Goal: Task Accomplishment & Management: Complete application form

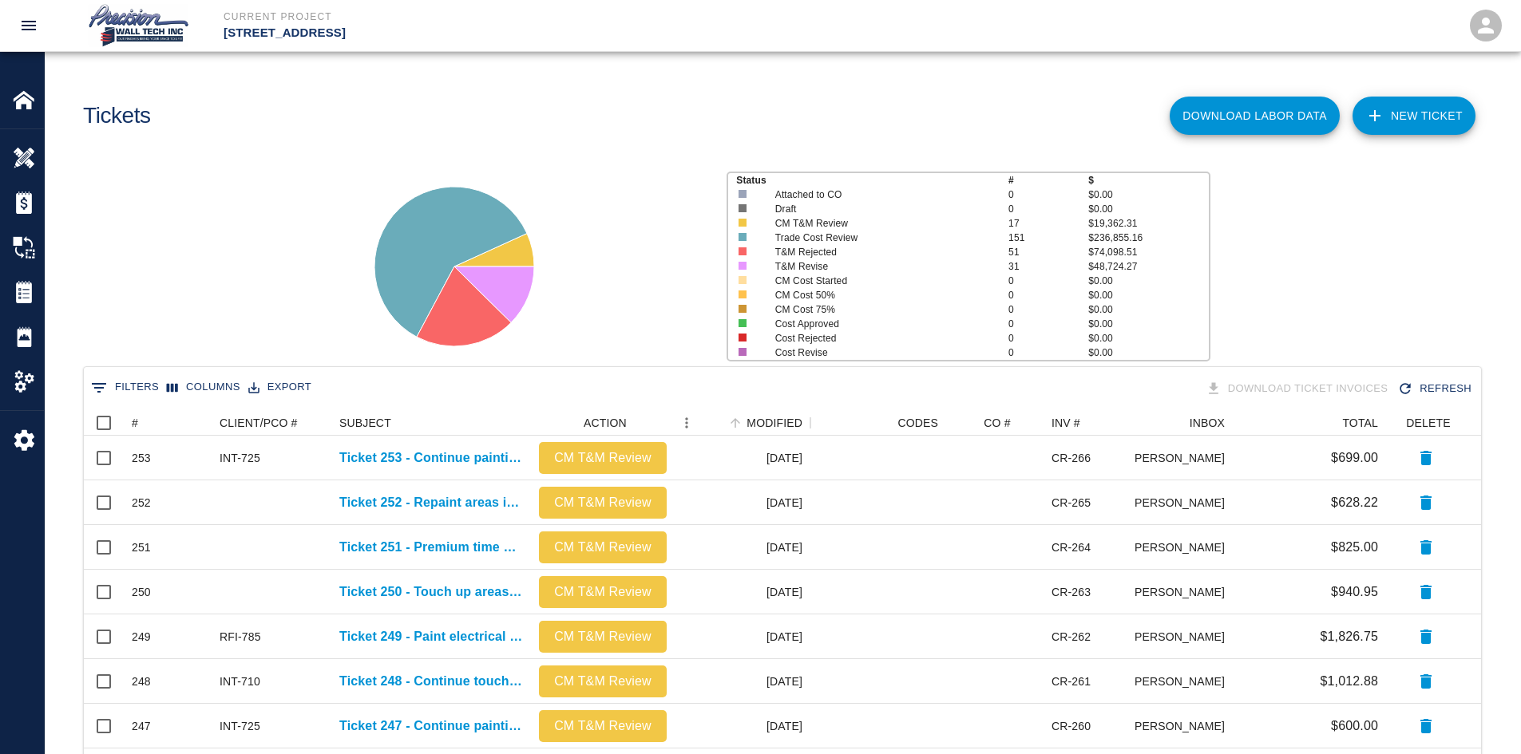
scroll to position [908, 1385]
click at [1398, 116] on link "NEW TICKET" at bounding box center [1413, 116] width 123 height 38
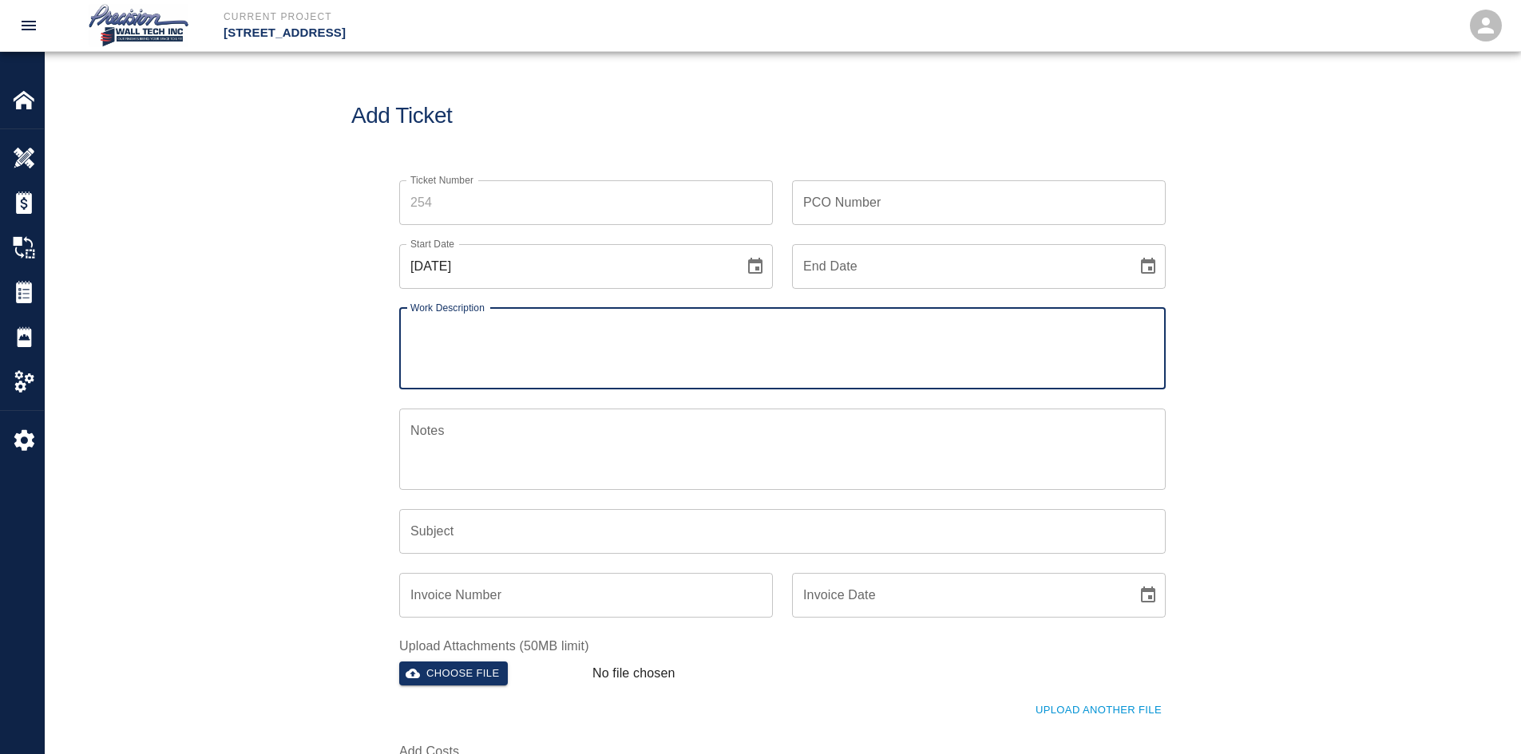
click at [487, 180] on input "Ticket Number" at bounding box center [586, 202] width 374 height 45
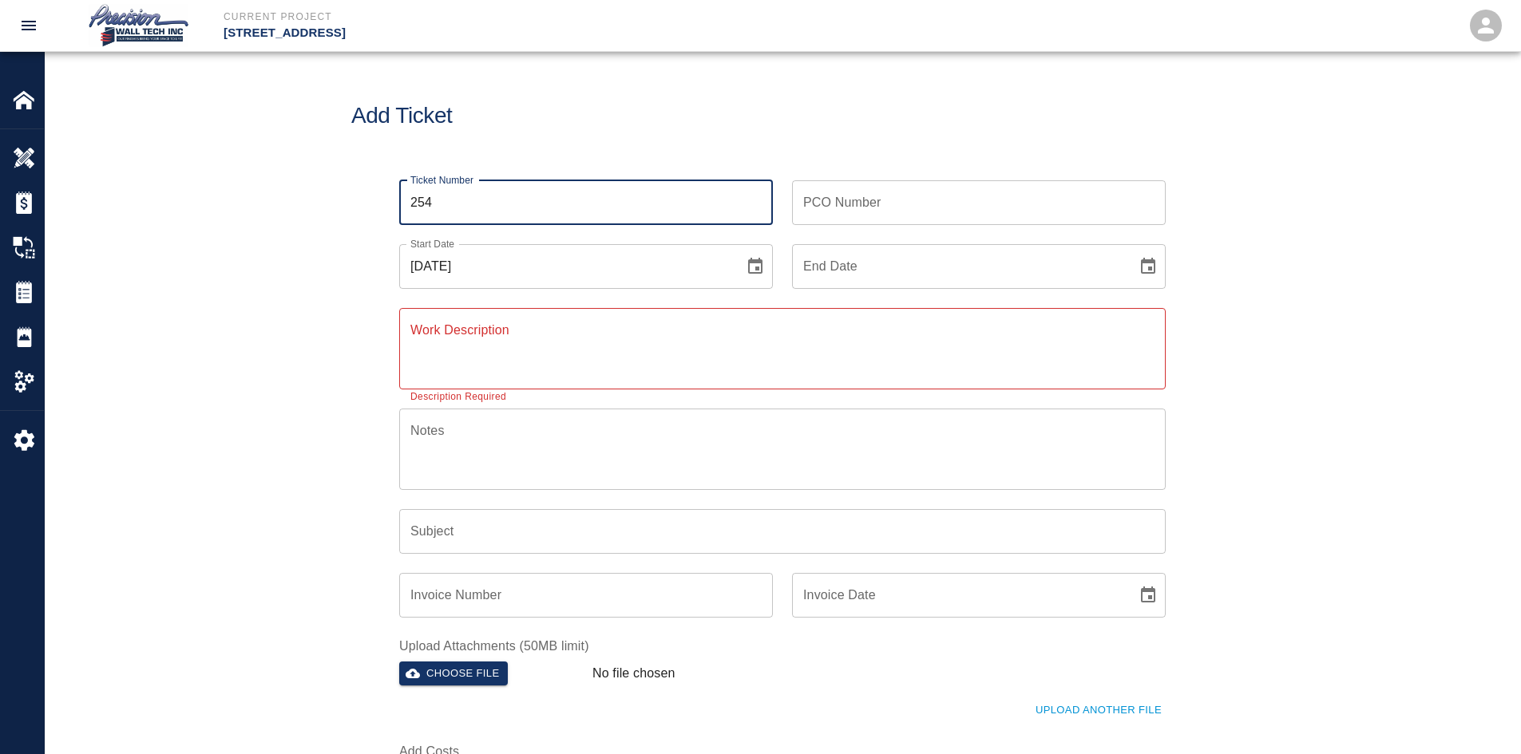
type input "254"
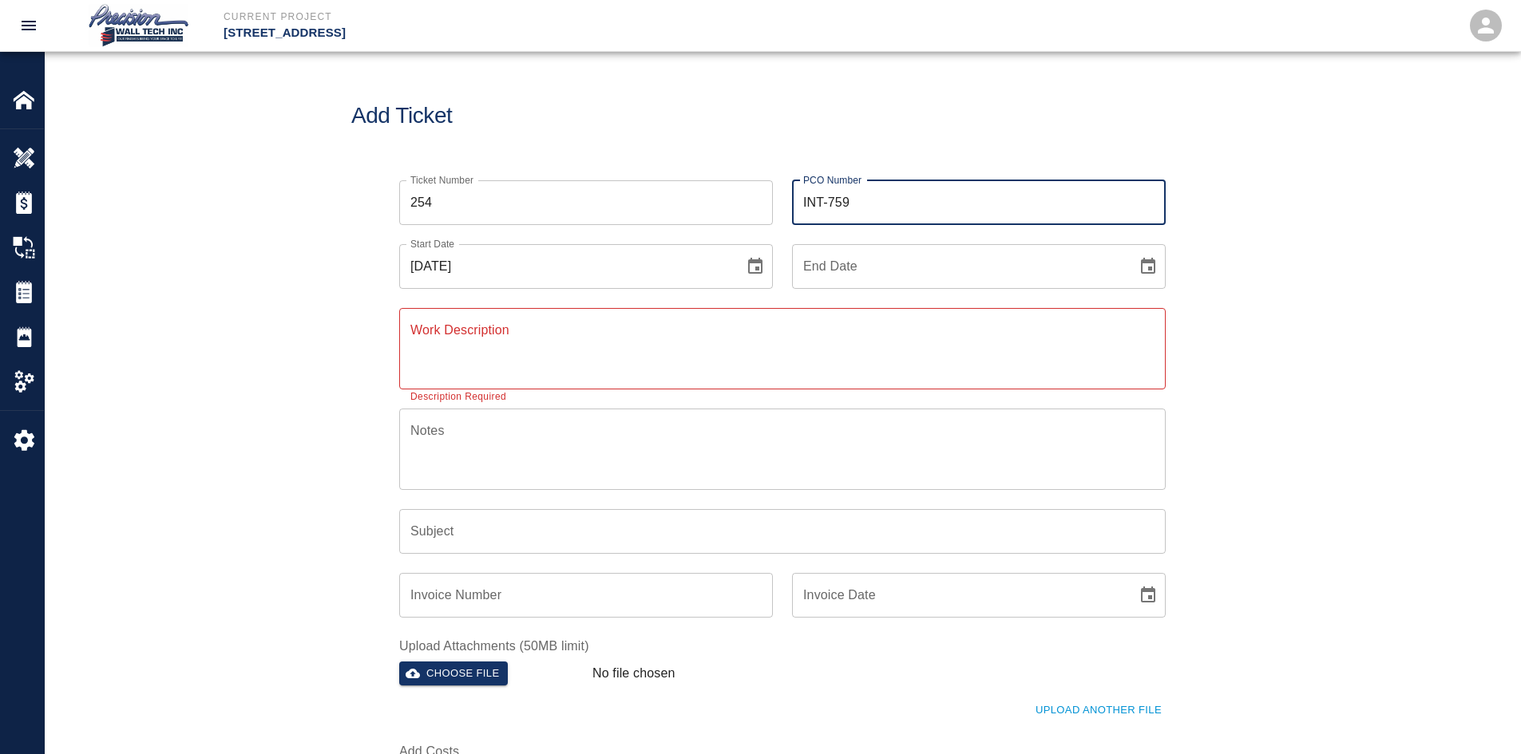
type input "INT-759"
click at [1132, 251] on button "Choose date" at bounding box center [1148, 267] width 32 height 32
type input "[DATE]"
click at [515, 320] on div "x Work Description" at bounding box center [782, 348] width 766 height 81
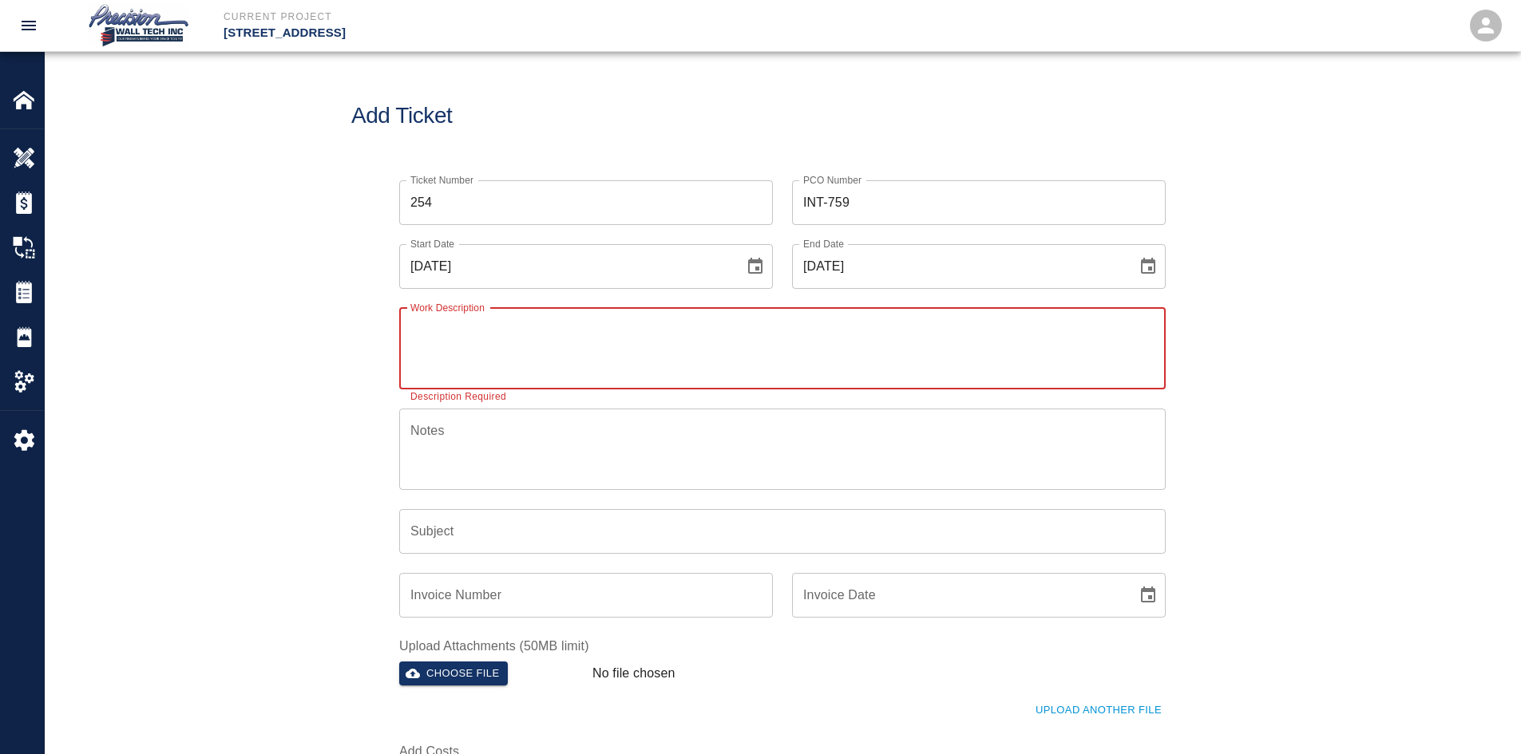
click at [510, 332] on textarea "Work Description" at bounding box center [782, 348] width 744 height 55
paste textarea "We started re-protecting and applying primer and two finish coats in all the pa…"
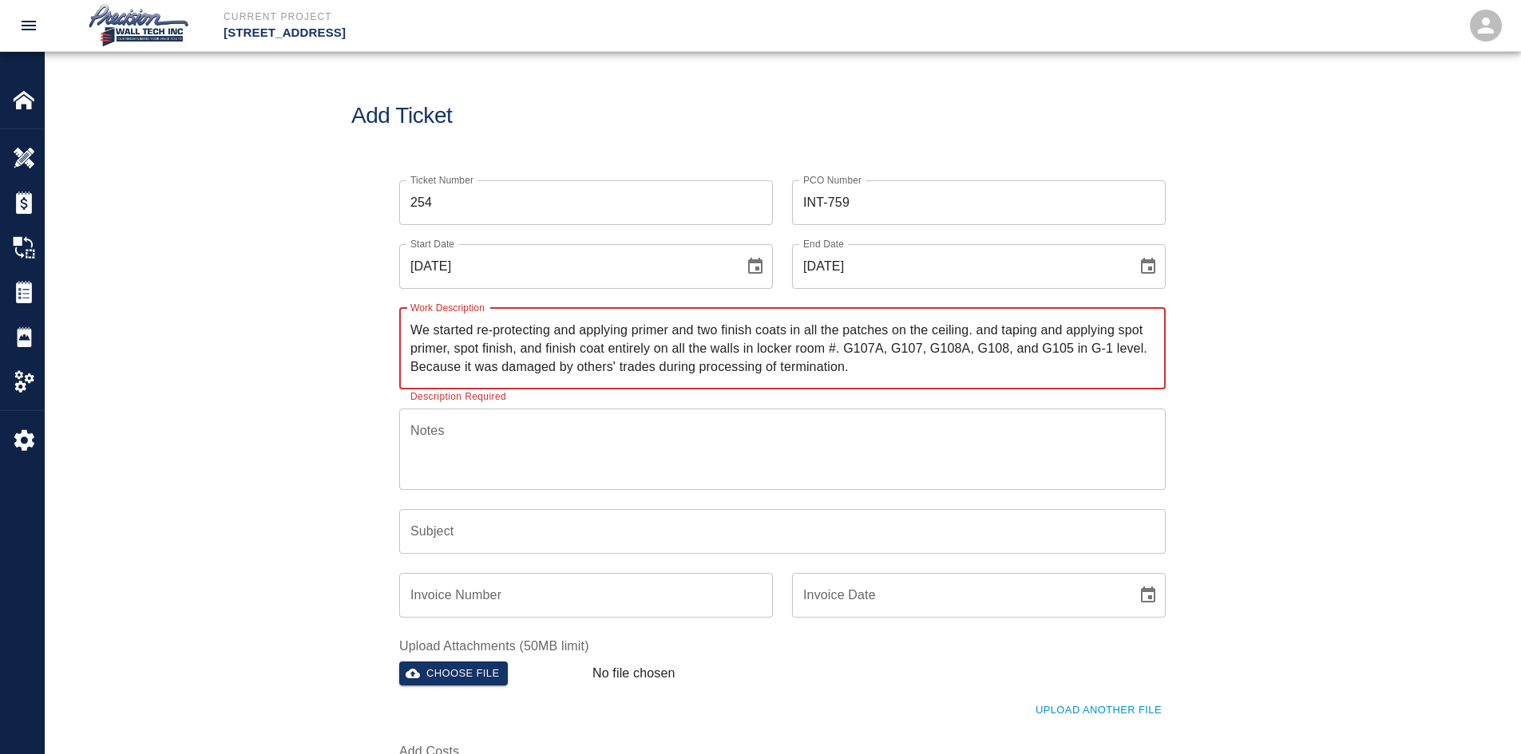
drag, startPoint x: 940, startPoint y: 332, endPoint x: 422, endPoint y: 336, distance: 518.2
click at [422, 336] on textarea "We started re-protecting and applying primer and two finish coats in all the pa…" at bounding box center [782, 348] width 744 height 55
type textarea "We started re-protecting and applying primer and two finish coats in all the pa…"
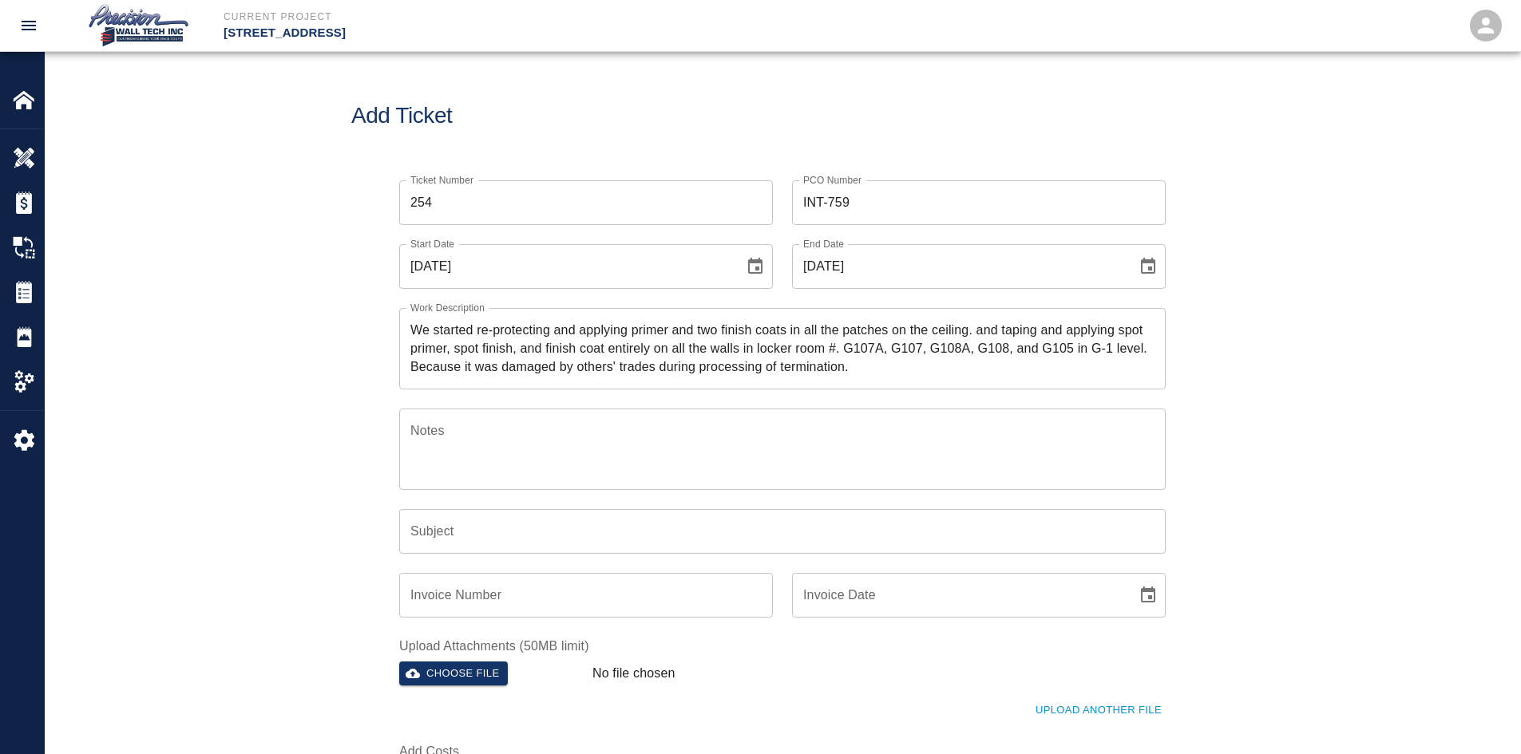
click at [408, 331] on div "We started re-protecting and applying primer and two finish coats in all the pa…" at bounding box center [782, 348] width 766 height 81
drag, startPoint x: 408, startPoint y: 331, endPoint x: 381, endPoint y: 319, distance: 29.7
click at [467, 326] on div "We started re-protecting and applying primer and two finish coats in all the pa…" at bounding box center [782, 348] width 766 height 81
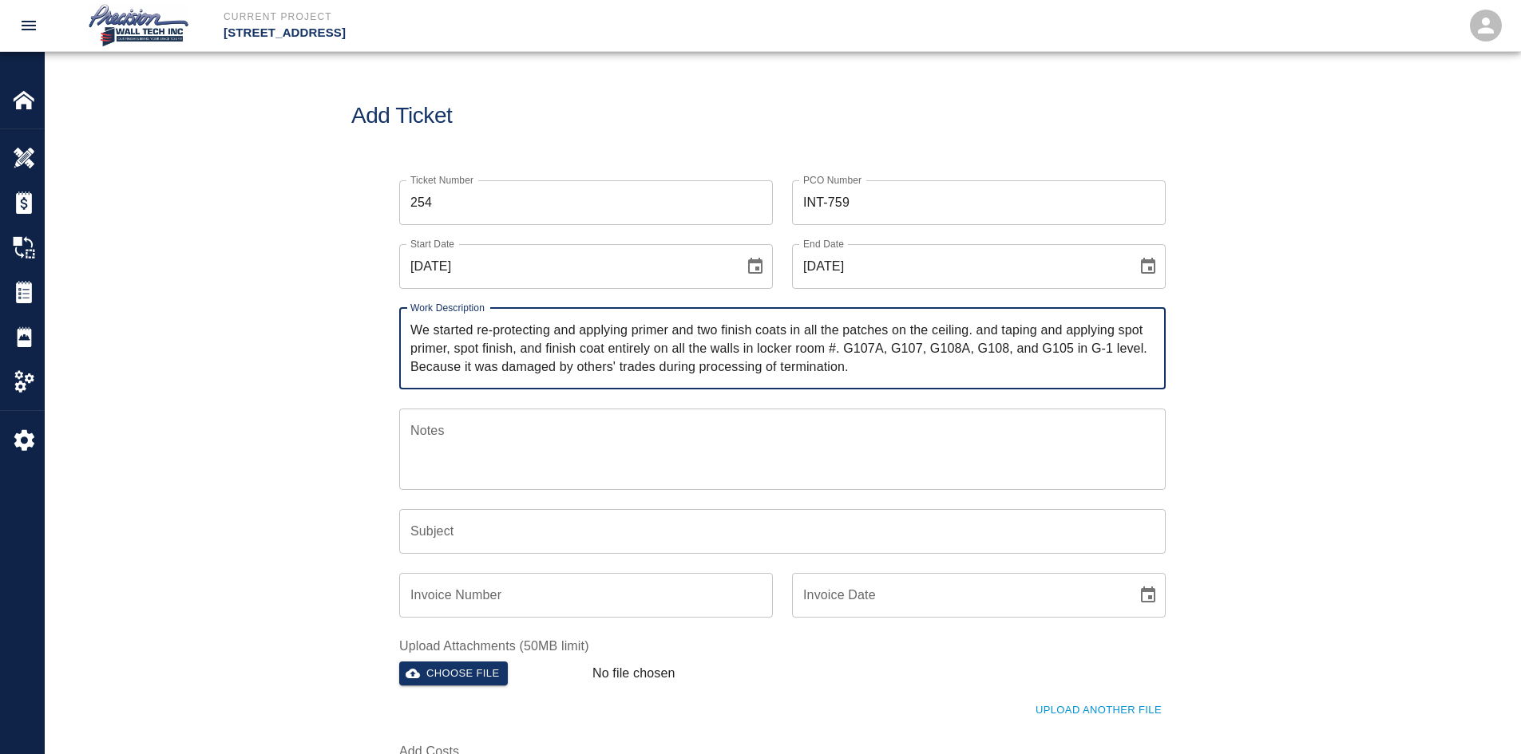
click at [407, 319] on div "We started re-protecting and applying primer and two finish coats in all the pa…" at bounding box center [782, 348] width 766 height 81
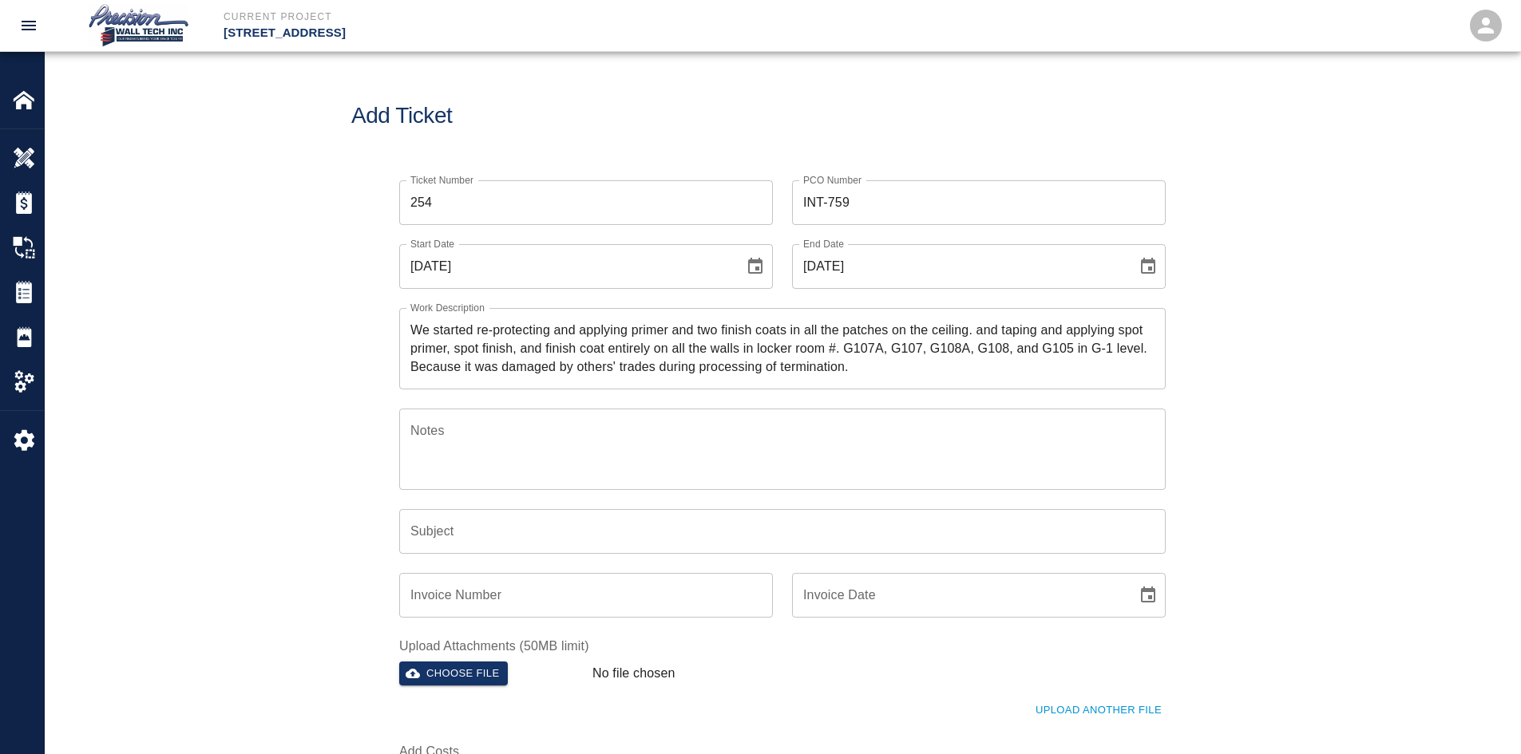
drag, startPoint x: 410, startPoint y: 323, endPoint x: 423, endPoint y: 327, distance: 14.4
click at [423, 327] on div "We started re-protecting and applying primer and two finish coats in all the pa…" at bounding box center [782, 348] width 766 height 81
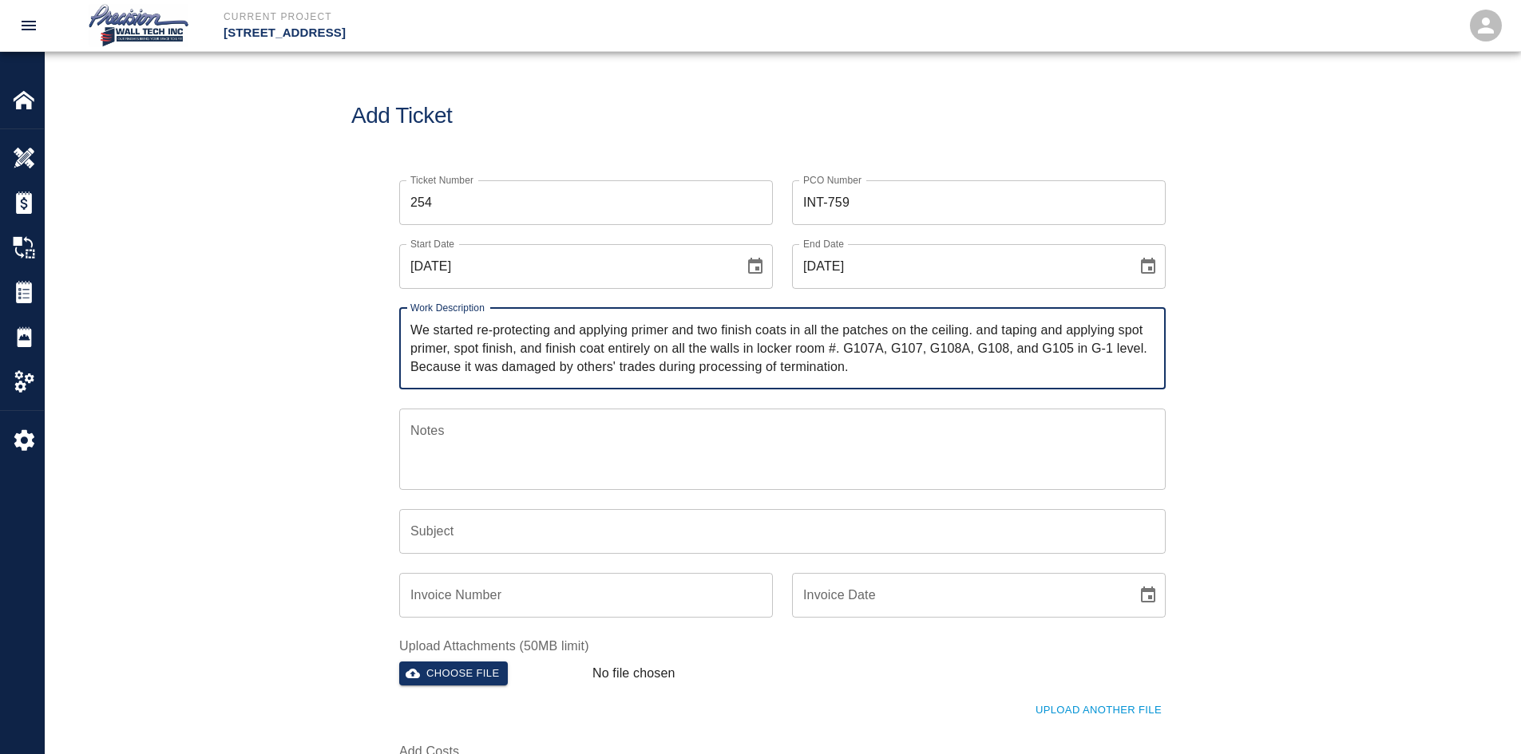
click at [413, 328] on textarea "We started re-protecting and applying primer and two finish coats in all the pa…" at bounding box center [782, 348] width 744 height 55
drag, startPoint x: 413, startPoint y: 328, endPoint x: 959, endPoint y: 319, distance: 546.2
click at [959, 319] on div "We started re-protecting and applying primer and two finish coats in all the pa…" at bounding box center [782, 348] width 766 height 81
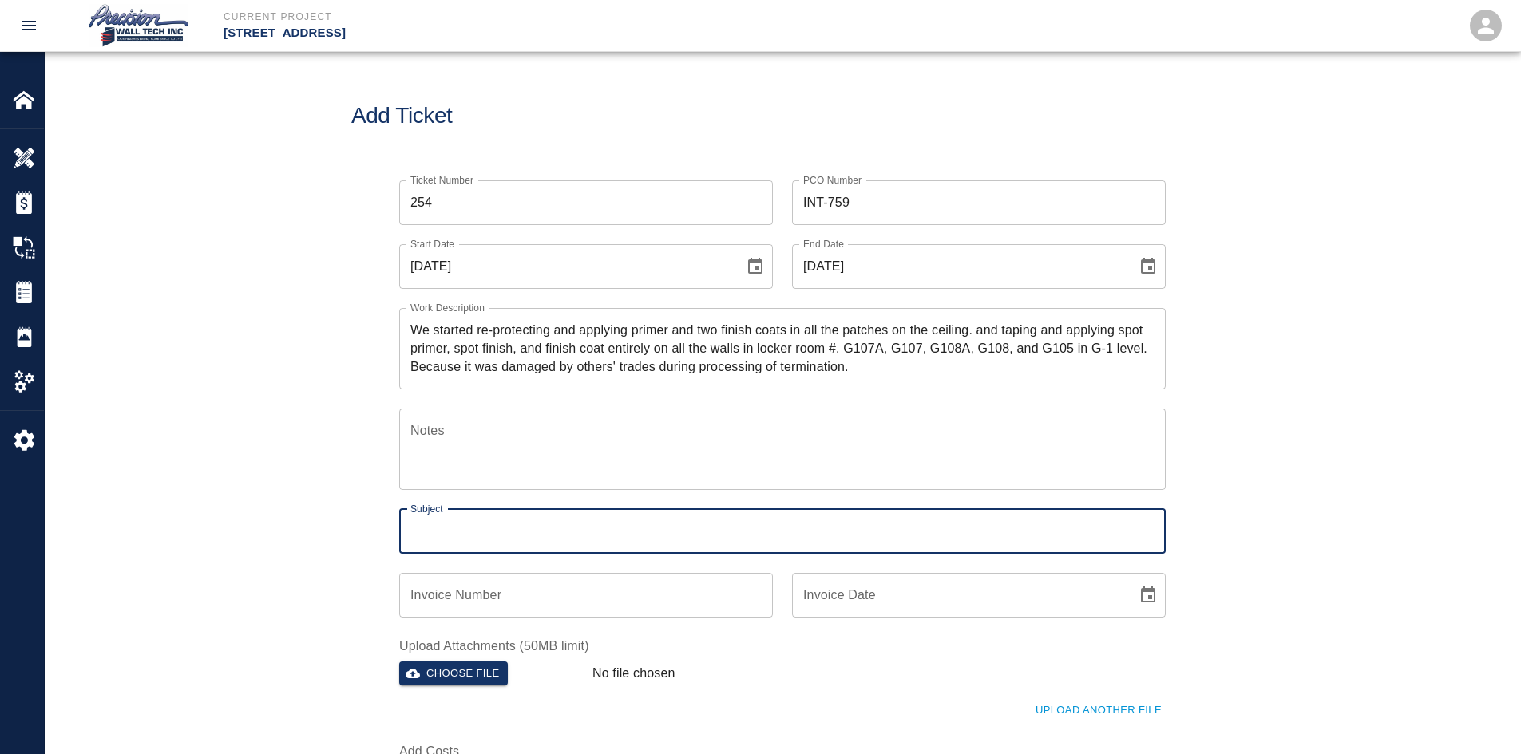
click at [582, 517] on input "Subject" at bounding box center [782, 531] width 766 height 45
paste input "We started re-protecting and applying primer and two finish coats in all the pa…"
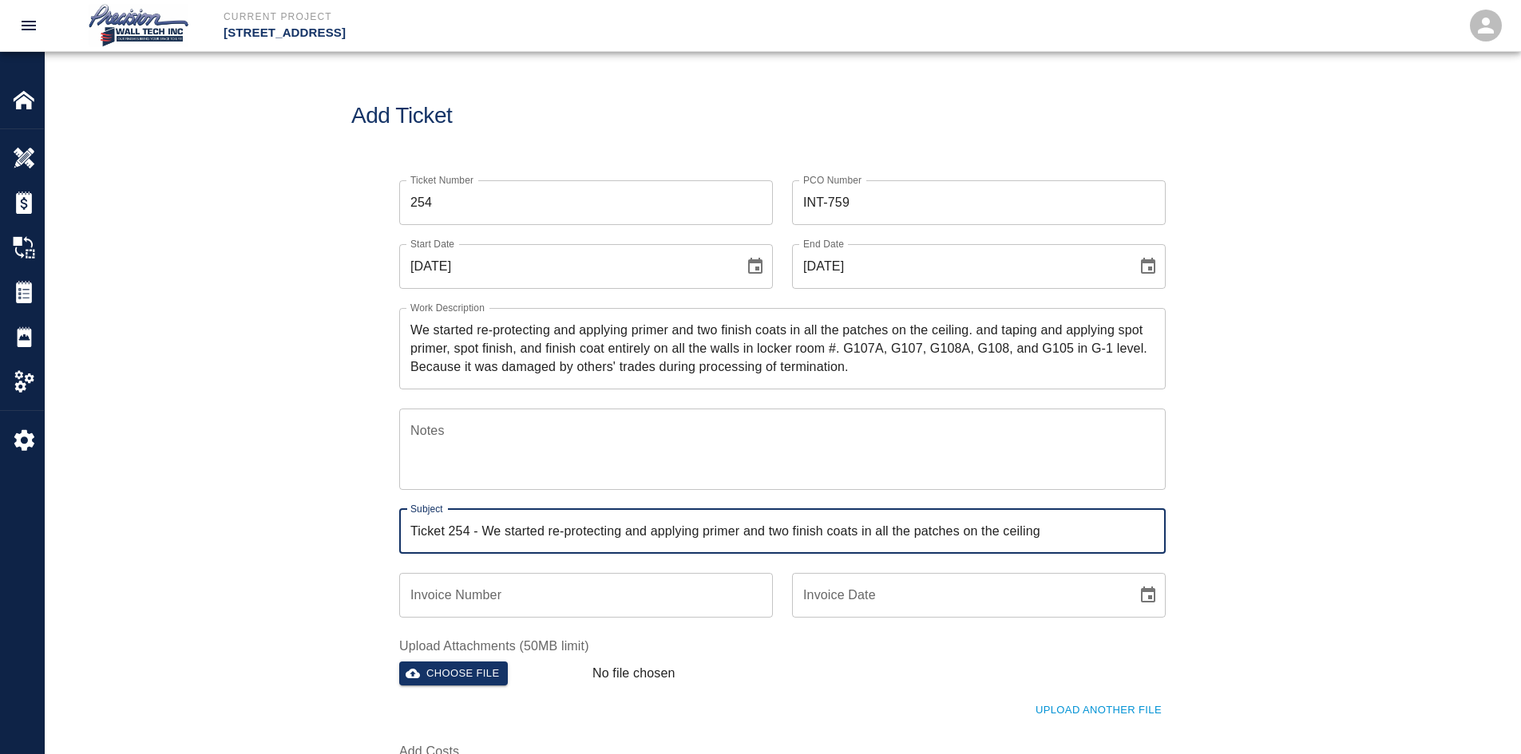
type input "Ticket 254 - We started re-protecting and applying primer and two finish coats …"
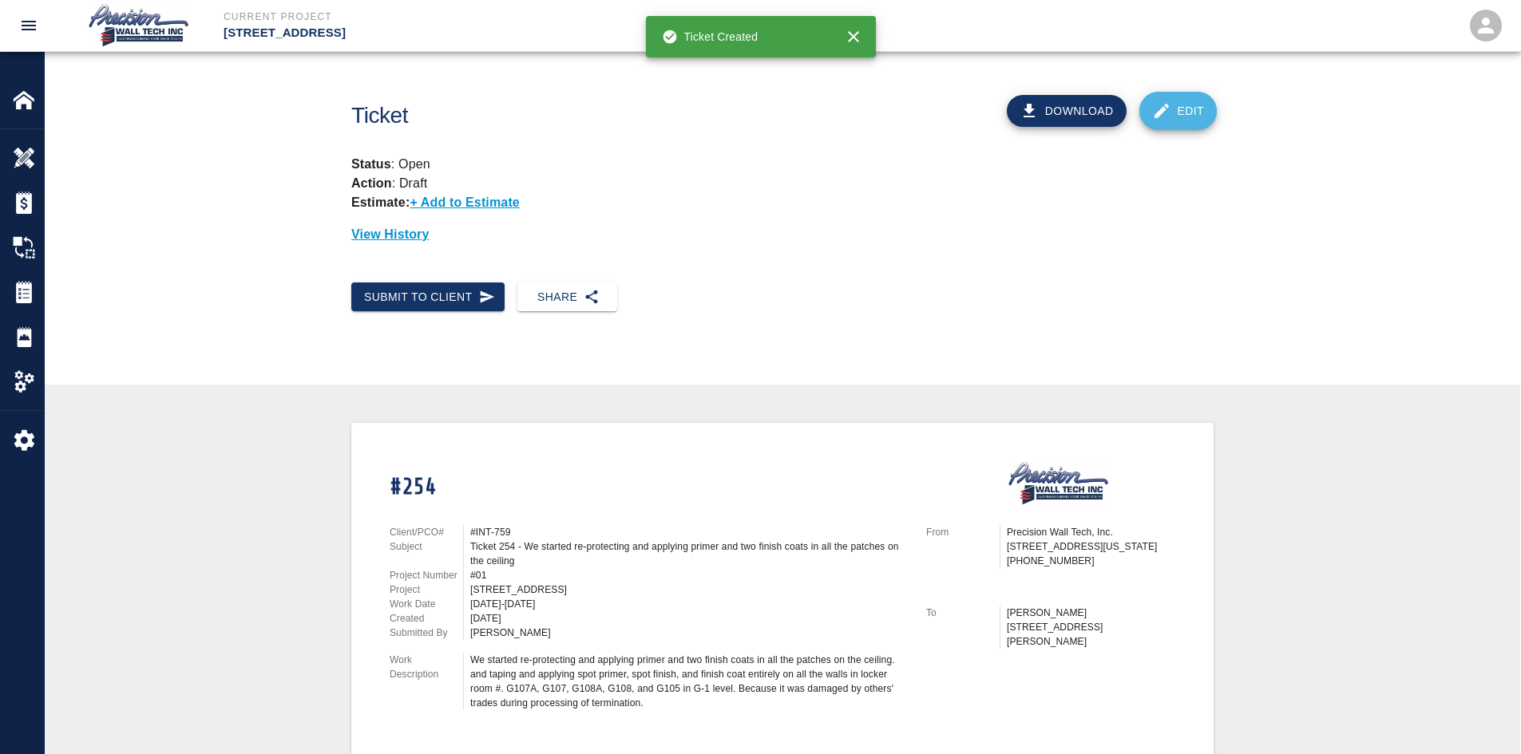
click at [1185, 114] on link "Edit" at bounding box center [1178, 111] width 78 height 38
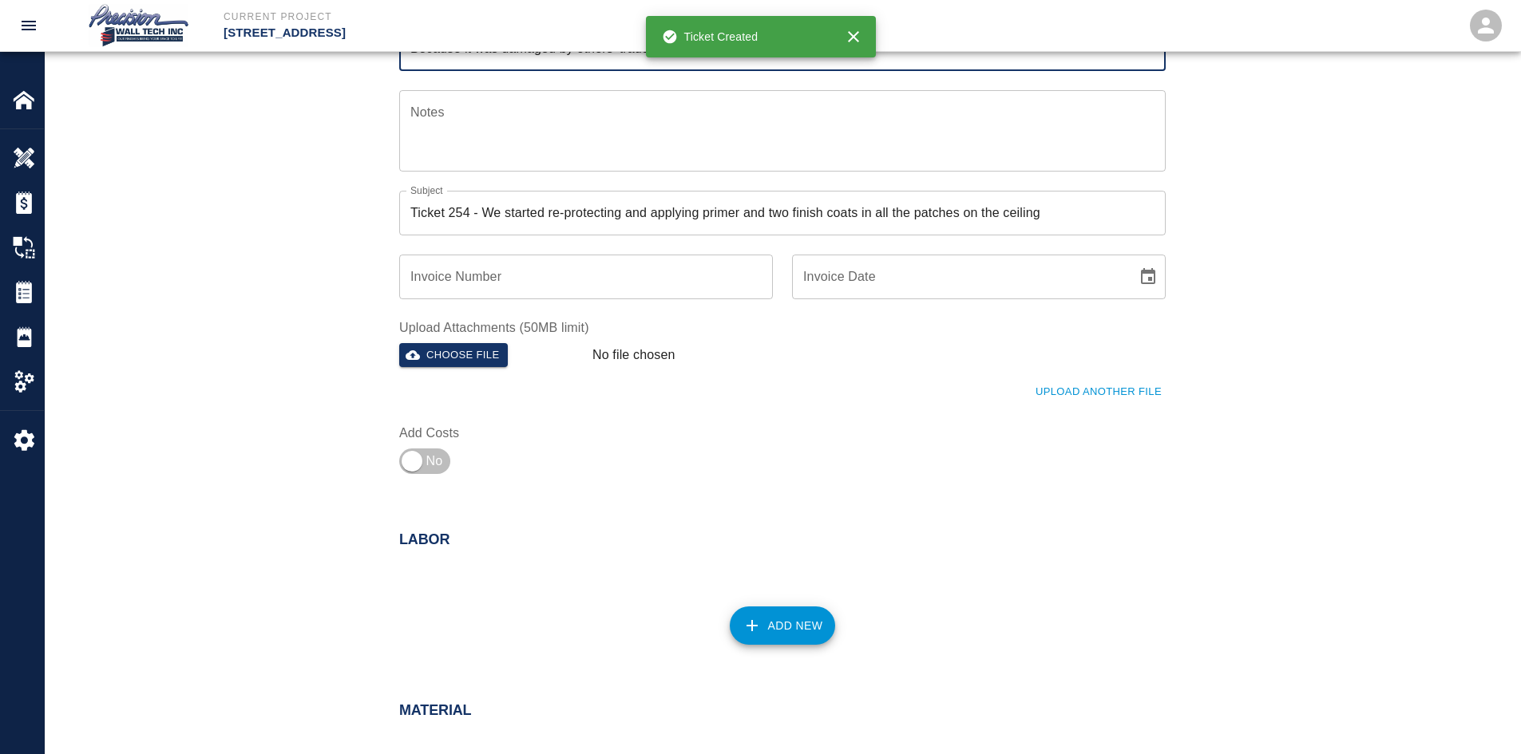
scroll to position [319, 0]
click at [492, 339] on div "Choose file" at bounding box center [489, 351] width 193 height 31
click at [481, 352] on button "Choose file" at bounding box center [453, 355] width 109 height 25
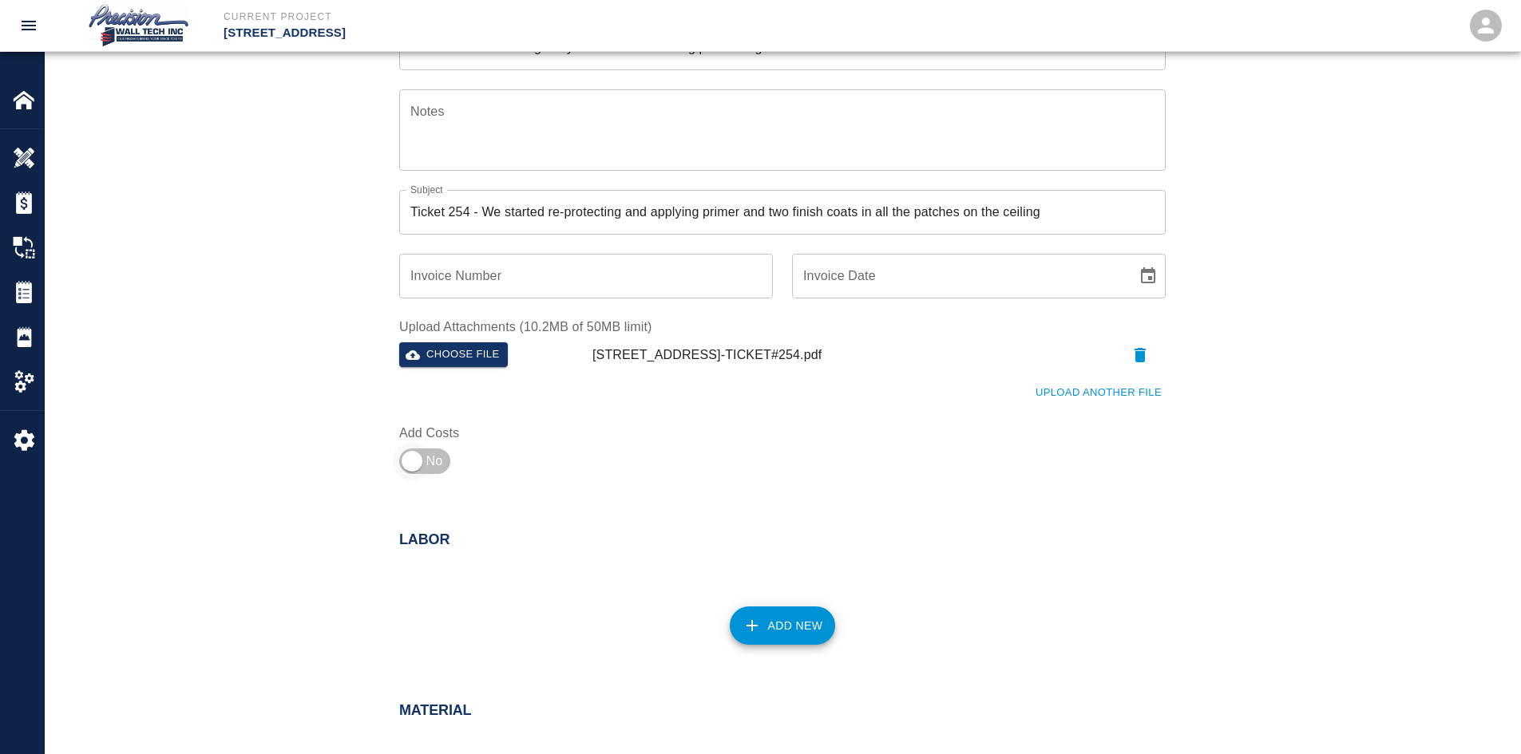
click at [429, 449] on input "checkbox" at bounding box center [411, 461] width 115 height 38
checkbox input "true"
click at [825, 621] on button "Add New" at bounding box center [783, 626] width 106 height 38
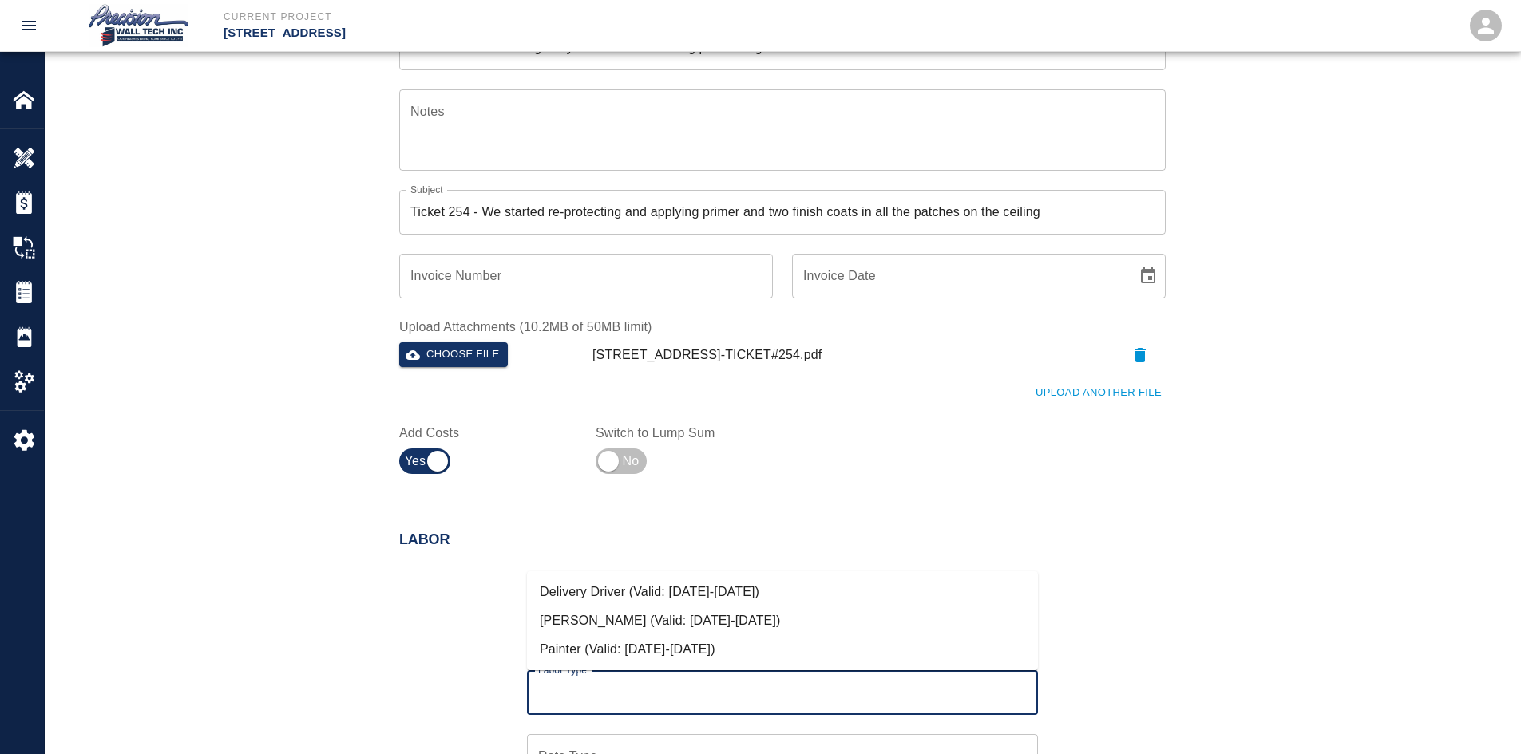
click at [627, 690] on input "Labor Type" at bounding box center [782, 693] width 497 height 30
click at [730, 636] on li "Painter (Valid: [DATE]-[DATE])" at bounding box center [782, 650] width 511 height 29
click at [687, 637] on input "[DATE]" at bounding box center [762, 629] width 471 height 45
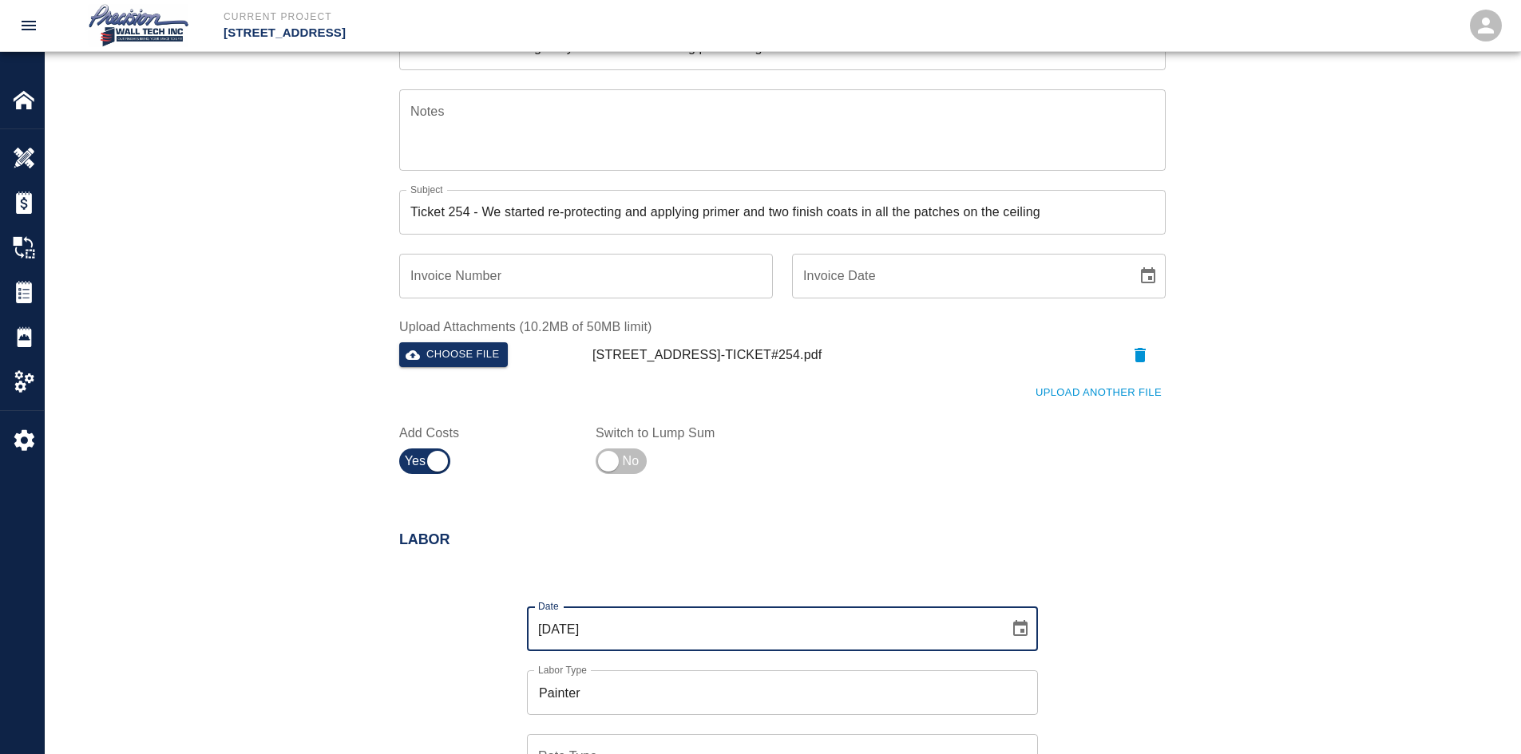
click at [660, 687] on input "Painter" at bounding box center [782, 693] width 497 height 30
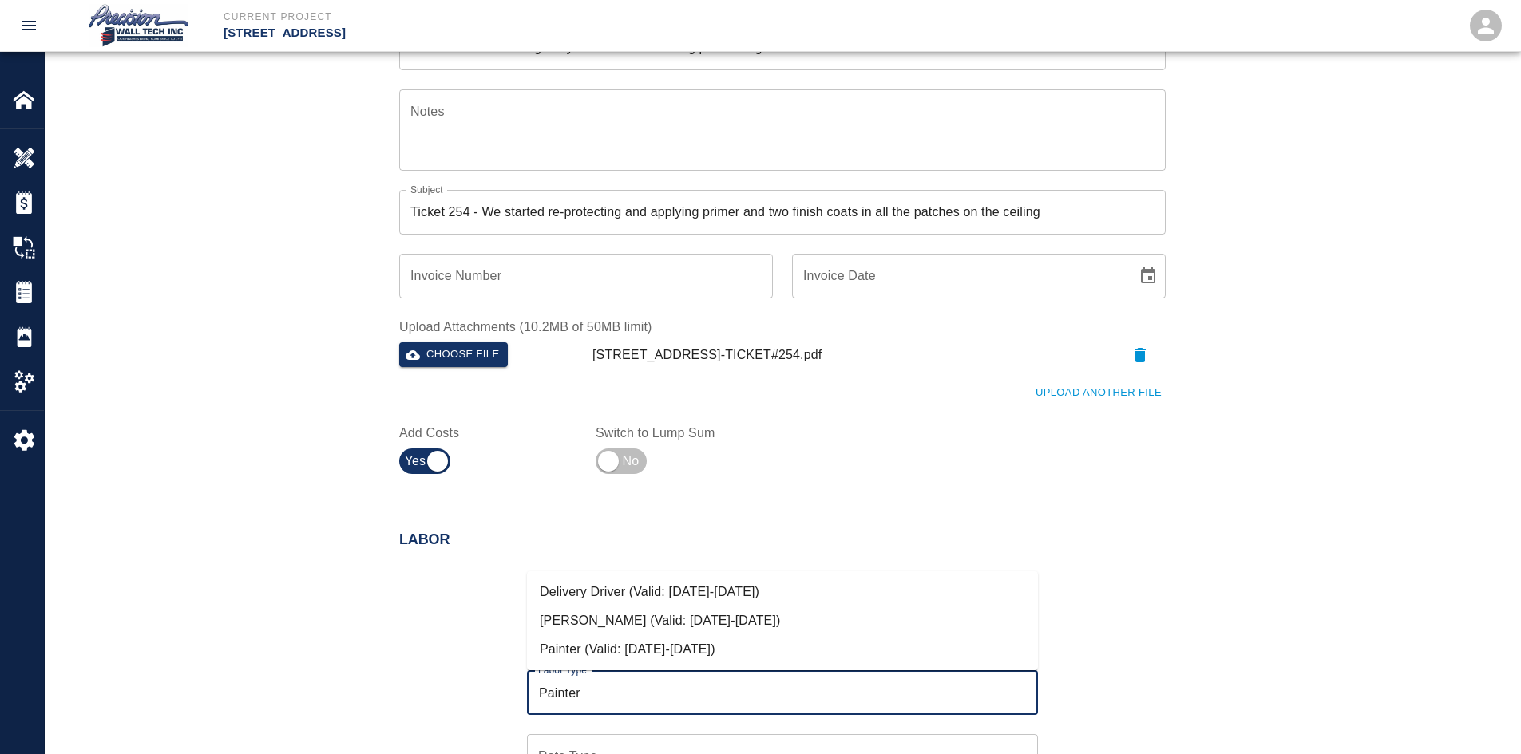
click at [599, 614] on li "[PERSON_NAME] (Valid: [DATE]-[DATE])" at bounding box center [782, 621] width 511 height 29
type input "[PERSON_NAME]"
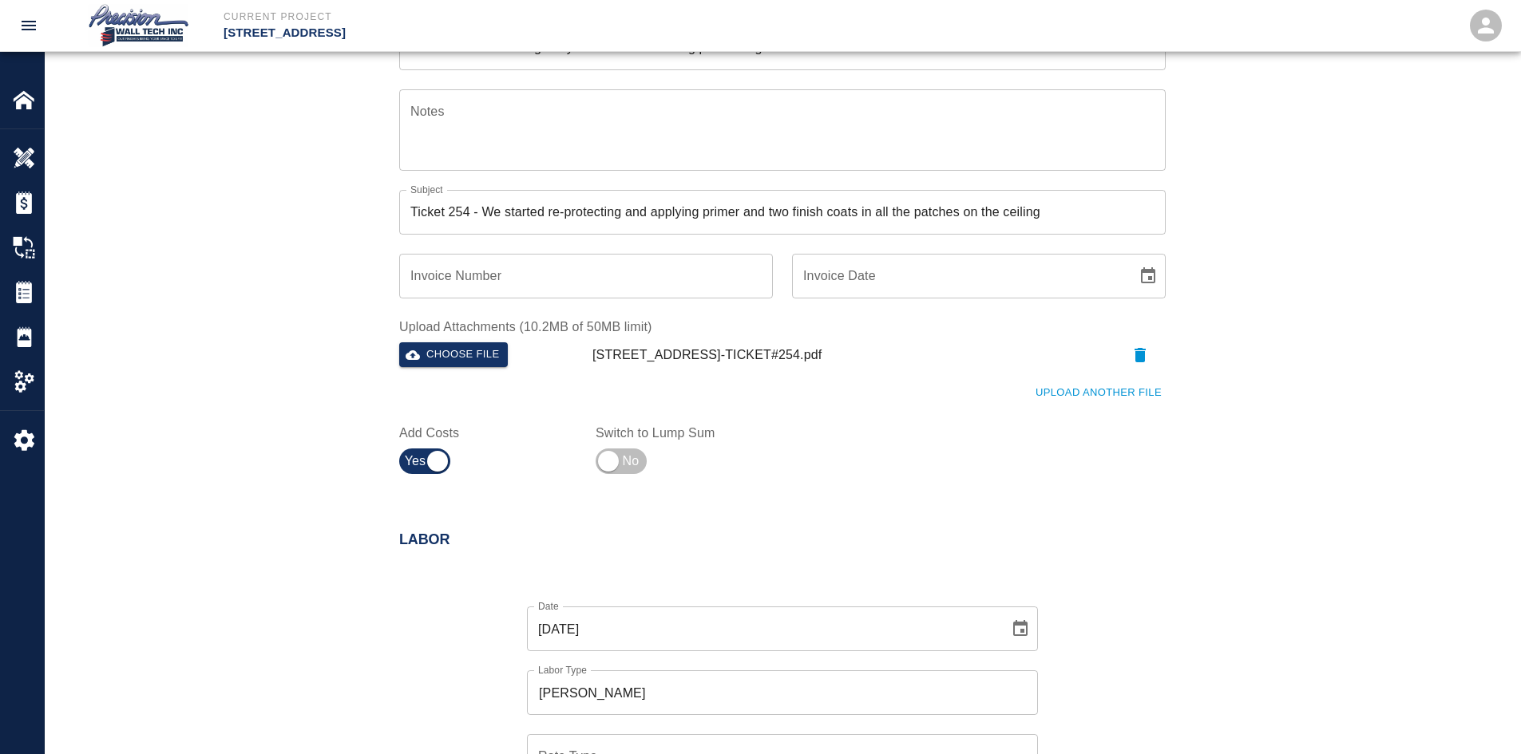
click at [590, 738] on div "​ Rate Type" at bounding box center [782, 757] width 511 height 45
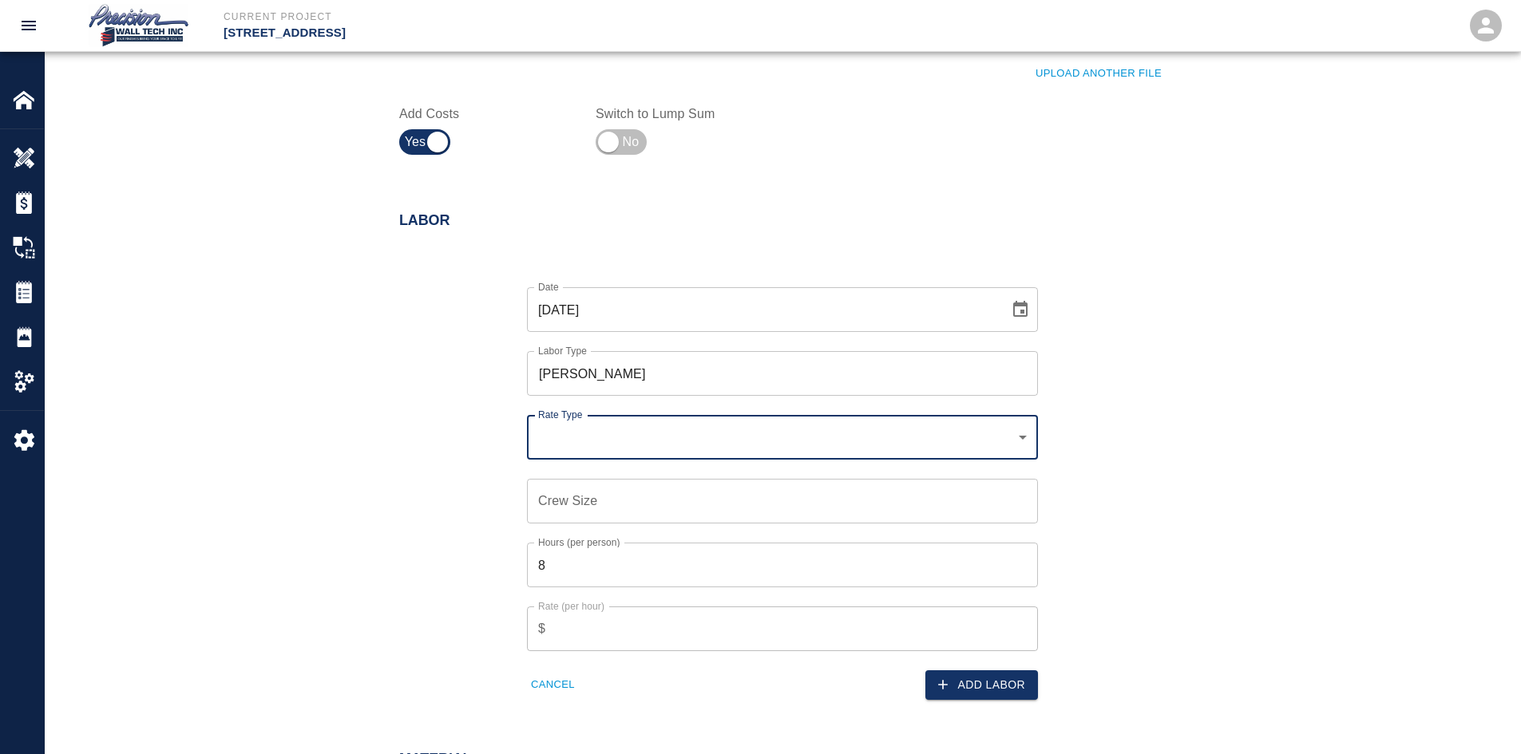
scroll to position [651, 0]
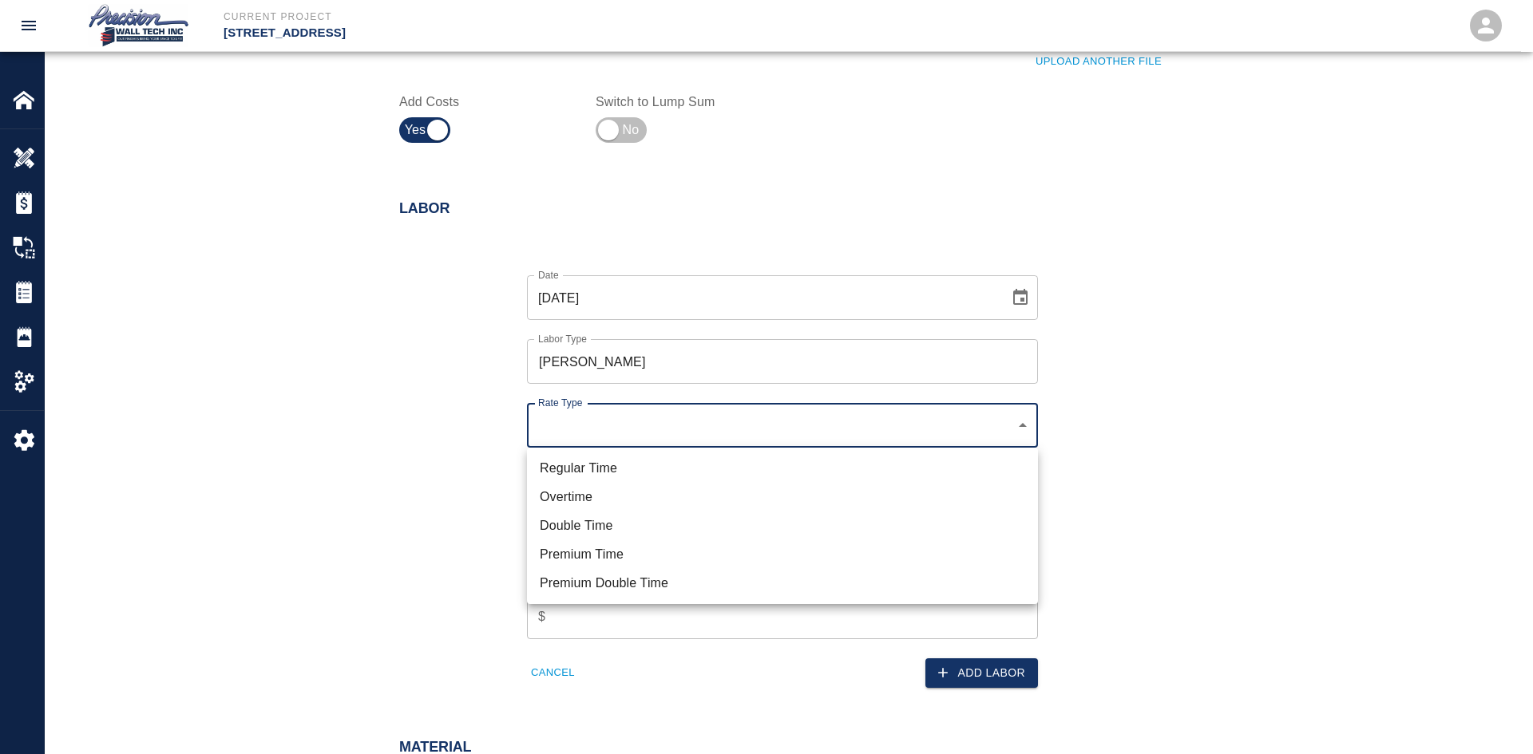
click at [628, 470] on li "Regular Time" at bounding box center [782, 468] width 511 height 29
type input "rate_rt"
type input "85.00"
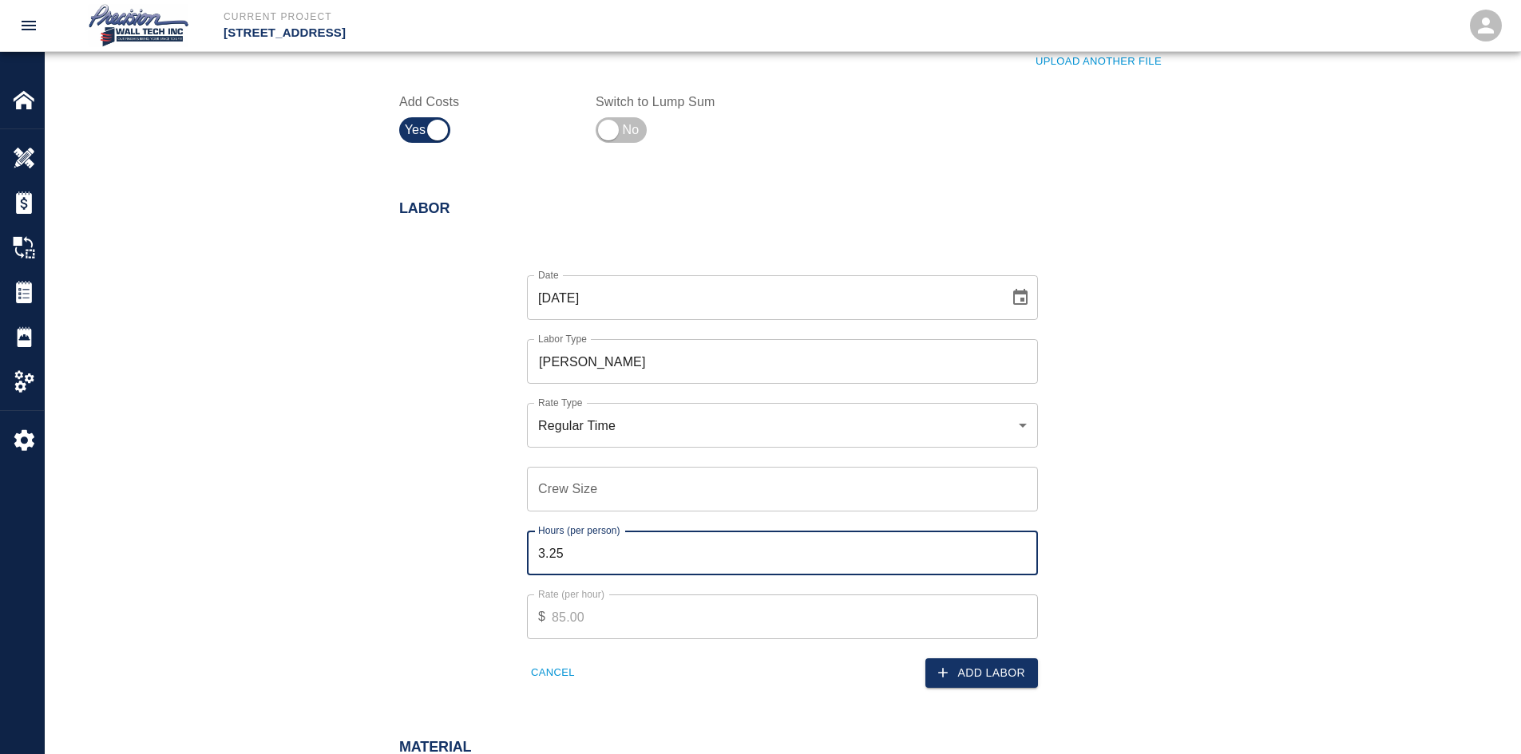
click at [1021, 559] on input "3.25" at bounding box center [782, 553] width 511 height 45
click at [1021, 559] on input "3" at bounding box center [782, 553] width 511 height 45
click at [1021, 559] on input "2.75" at bounding box center [782, 553] width 511 height 45
click at [1021, 559] on input "2.5" at bounding box center [782, 553] width 511 height 45
click at [1021, 559] on input "2.25" at bounding box center [782, 553] width 511 height 45
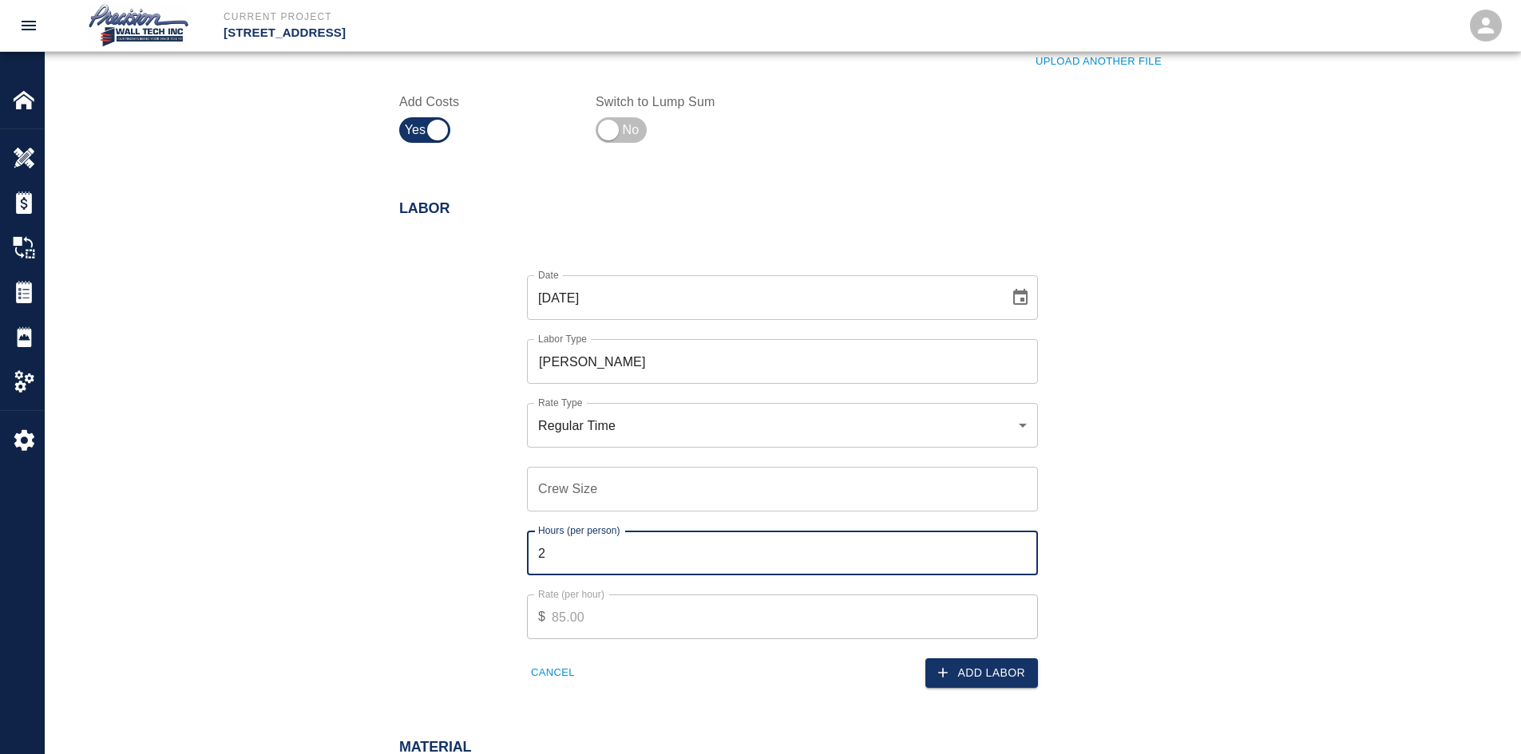
type input "2"
click at [1021, 559] on input "2" at bounding box center [782, 553] width 511 height 45
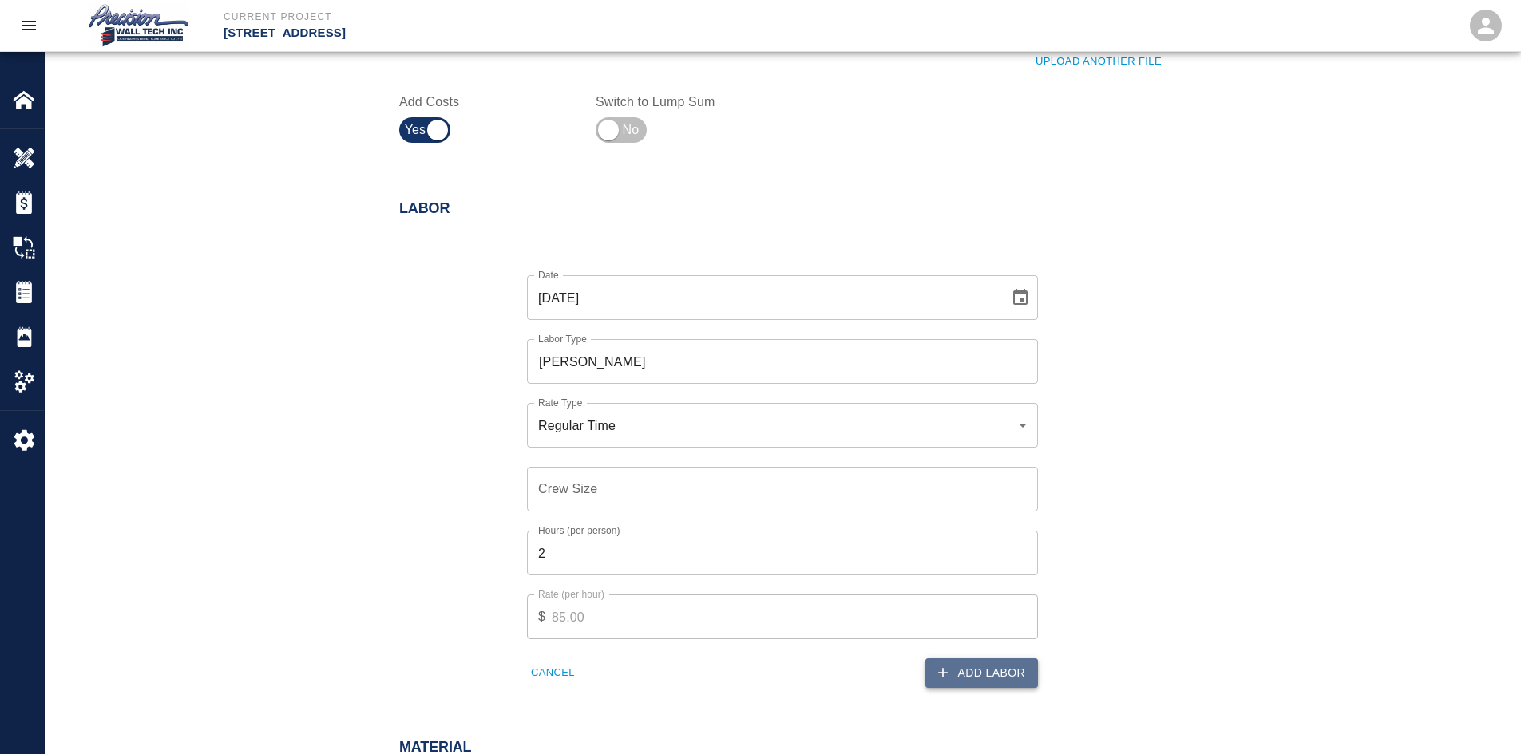
click at [974, 666] on button "Add Labor" at bounding box center [981, 674] width 113 height 30
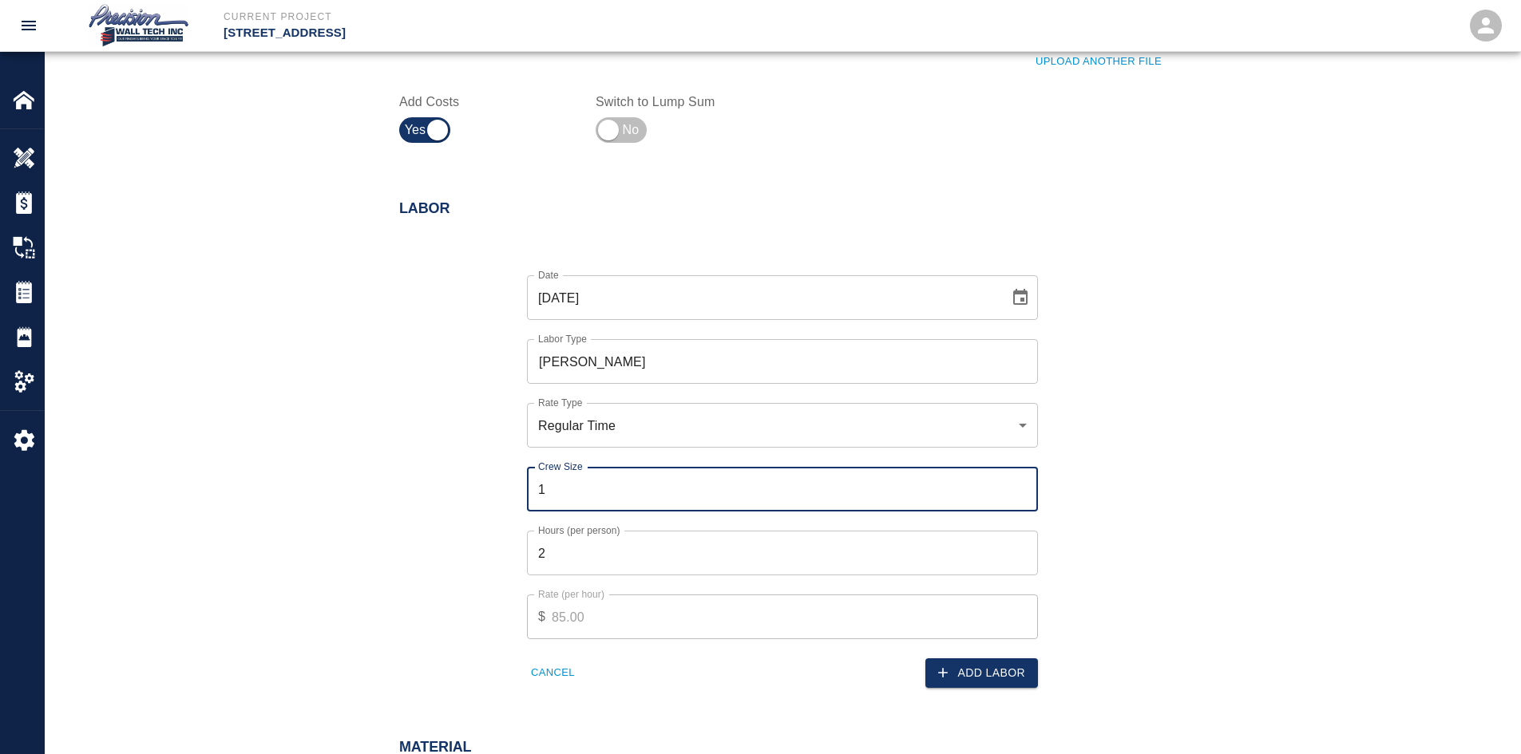
type input "1"
click at [1020, 487] on input "1" at bounding box center [782, 489] width 511 height 45
click at [978, 666] on button "Add Labor" at bounding box center [981, 674] width 113 height 30
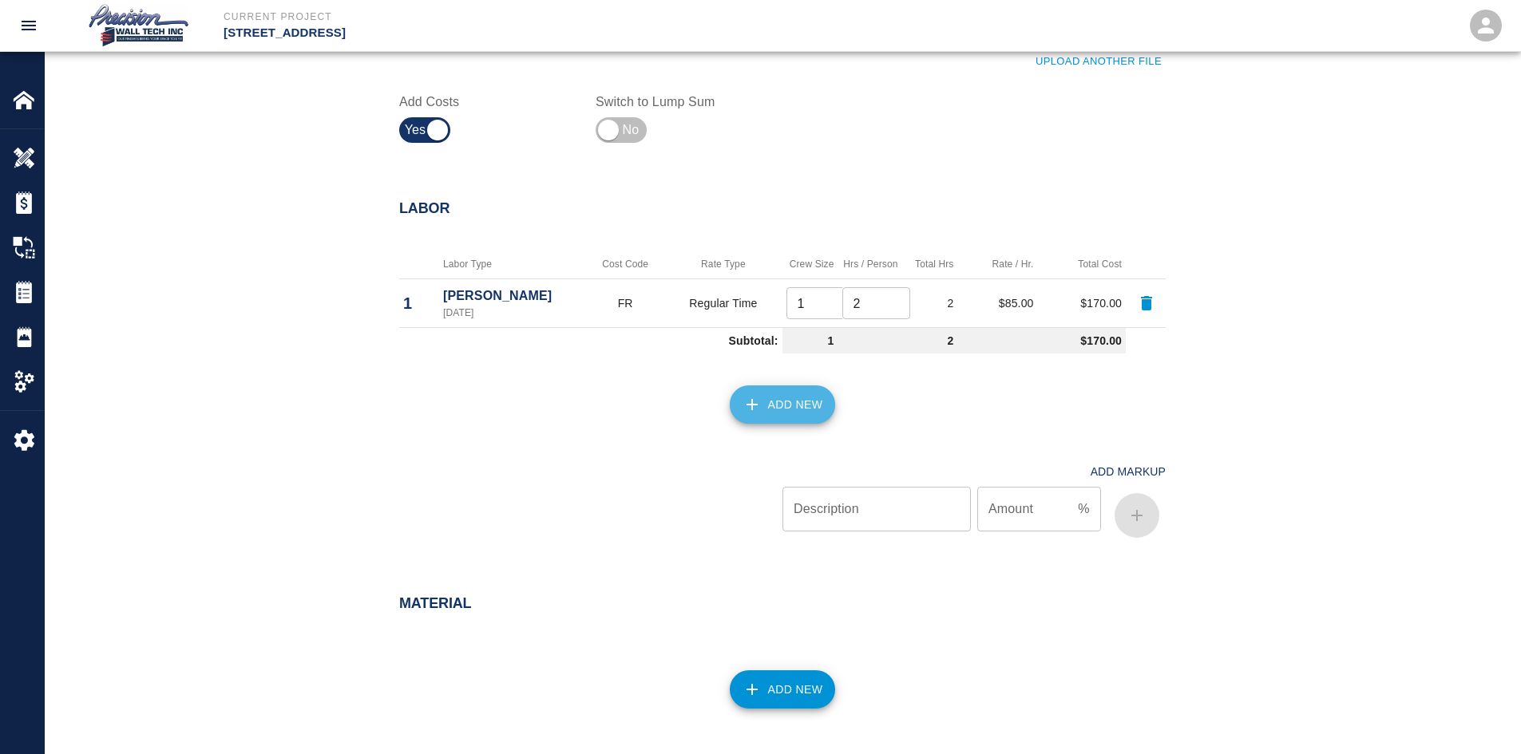
click at [759, 419] on button "Add New" at bounding box center [783, 405] width 106 height 38
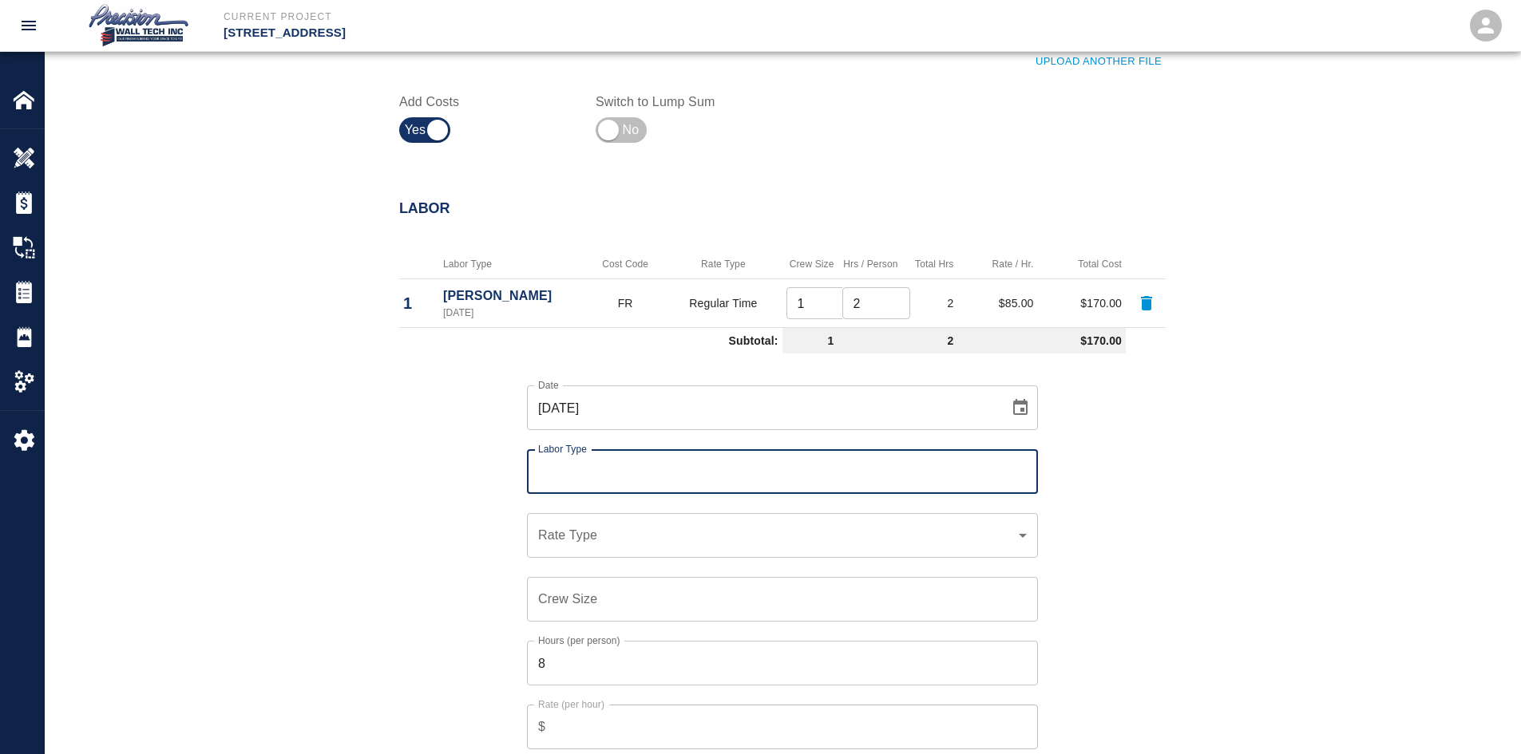
click at [757, 452] on div "Labor Type" at bounding box center [782, 471] width 511 height 45
click at [699, 486] on input "Labor Type" at bounding box center [782, 472] width 497 height 30
click at [607, 558] on li "Painter (Valid: [DATE]-[DATE])" at bounding box center [782, 572] width 511 height 29
type input "Painter"
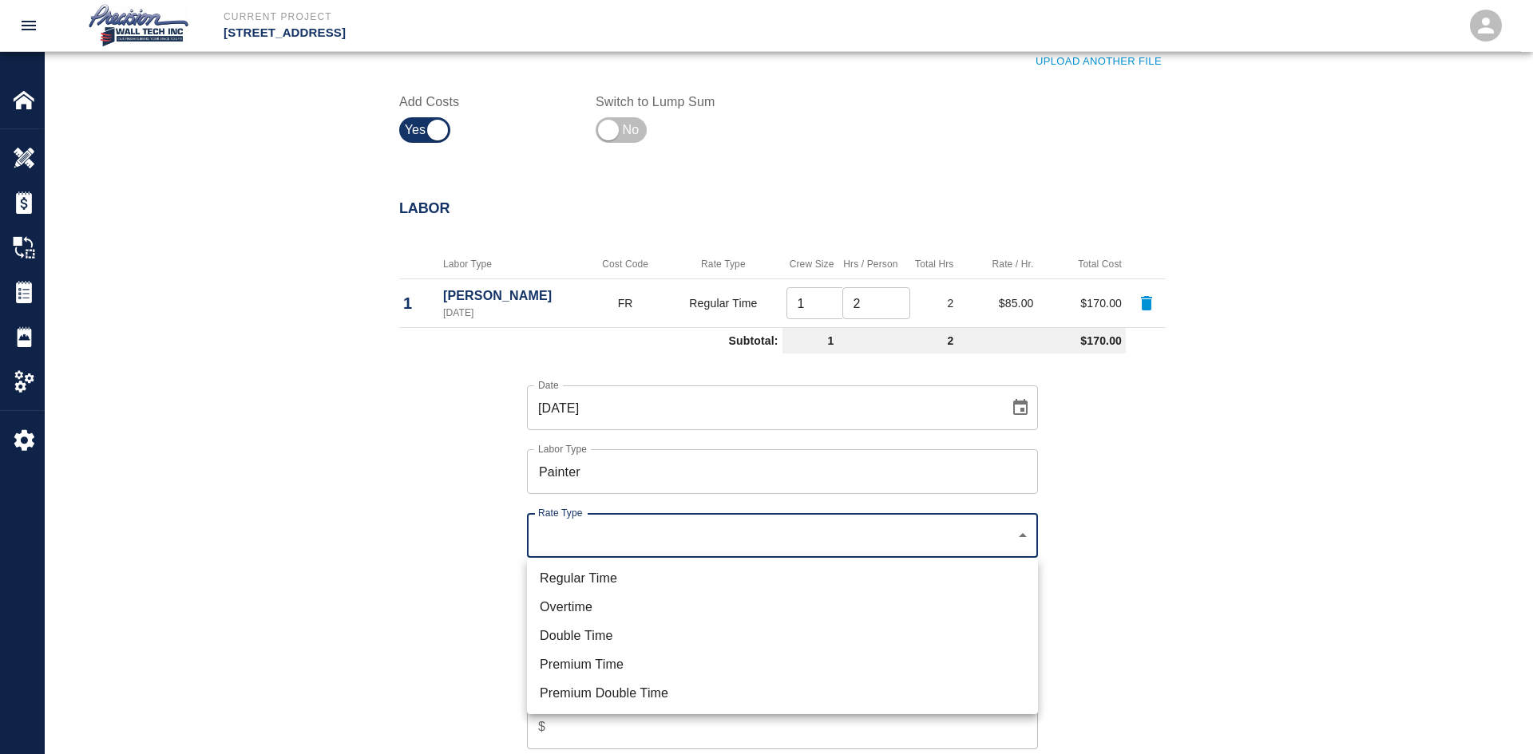
click at [617, 565] on li "Regular Time" at bounding box center [782, 578] width 511 height 29
type input "rate_rt"
type input "75.00"
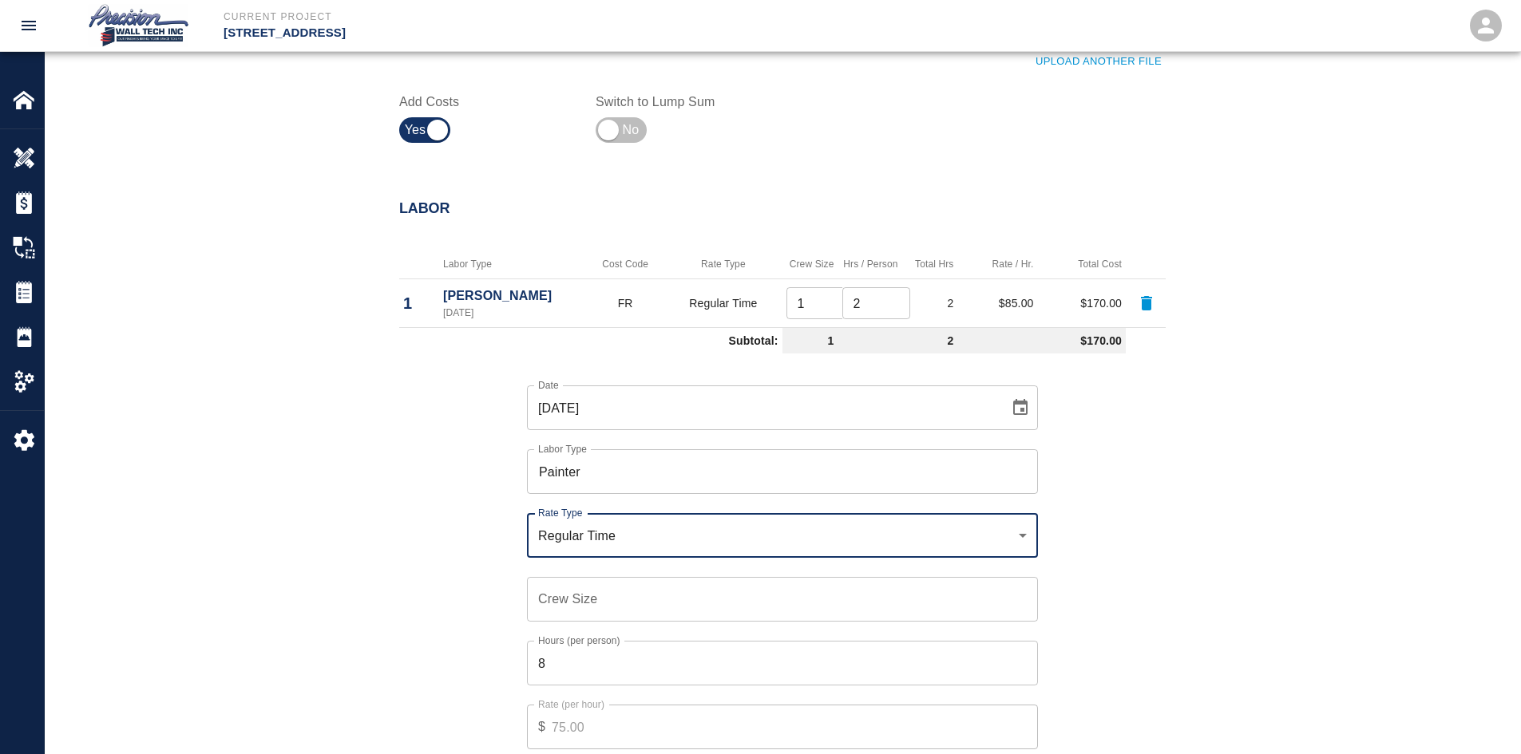
drag, startPoint x: 612, startPoint y: 576, endPoint x: 608, endPoint y: 587, distance: 10.9
click at [612, 577] on div "Crew Size Crew Size" at bounding box center [773, 590] width 530 height 64
click at [608, 593] on input "Crew Size" at bounding box center [782, 599] width 511 height 45
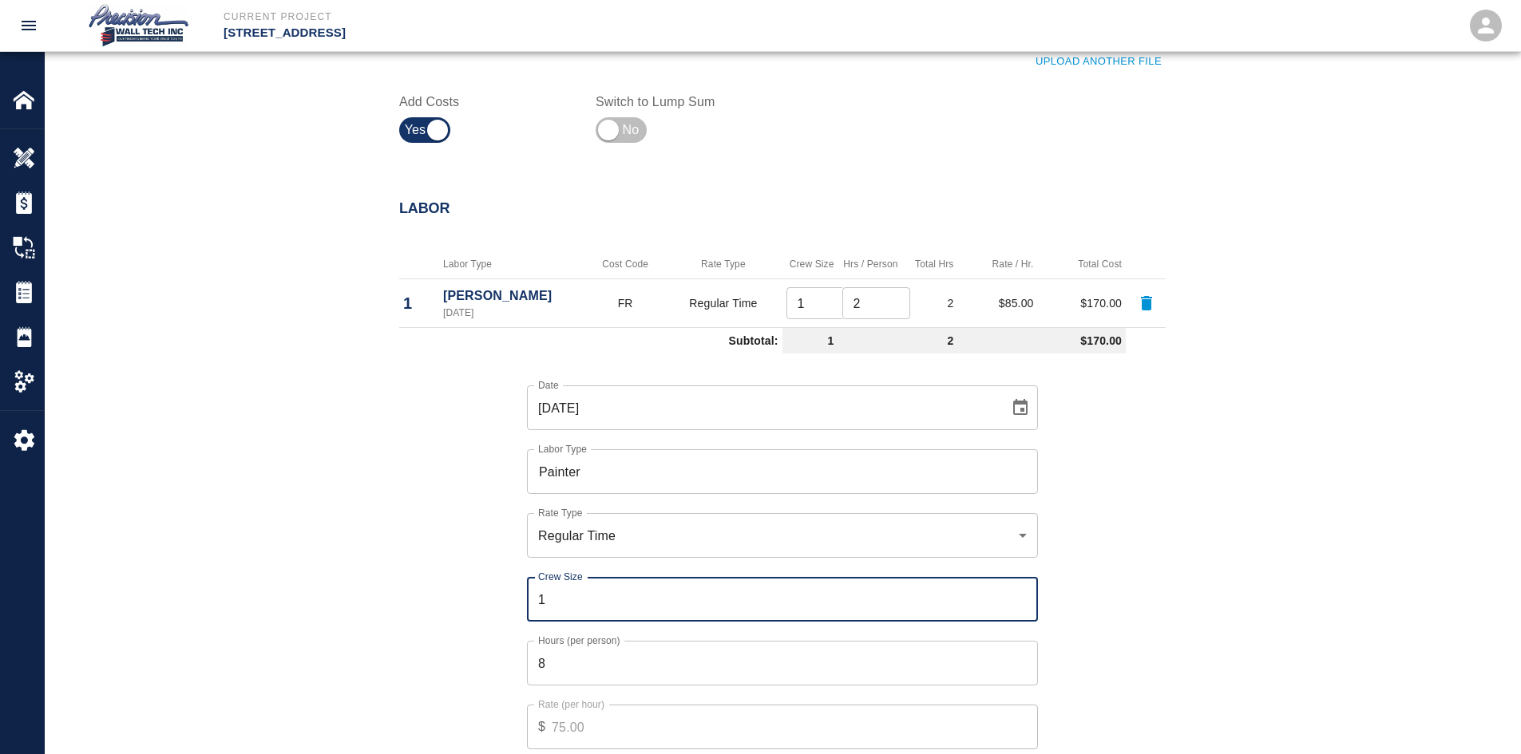
click at [1020, 596] on input "1" at bounding box center [782, 599] width 511 height 45
click at [1020, 596] on input "2" at bounding box center [782, 599] width 511 height 45
type input "3"
click at [1020, 596] on input "3" at bounding box center [782, 599] width 511 height 45
click at [990, 657] on input "8" at bounding box center [782, 663] width 511 height 45
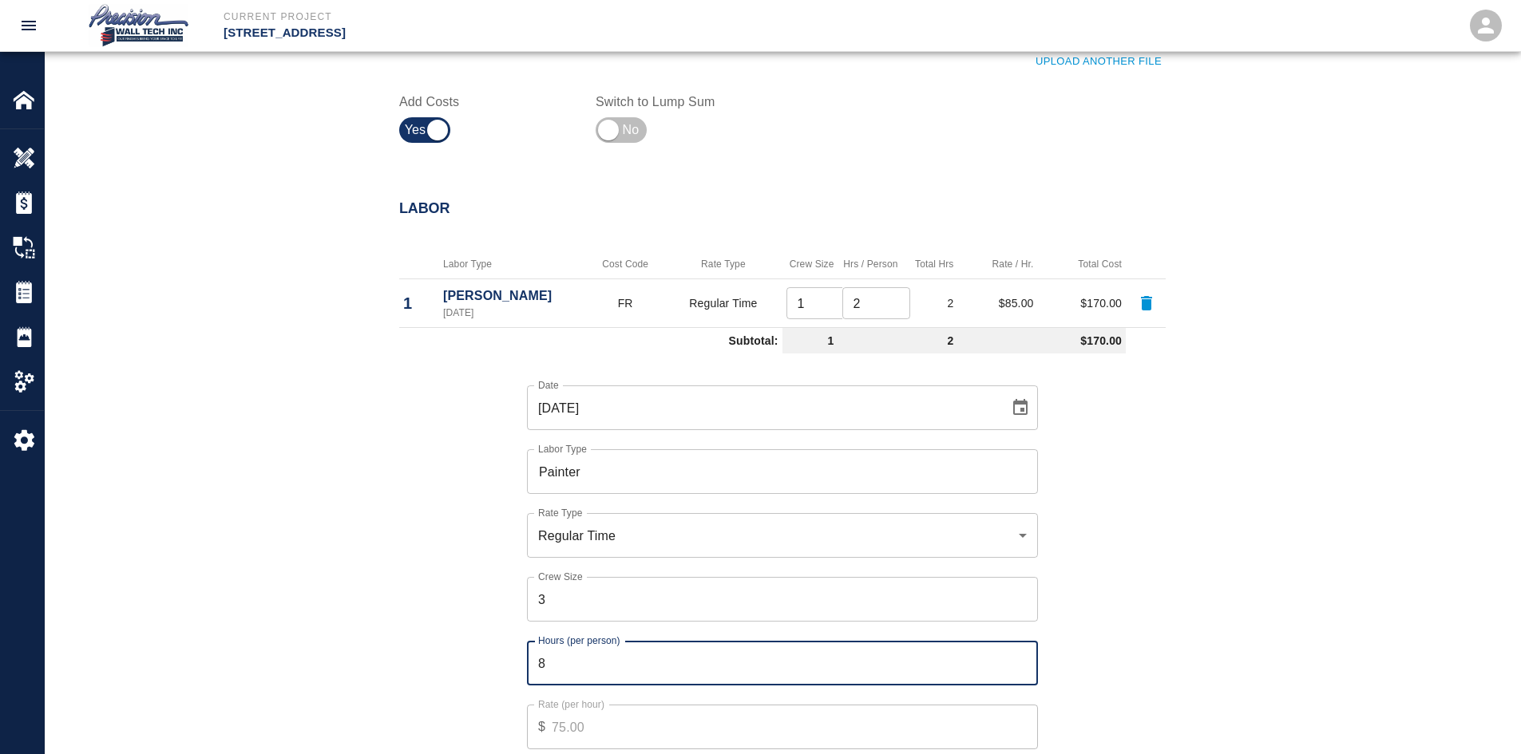
scroll to position [970, 0]
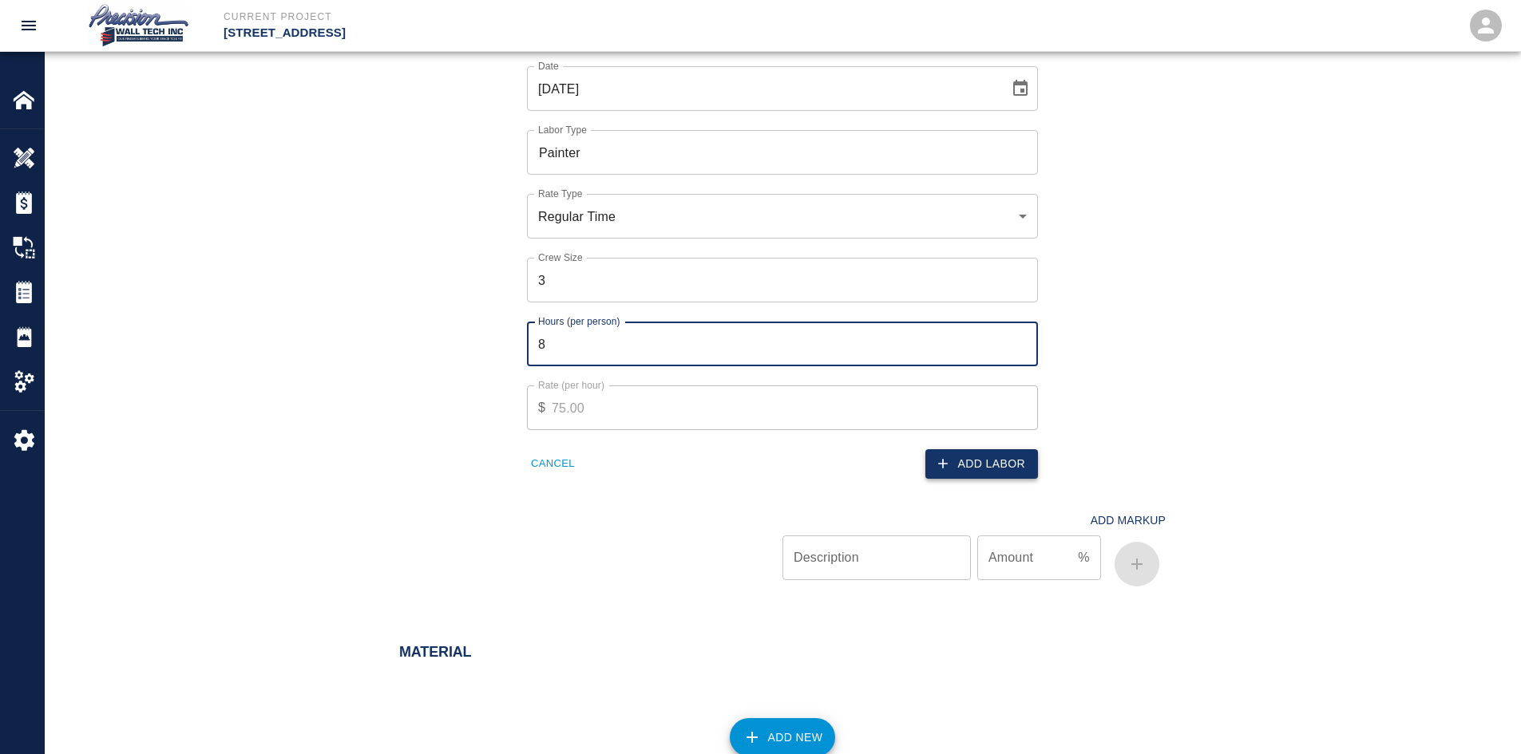
click at [996, 460] on button "Add Labor" at bounding box center [981, 464] width 113 height 30
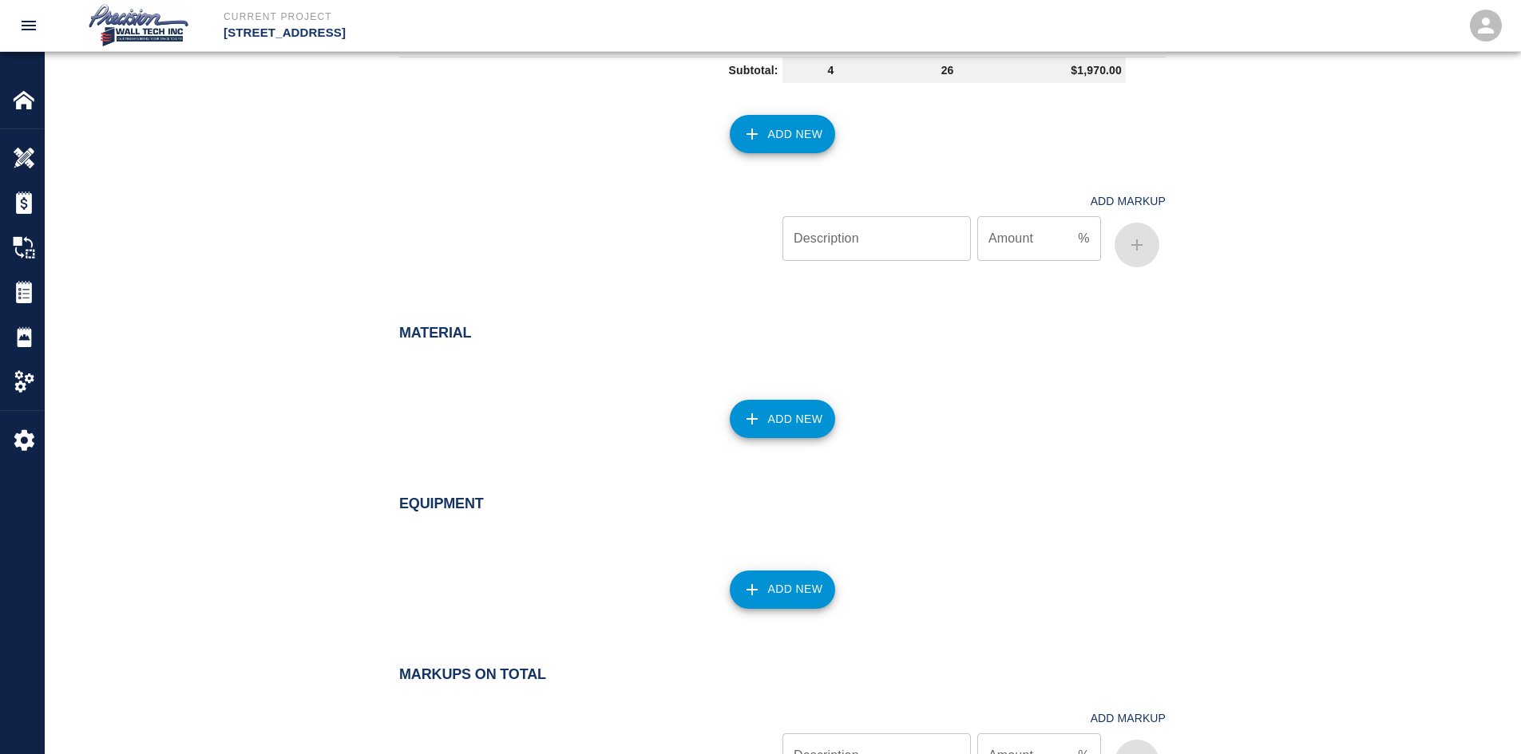
scroll to position [651, 0]
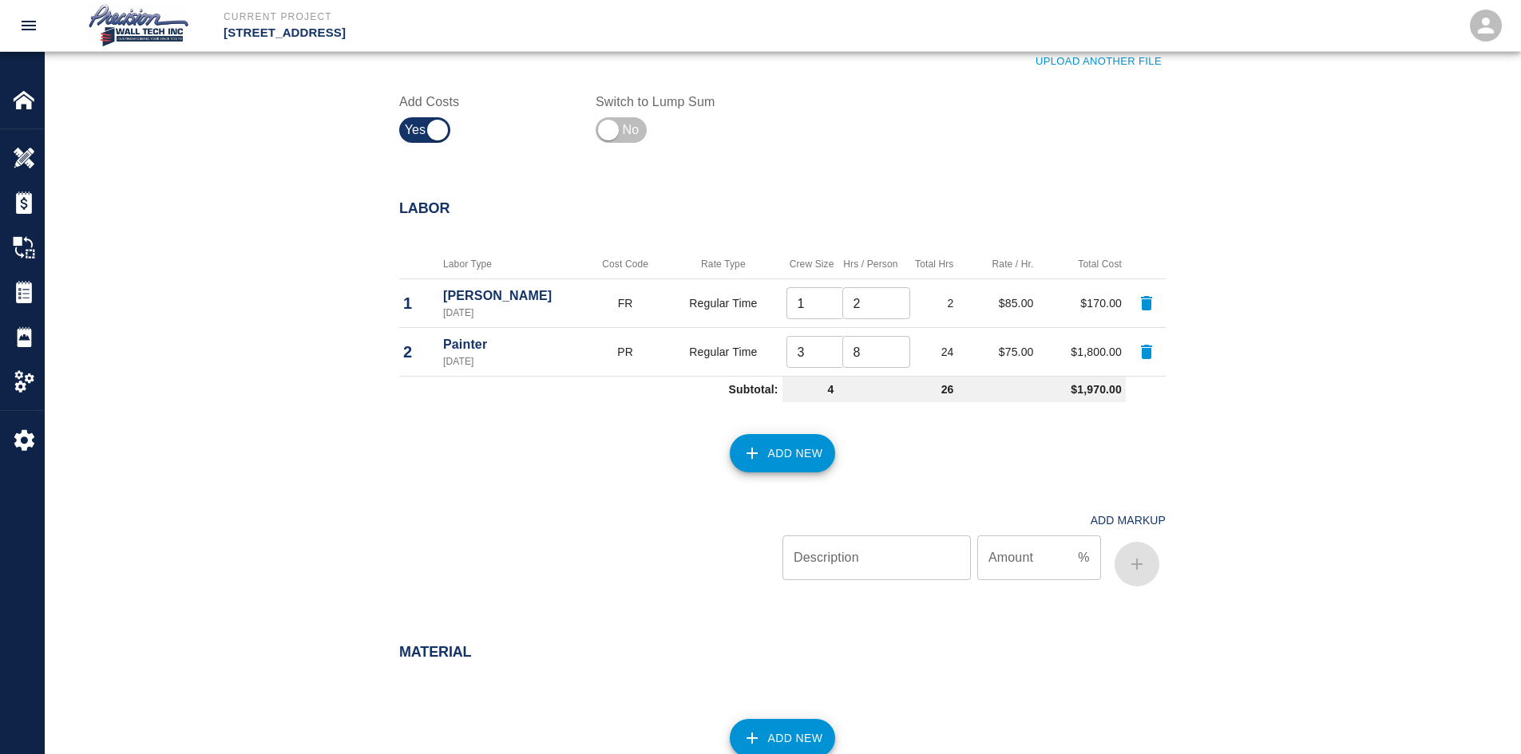
click at [794, 723] on button "Add New" at bounding box center [783, 738] width 106 height 38
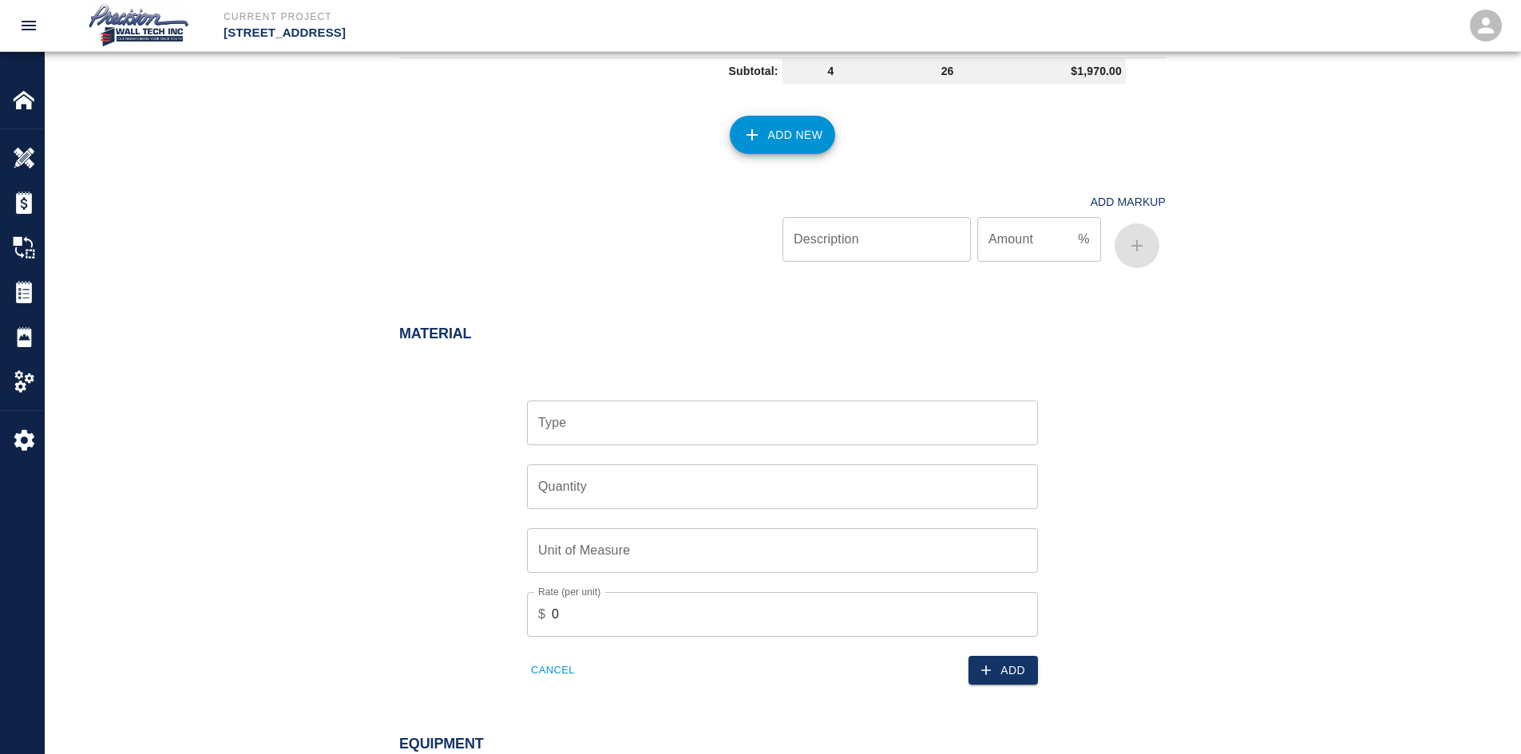
scroll to position [970, 0]
click at [663, 428] on input "Type" at bounding box center [782, 422] width 497 height 30
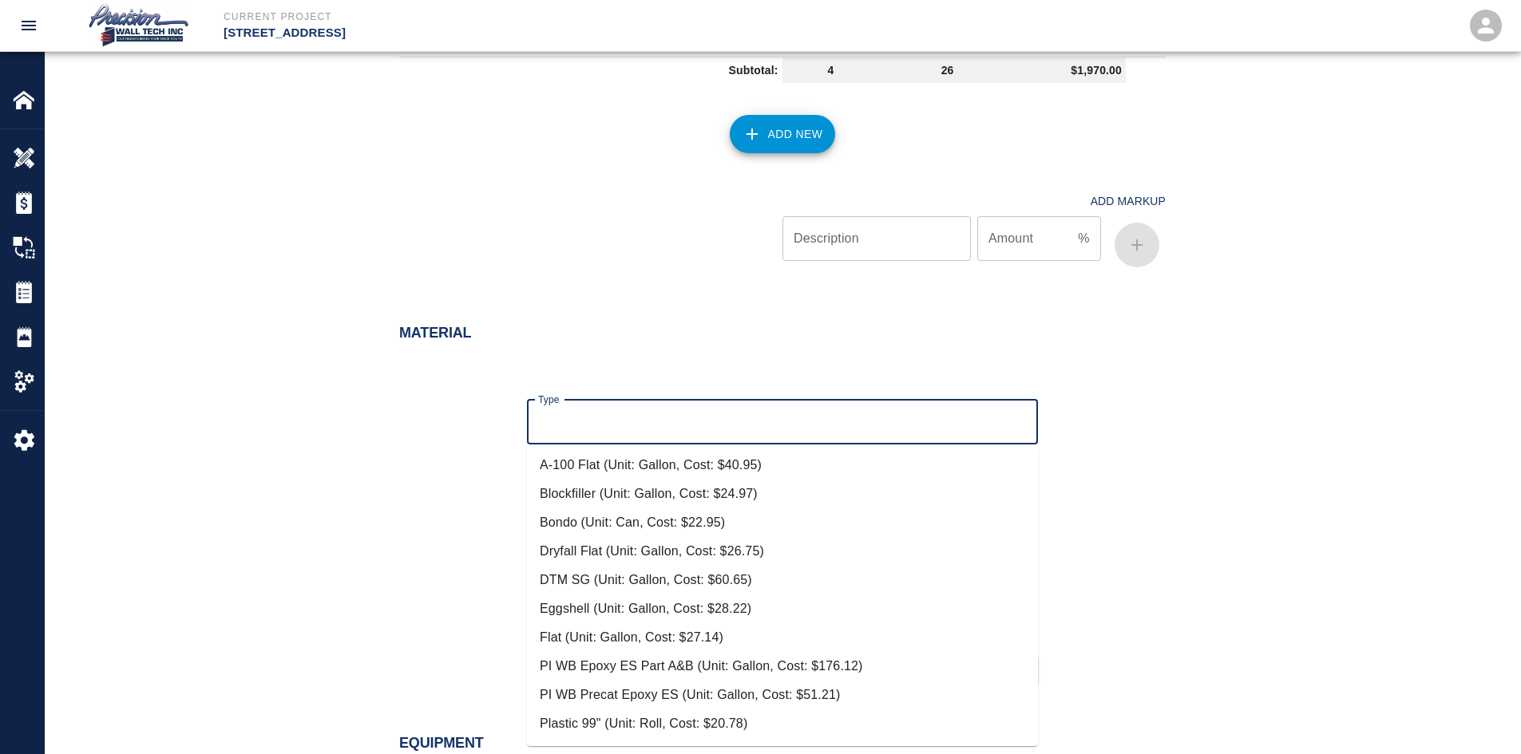
click at [606, 602] on li "Eggshell (Unit: Gallon, Cost: $28.22)" at bounding box center [782, 609] width 511 height 29
type input "Eggshell (Unit: Gallon, Cost: $28.22)"
type input "Gallon"
type input "28.22"
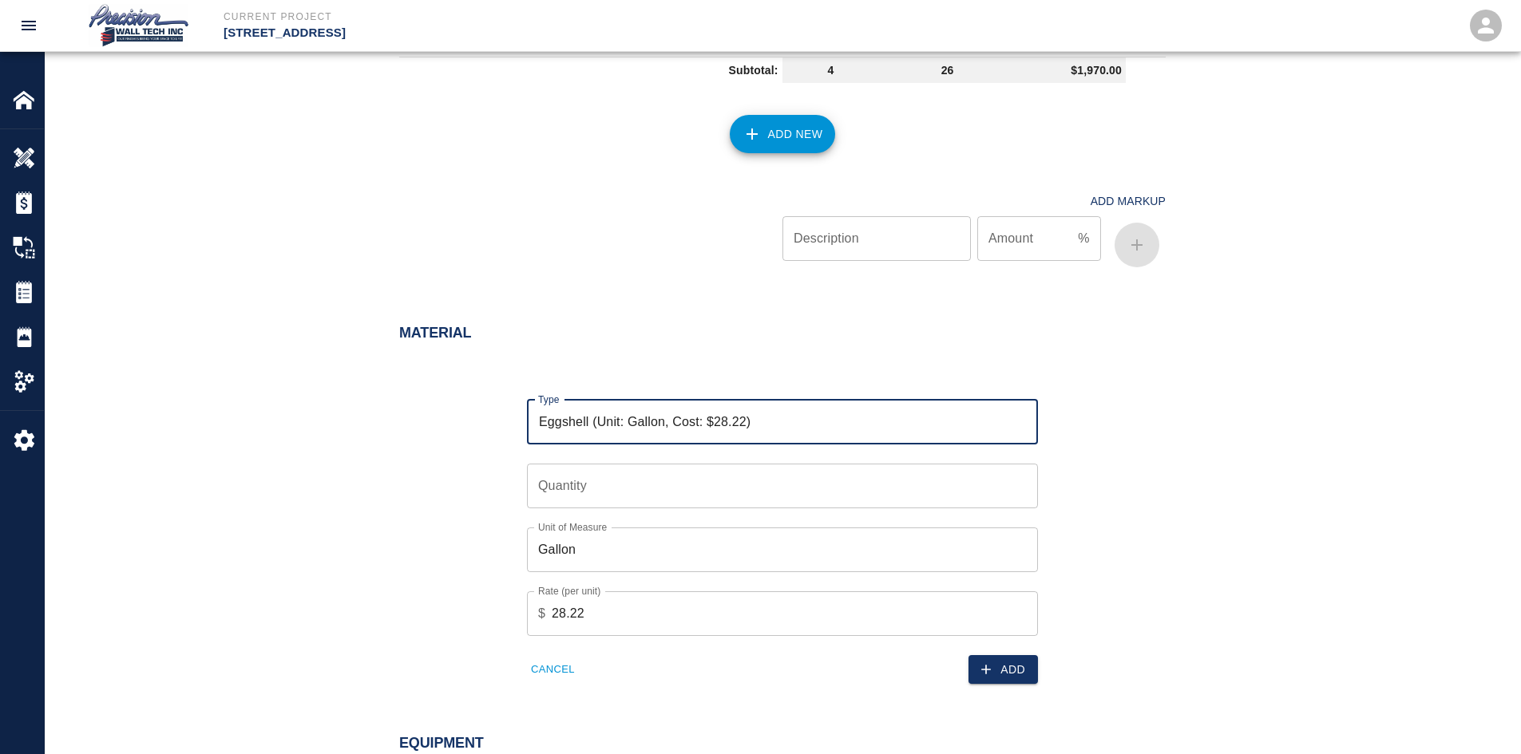
click at [767, 485] on input "Quantity" at bounding box center [782, 486] width 511 height 45
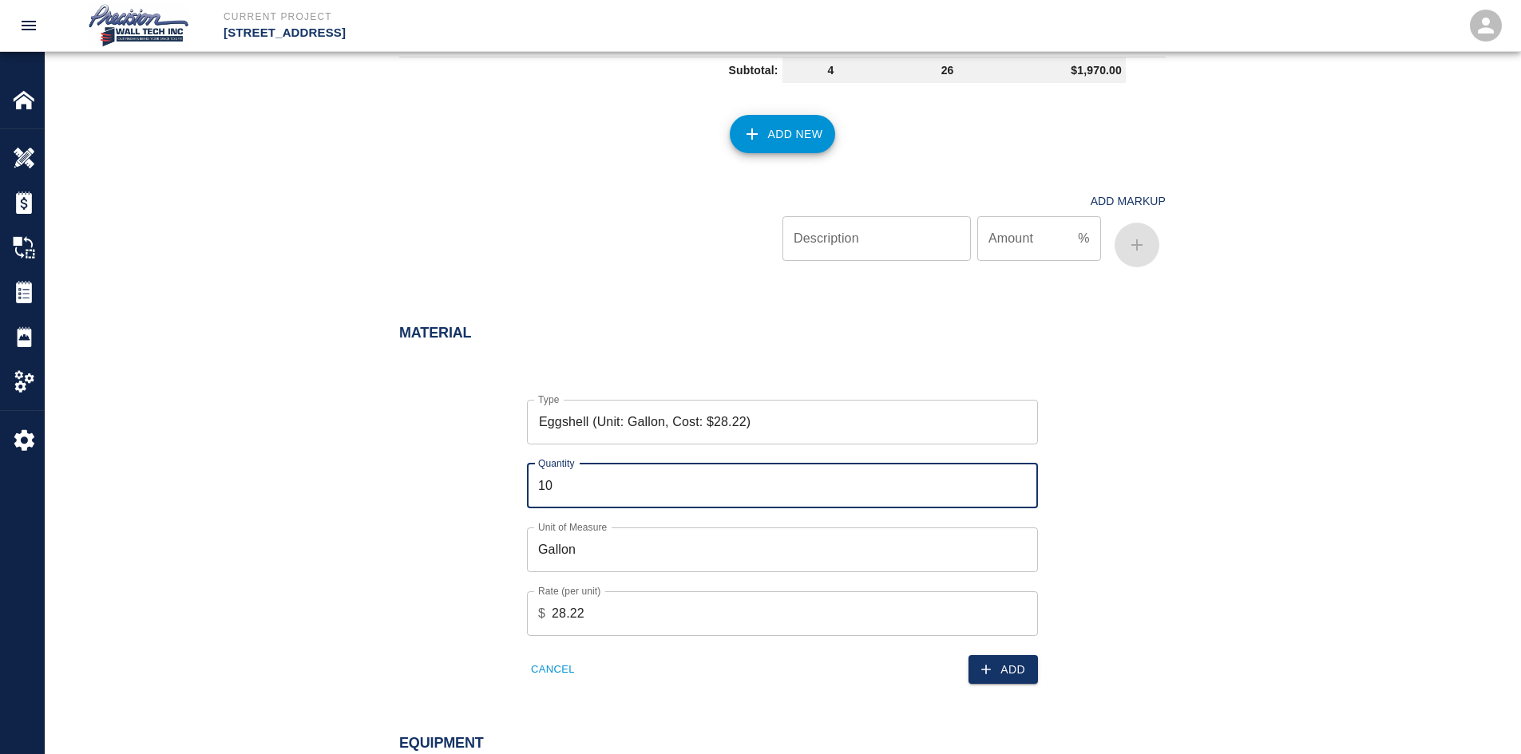
type input "10"
click at [1022, 477] on input "10" at bounding box center [782, 486] width 511 height 45
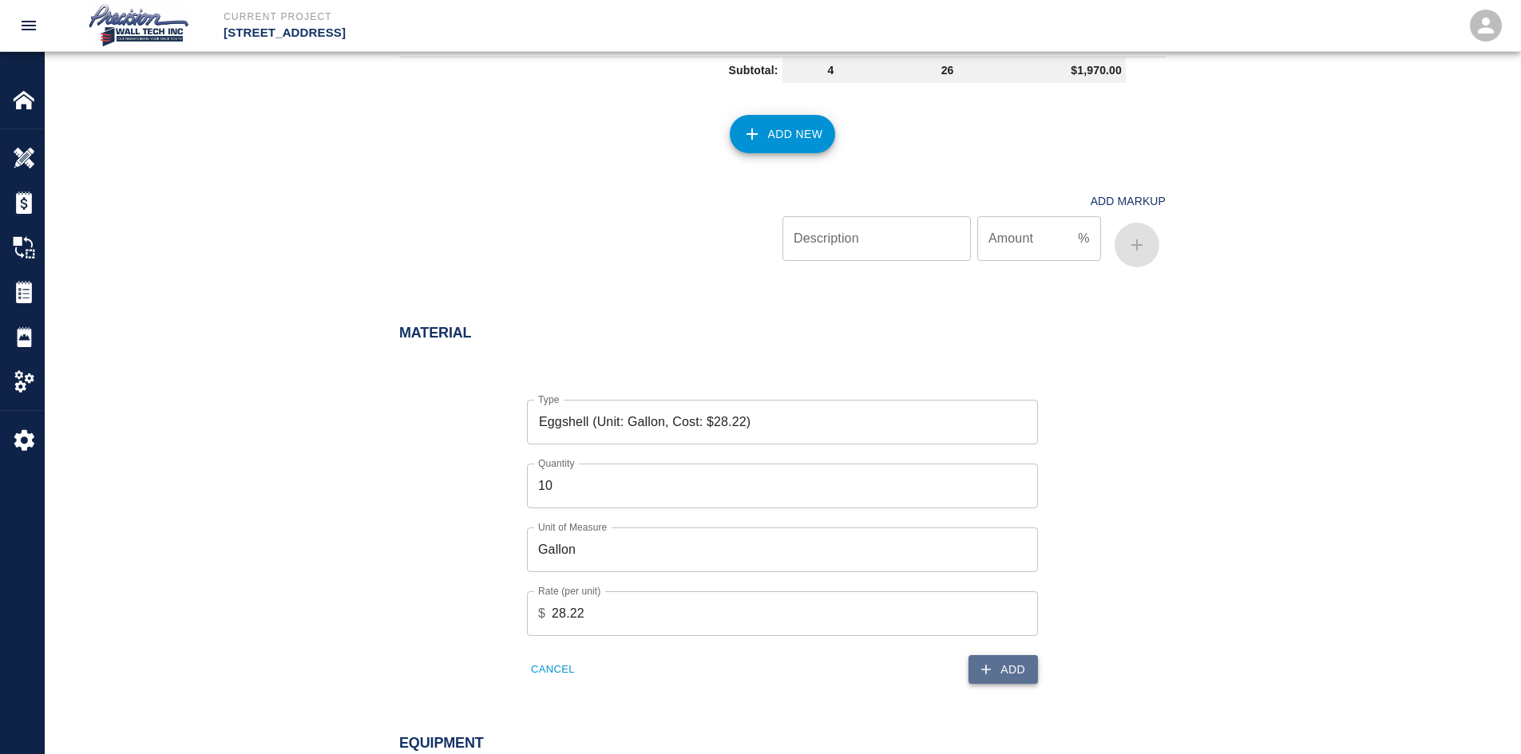
click at [999, 659] on button "Add" at bounding box center [1002, 670] width 69 height 30
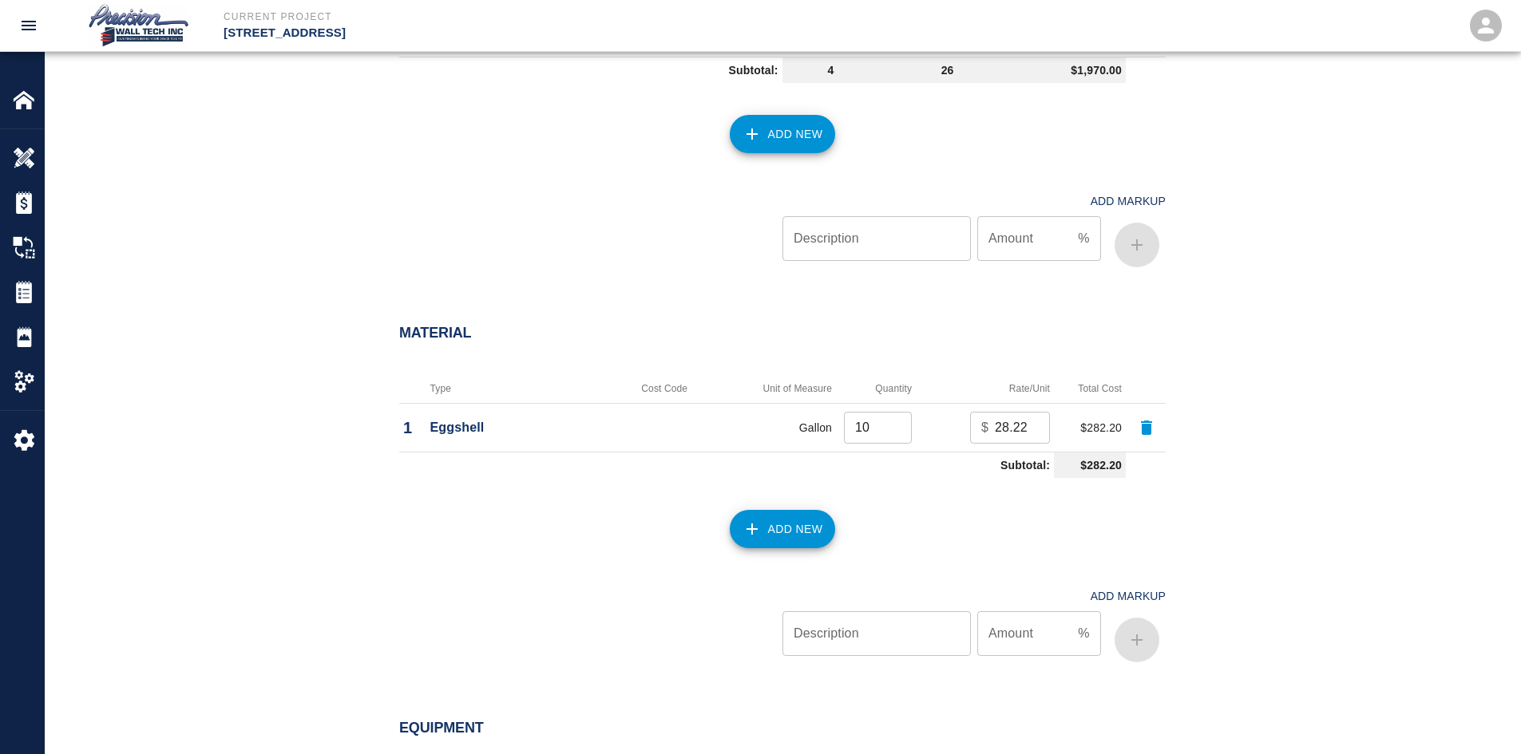
click at [746, 516] on button "Add New" at bounding box center [783, 529] width 106 height 38
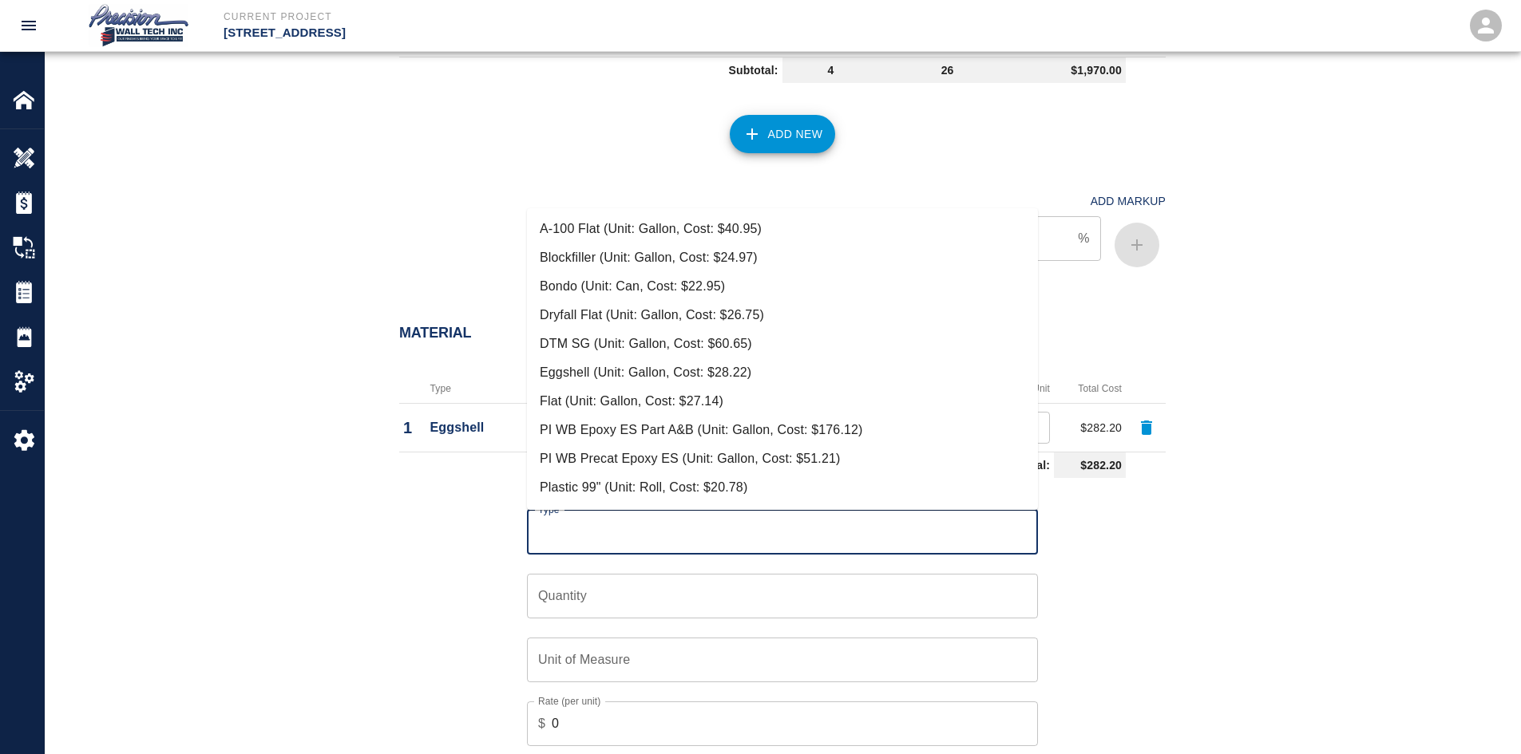
click at [806, 521] on input "Type" at bounding box center [782, 532] width 497 height 30
click at [680, 349] on li "DTM SG (Unit: Gallon, Cost: $60.65)" at bounding box center [782, 344] width 511 height 29
type input "DTM SG (Unit: Gallon, Cost: $60.65)"
type input "Gallon"
type input "60.65"
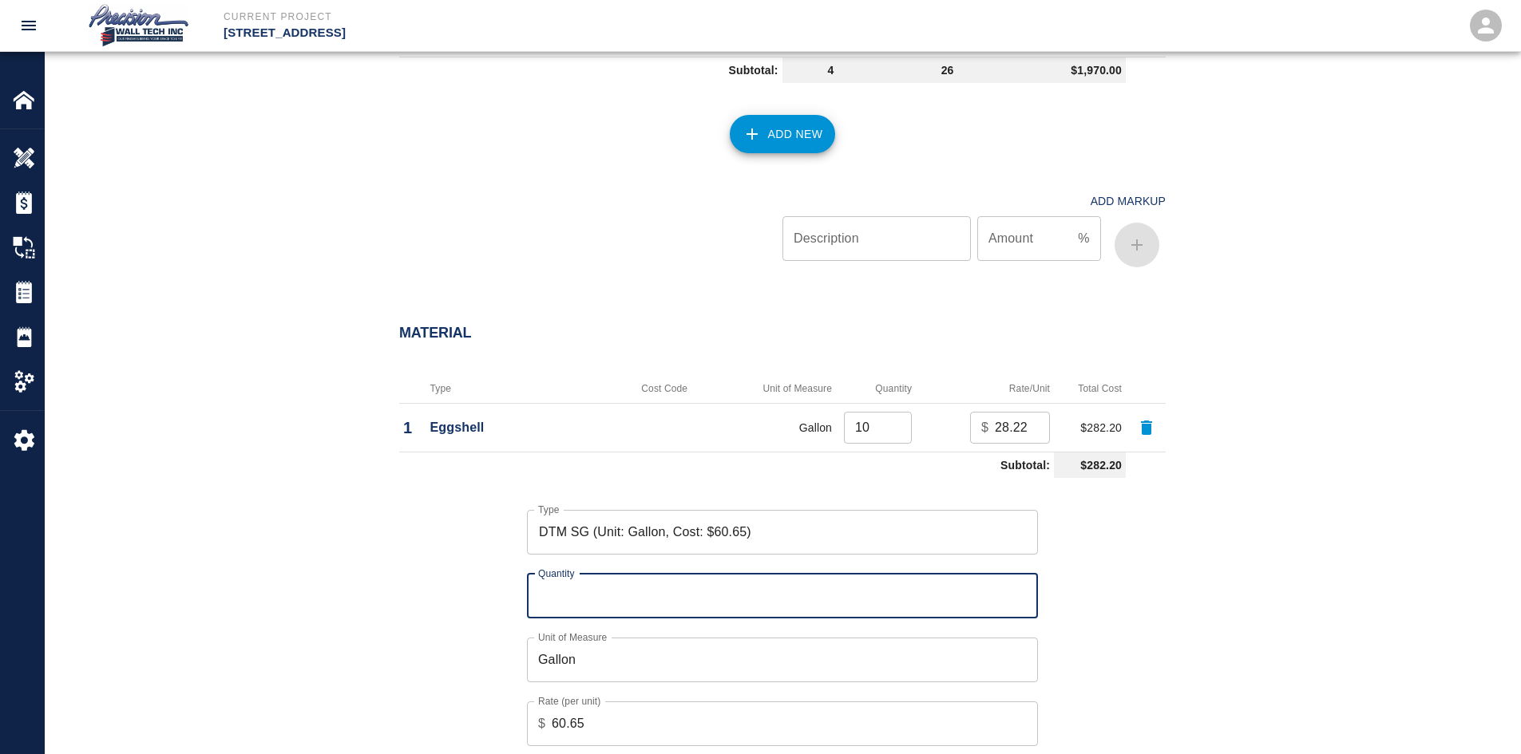
click at [1029, 589] on input "Quantity" at bounding box center [782, 596] width 511 height 45
click at [1028, 587] on input "Quantity" at bounding box center [782, 596] width 511 height 45
click at [1021, 589] on input "7" at bounding box center [782, 596] width 511 height 45
click at [1021, 589] on input "8" at bounding box center [782, 596] width 511 height 45
click at [1021, 589] on input "9" at bounding box center [782, 596] width 511 height 45
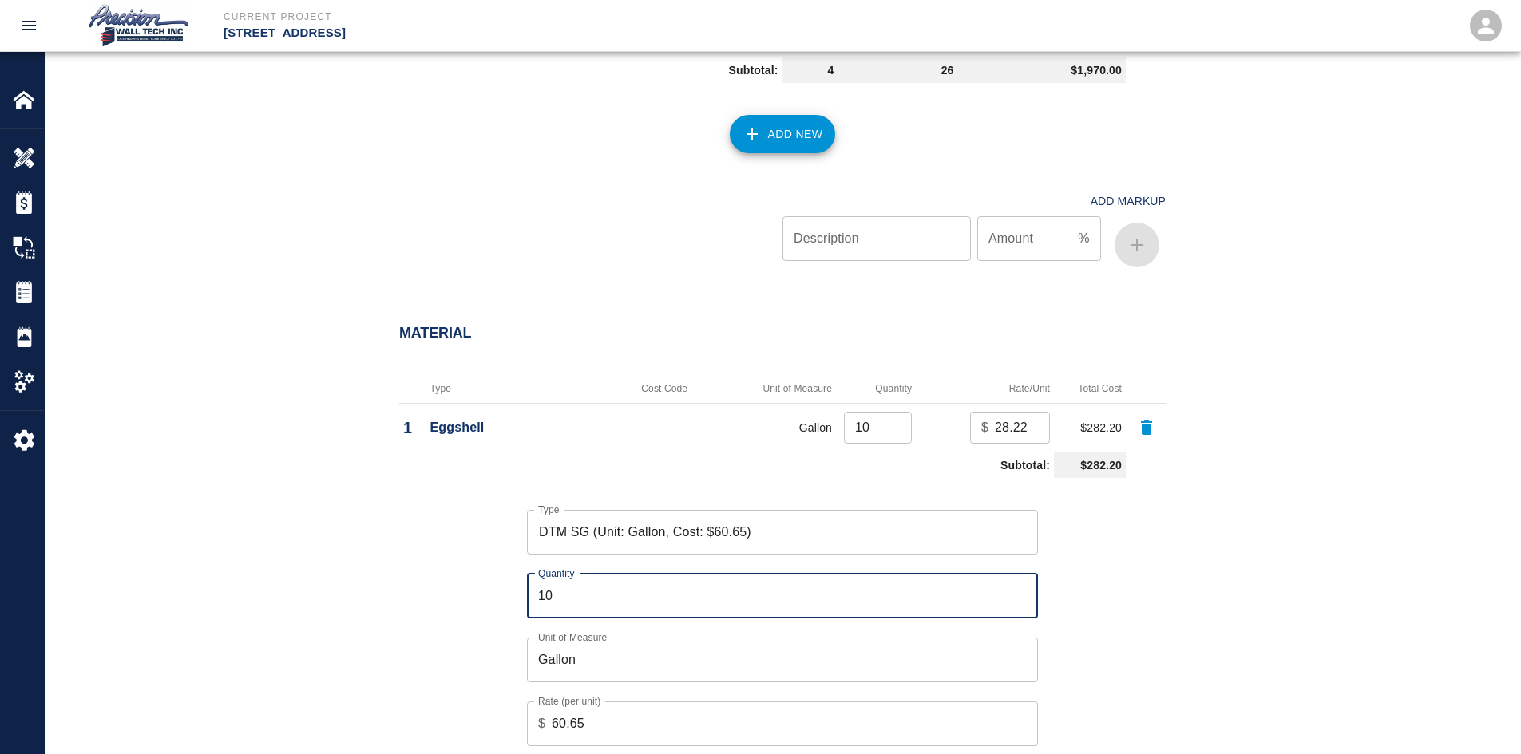
click at [1021, 589] on input "10" at bounding box center [782, 596] width 511 height 45
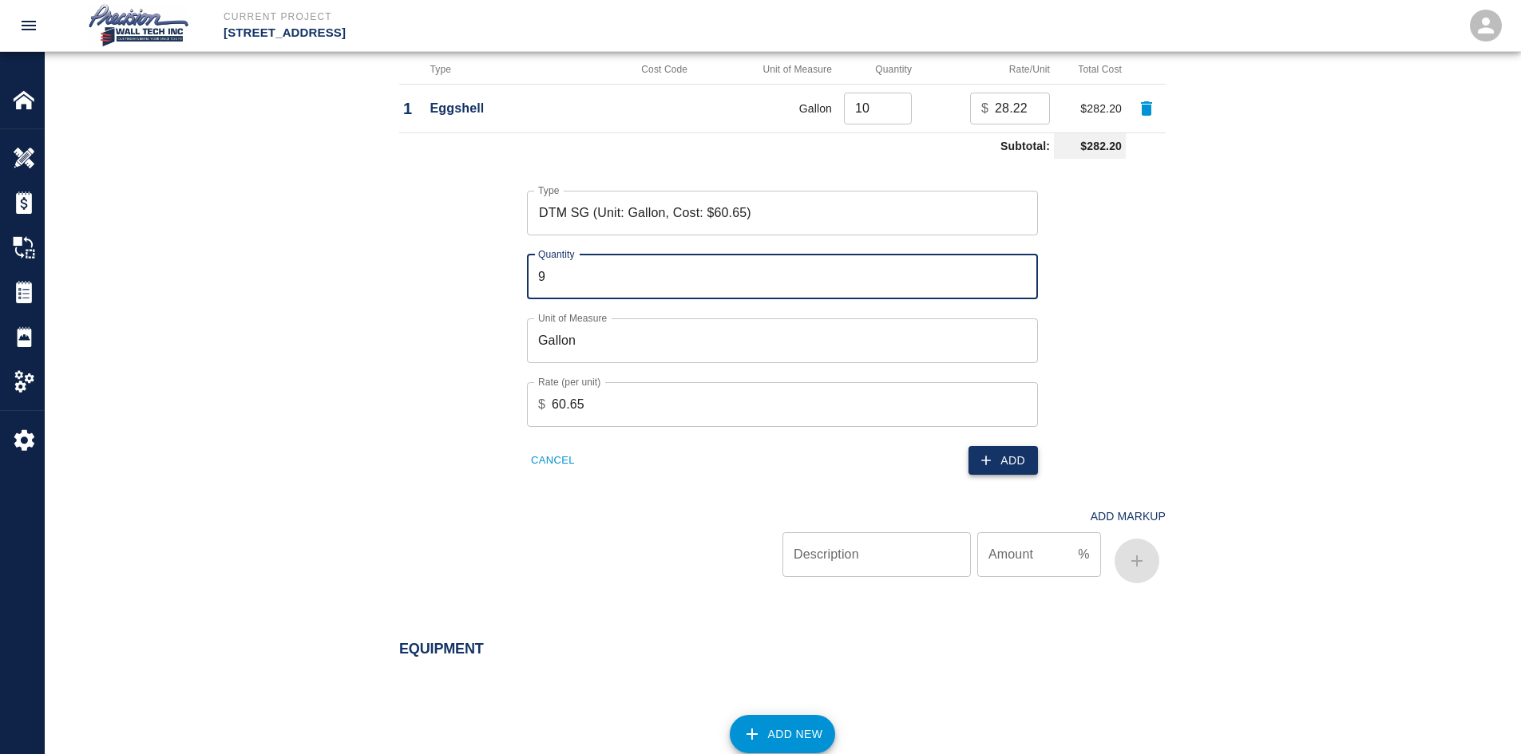
type input "9"
click at [1018, 473] on button "Add" at bounding box center [1002, 461] width 69 height 30
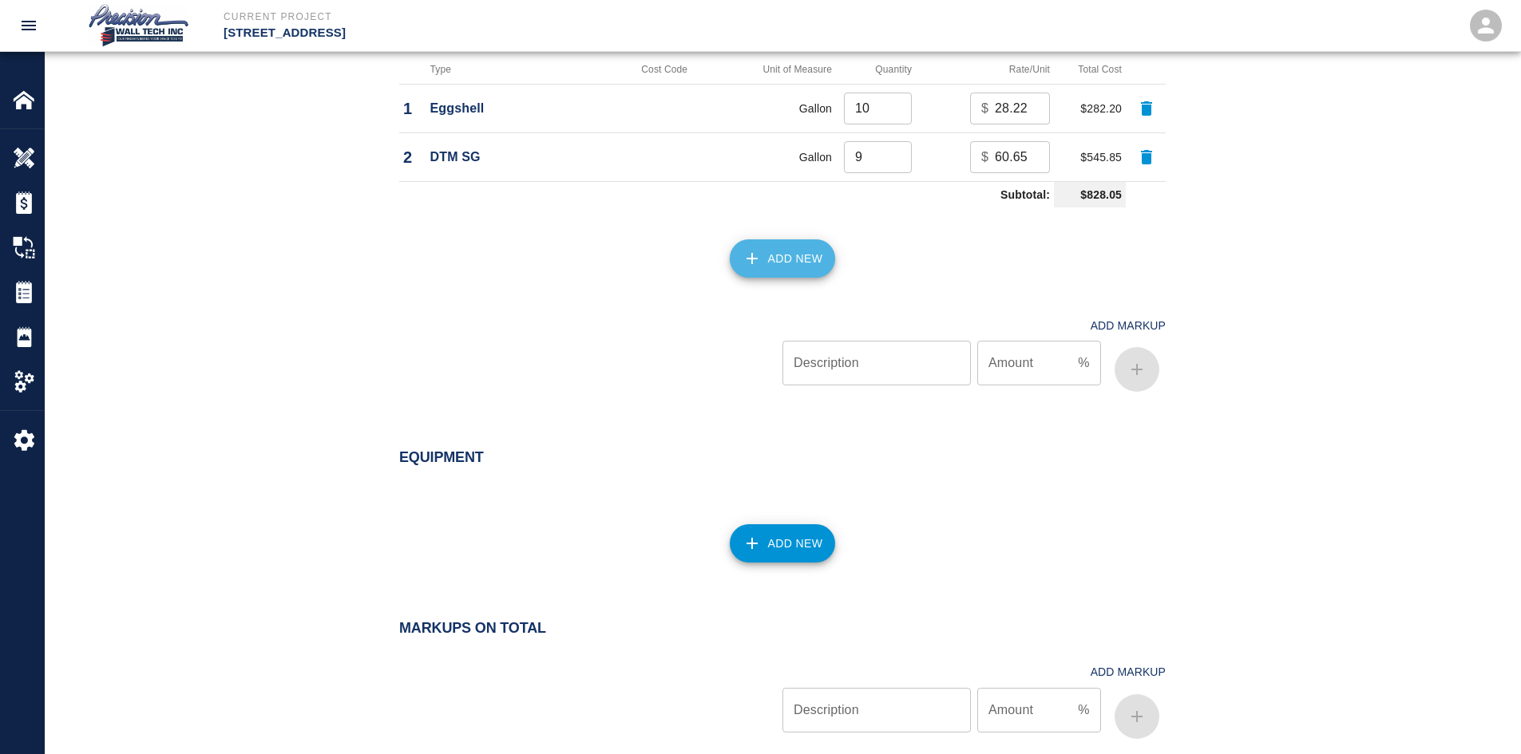
click at [800, 266] on button "Add New" at bounding box center [783, 259] width 106 height 38
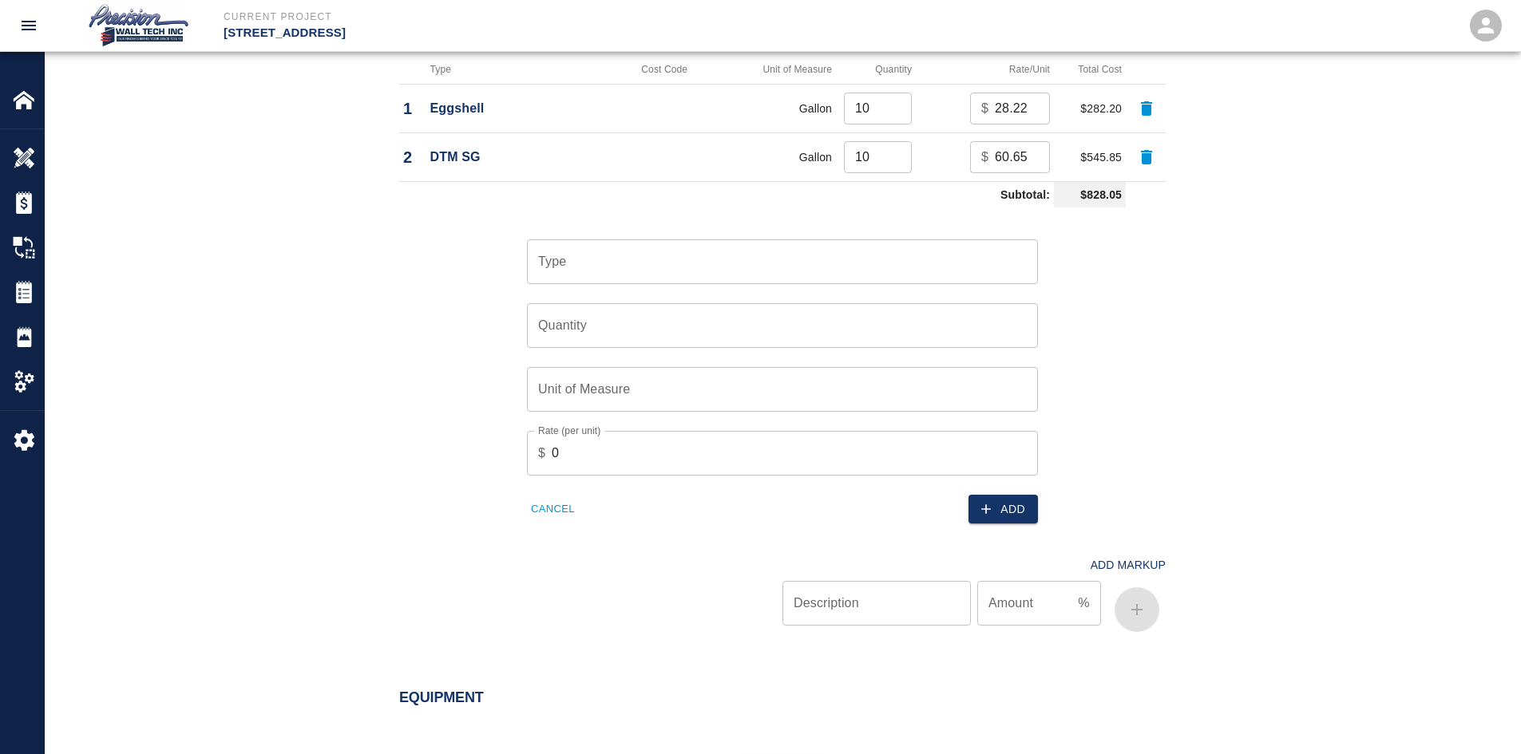
type input "10"
click at [891, 149] on input "10" at bounding box center [878, 157] width 68 height 32
click at [867, 256] on input "Type" at bounding box center [782, 262] width 497 height 30
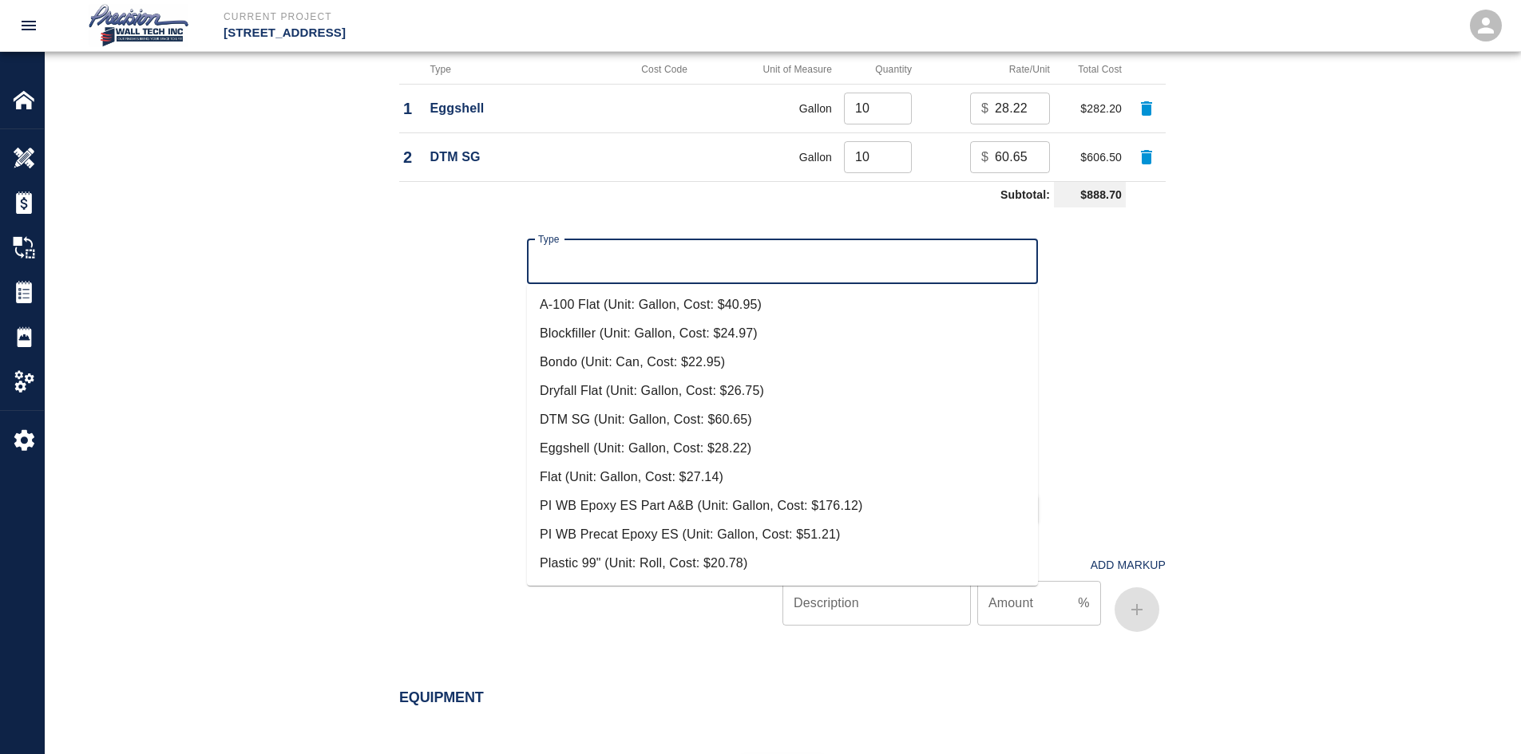
click at [686, 393] on li "Dryfall Flat (Unit: Gallon, Cost: $26.75)" at bounding box center [782, 391] width 511 height 29
type input "Dryfall Flat (Unit: Gallon, Cost: $26.75)"
type input "Gallon"
type input "26.75"
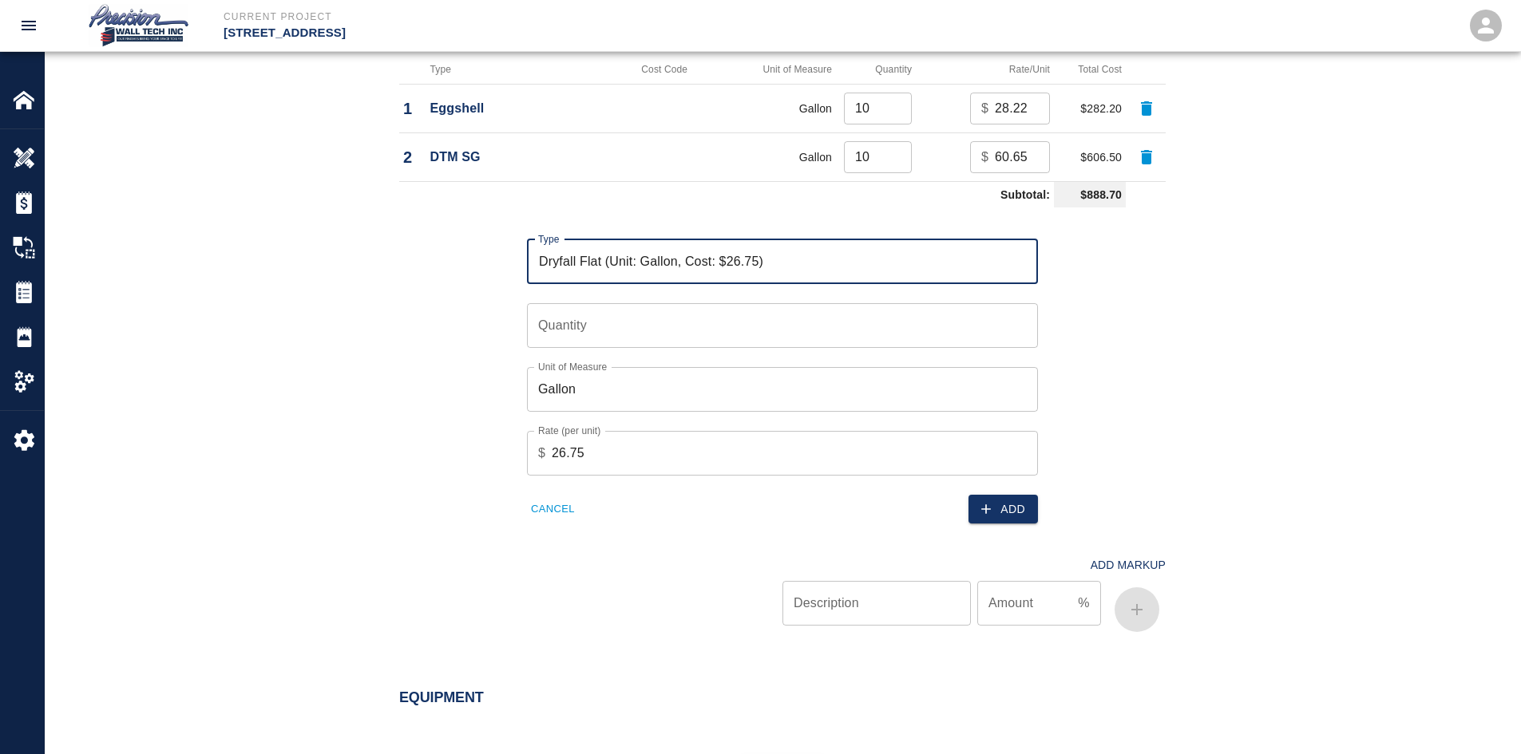
click at [1017, 315] on input "Quantity" at bounding box center [782, 325] width 511 height 45
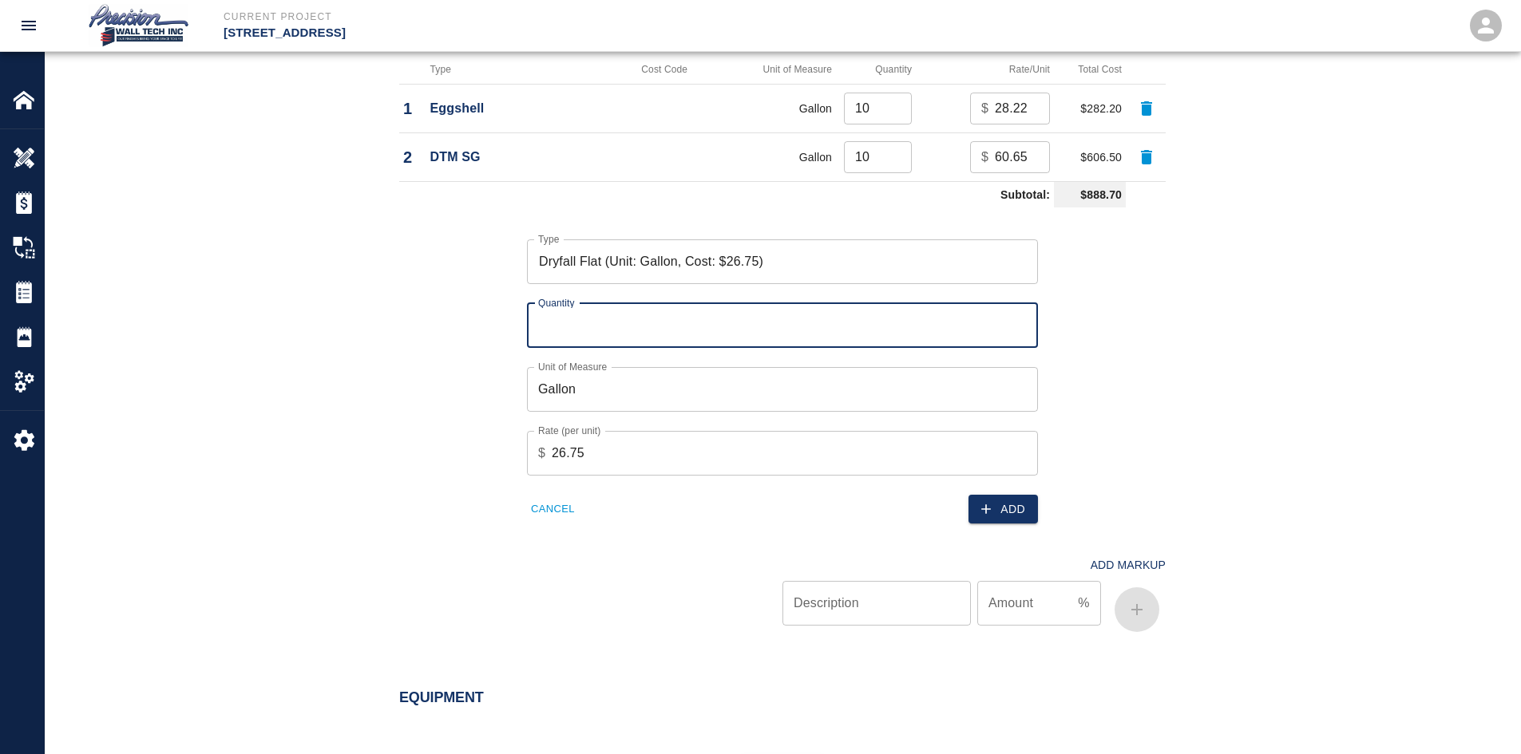
click at [1020, 315] on input "Quantity" at bounding box center [782, 325] width 511 height 45
click at [1020, 320] on input "1" at bounding box center [782, 325] width 511 height 45
type input "2"
click at [1020, 320] on input "2" at bounding box center [782, 325] width 511 height 45
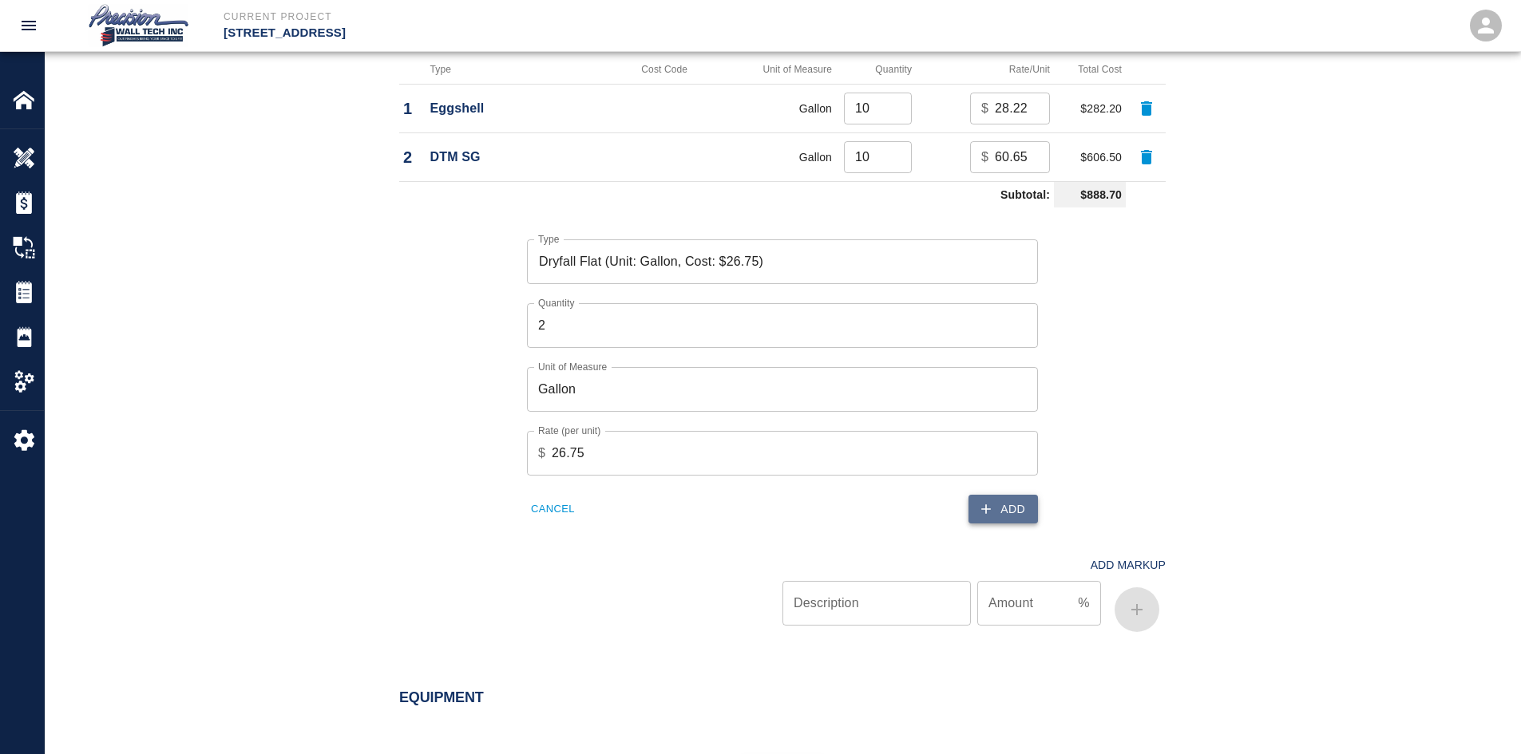
click at [1010, 501] on button "Add" at bounding box center [1002, 510] width 69 height 30
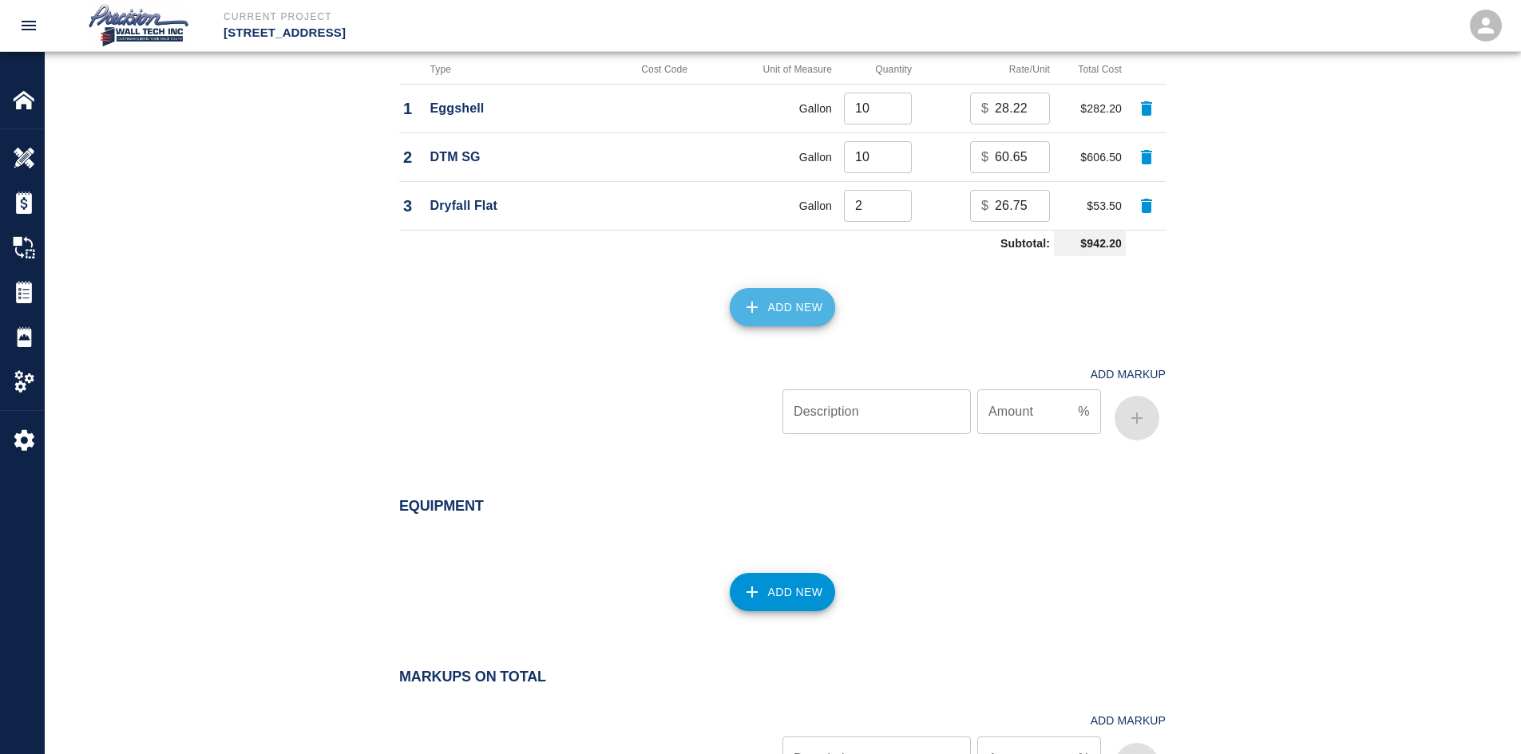
click at [789, 303] on button "Add New" at bounding box center [783, 307] width 106 height 38
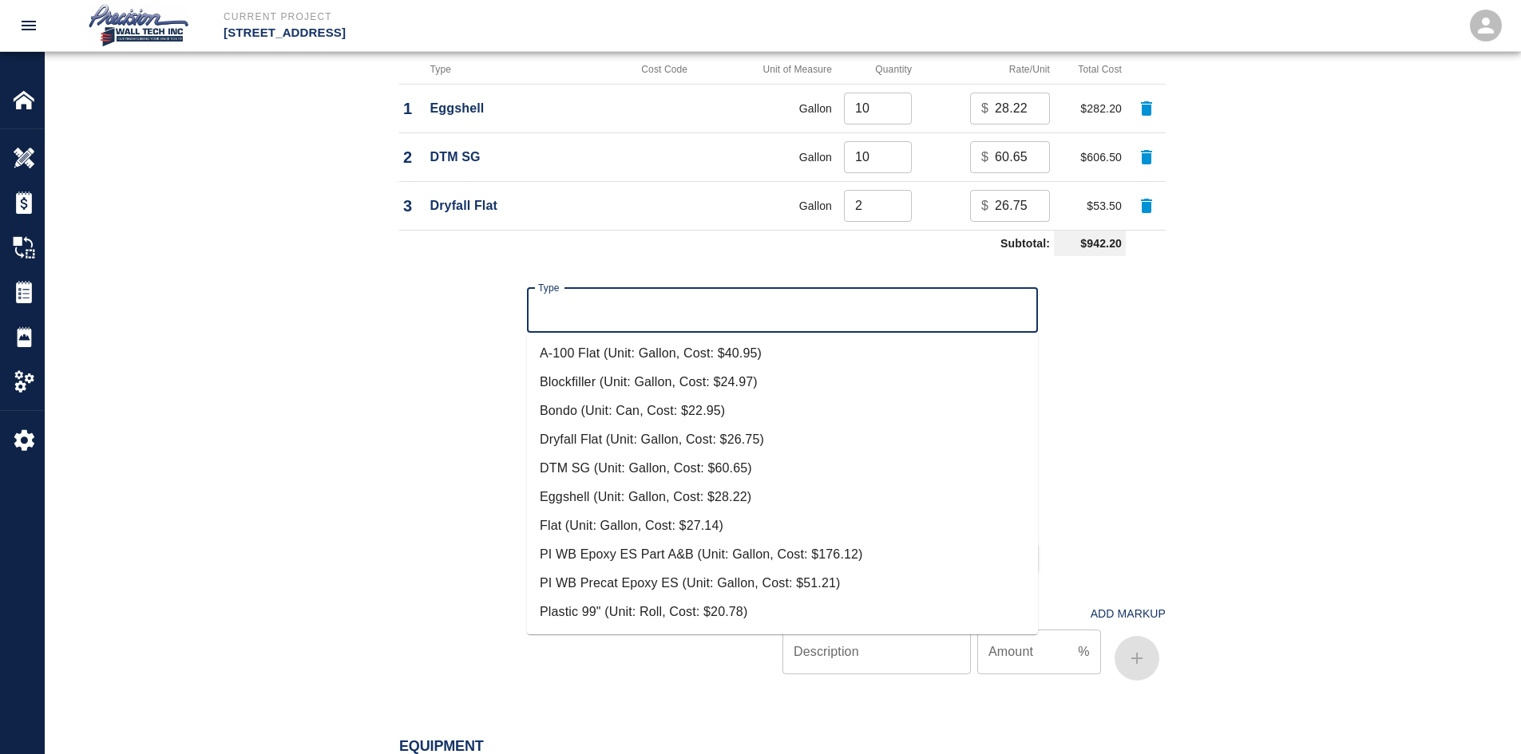
click at [885, 316] on input "Type" at bounding box center [782, 310] width 497 height 30
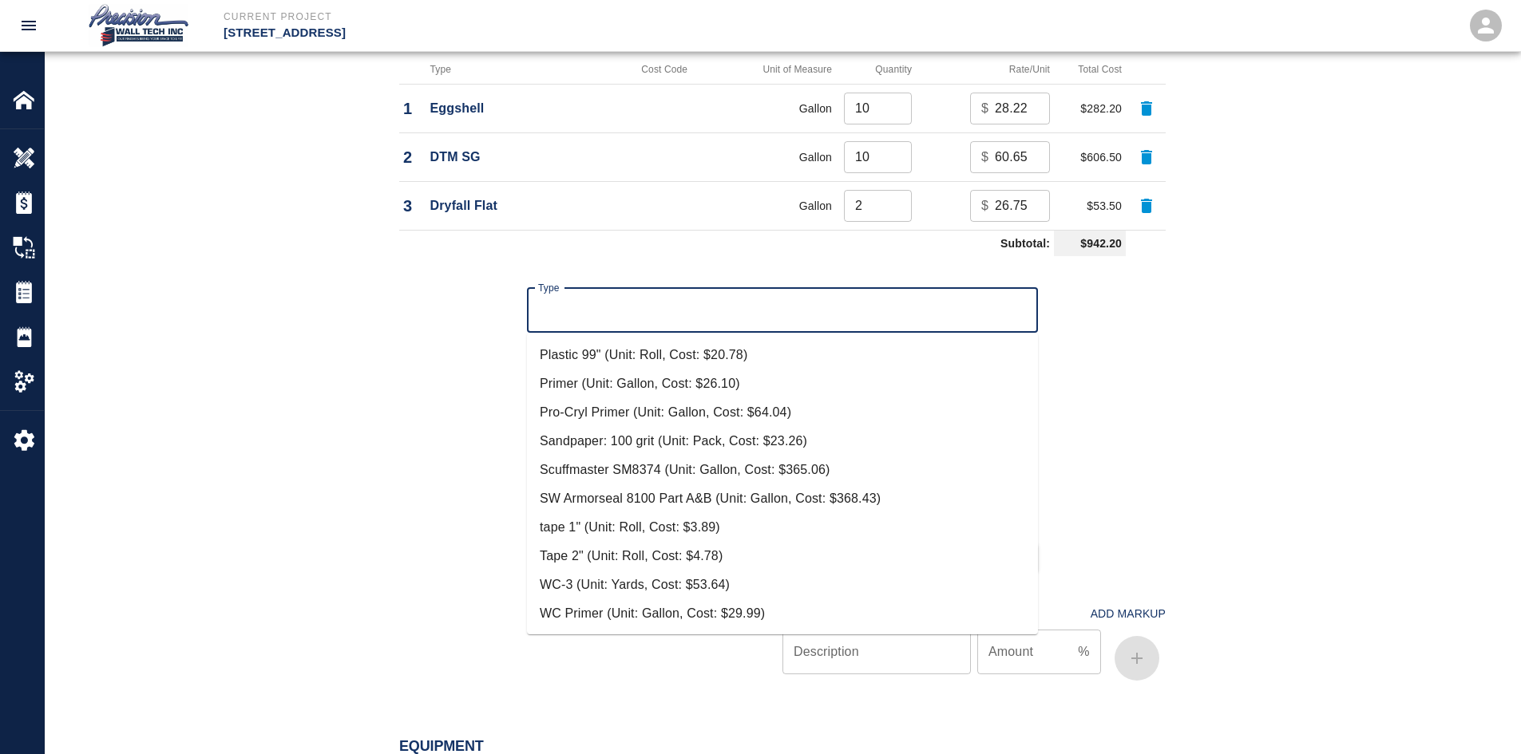
click at [616, 384] on li "Primer (Unit: Gallon, Cost: $26.10)" at bounding box center [782, 384] width 511 height 29
type input "Primer (Unit: Gallon, Cost: $26.10)"
type input "Gallon"
type input "26.1"
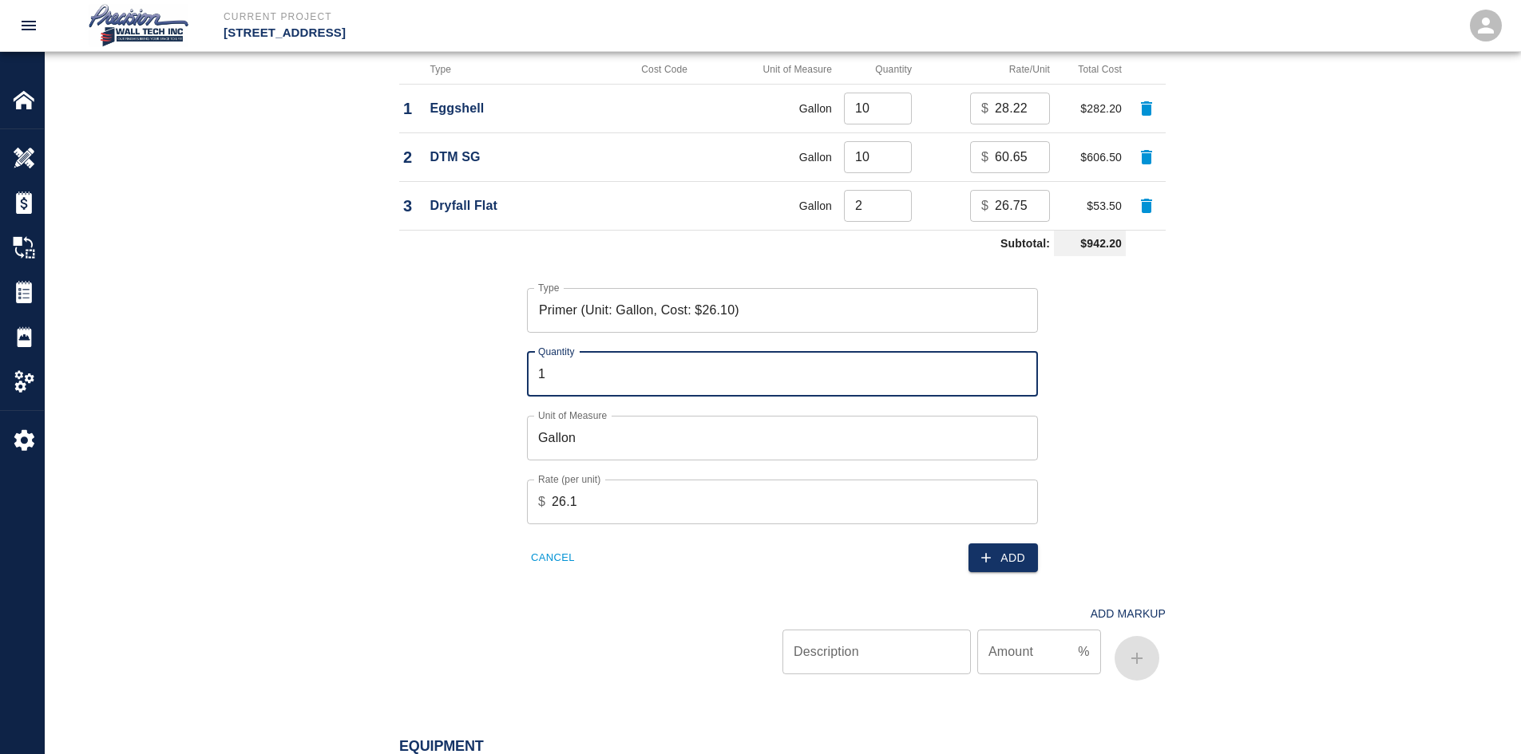
type input "1"
click at [1019, 368] on input "1" at bounding box center [782, 374] width 511 height 45
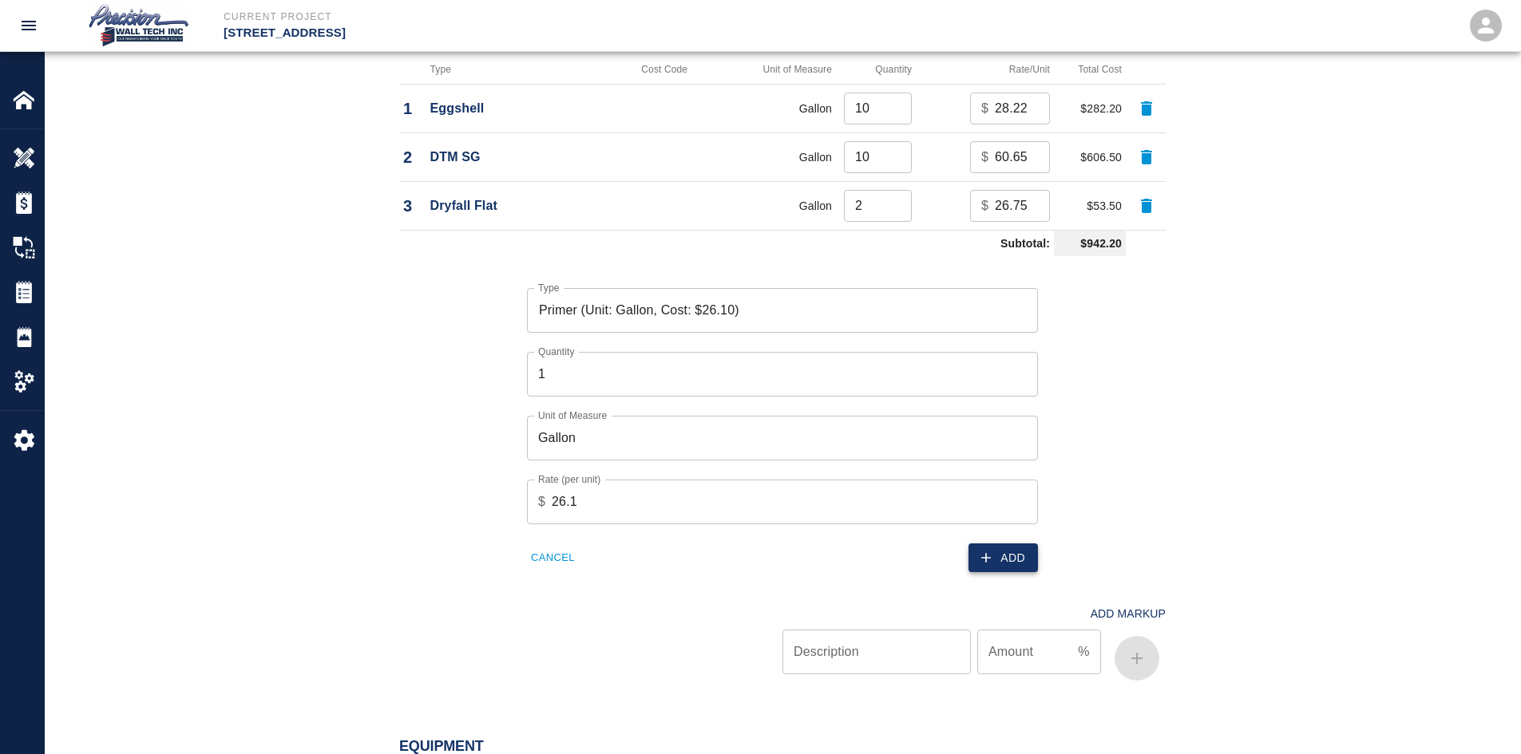
click at [968, 559] on div "Add" at bounding box center [905, 549] width 265 height 49
click at [984, 551] on icon "button" at bounding box center [986, 558] width 16 height 16
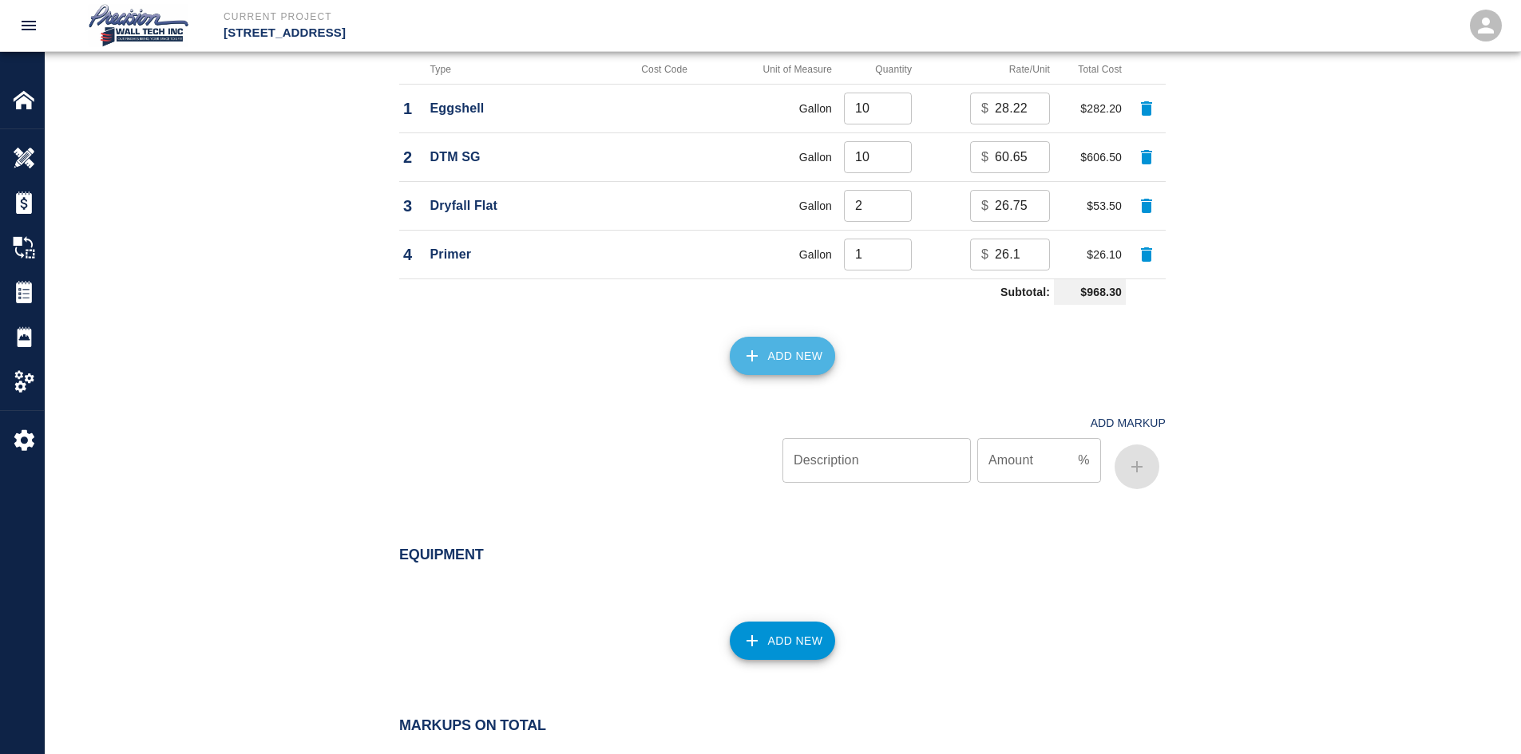
click at [773, 361] on button "Add New" at bounding box center [783, 356] width 106 height 38
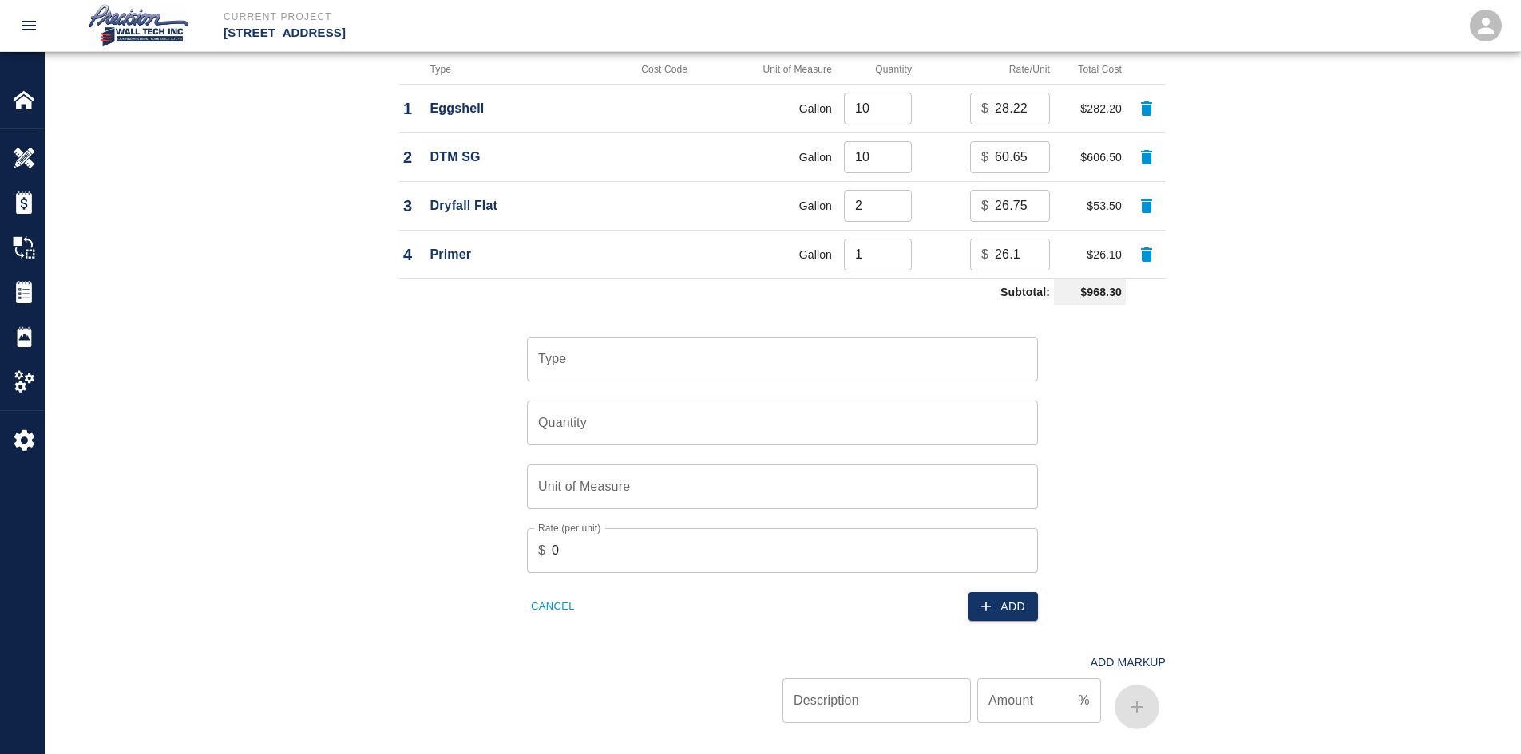
click at [883, 380] on div "Type" at bounding box center [782, 359] width 511 height 45
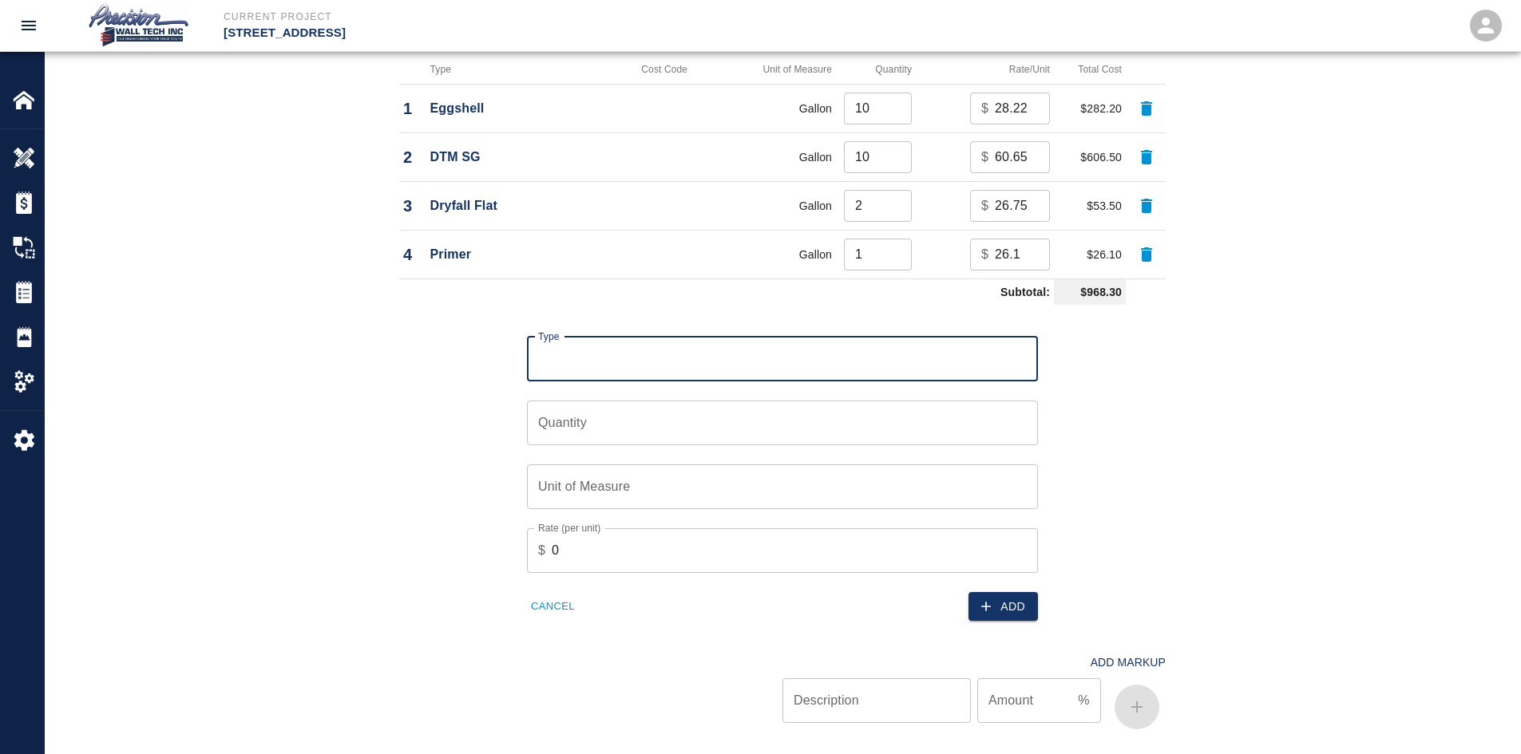
click at [794, 369] on input "Type" at bounding box center [782, 359] width 497 height 30
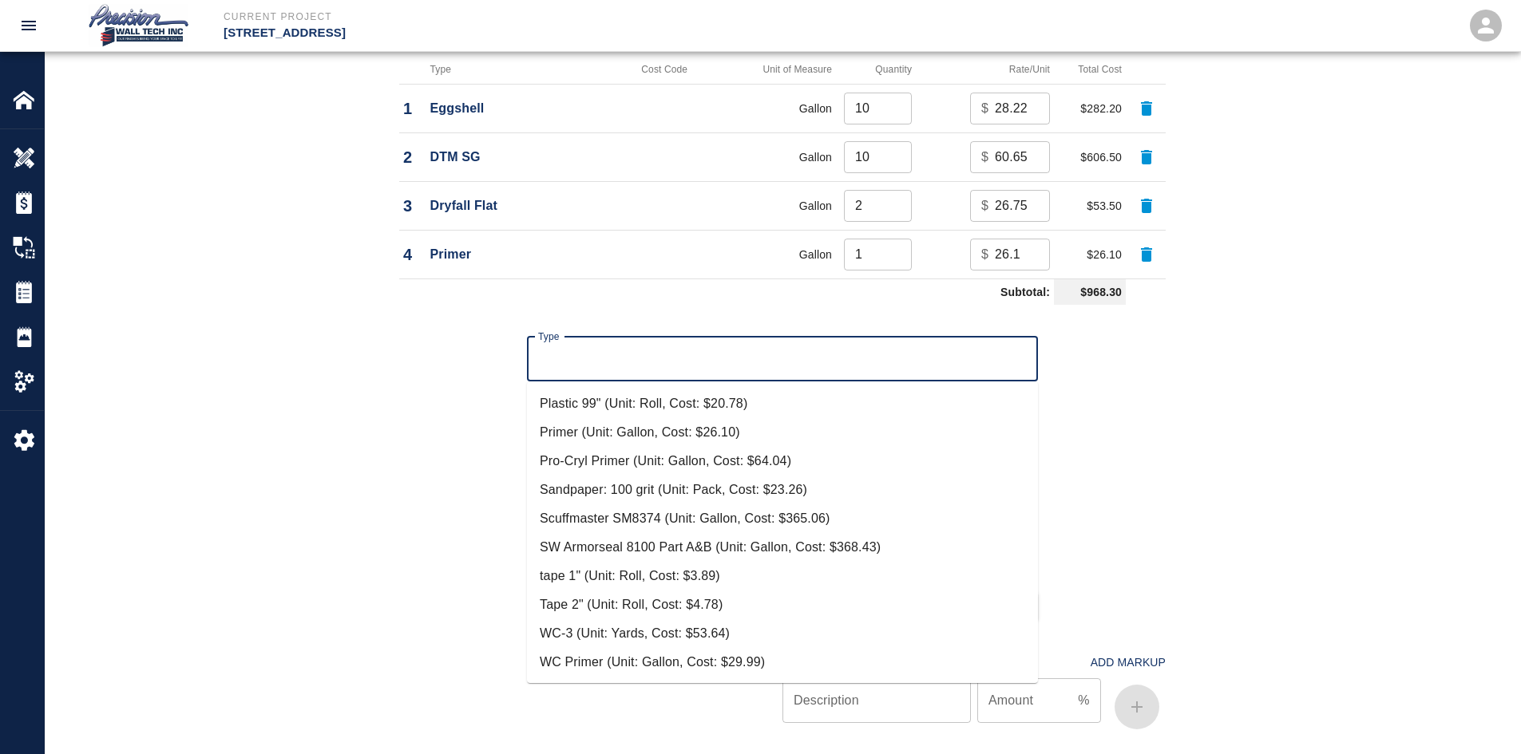
click at [668, 607] on li "Tape 2" (Unit: Roll, Cost: $4.78)" at bounding box center [782, 605] width 511 height 29
type input "Tape 2" (Unit: Roll, Cost: $4.78)"
type input "Roll"
type input "4.78"
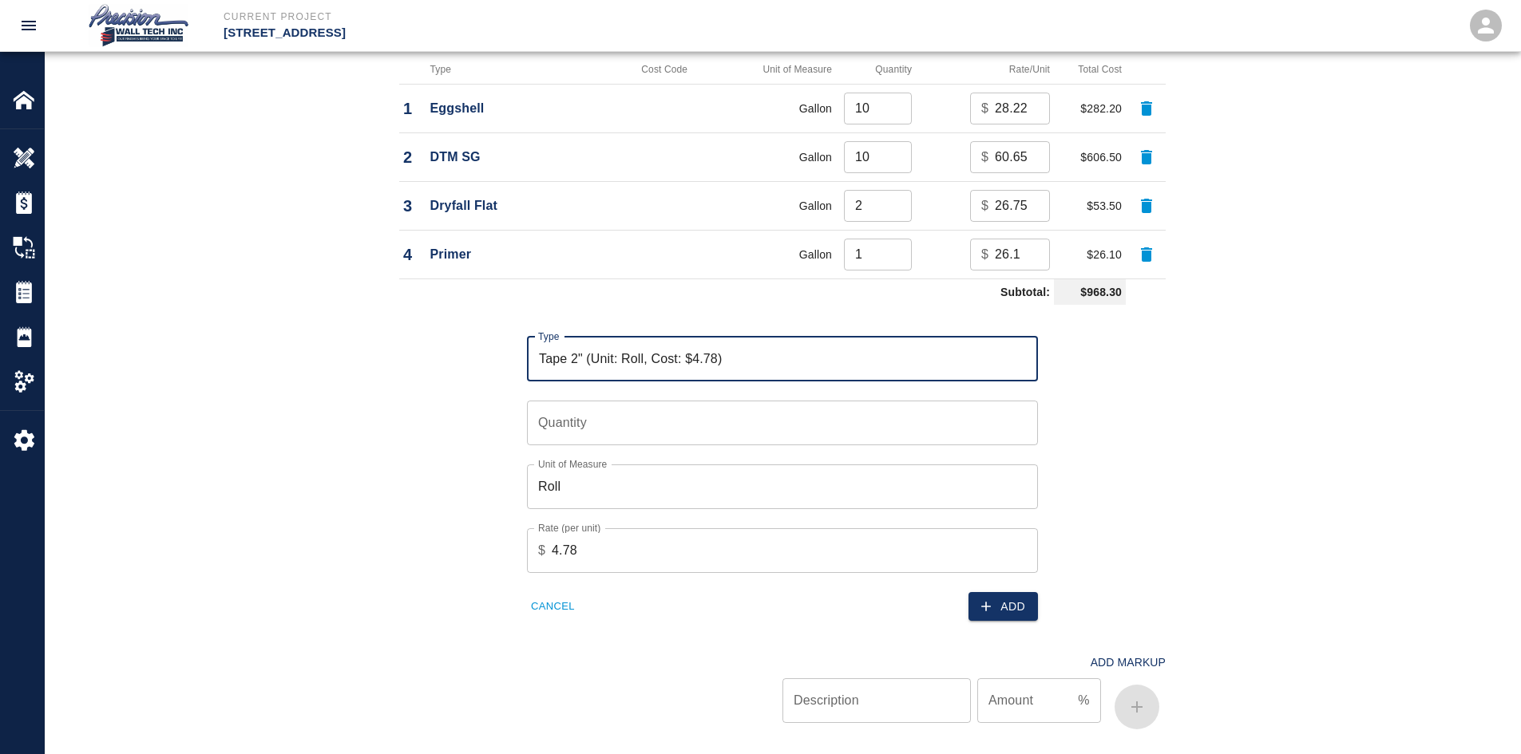
click at [958, 439] on input "Quantity" at bounding box center [782, 423] width 511 height 45
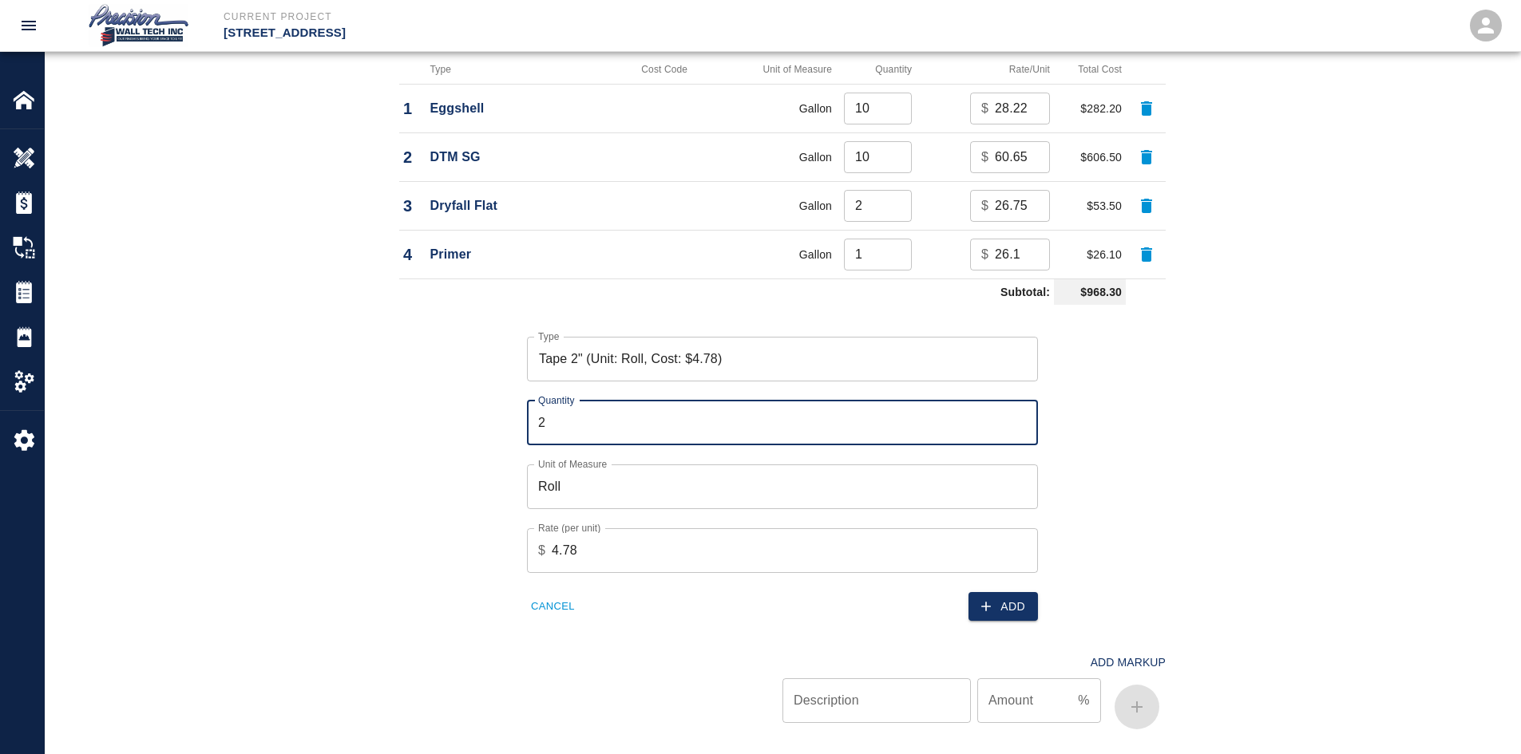
click at [1020, 422] on input "2" at bounding box center [782, 423] width 511 height 45
click at [1020, 413] on input "2" at bounding box center [782, 423] width 511 height 45
click at [1015, 422] on input "3" at bounding box center [782, 423] width 511 height 45
click at [1019, 418] on input "4" at bounding box center [782, 423] width 511 height 45
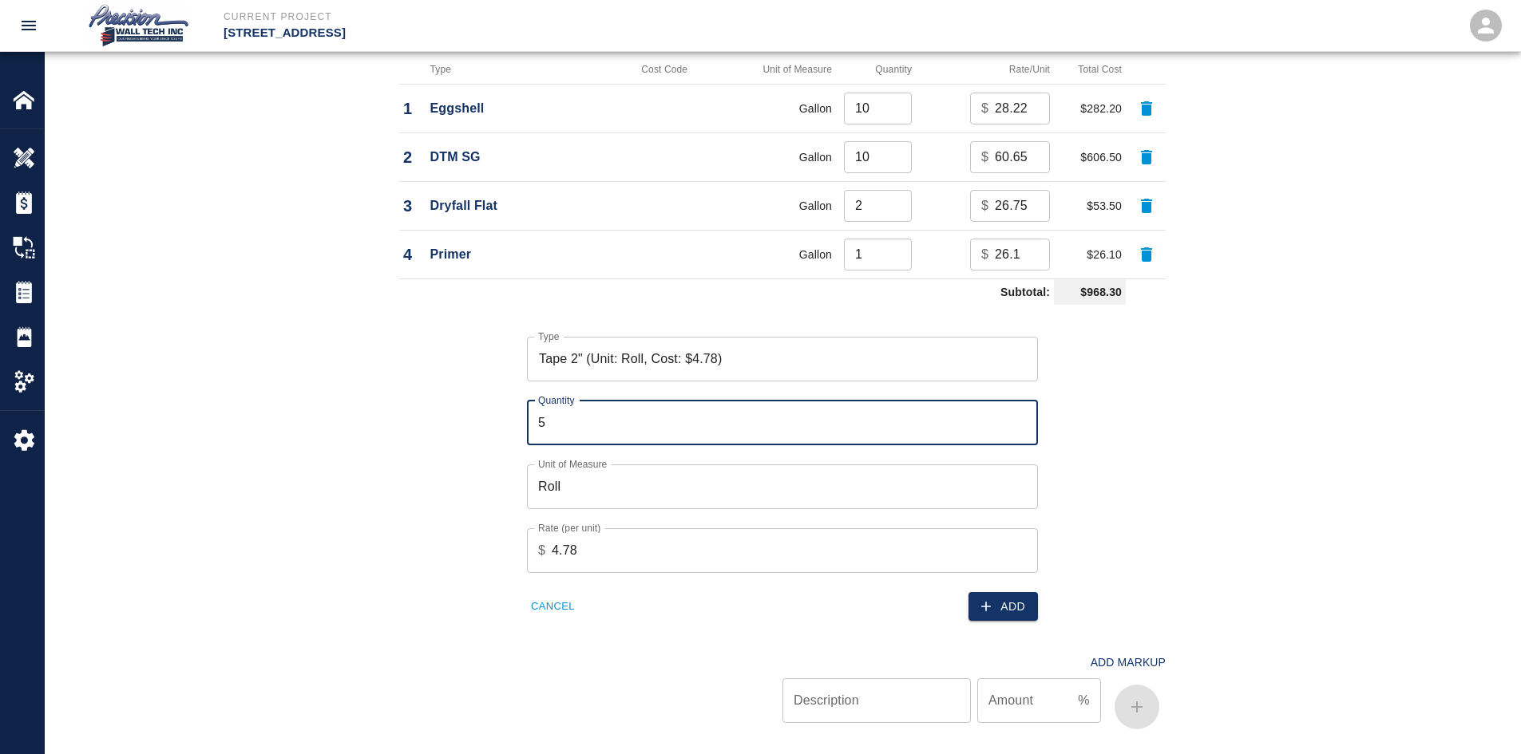
type input "5"
click at [1019, 418] on input "5" at bounding box center [782, 423] width 511 height 45
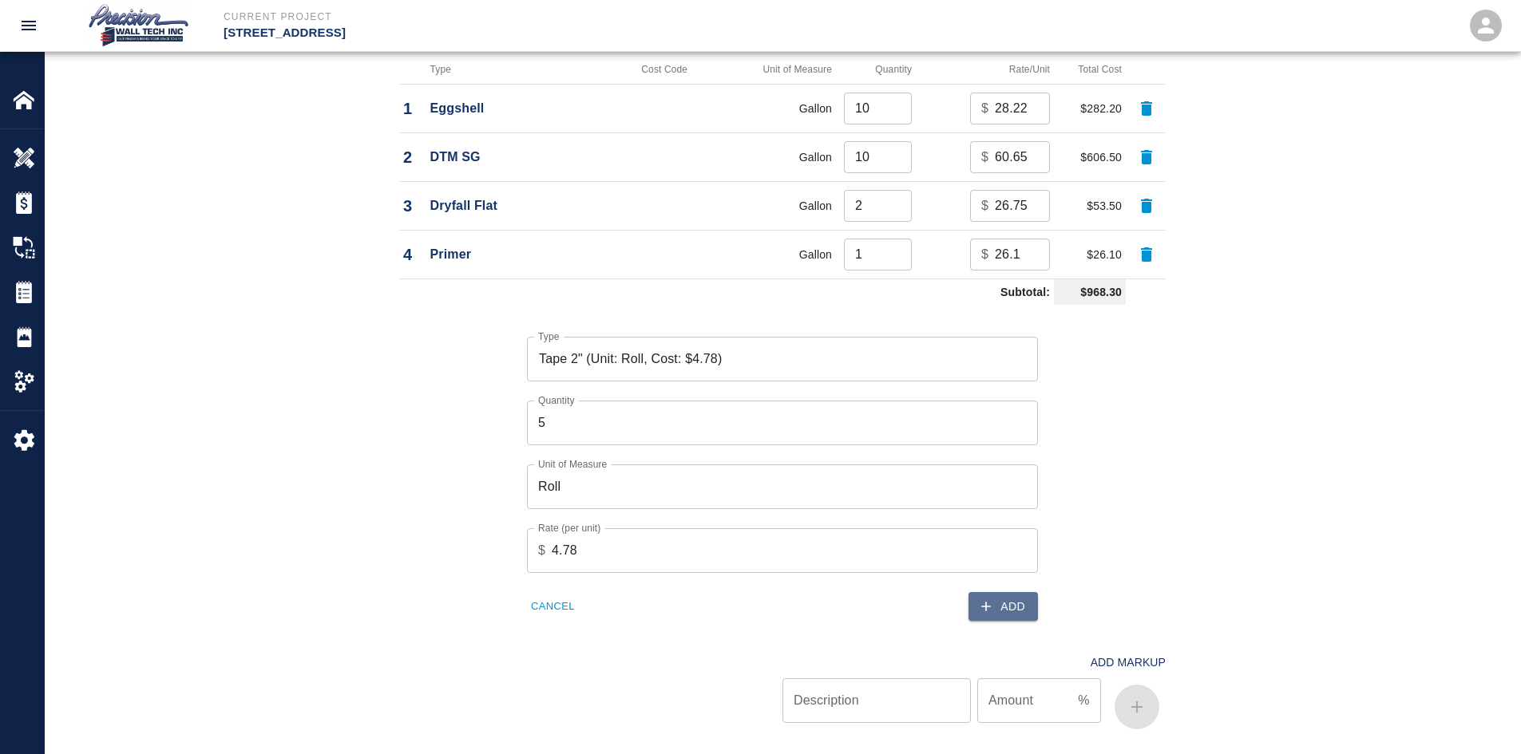
drag, startPoint x: 1023, startPoint y: 612, endPoint x: 846, endPoint y: 426, distance: 257.0
click at [1023, 611] on button "Add" at bounding box center [1002, 607] width 69 height 30
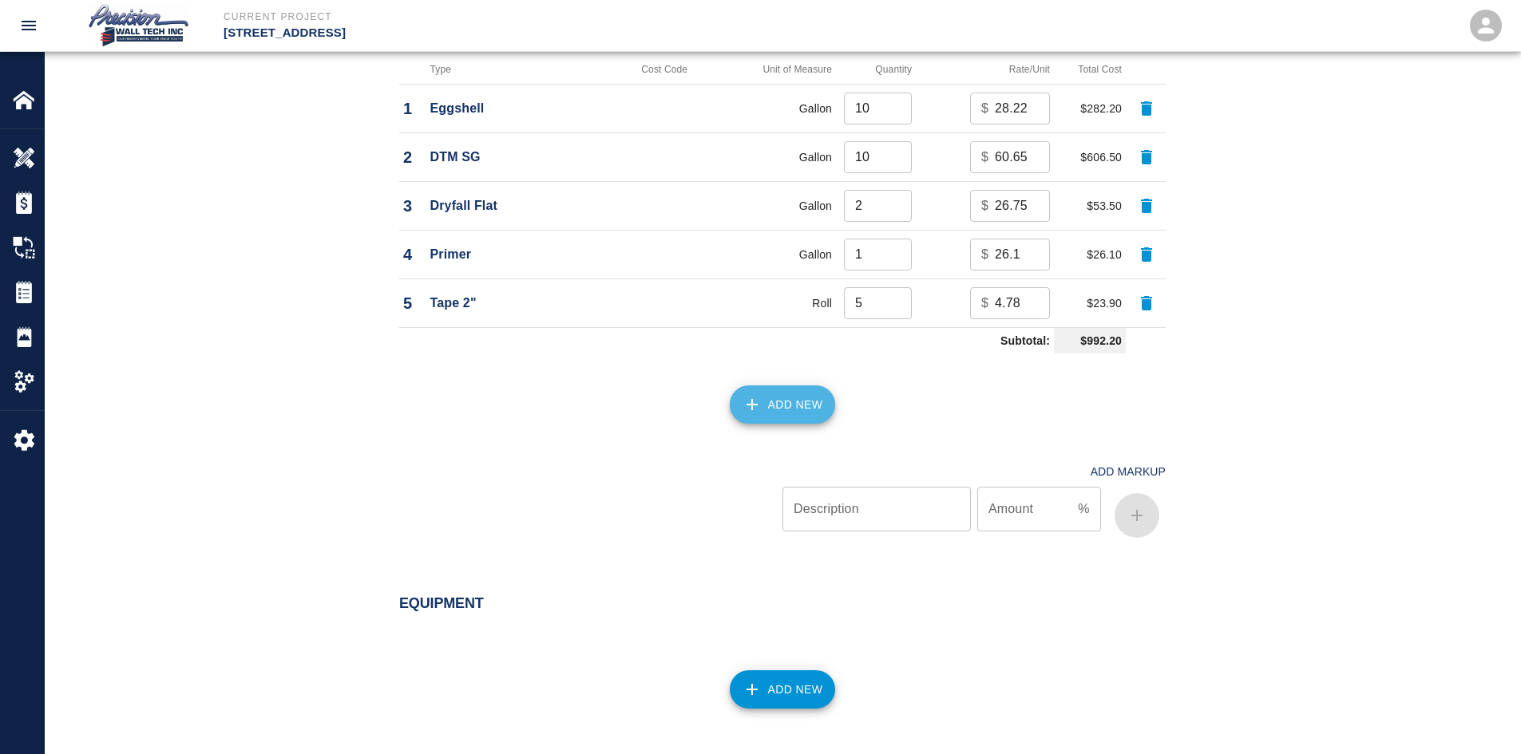
click at [804, 398] on button "Add New" at bounding box center [783, 405] width 106 height 38
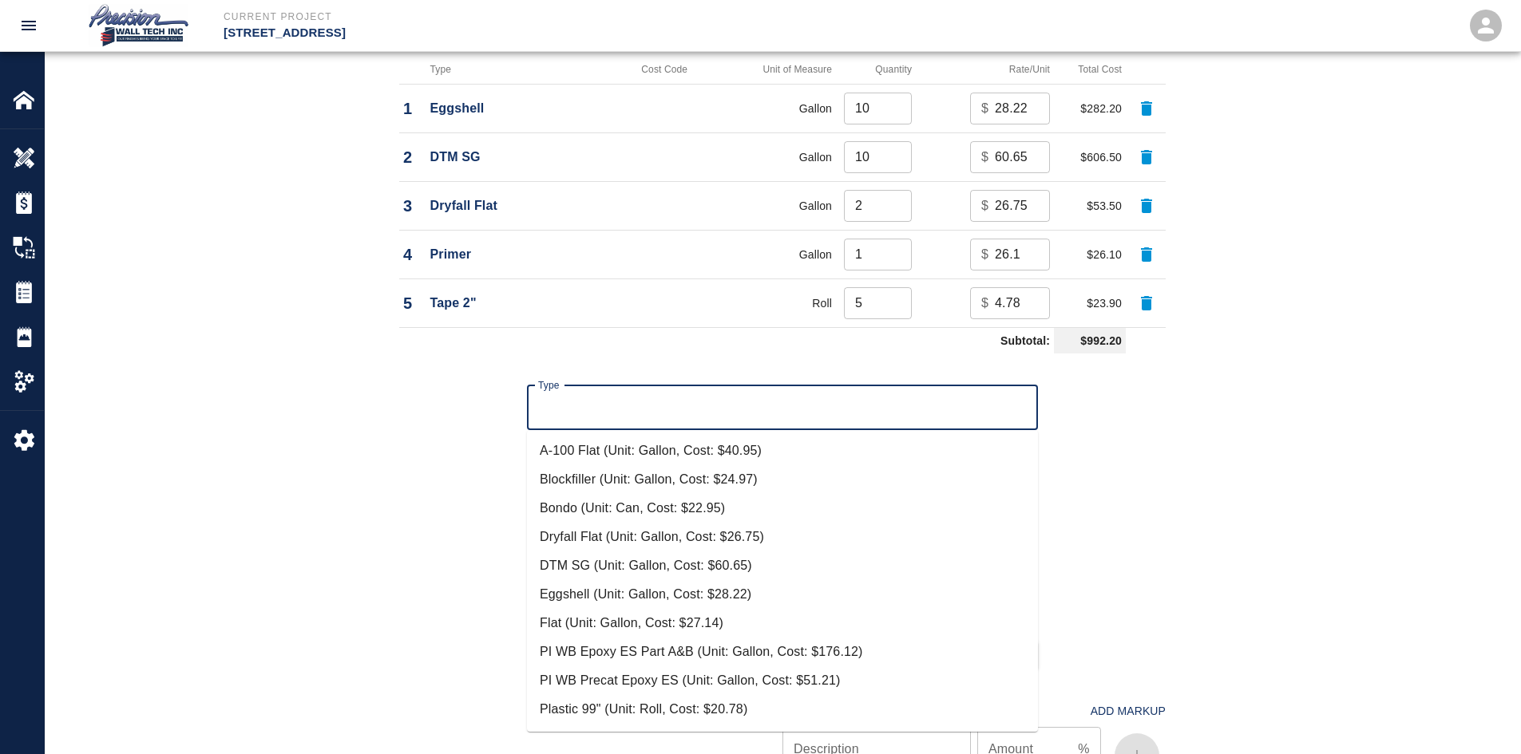
click at [720, 421] on input "Type" at bounding box center [782, 408] width 497 height 30
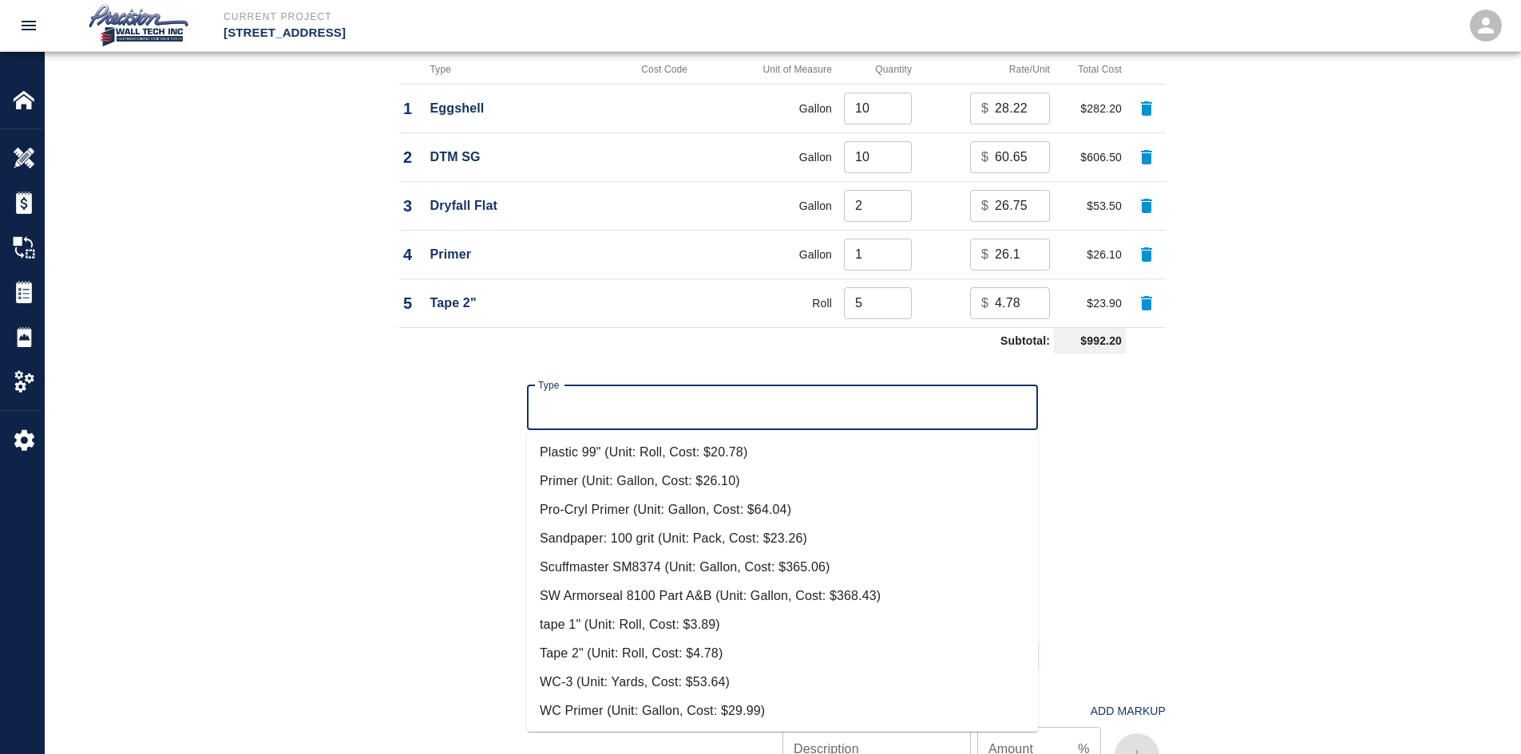
click at [635, 453] on li "Plastic 99" (Unit: Roll, Cost: $20.78)" at bounding box center [782, 452] width 511 height 29
type input "Plastic 99" (Unit: Roll, Cost: $20.78)"
type input "Roll"
type input "20.78"
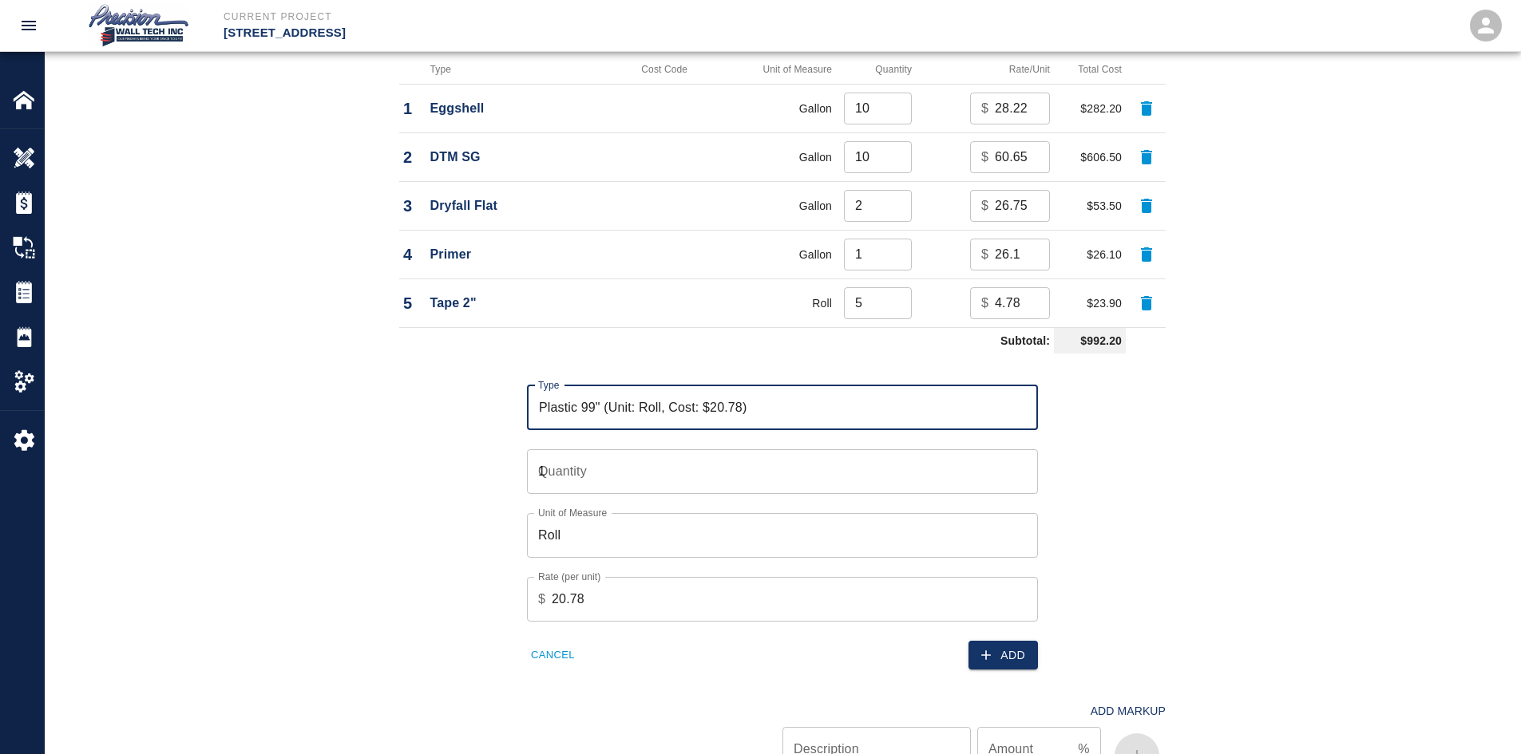
click at [1024, 468] on input "1" at bounding box center [782, 471] width 511 height 45
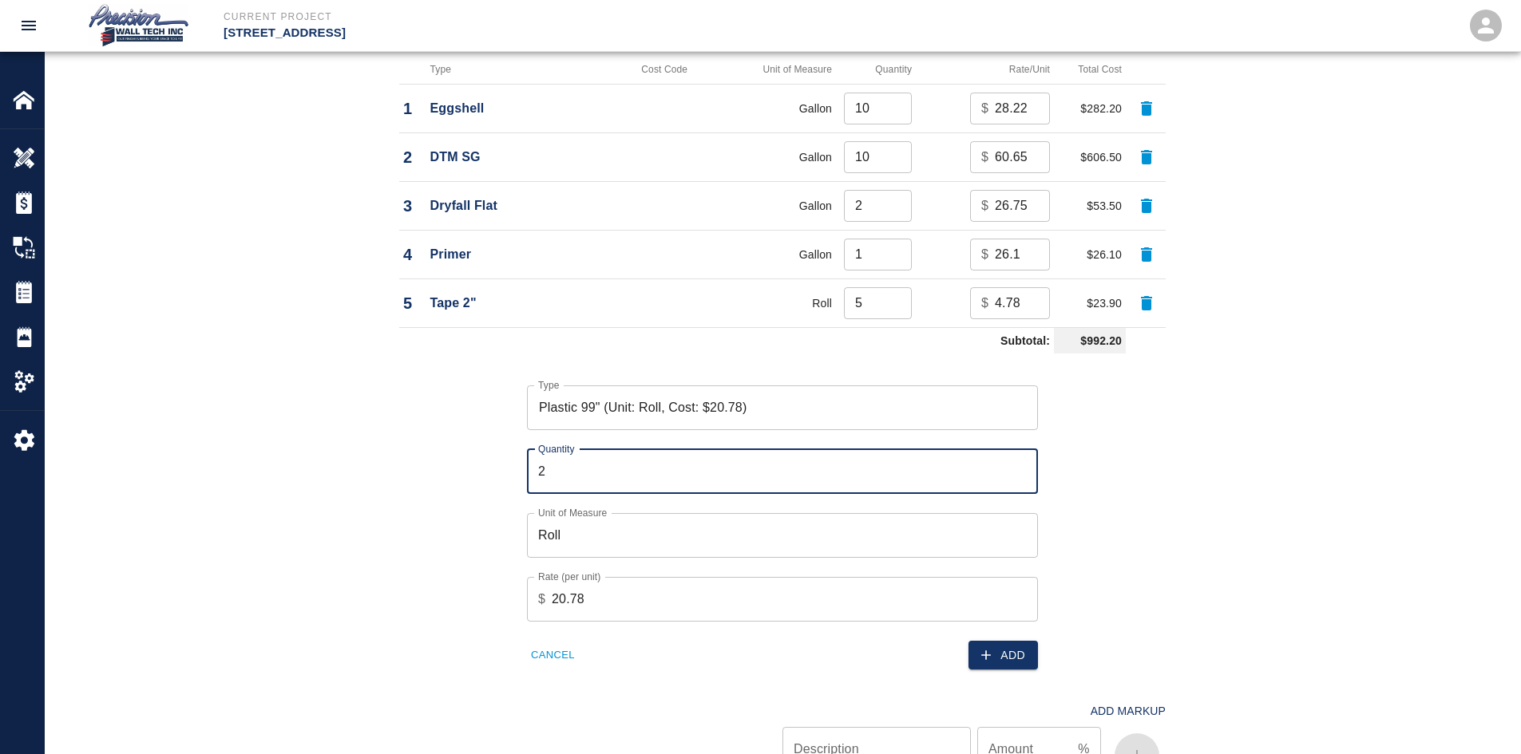
type input "2"
click at [1024, 468] on input "2" at bounding box center [782, 471] width 511 height 45
click at [993, 651] on icon "button" at bounding box center [986, 655] width 16 height 16
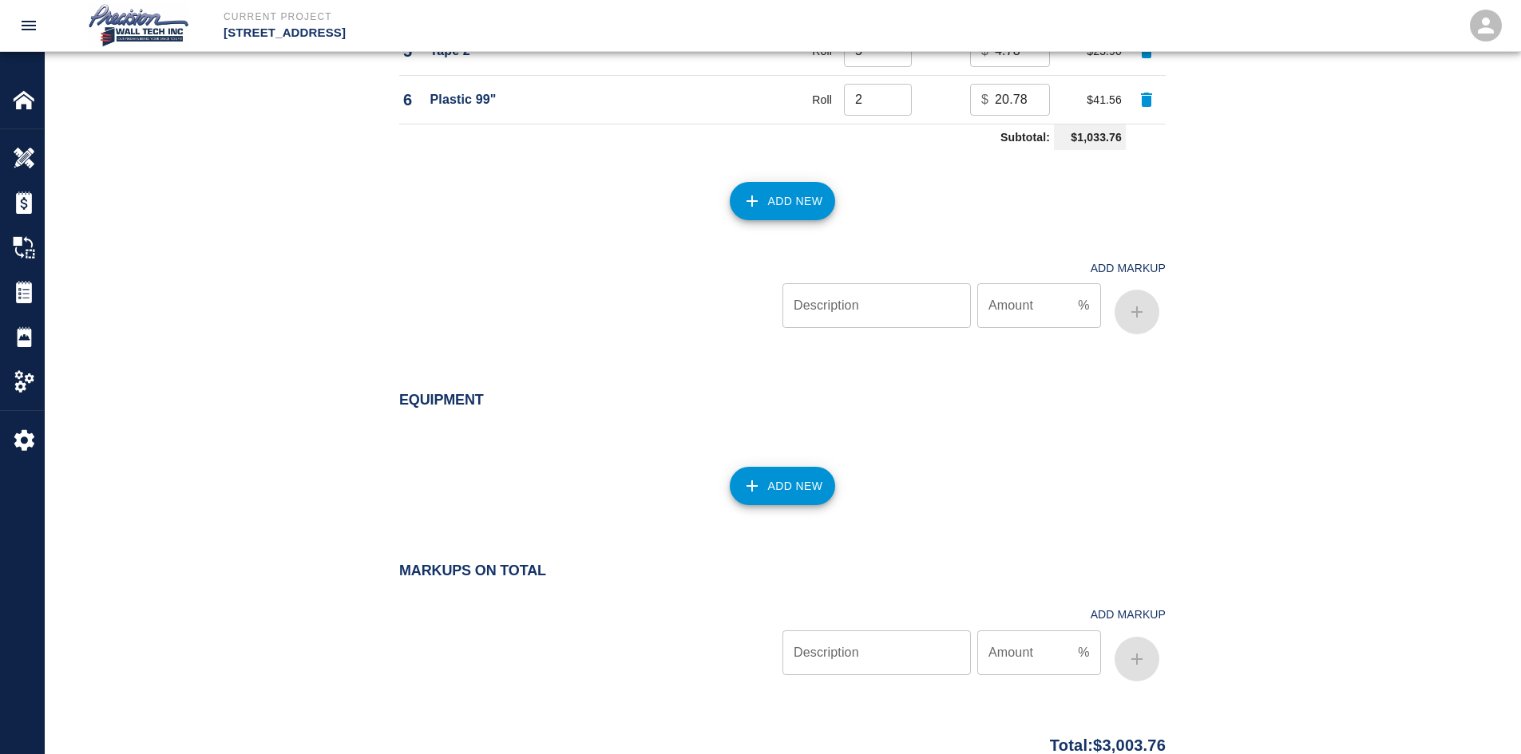
scroll to position [1677, 0]
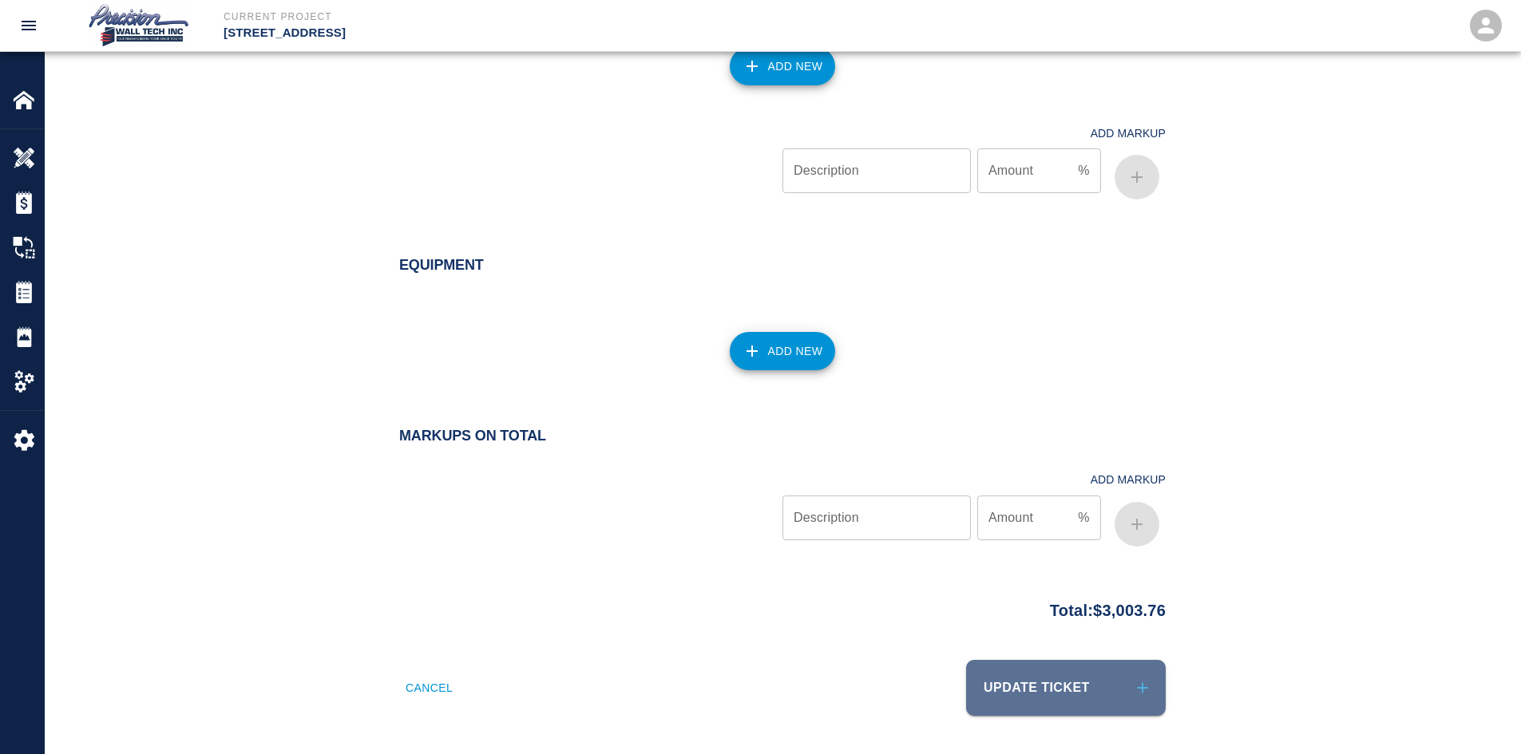
click at [997, 674] on button "Update Ticket" at bounding box center [1066, 688] width 200 height 56
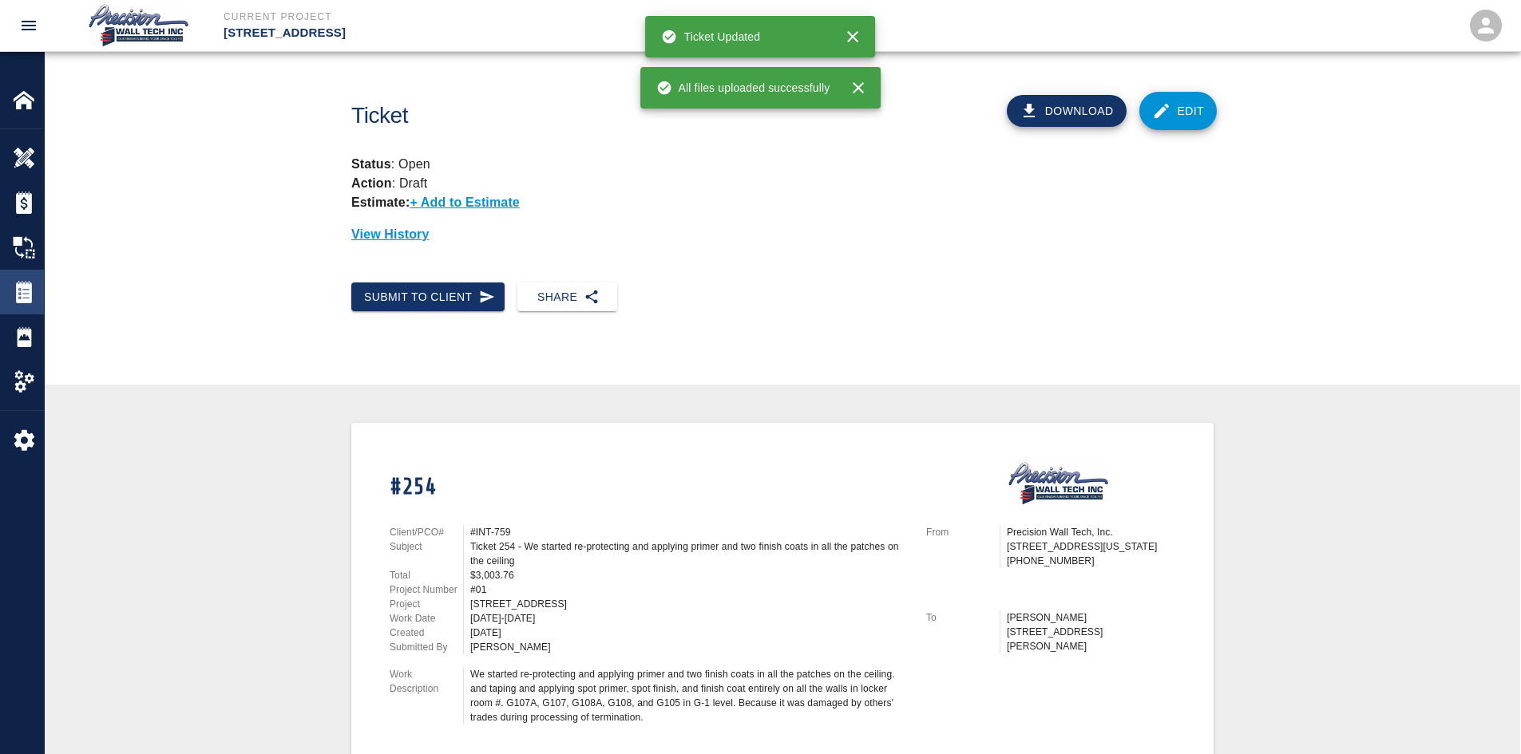
click at [30, 295] on img at bounding box center [24, 292] width 22 height 22
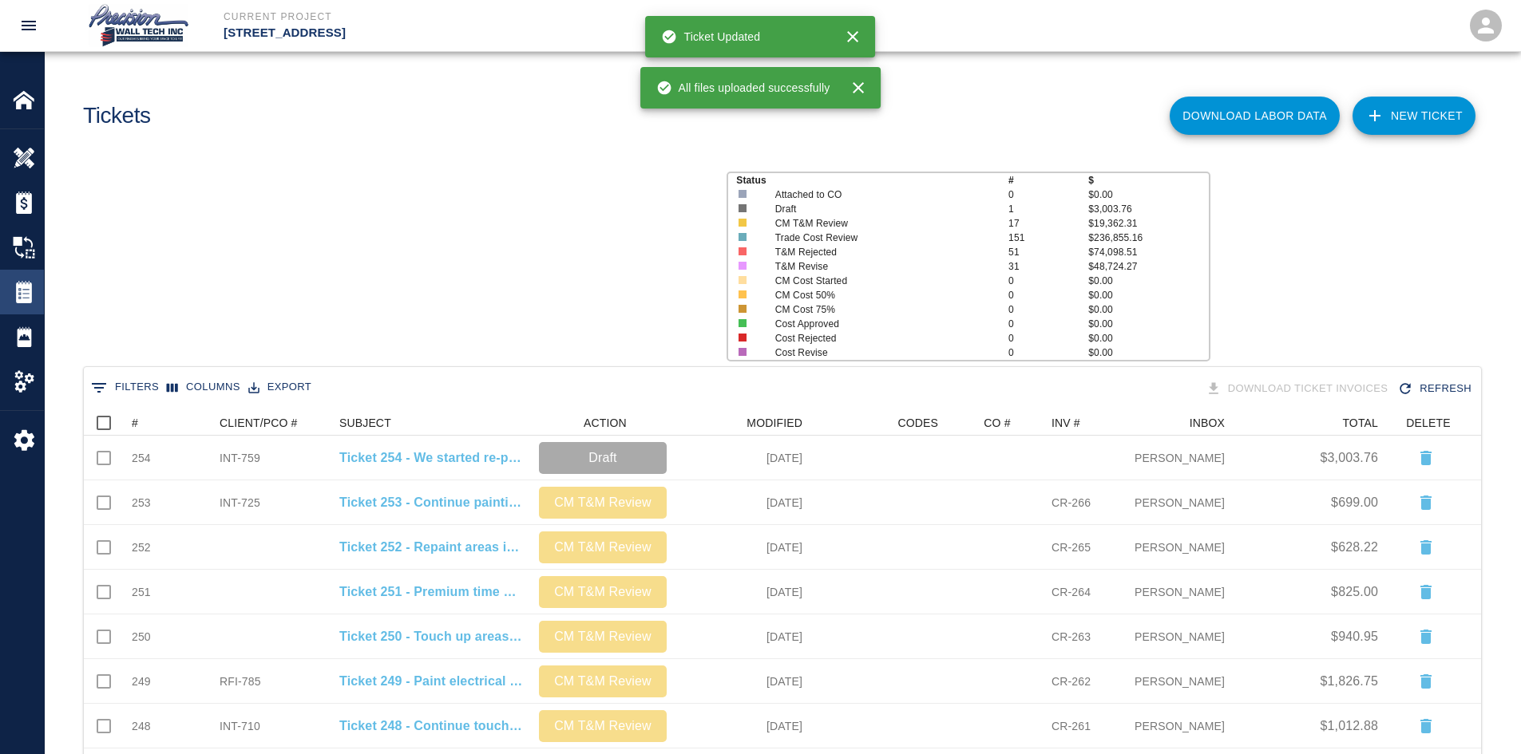
scroll to position [908, 1385]
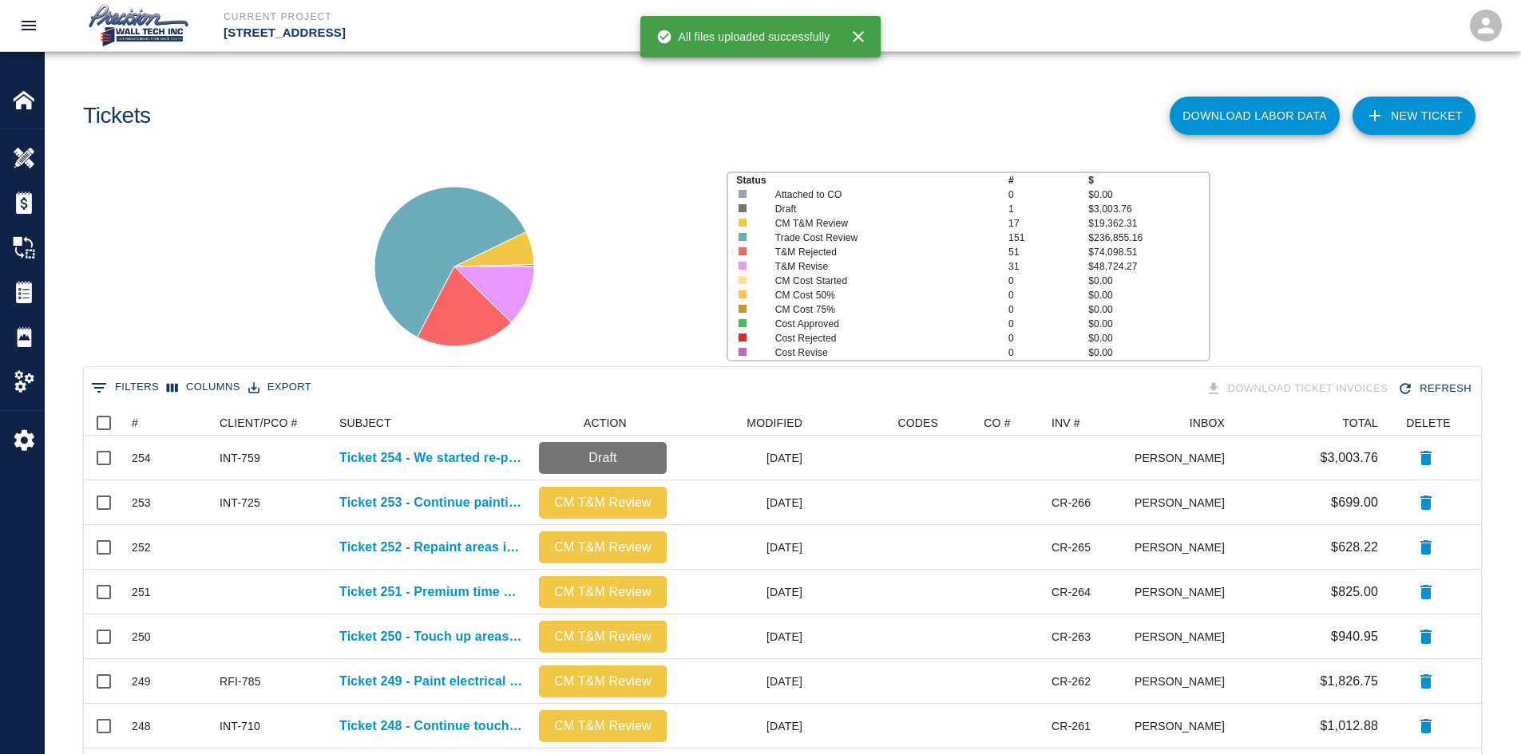
click at [1430, 129] on link "NEW TICKET" at bounding box center [1413, 116] width 123 height 38
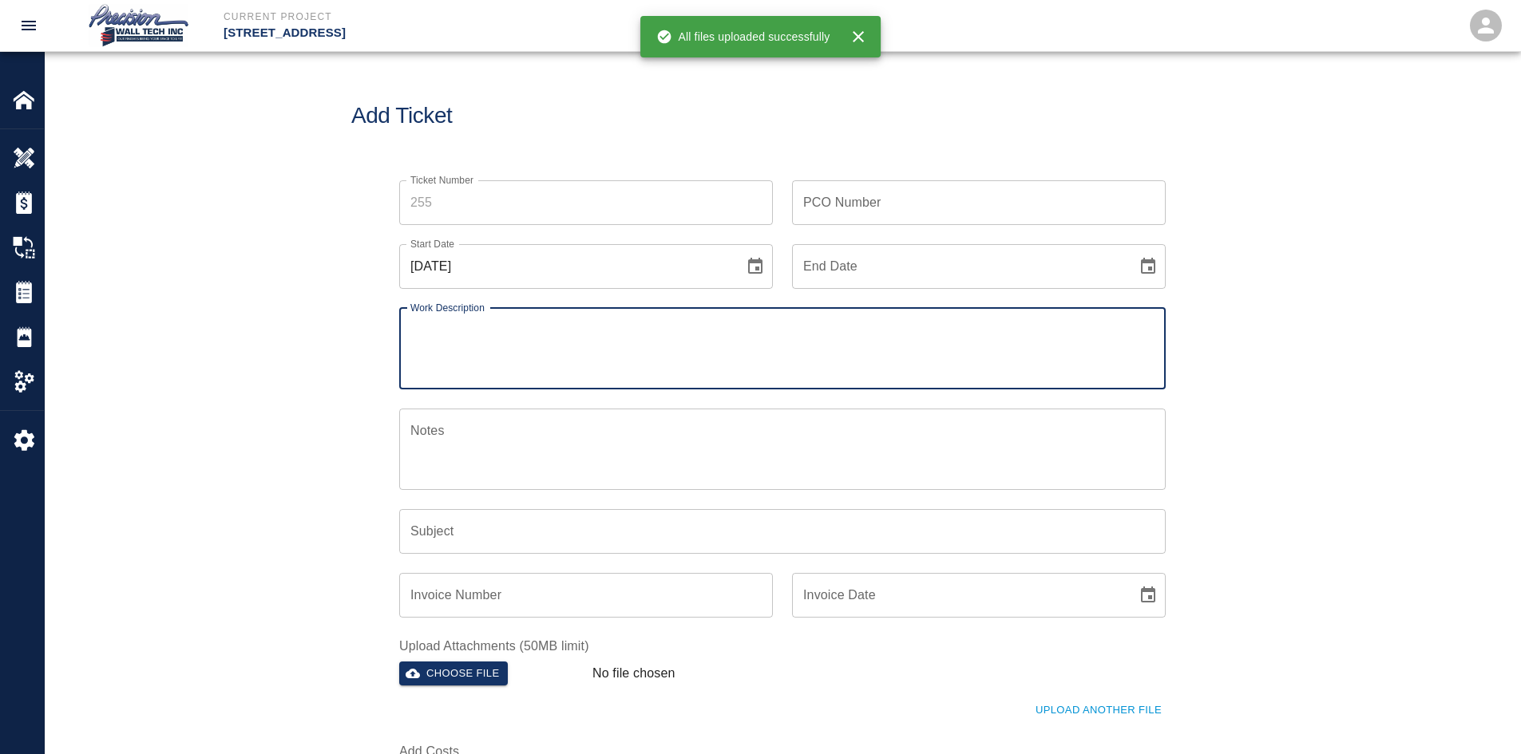
click at [480, 216] on input "Ticket Number" at bounding box center [586, 202] width 374 height 45
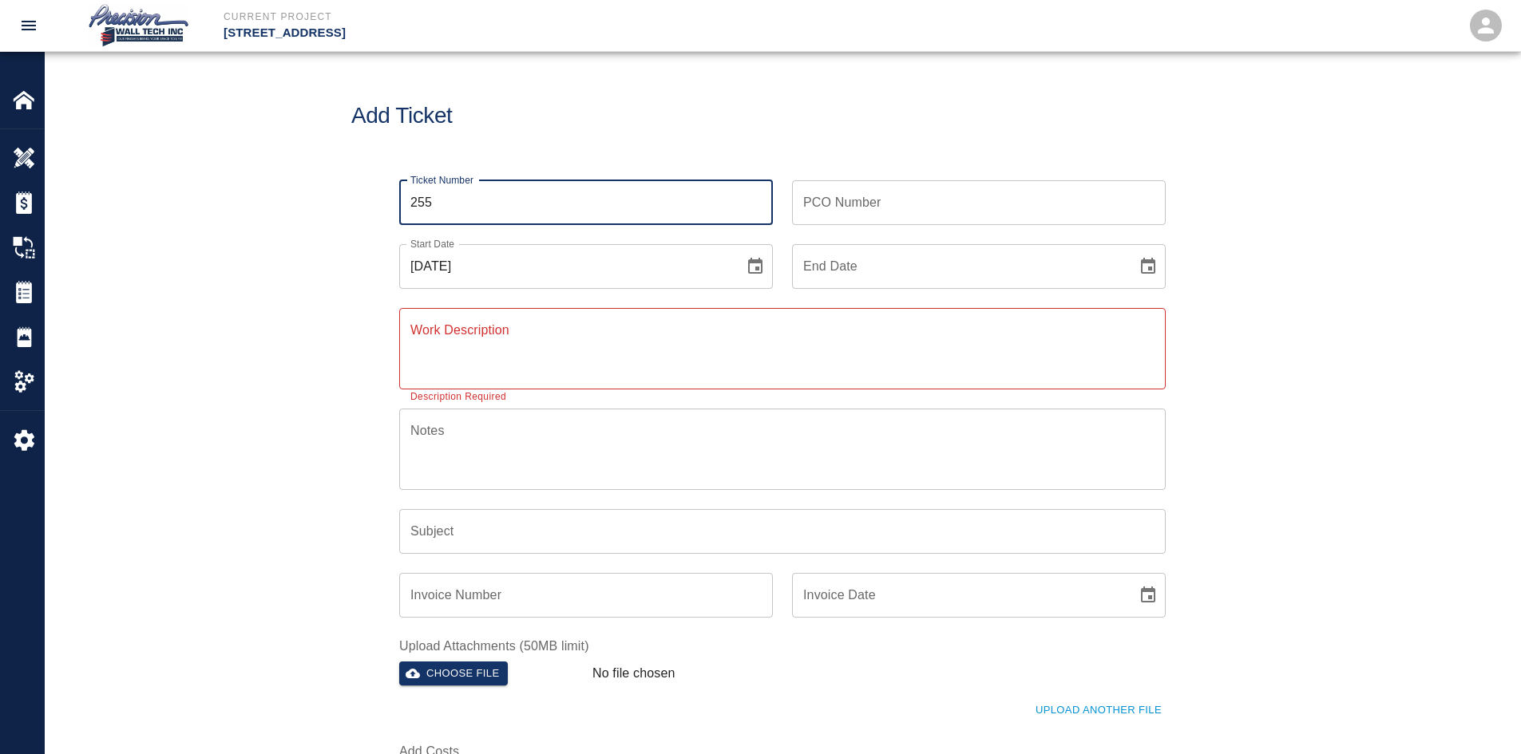
type input "255"
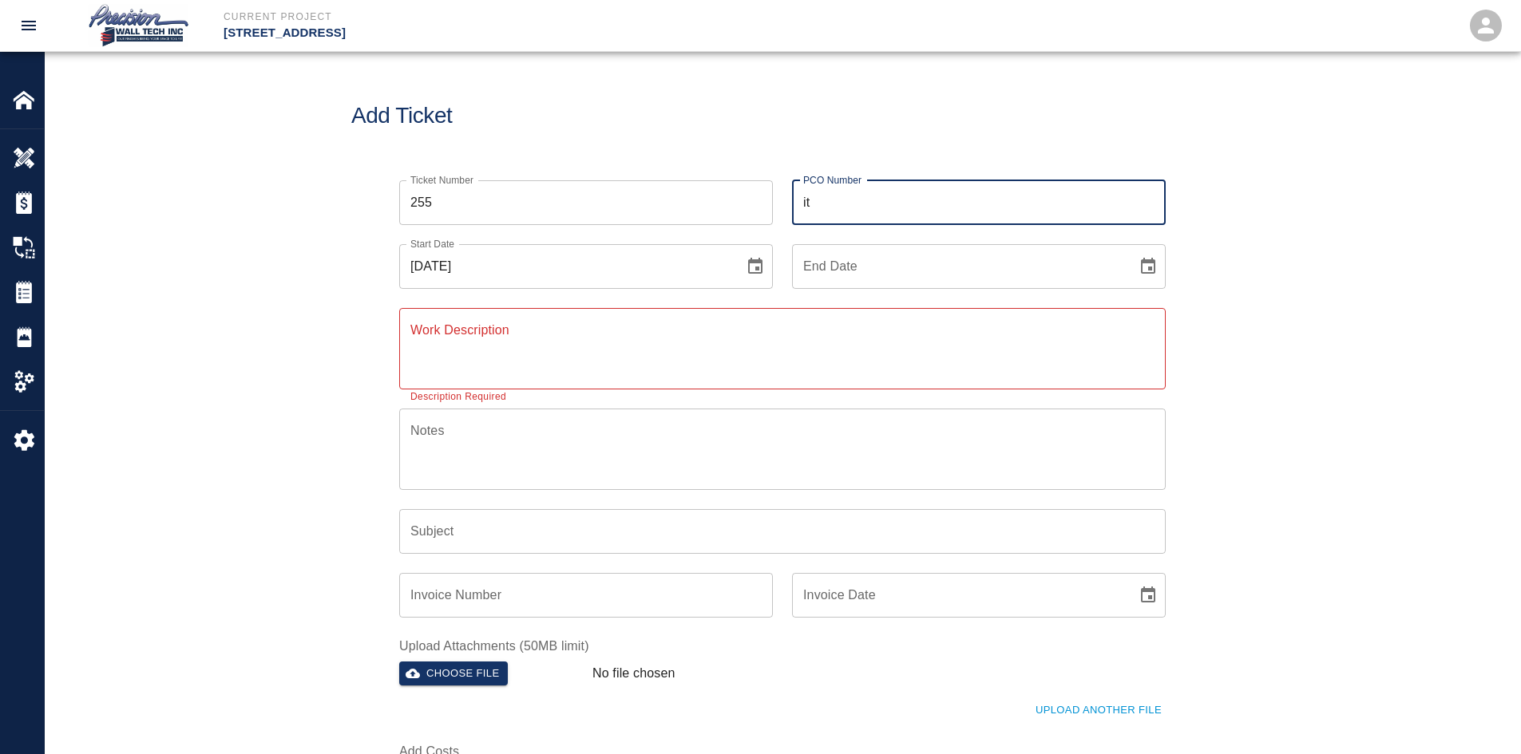
type input "i"
type input "r"
type input "R"
type input "f"
type input "4"
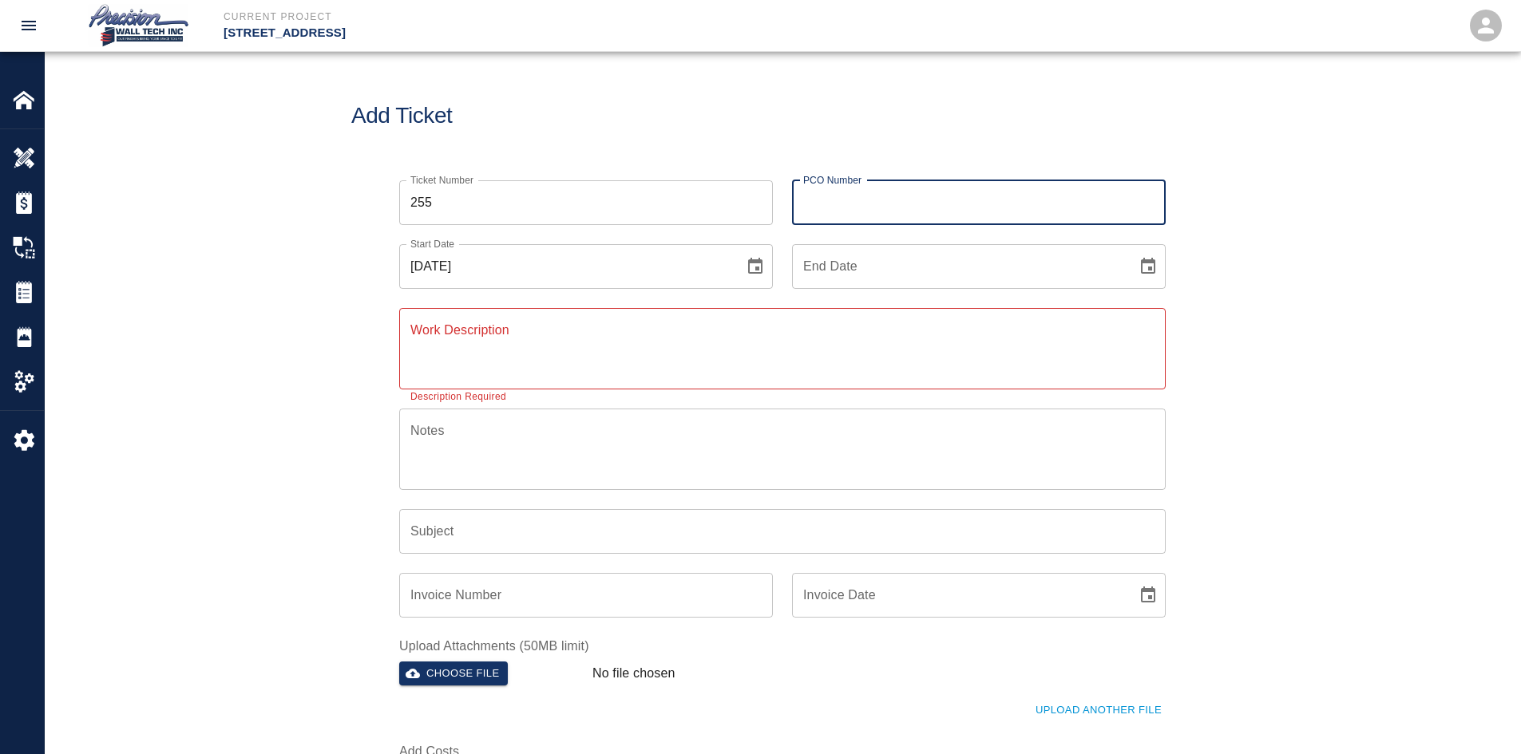
type input "i"
type input "RFI -785"
click at [1132, 251] on button "Choose date" at bounding box center [1148, 267] width 32 height 32
type input "[DATE]"
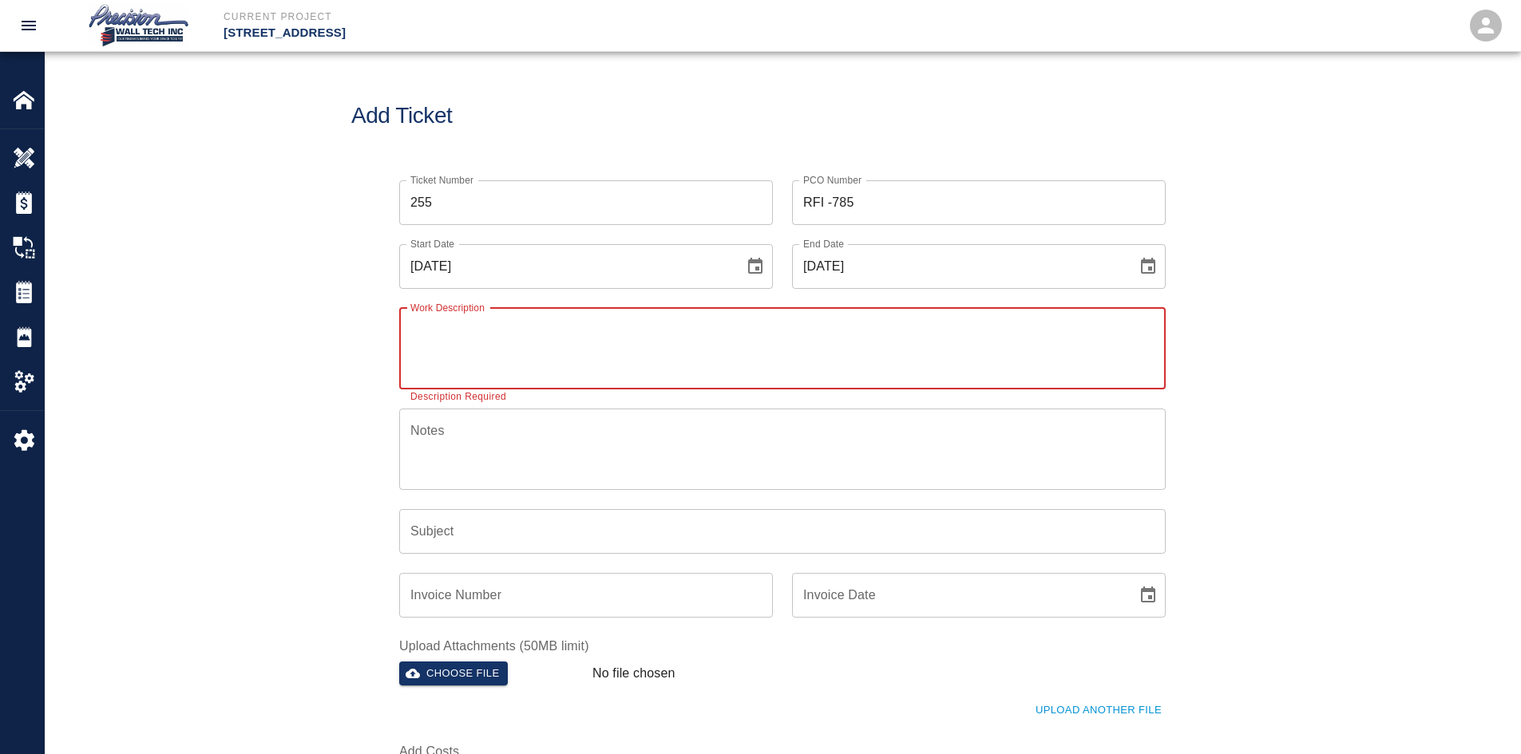
click at [534, 331] on textarea "Work Description" at bounding box center [782, 348] width 744 height 55
paste textarea "We started painting black the electrical cables under the table. Inside the cas…"
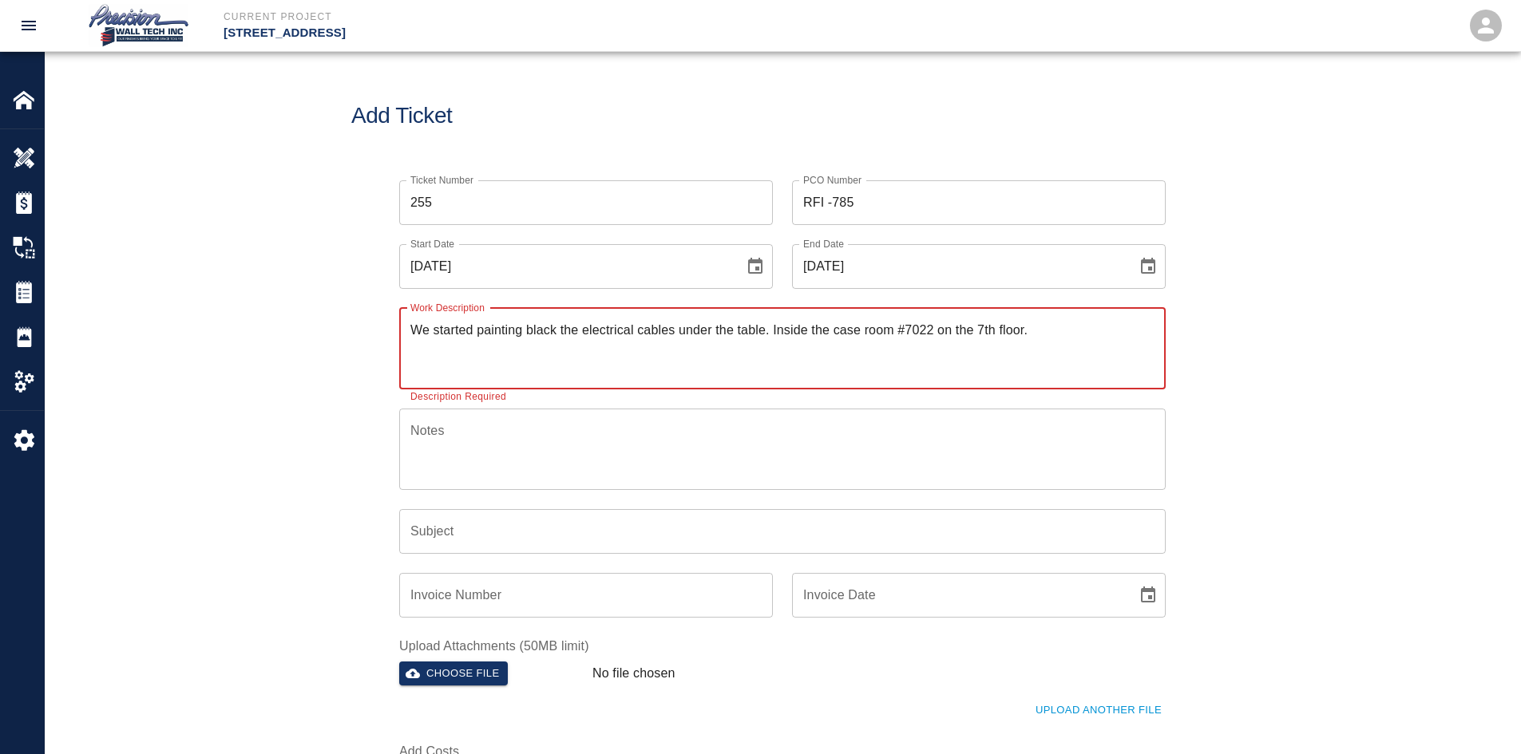
type textarea "We started painting black the electrical cables under the table. Inside the cas…"
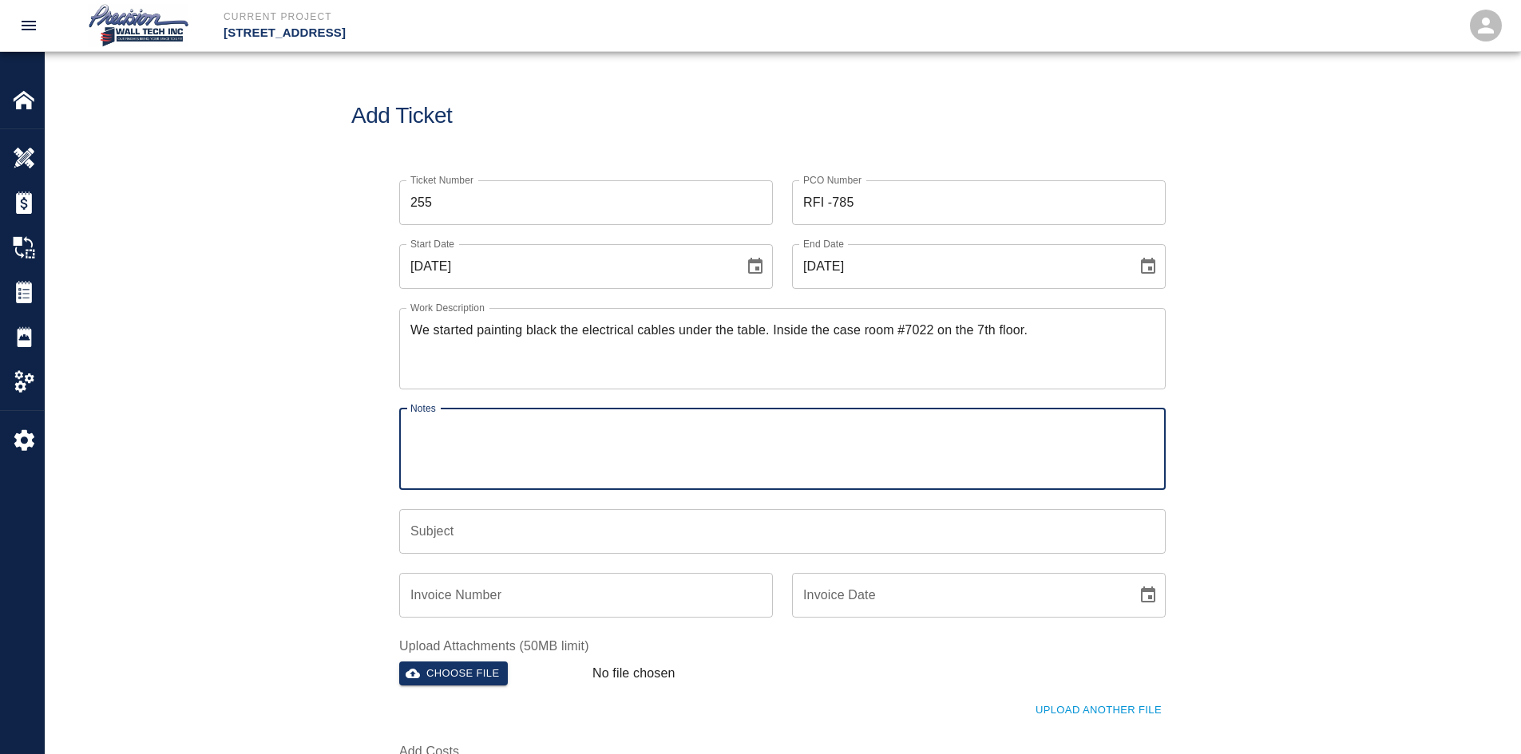
click at [573, 427] on textarea "Notes" at bounding box center [782, 449] width 744 height 55
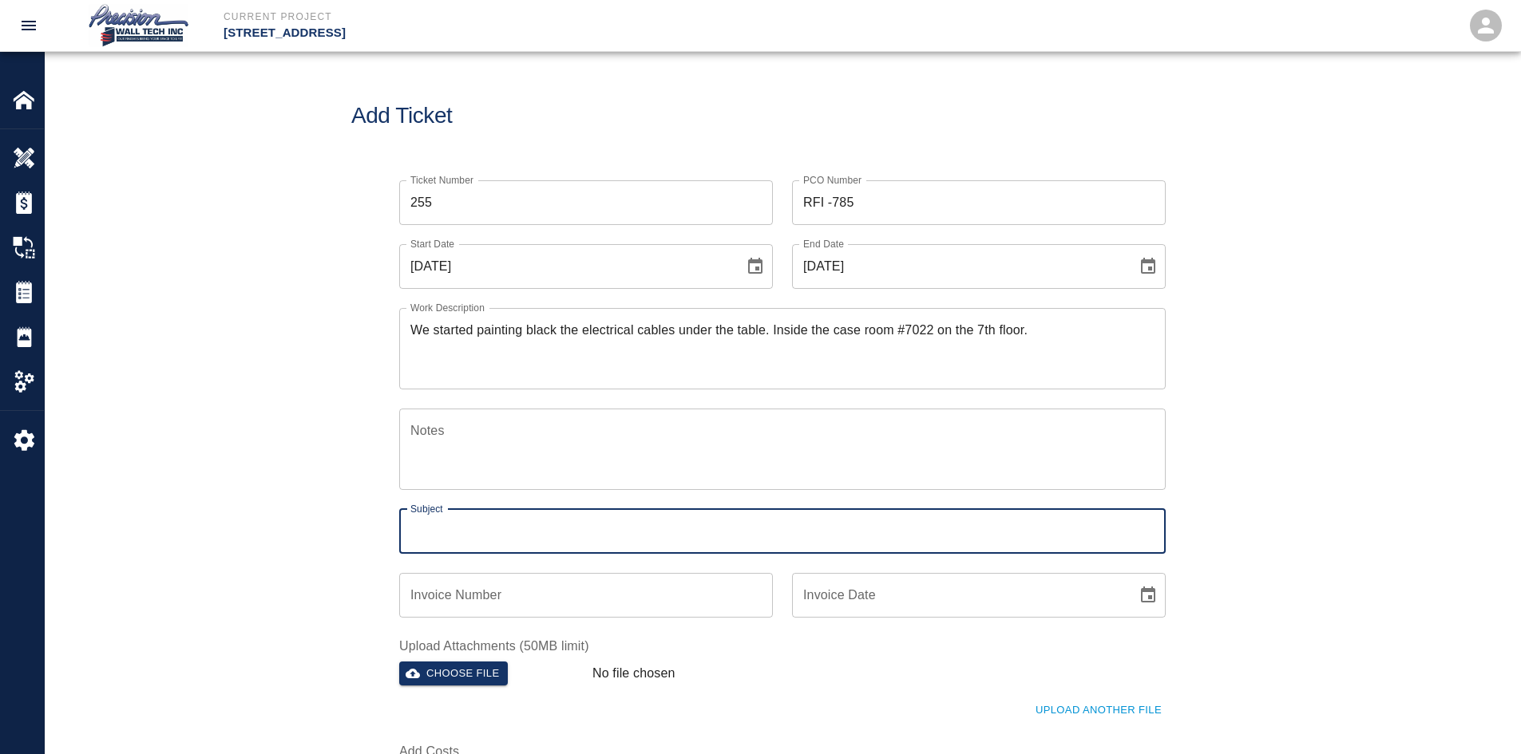
drag, startPoint x: 509, startPoint y: 513, endPoint x: 508, endPoint y: 526, distance: 13.6
click at [509, 518] on input "Subject" at bounding box center [782, 531] width 766 height 45
type input "Ticket 255"
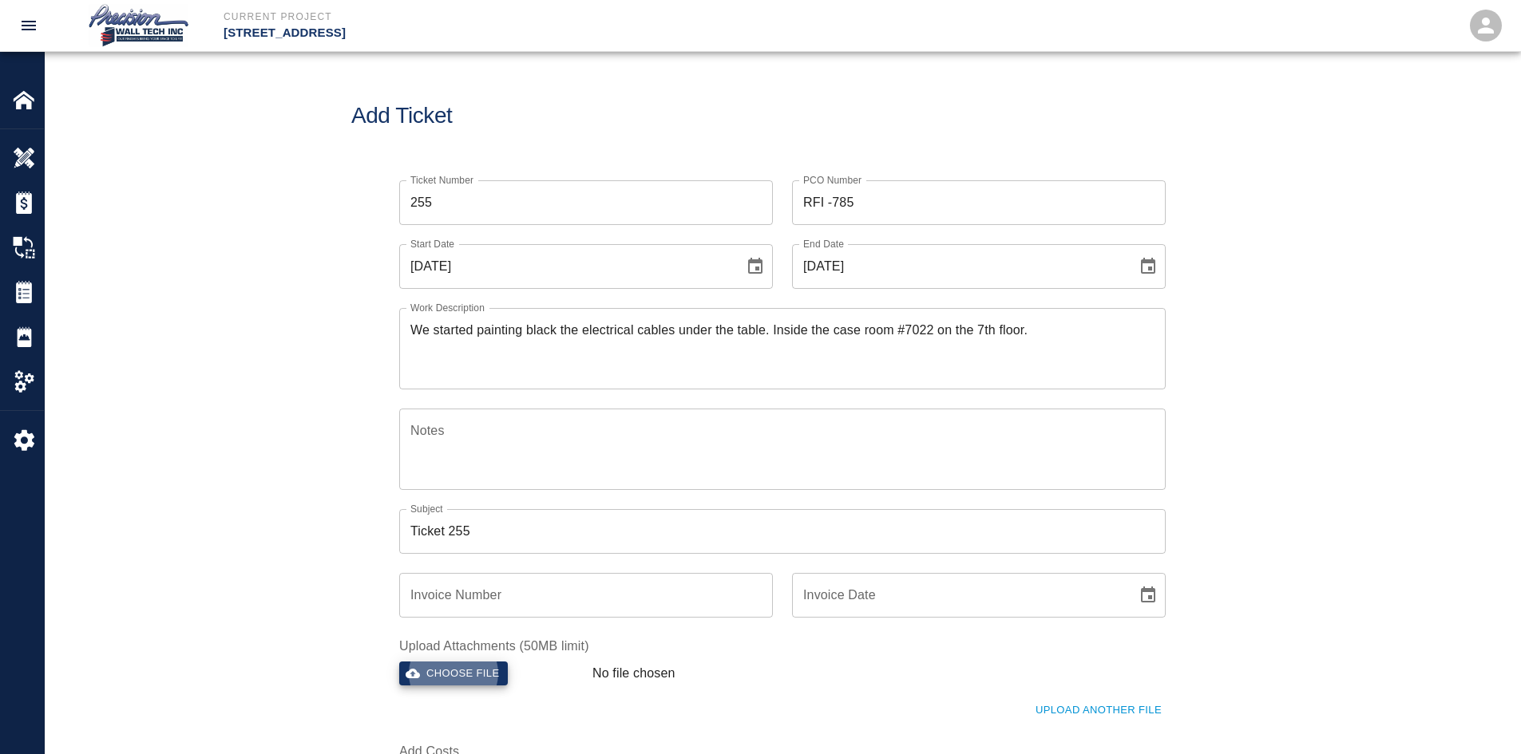
click at [399, 662] on button "Choose file" at bounding box center [453, 674] width 109 height 25
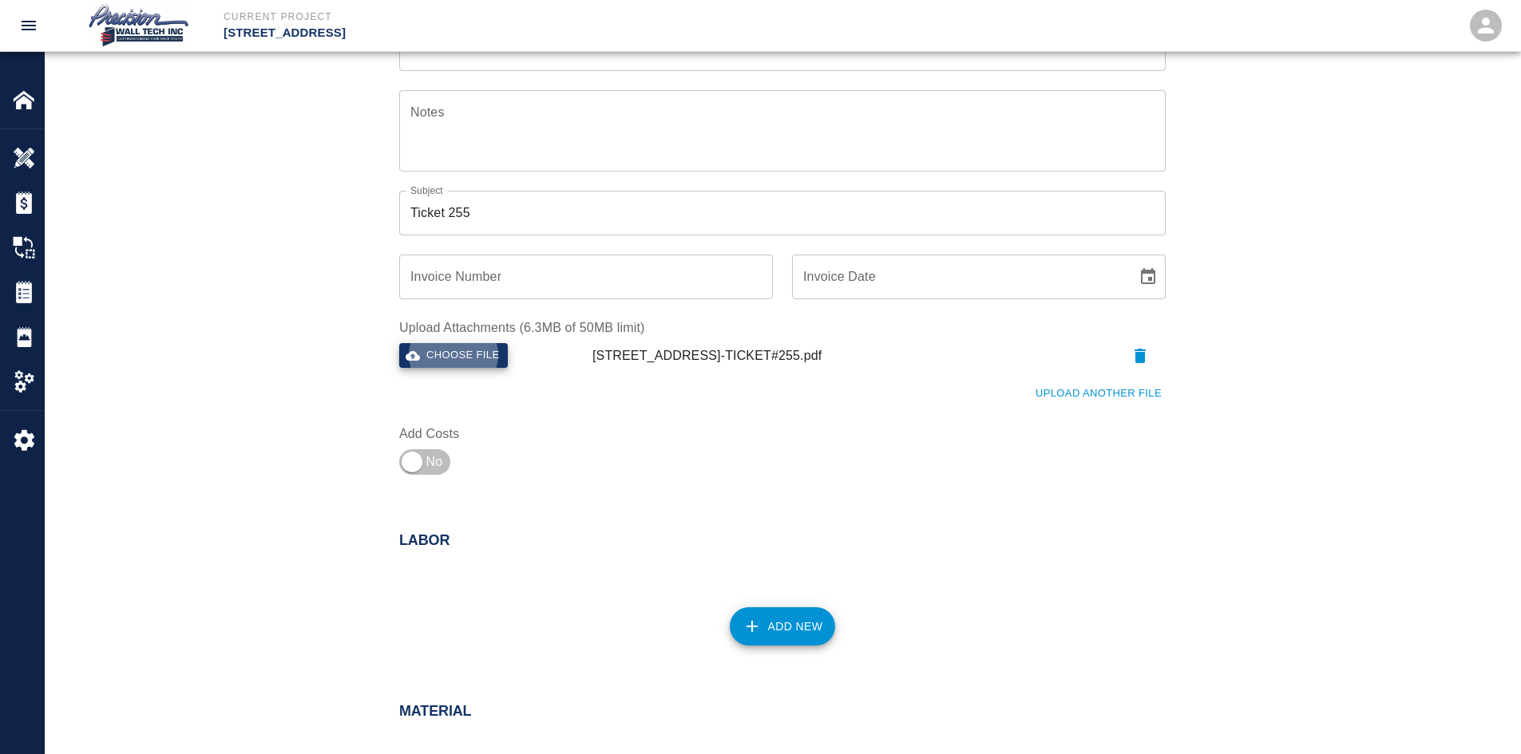
scroll to position [319, 0]
drag, startPoint x: 410, startPoint y: 450, endPoint x: 494, endPoint y: 482, distance: 89.7
click at [411, 451] on input "checkbox" at bounding box center [411, 461] width 115 height 38
checkbox input "true"
click at [809, 635] on button "Add New" at bounding box center [783, 626] width 106 height 38
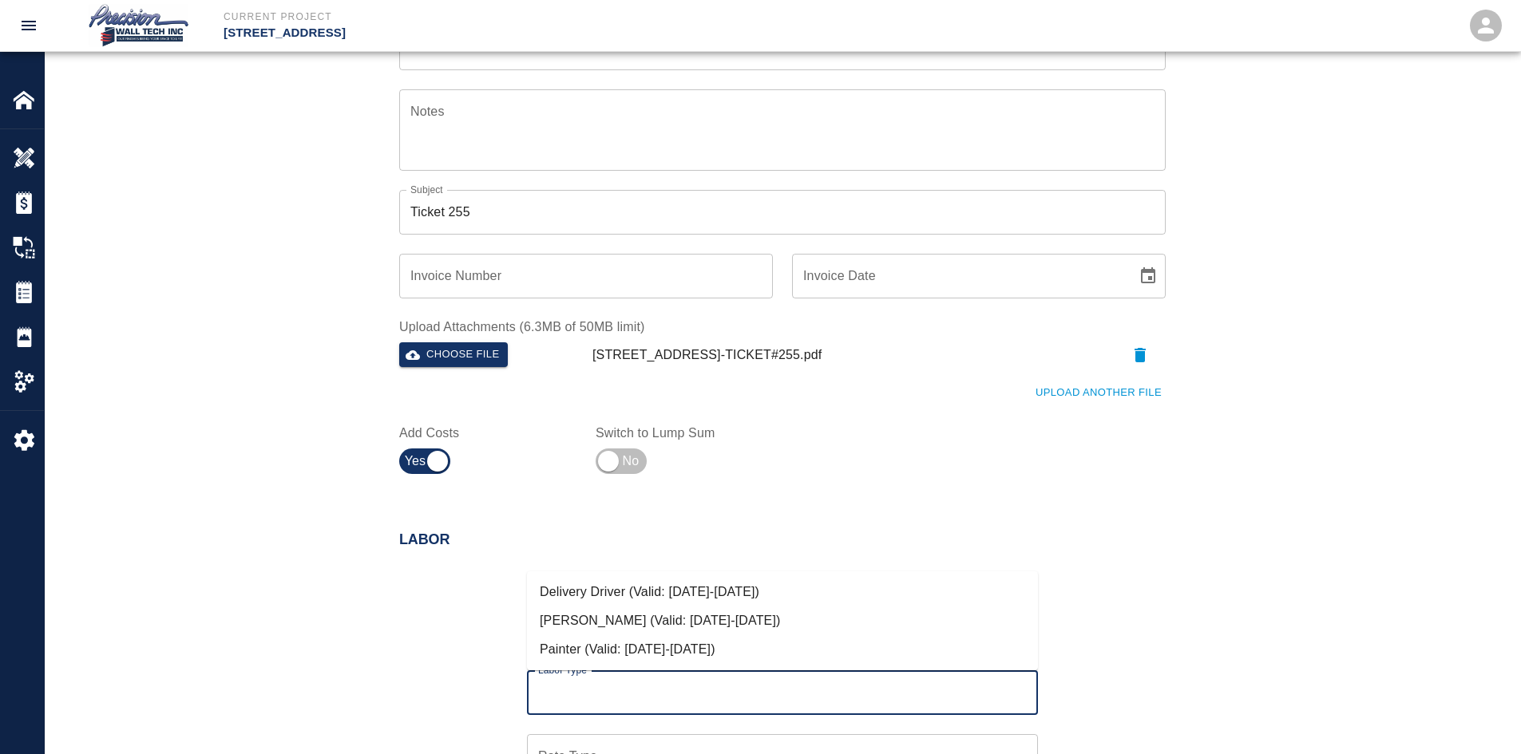
click at [670, 687] on input "Labor Type" at bounding box center [782, 693] width 497 height 30
click at [619, 646] on li "Painter (Valid: [DATE]-[DATE])" at bounding box center [782, 650] width 511 height 29
type input "Painter"
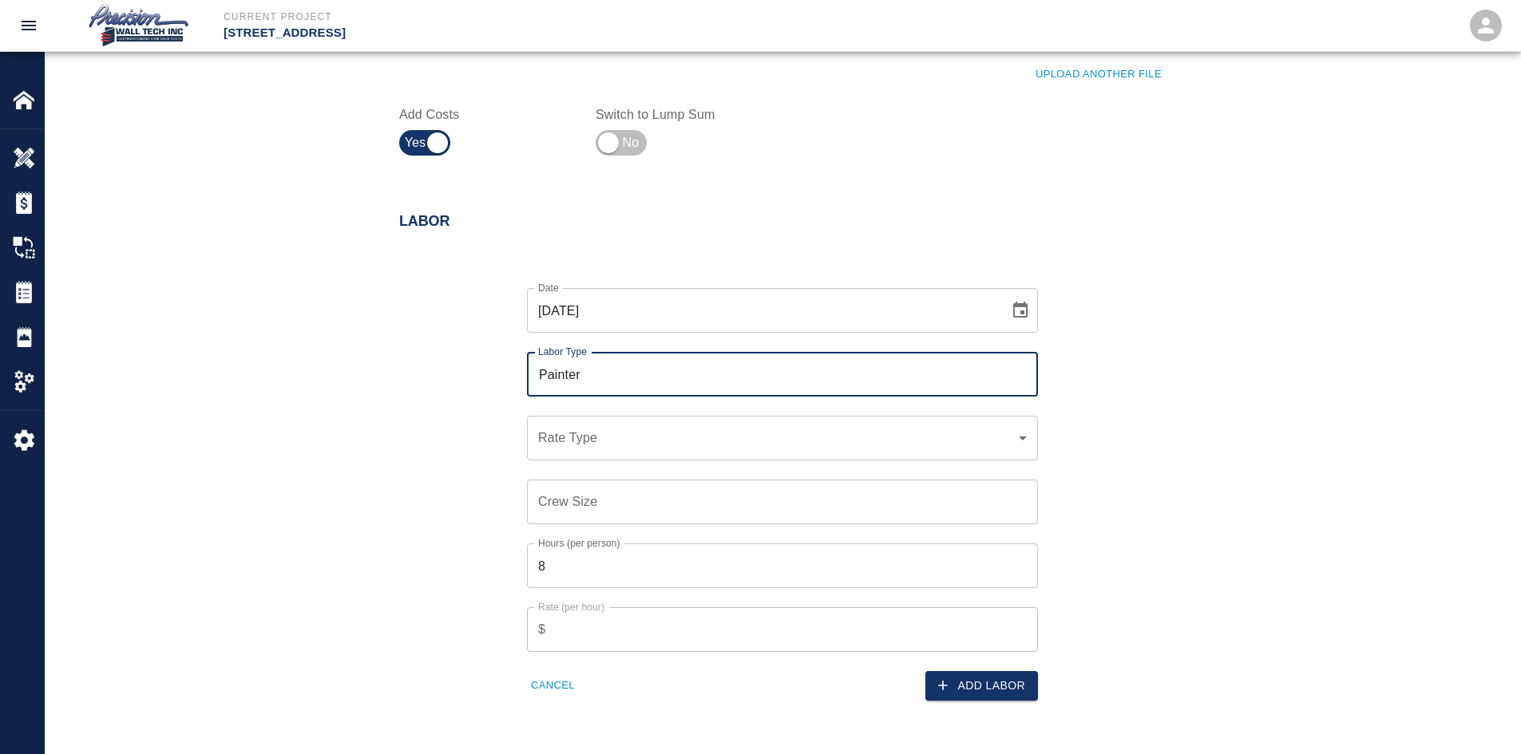
scroll to position [639, 0]
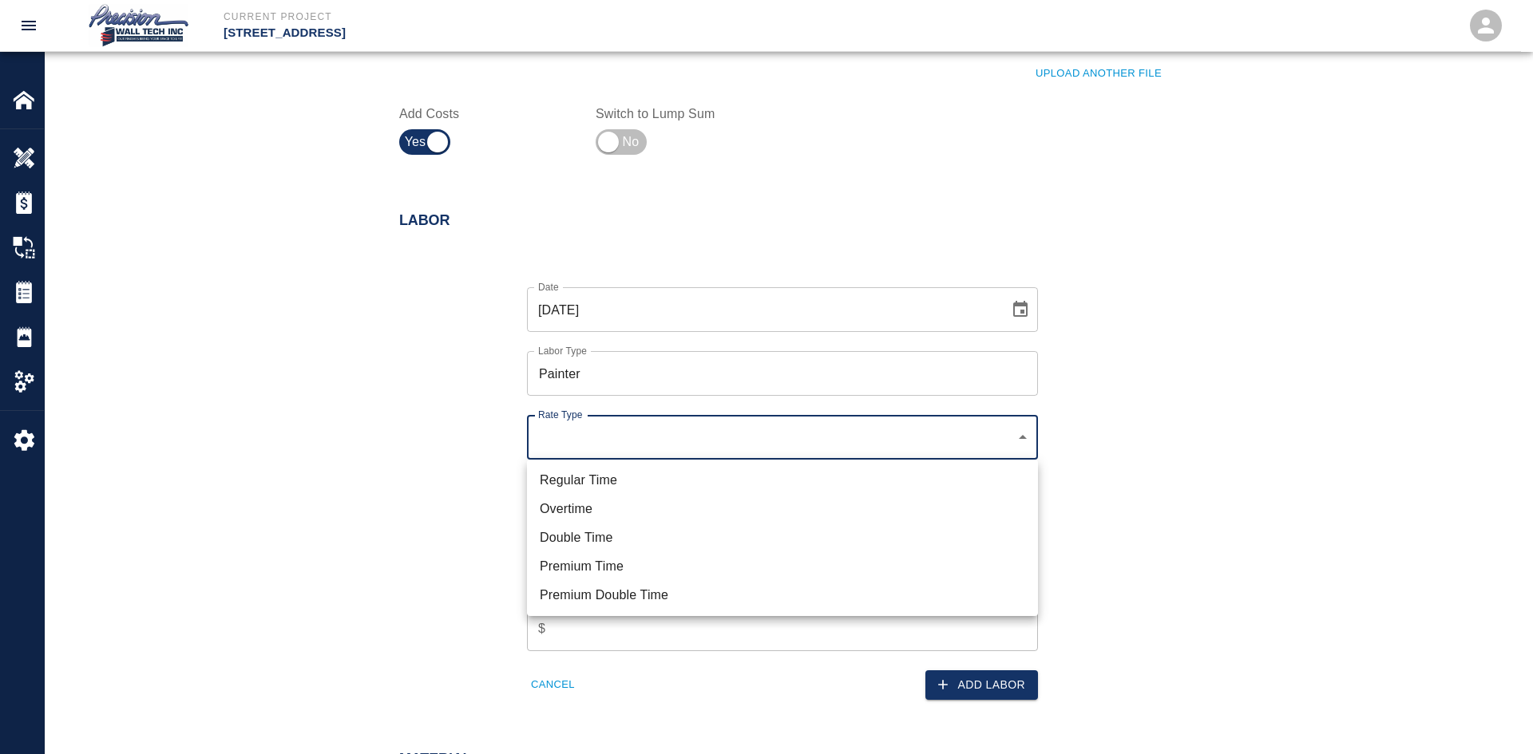
click at [594, 484] on li "Regular Time" at bounding box center [782, 480] width 511 height 29
type input "rate_rt"
type input "75.00"
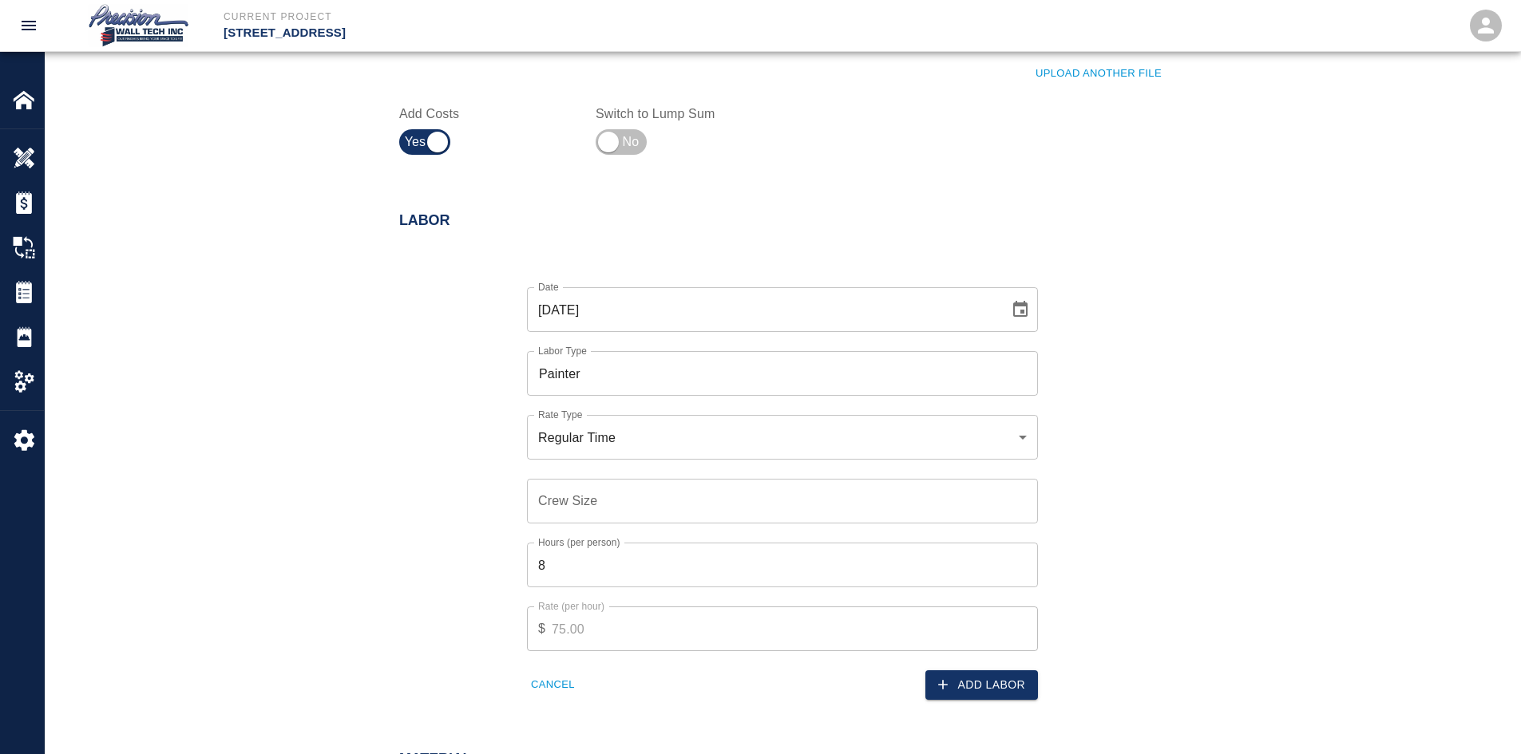
click at [695, 508] on input "Crew Size" at bounding box center [782, 501] width 511 height 45
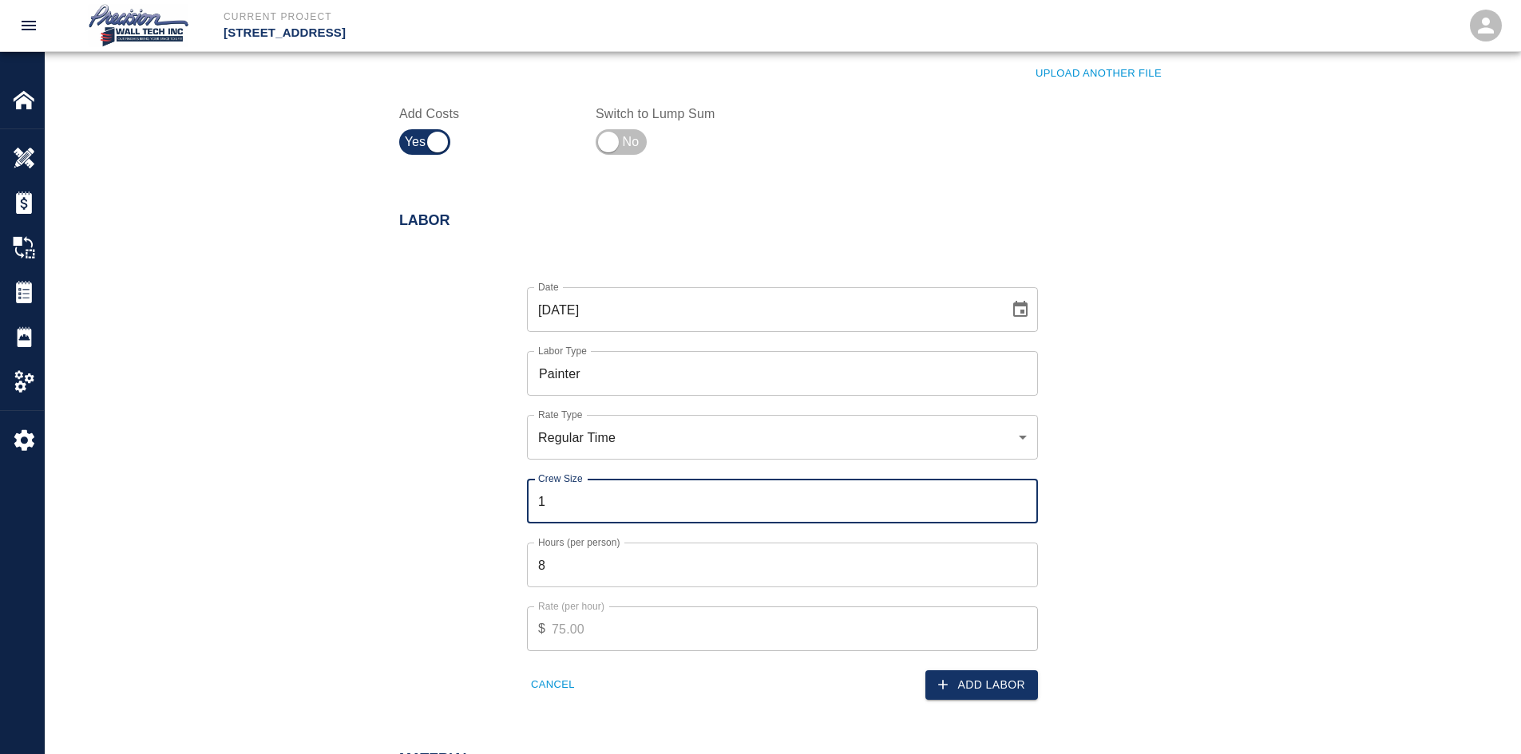
type input "1"
click at [1023, 500] on input "1" at bounding box center [782, 501] width 511 height 45
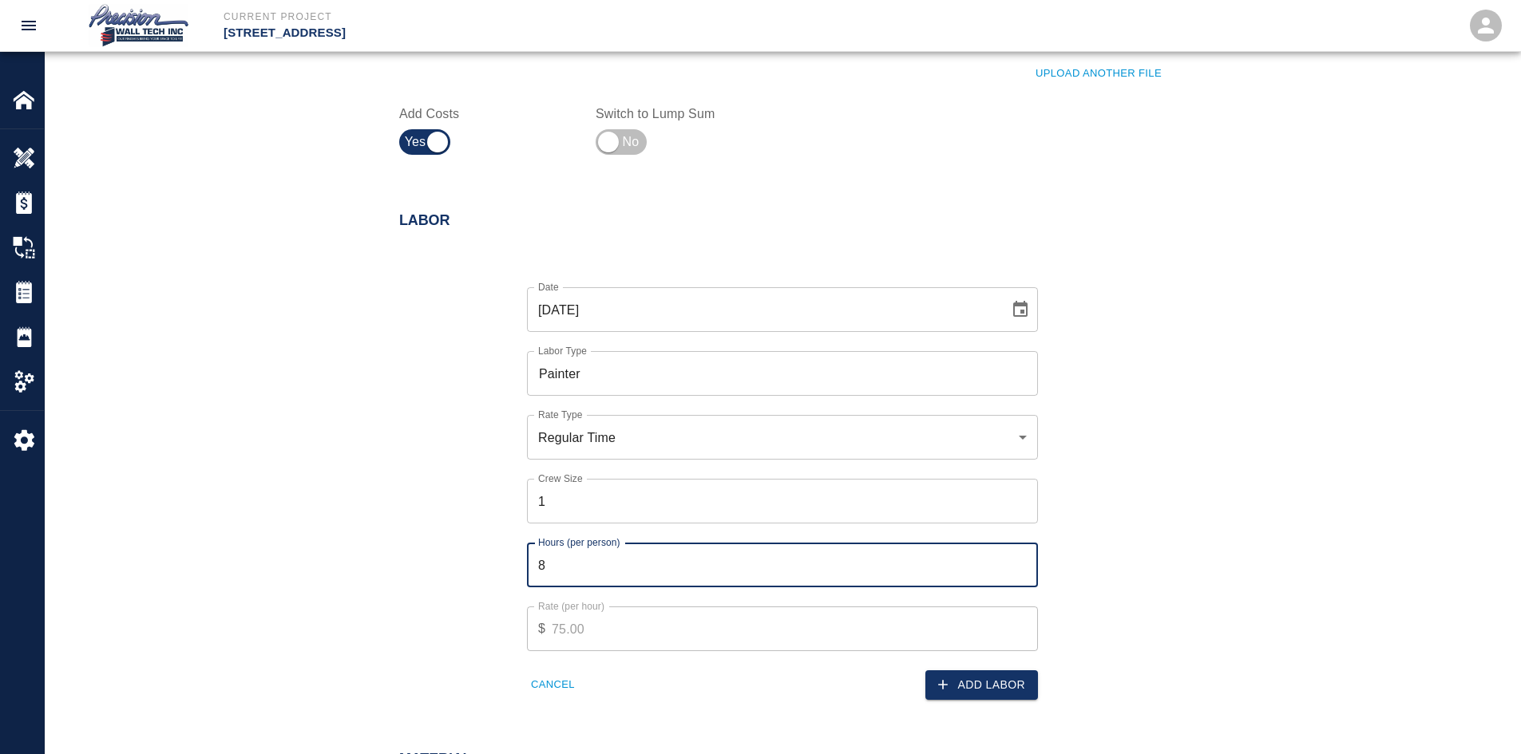
drag, startPoint x: 869, startPoint y: 571, endPoint x: 394, endPoint y: 604, distance: 475.4
click at [434, 604] on div "Date [DATE] Date Labor Type Painter Labor Type Rate Type Regular Time rate_rt R…" at bounding box center [773, 481] width 786 height 438
type input "2"
click at [983, 683] on button "Add Labor" at bounding box center [981, 686] width 113 height 30
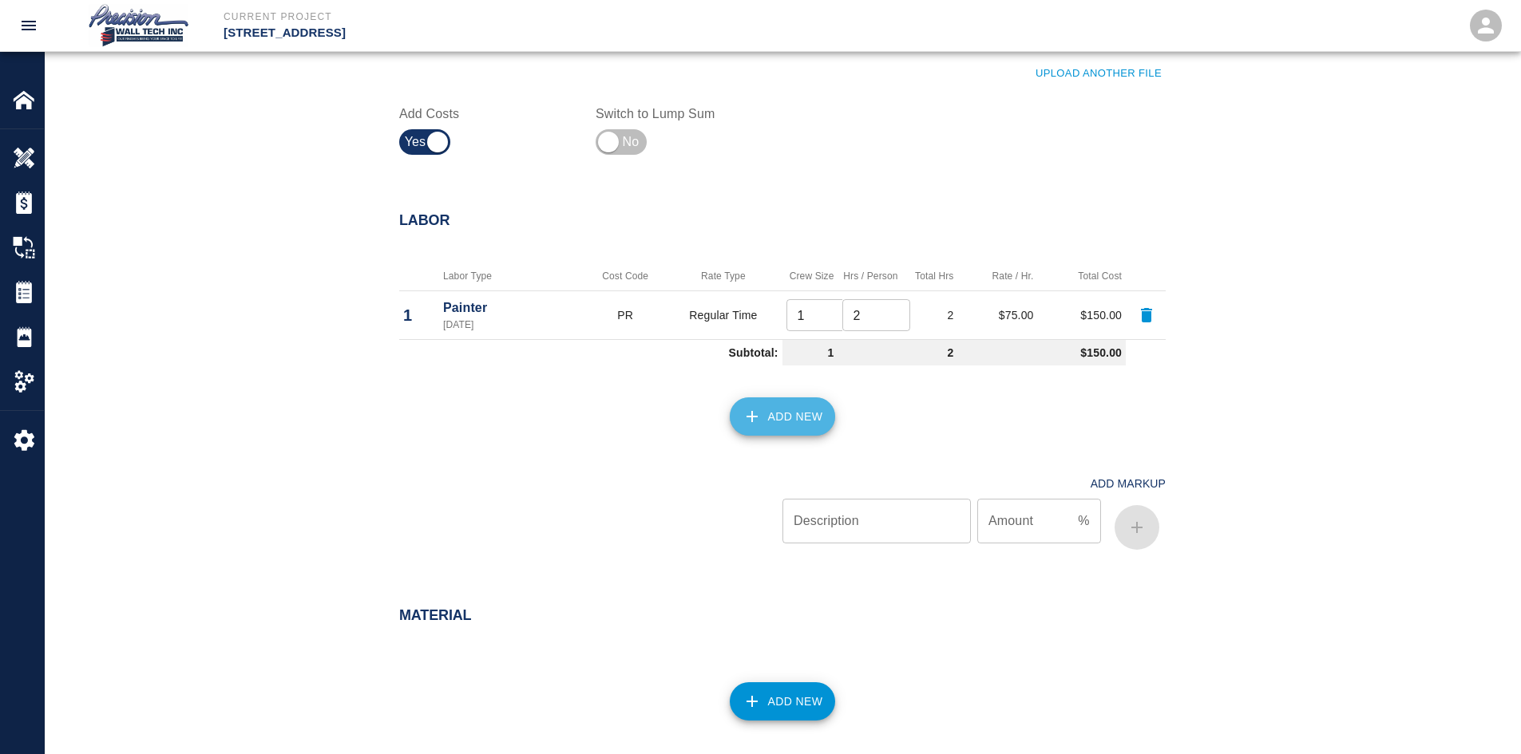
click at [750, 410] on icon "button" at bounding box center [751, 416] width 19 height 19
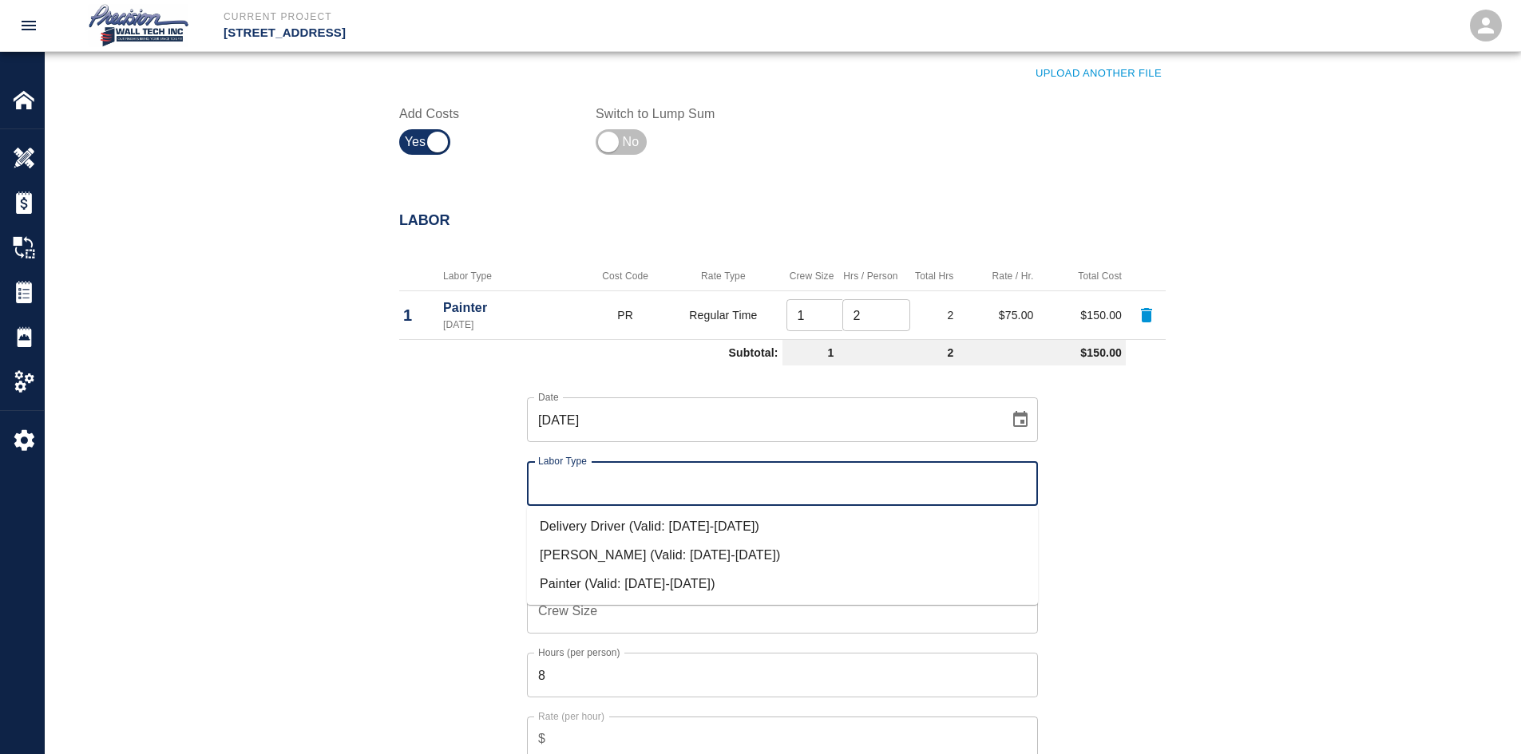
click at [630, 493] on input "Labor Type" at bounding box center [782, 484] width 497 height 30
click at [668, 579] on li "Painter (Valid: [DATE]-[DATE])" at bounding box center [782, 584] width 511 height 29
type input "Painter"
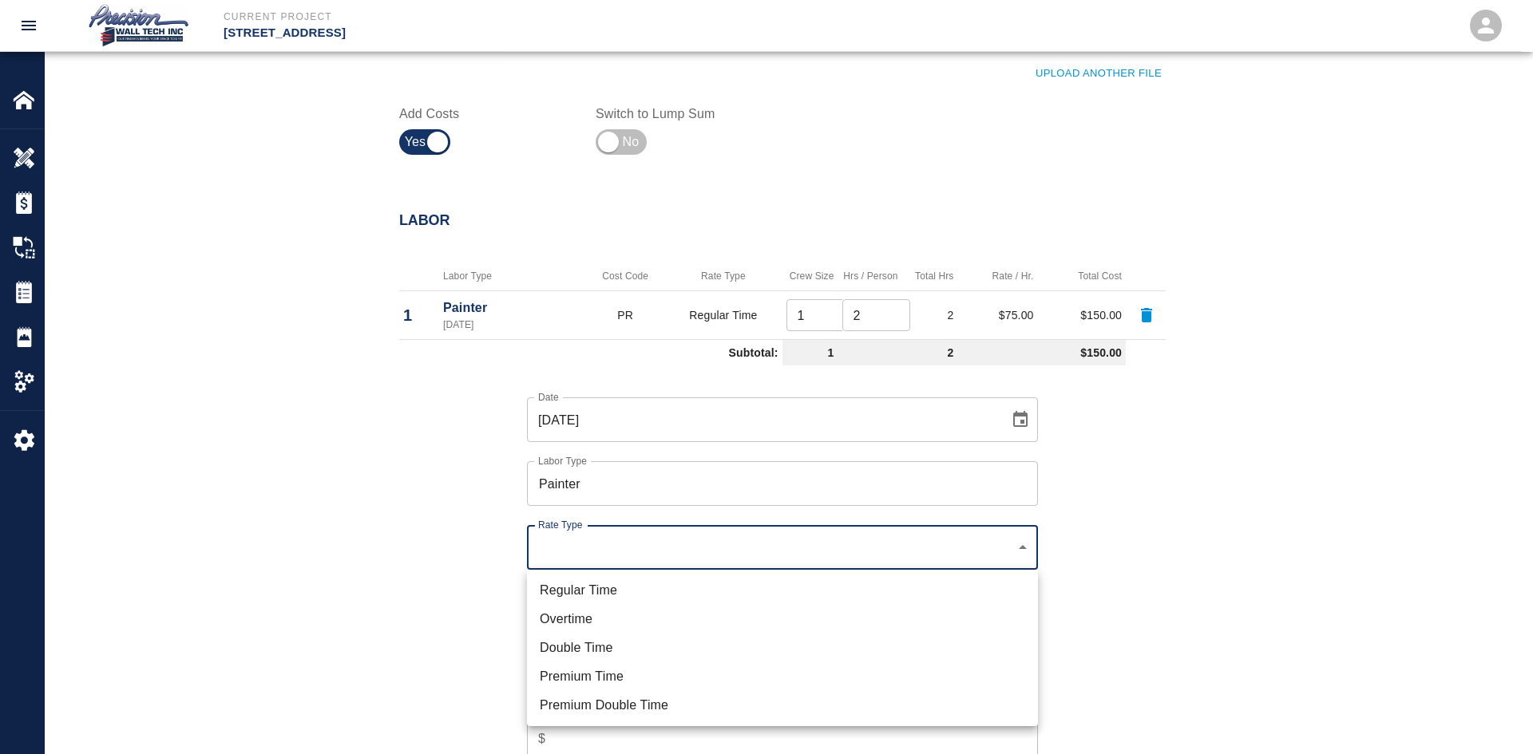
click at [641, 588] on li "Regular Time" at bounding box center [782, 590] width 511 height 29
type input "rate_rt"
type input "75.00"
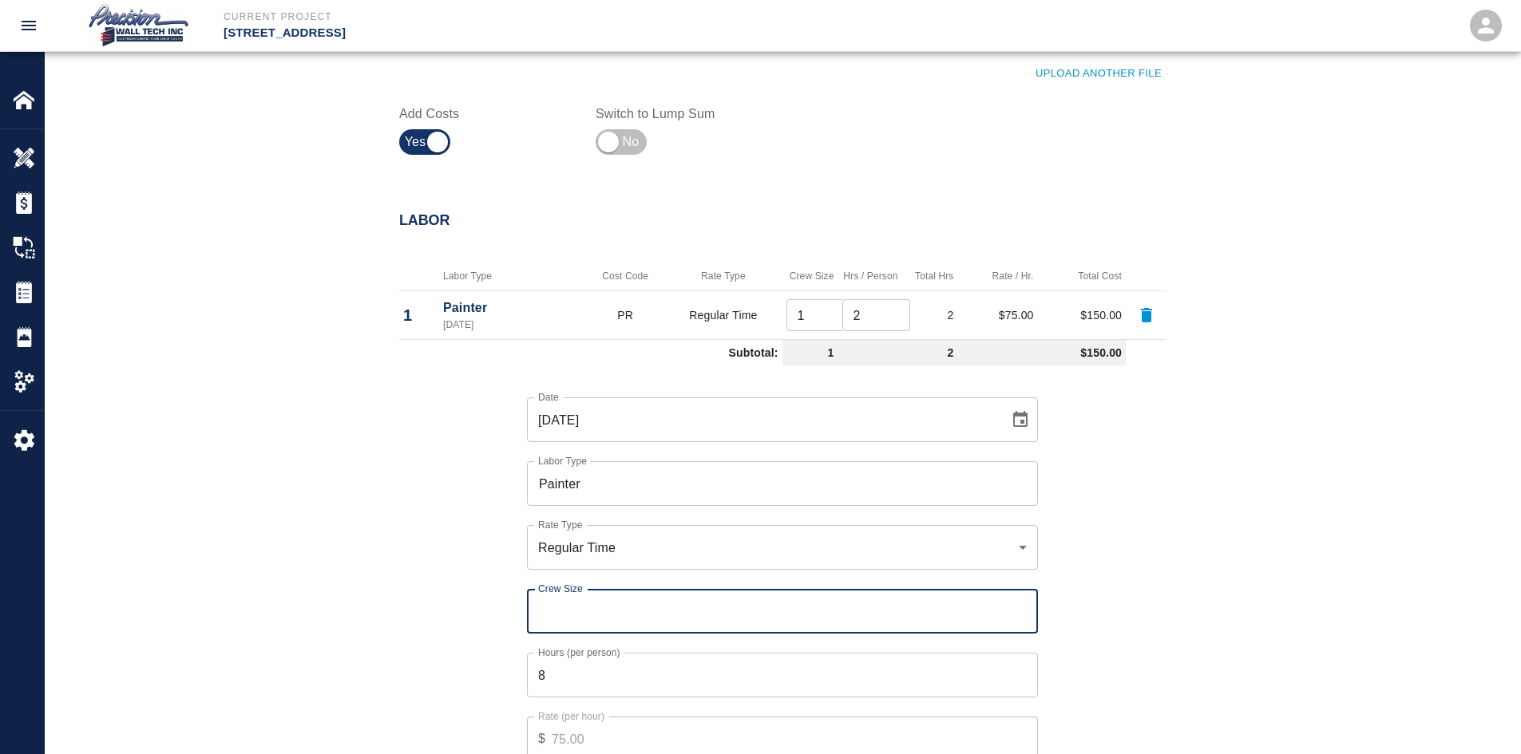
click at [641, 604] on input "Crew Size" at bounding box center [782, 611] width 511 height 45
type input "2"
click at [699, 668] on input "8" at bounding box center [782, 675] width 511 height 45
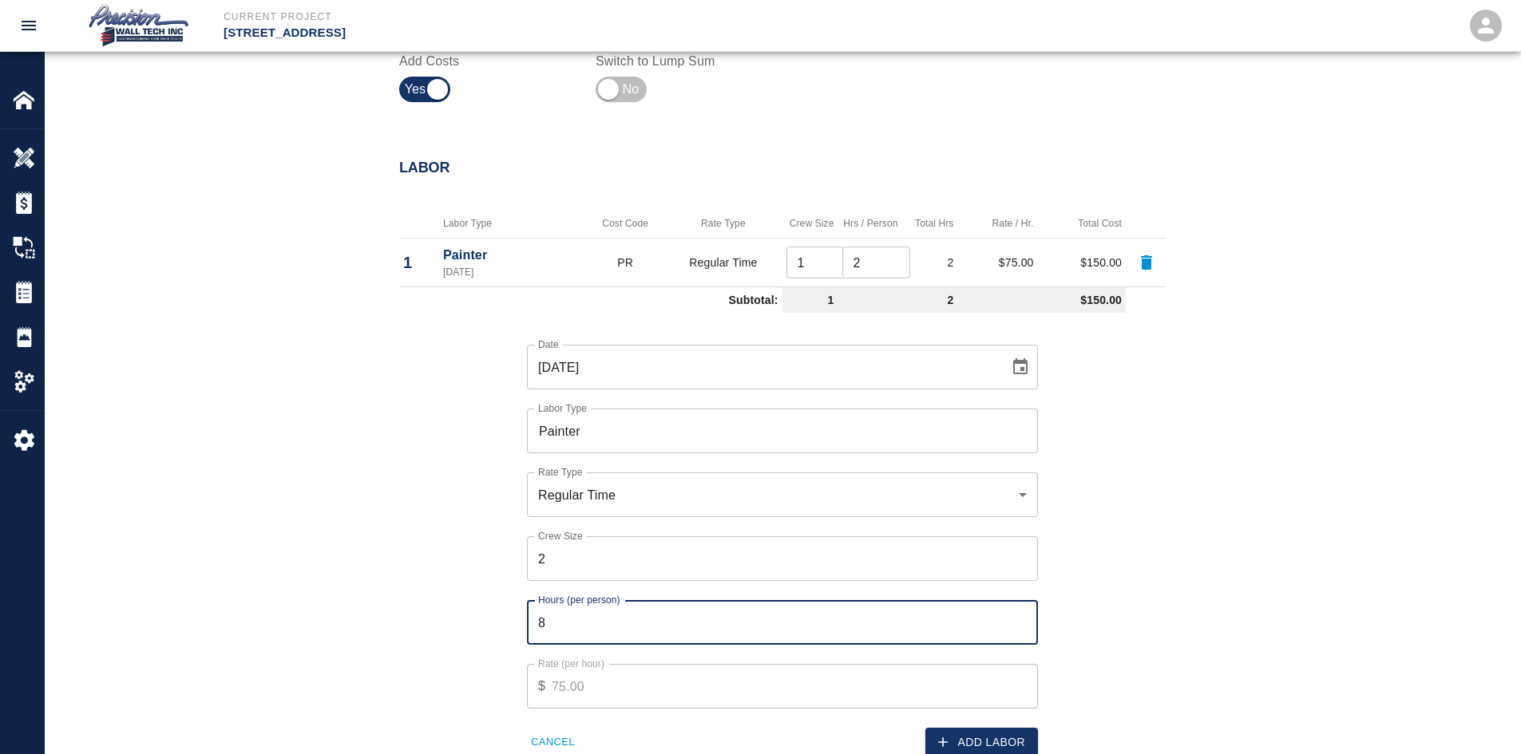
scroll to position [958, 0]
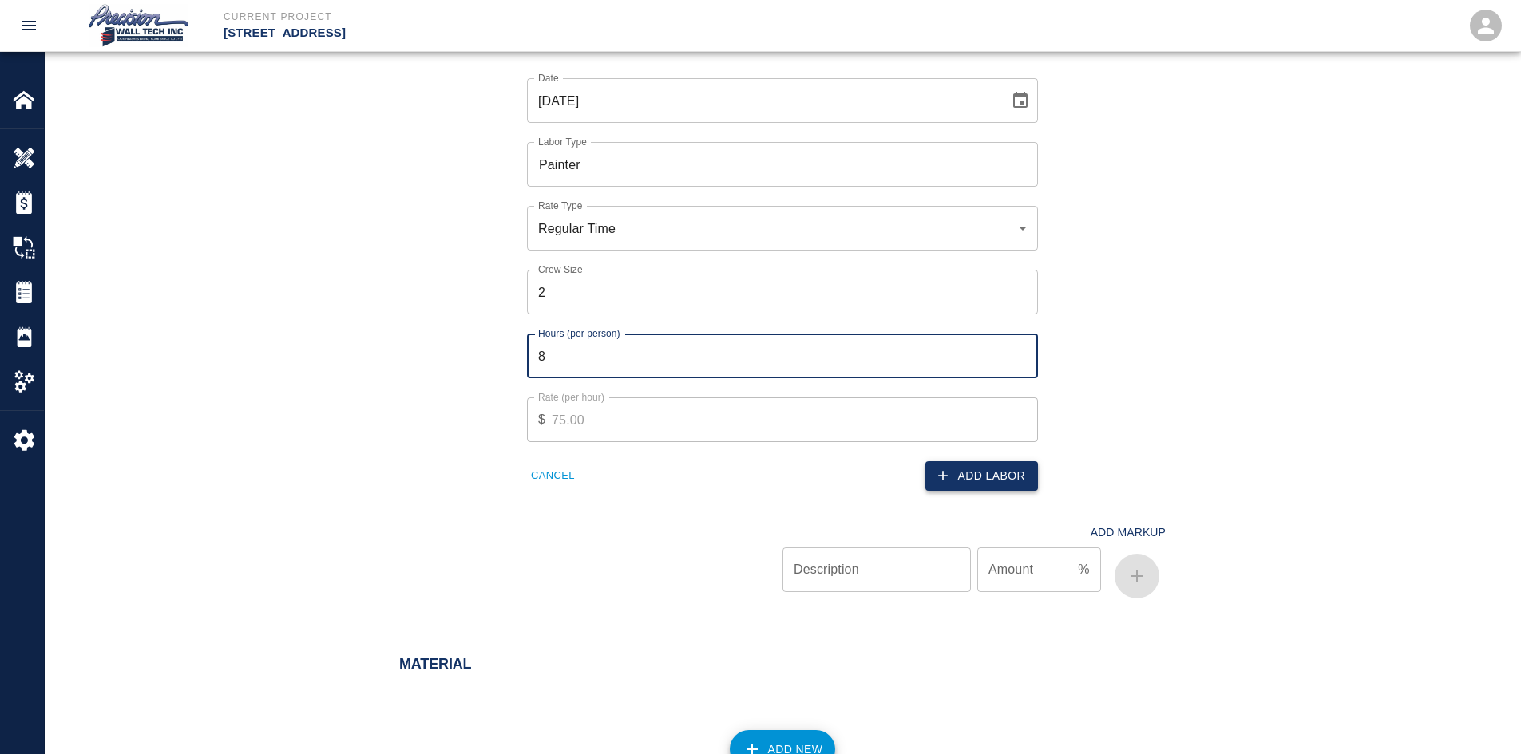
click at [966, 471] on button "Add Labor" at bounding box center [981, 476] width 113 height 30
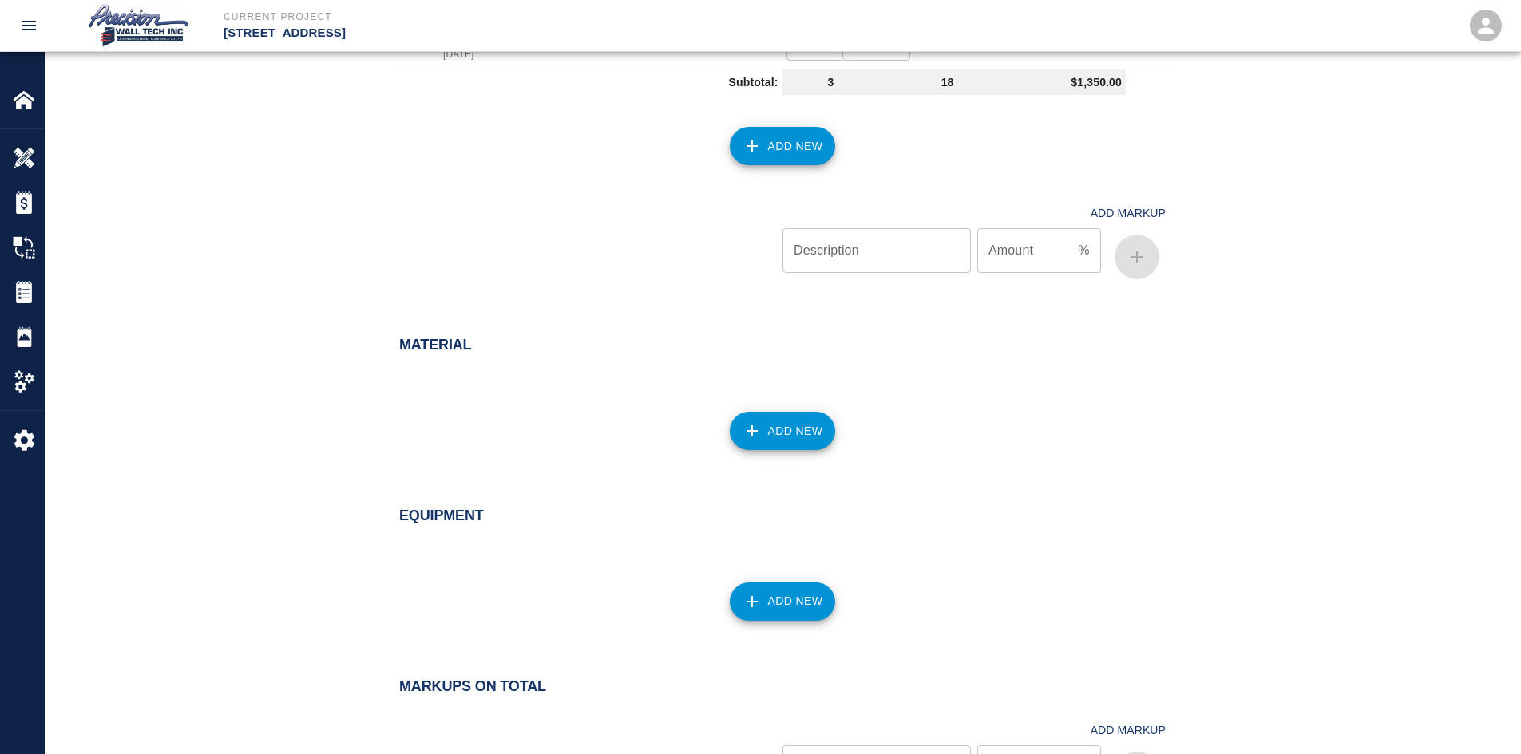
click at [788, 421] on button "Add New" at bounding box center [783, 431] width 106 height 38
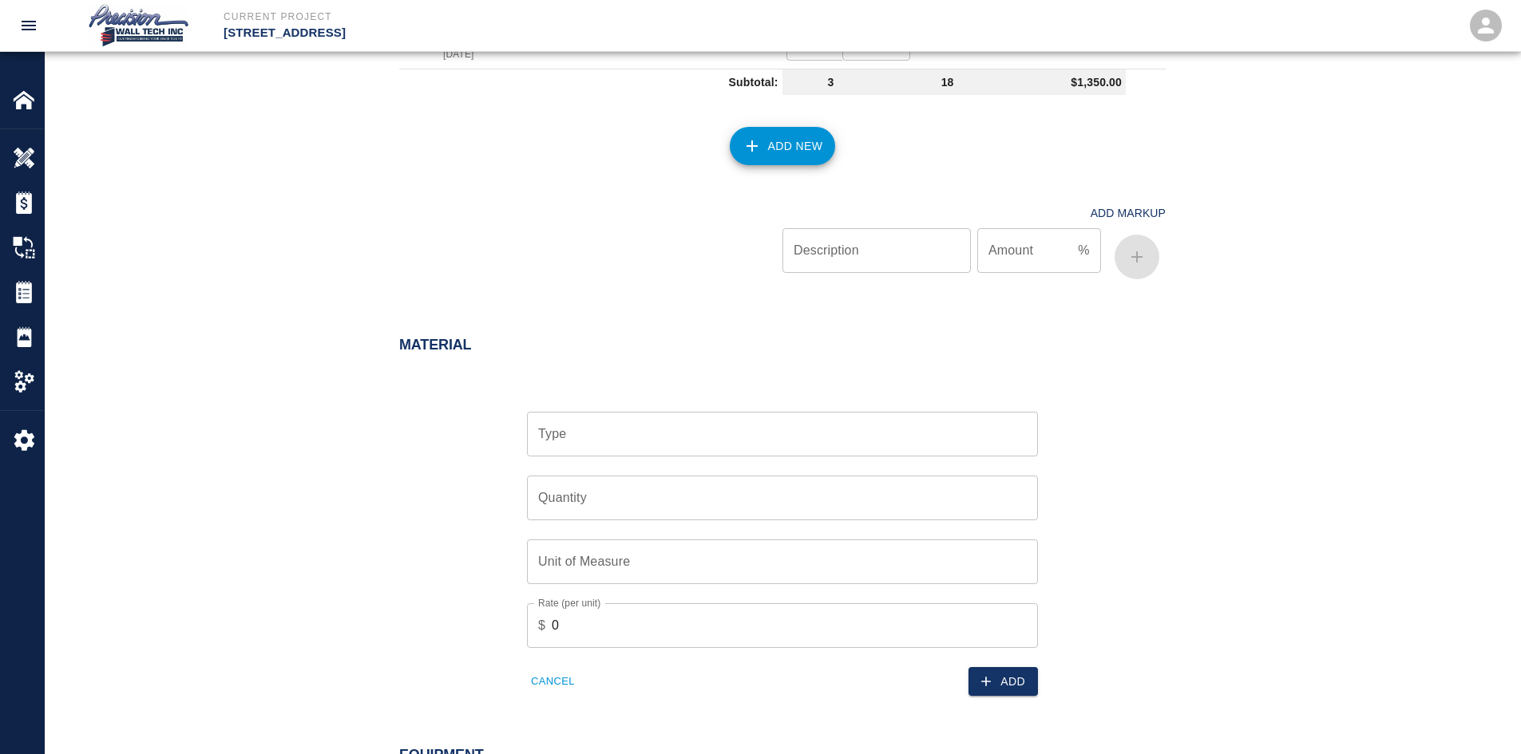
click at [692, 414] on div "Type" at bounding box center [782, 434] width 511 height 45
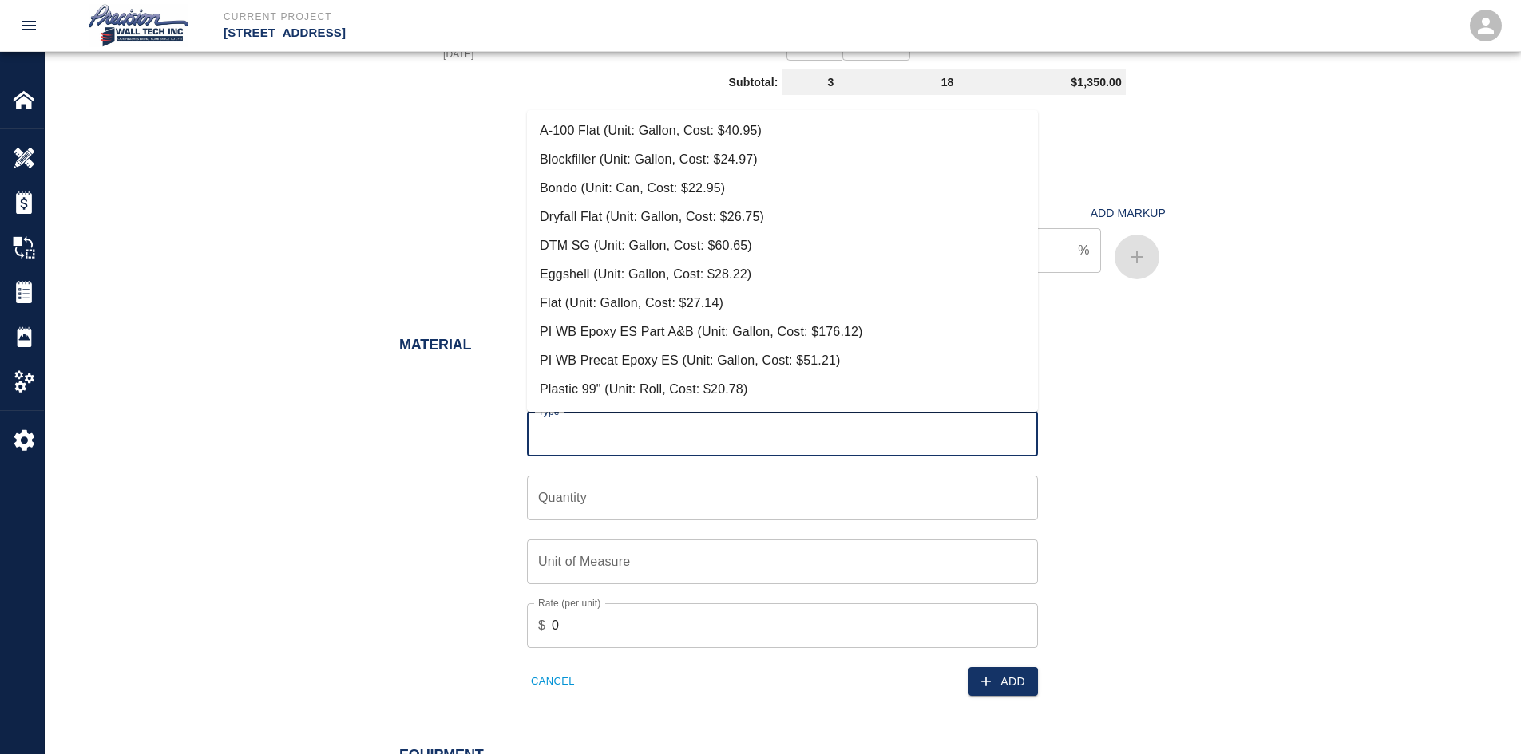
click at [686, 445] on input "Type" at bounding box center [782, 434] width 497 height 30
click at [625, 299] on li "Flat (Unit: Gallon, Cost: $27.14)" at bounding box center [782, 303] width 511 height 29
type input "Flat (Unit: Gallon, Cost: $27.14)"
type input "Gallon"
type input "27.14"
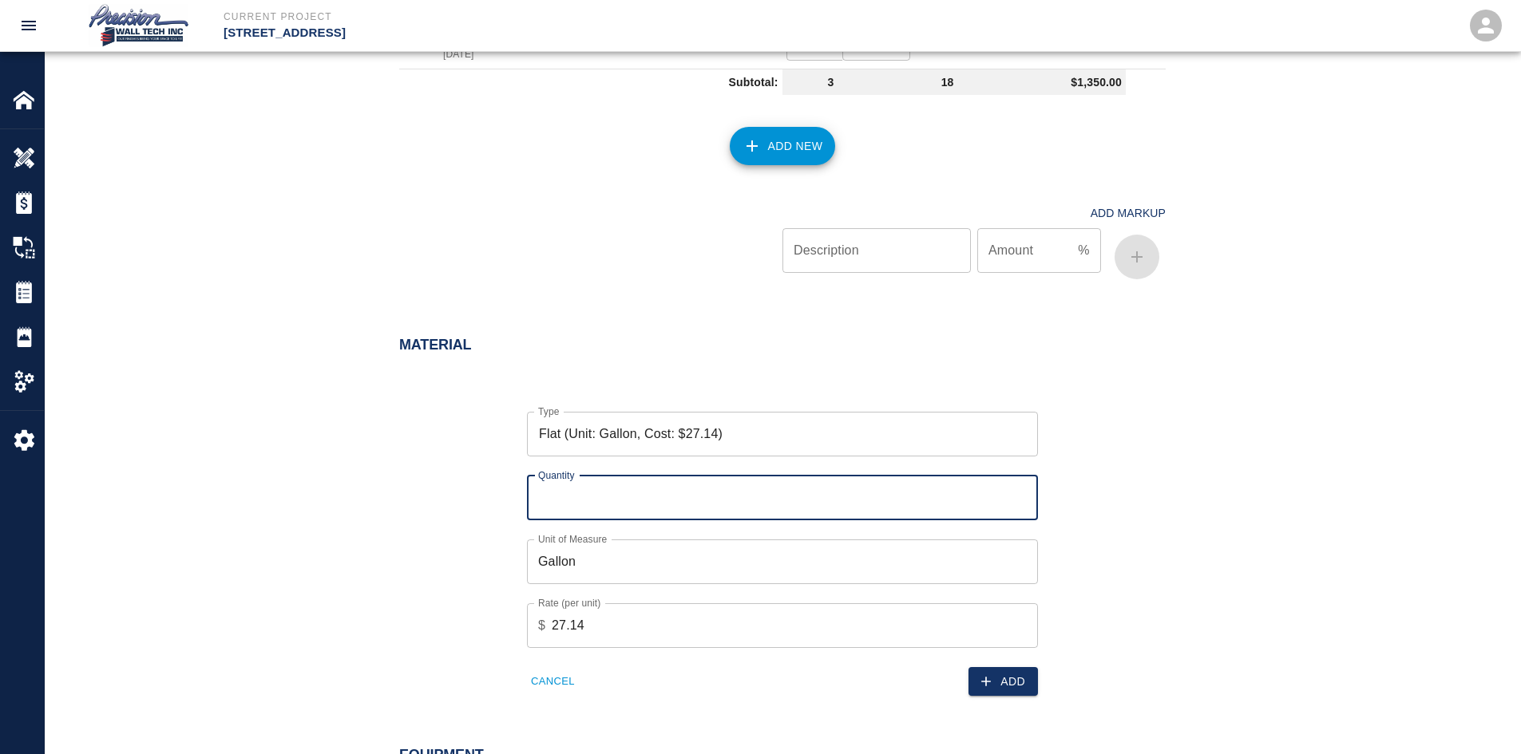
click at [673, 491] on input "Quantity" at bounding box center [782, 498] width 511 height 45
type input "2"
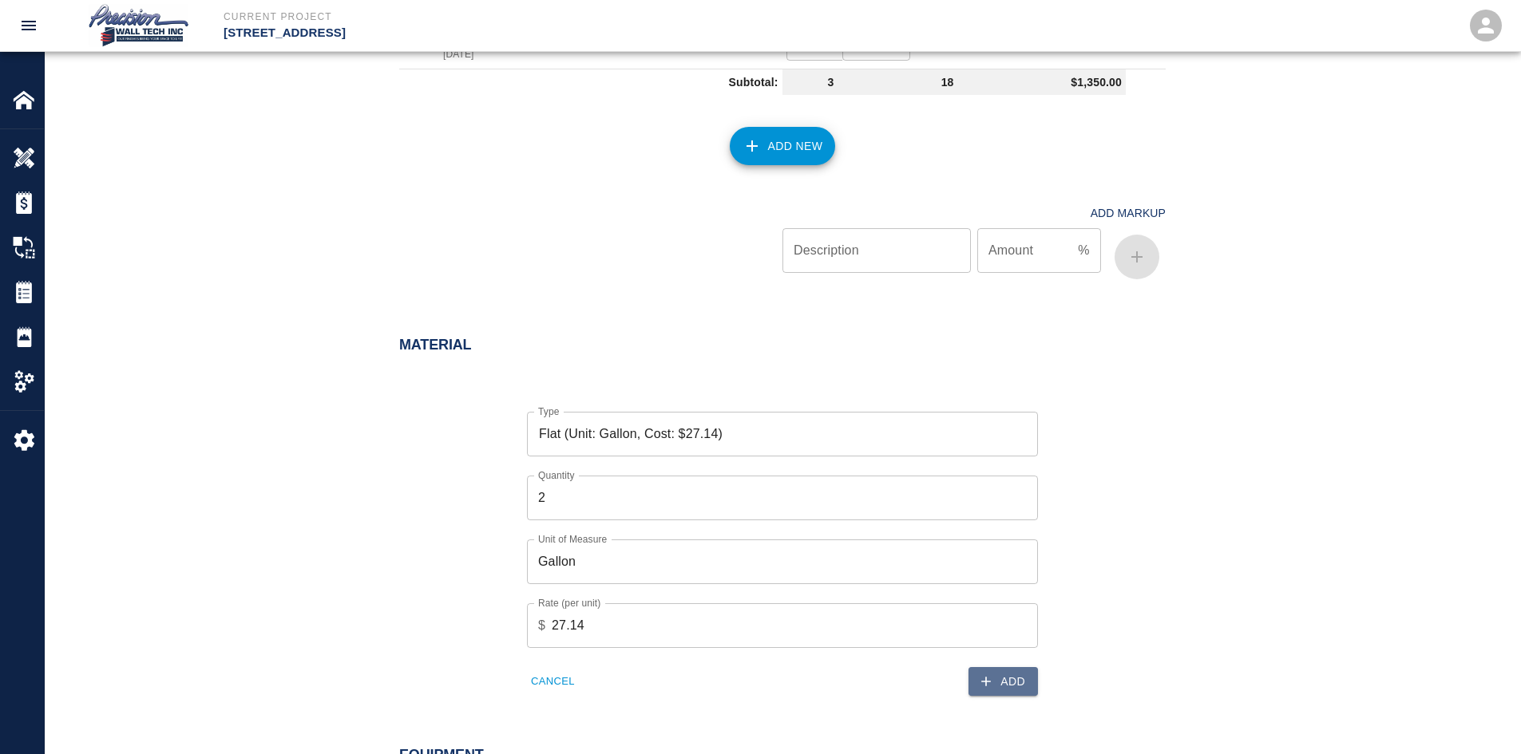
drag, startPoint x: 1016, startPoint y: 694, endPoint x: 1020, endPoint y: 682, distance: 12.6
click at [1020, 688] on button "Add" at bounding box center [1002, 682] width 69 height 30
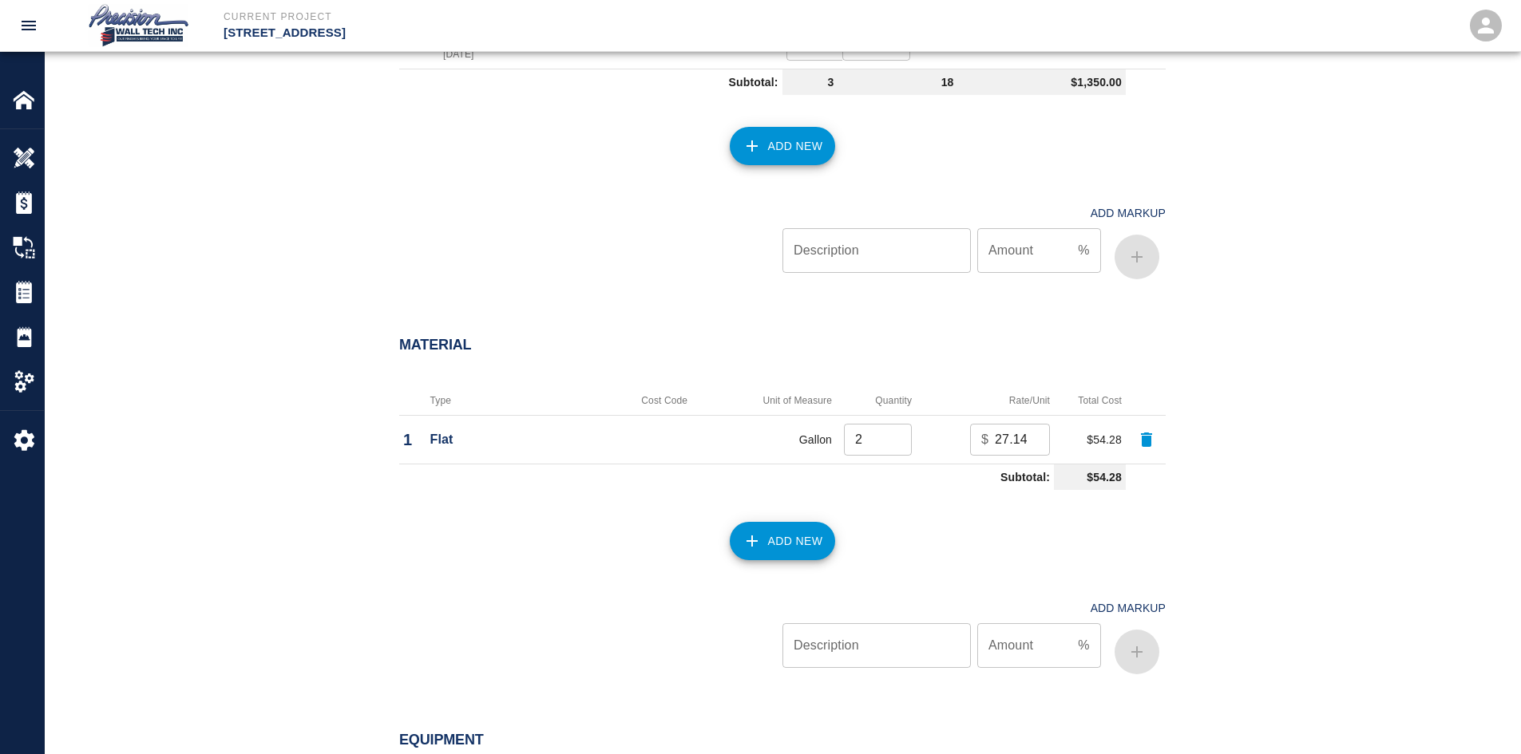
drag, startPoint x: 763, startPoint y: 517, endPoint x: 782, endPoint y: 521, distance: 19.0
click at [774, 520] on div "Add New" at bounding box center [773, 532] width 786 height 70
drag, startPoint x: 836, startPoint y: 529, endPoint x: 804, endPoint y: 532, distance: 32.1
click at [838, 529] on div "Add New" at bounding box center [773, 532] width 786 height 70
click at [771, 539] on button "Add New" at bounding box center [783, 541] width 106 height 38
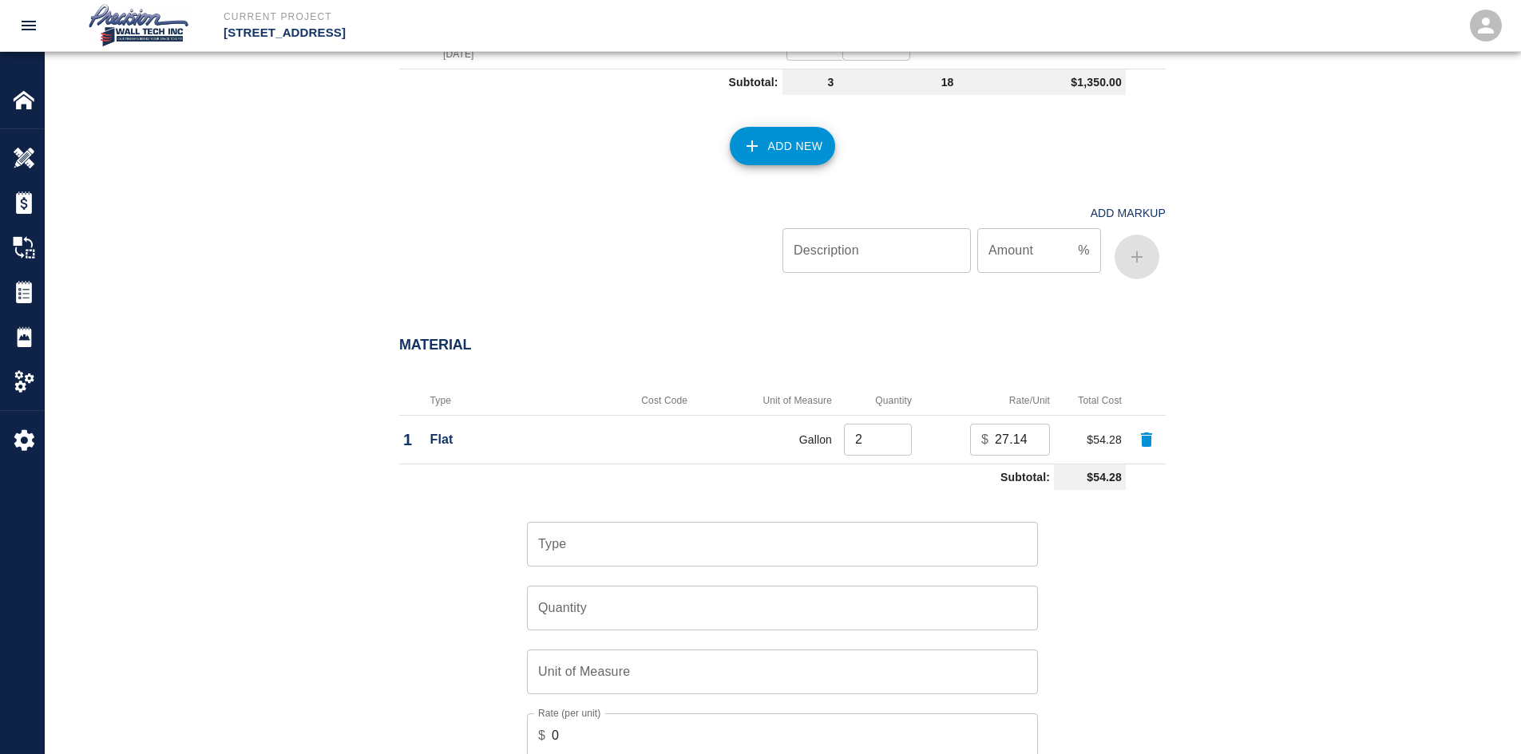
drag, startPoint x: 601, startPoint y: 518, endPoint x: 606, endPoint y: 529, distance: 12.2
click at [603, 525] on div "Type Type" at bounding box center [773, 535] width 530 height 64
click at [635, 553] on input "Type" at bounding box center [782, 544] width 497 height 30
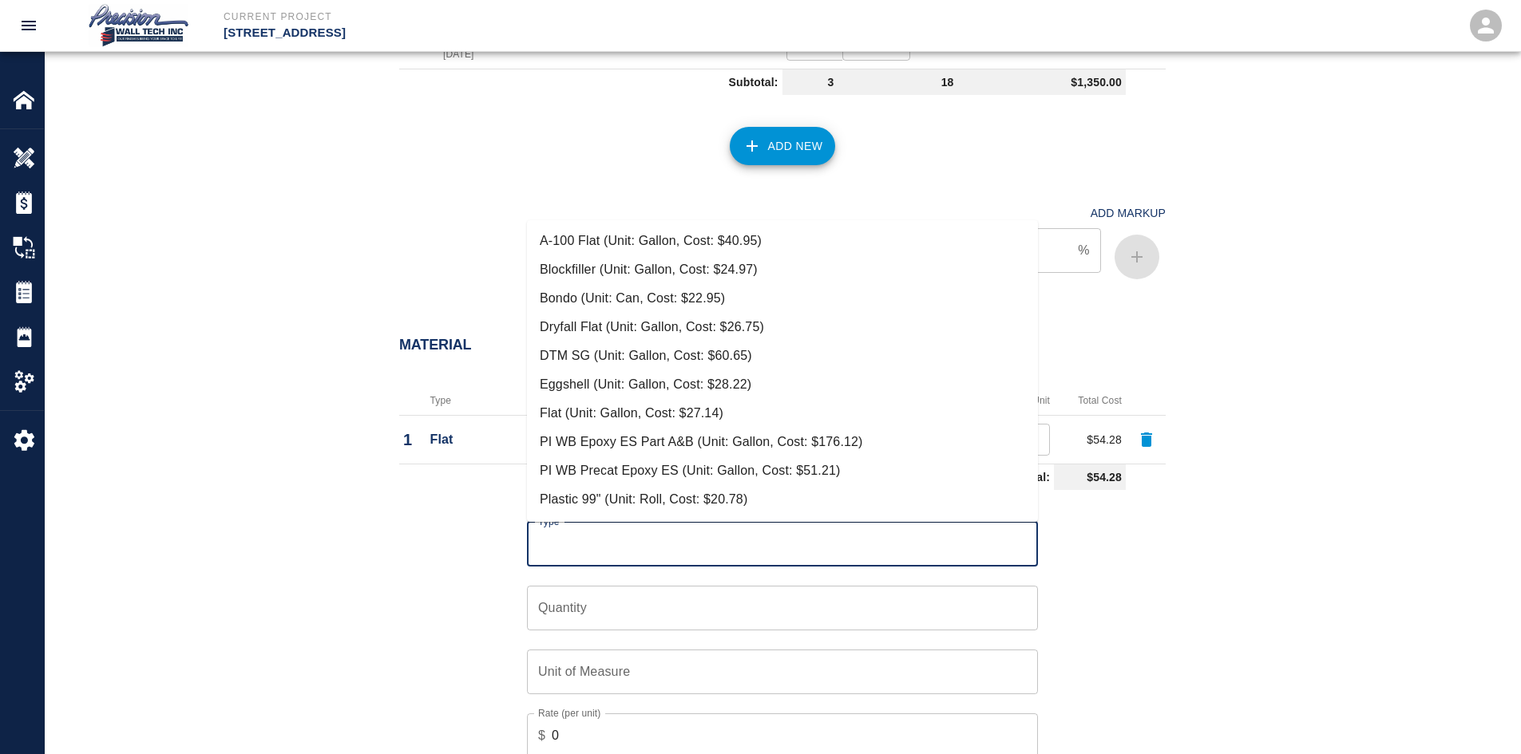
type input "1"
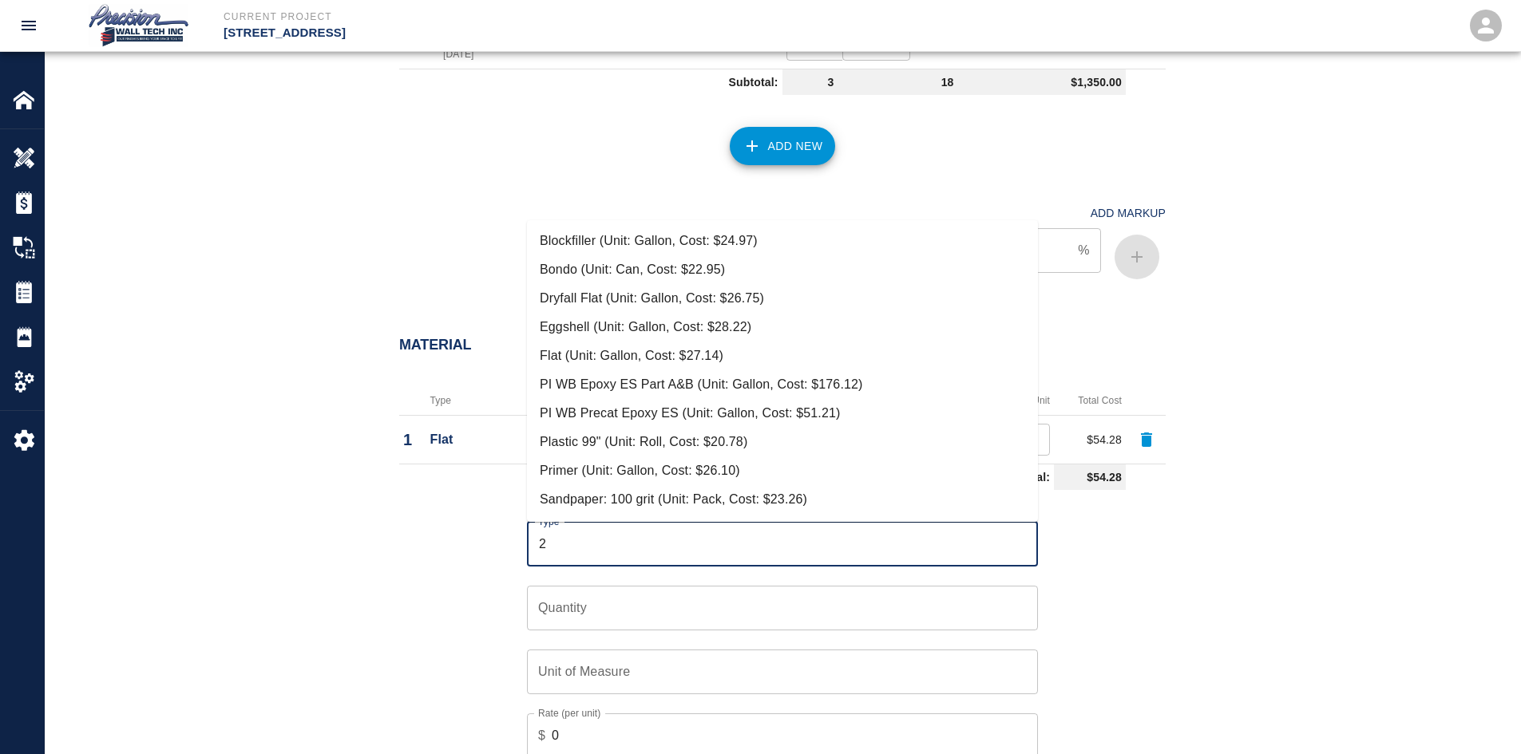
scroll to position [56, 0]
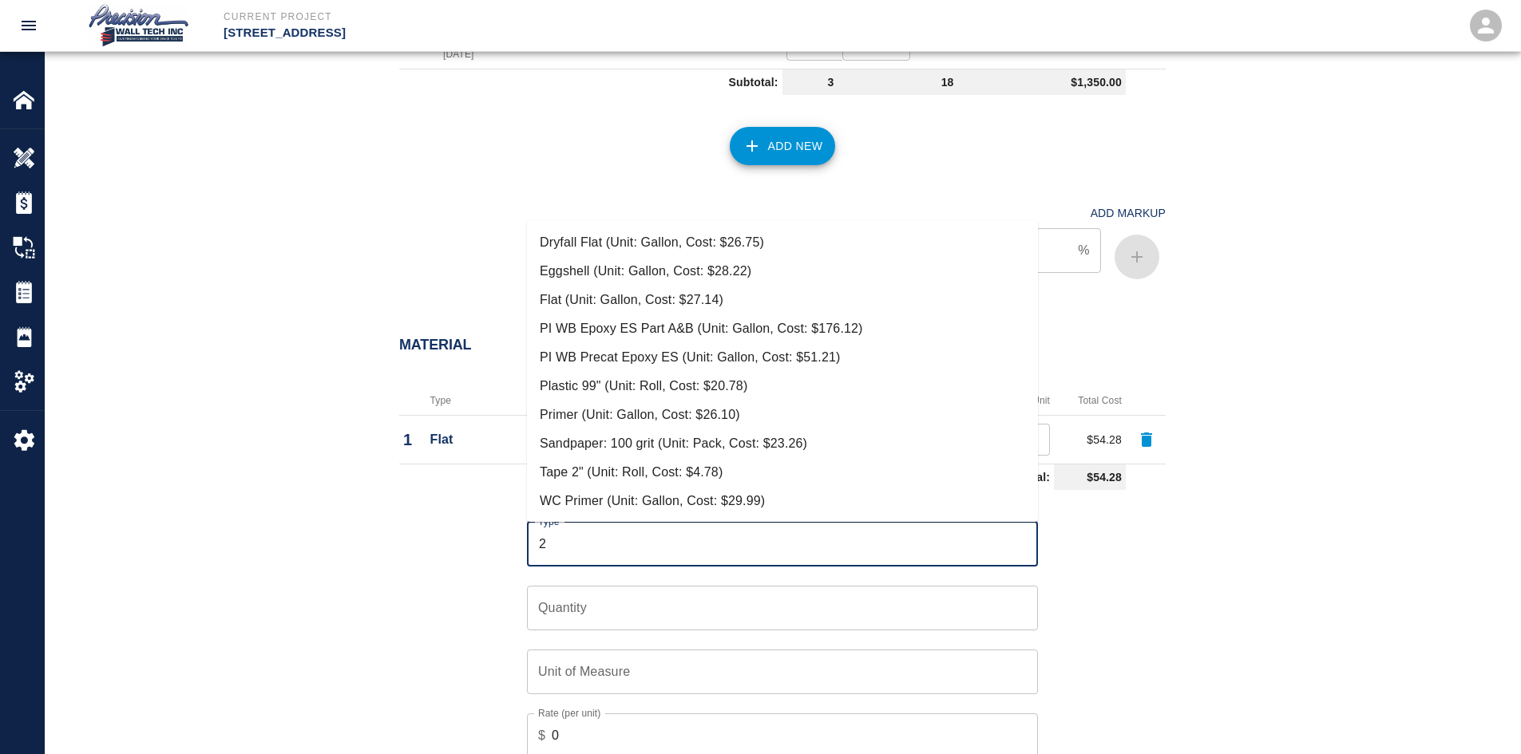
click at [671, 463] on li "Tape 2" (Unit: Roll, Cost: $4.78)" at bounding box center [782, 472] width 511 height 29
type input "Tape 2" (Unit: Roll, Cost: $4.78)"
type input "Roll"
type input "4.78"
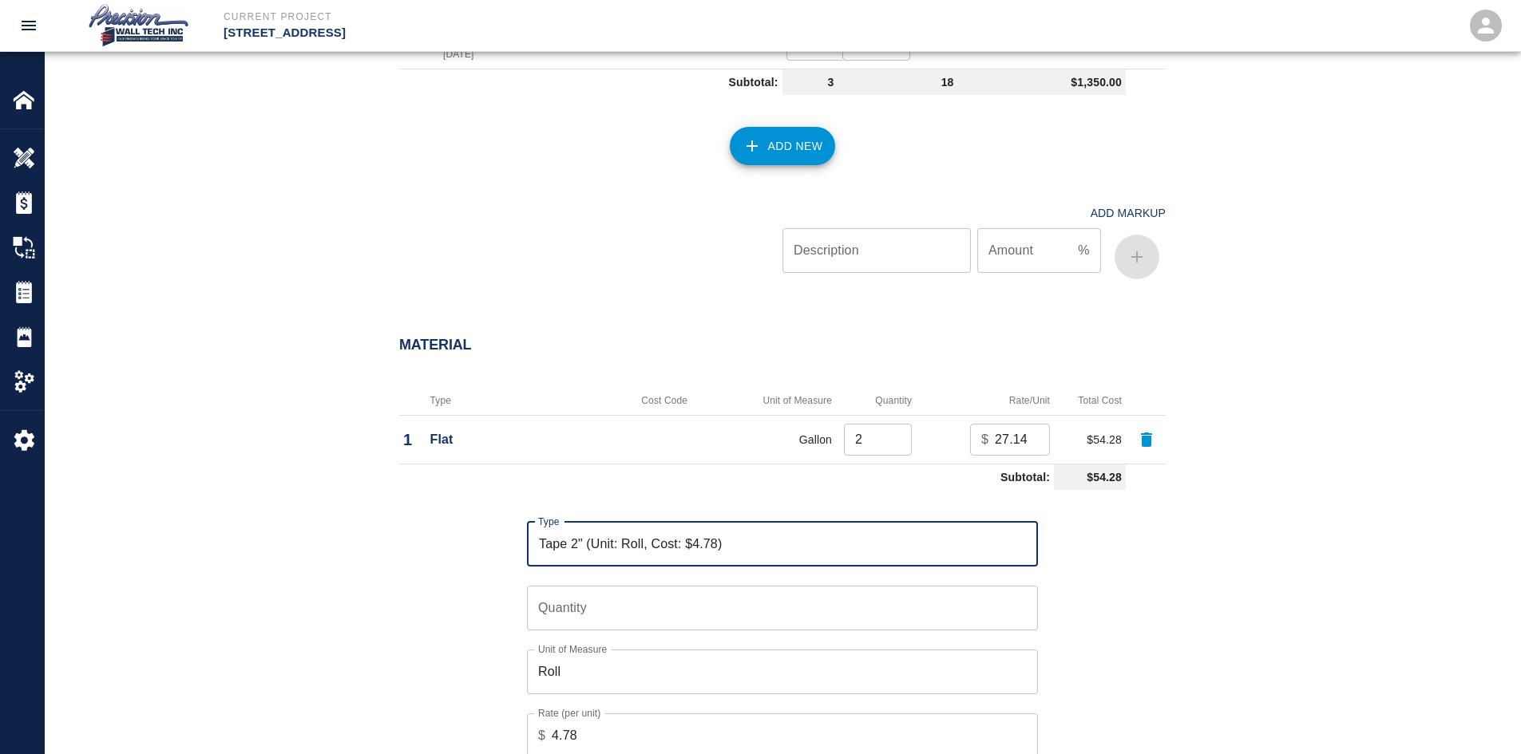
type input "Tape 2" (Unit: Roll, Cost: $4.78)"
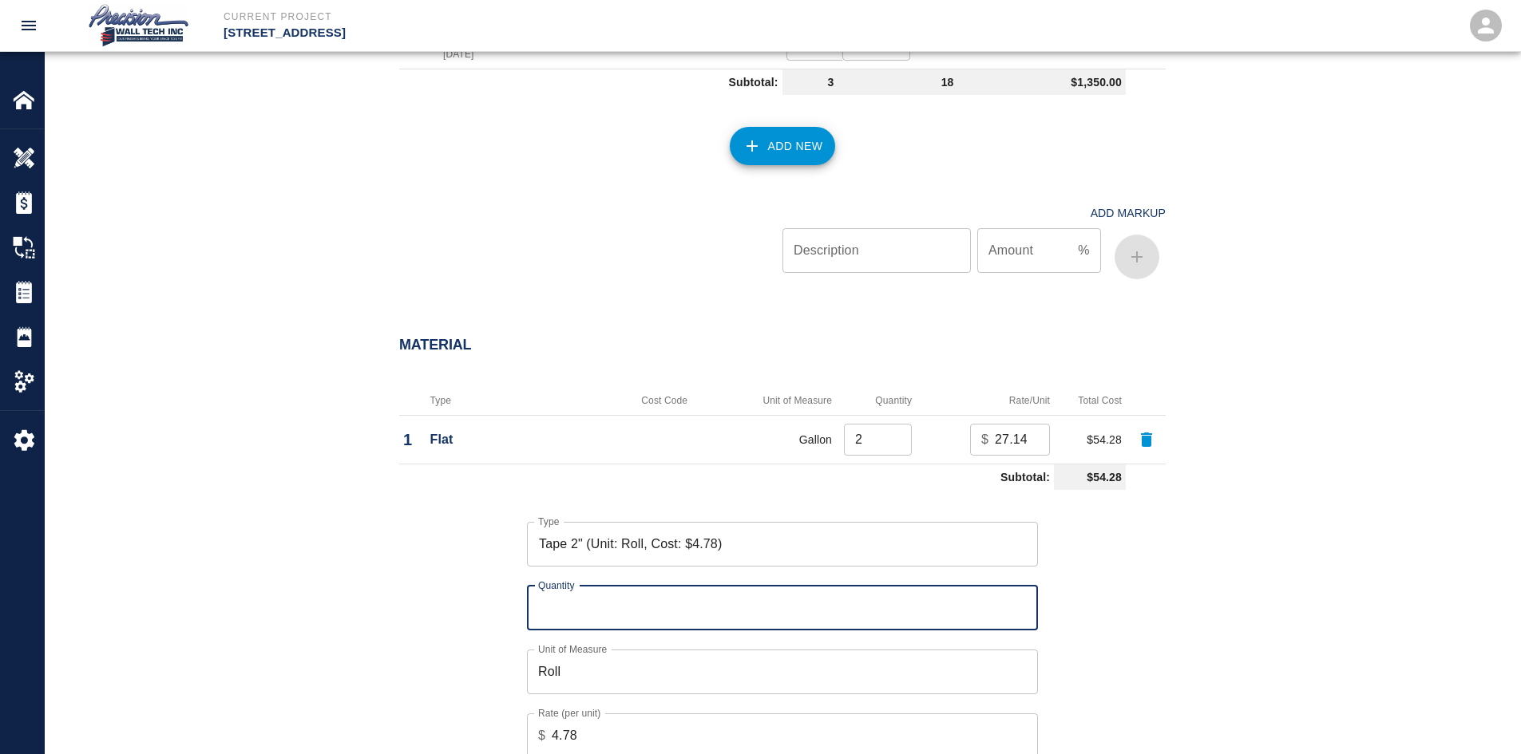
click at [652, 598] on input "Quantity" at bounding box center [782, 608] width 511 height 45
click at [1014, 604] on input "Quantity" at bounding box center [782, 608] width 511 height 45
click at [1020, 602] on input "1" at bounding box center [782, 608] width 511 height 45
type input "2"
click at [1020, 602] on input "2" at bounding box center [782, 608] width 511 height 45
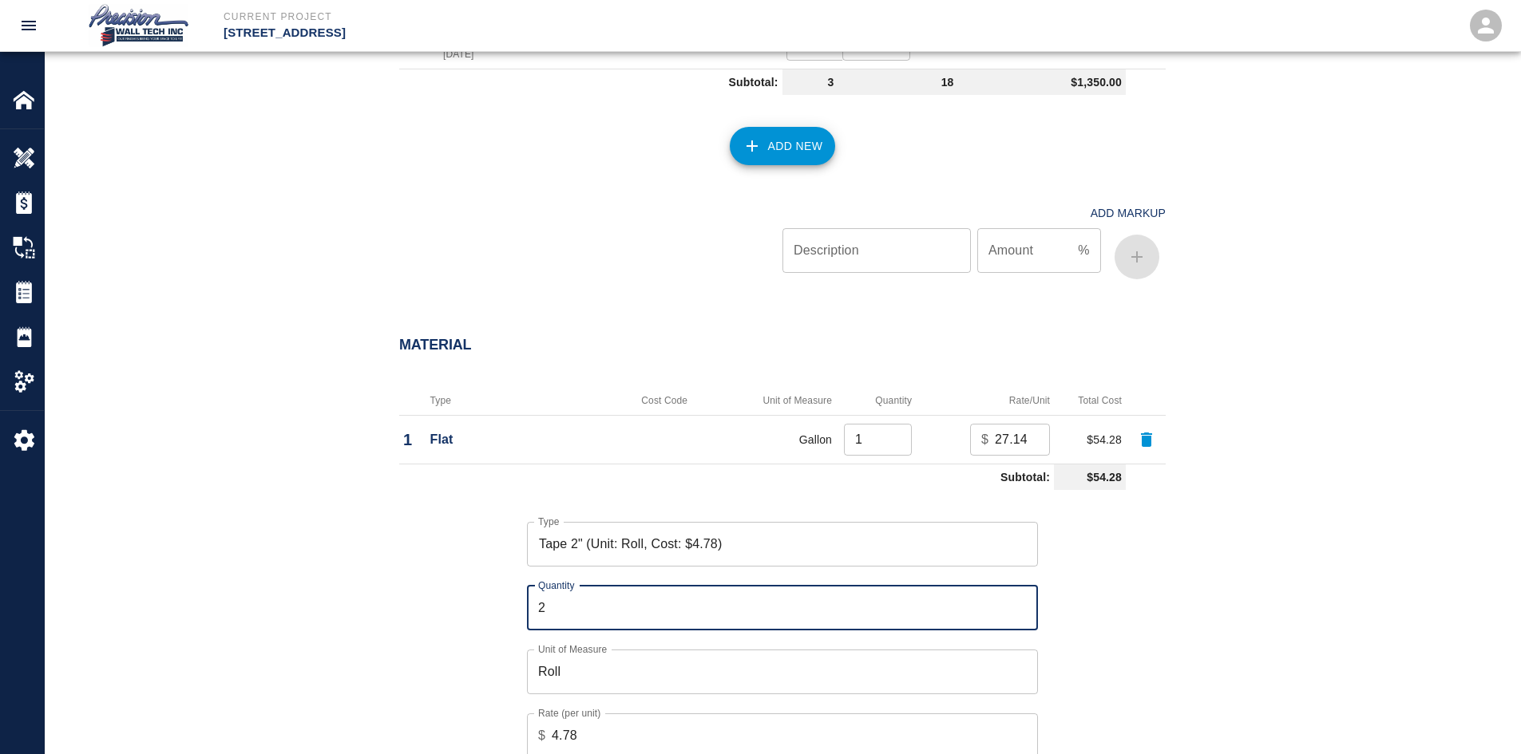
type input "1"
click at [899, 445] on input "1" at bounding box center [878, 440] width 68 height 32
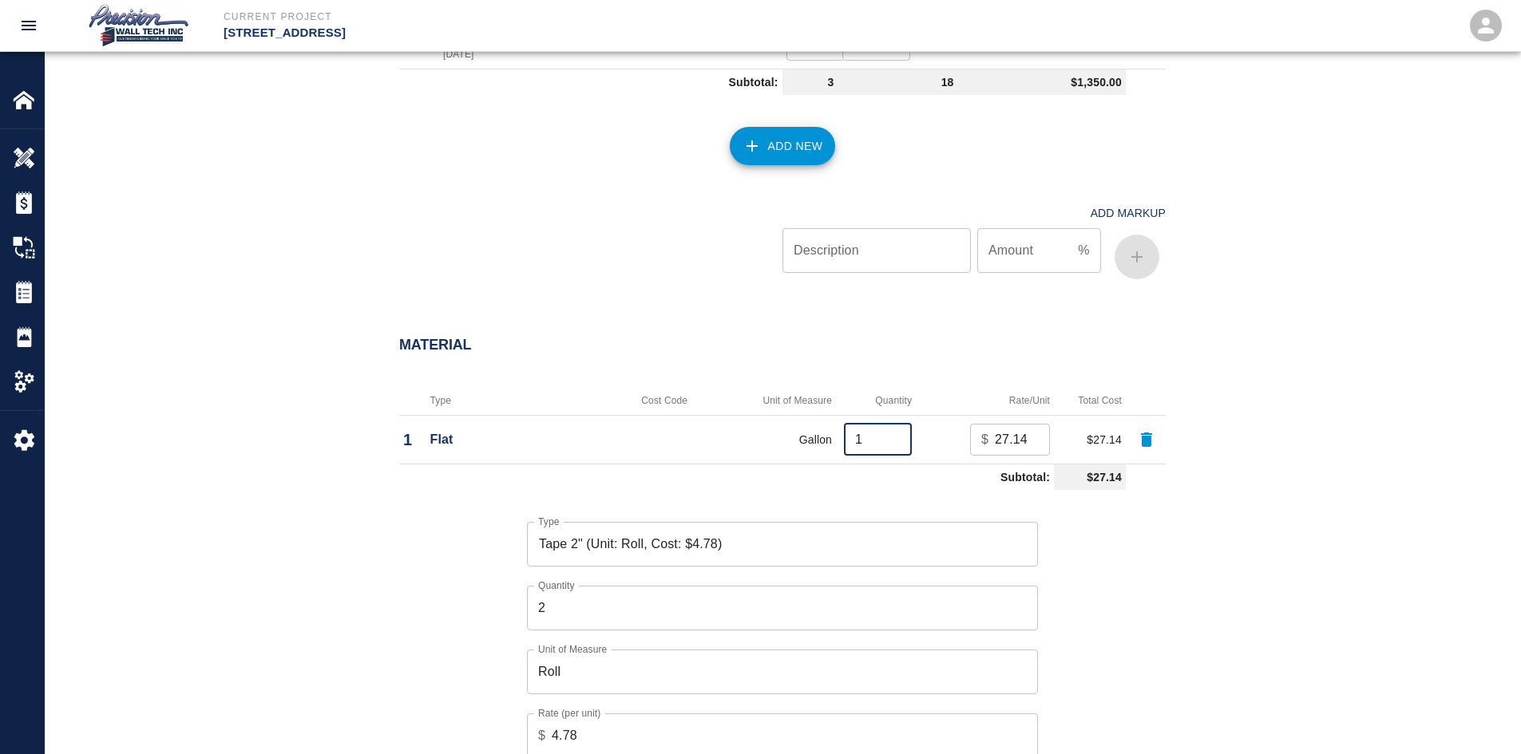
scroll to position [1277, 0]
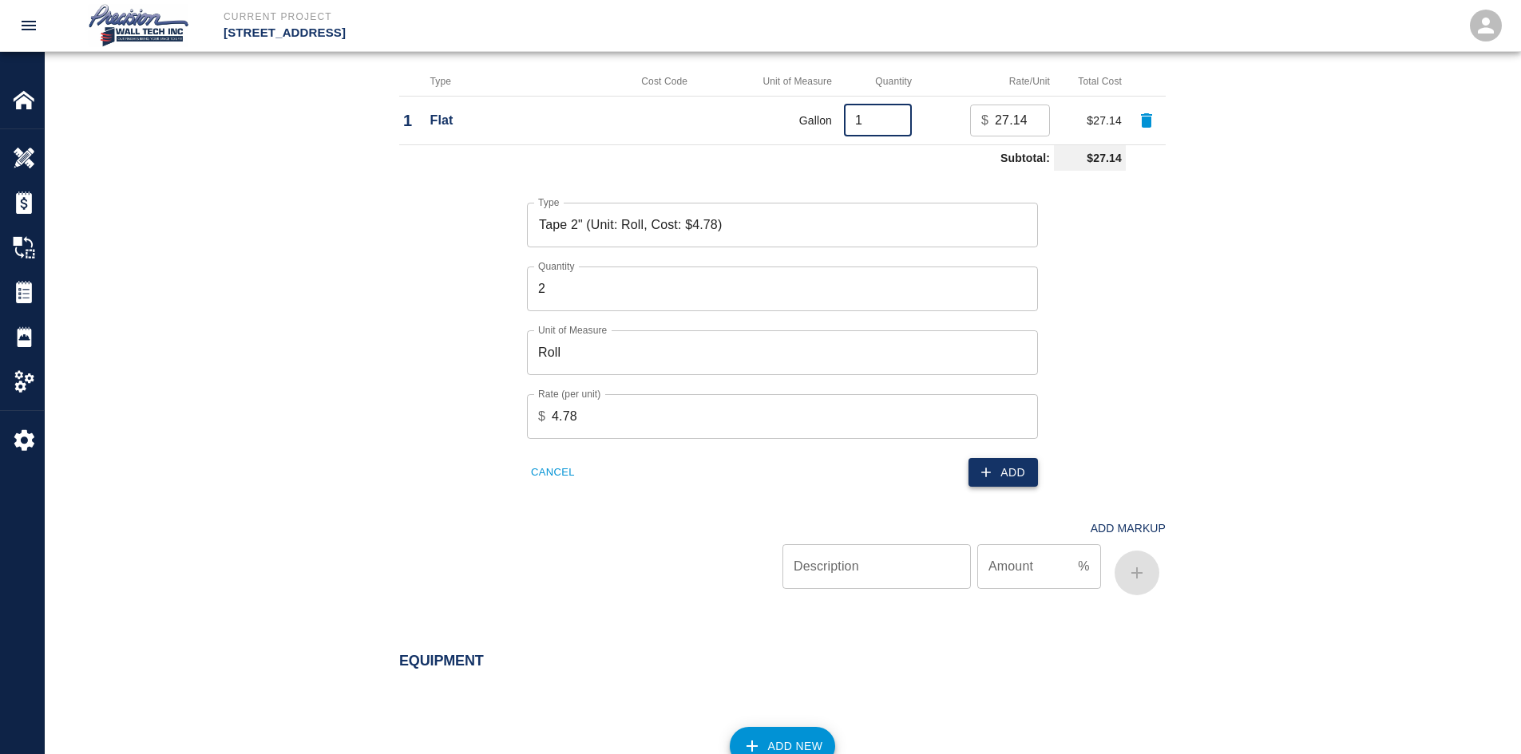
click at [978, 472] on icon "button" at bounding box center [986, 473] width 16 height 16
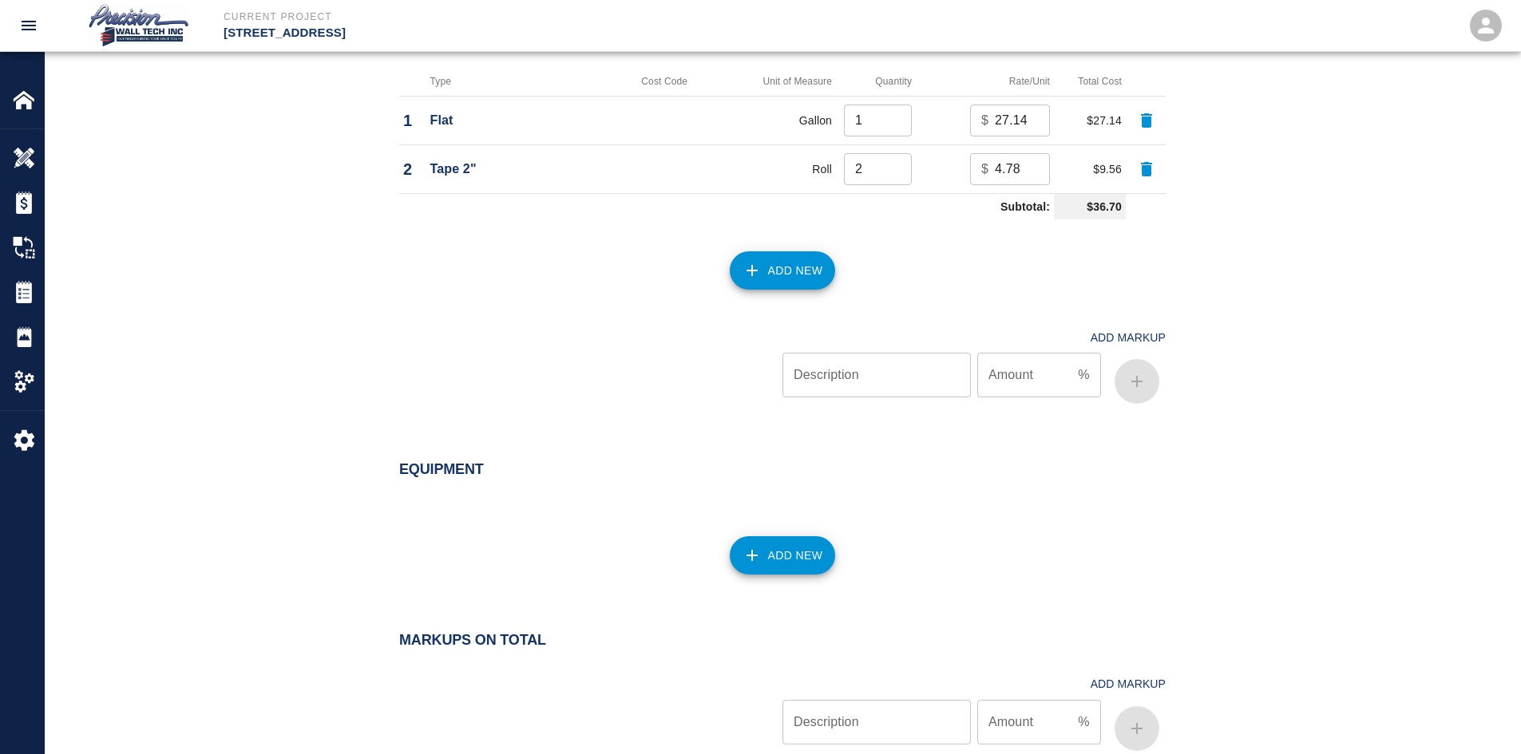
scroll to position [1482, 0]
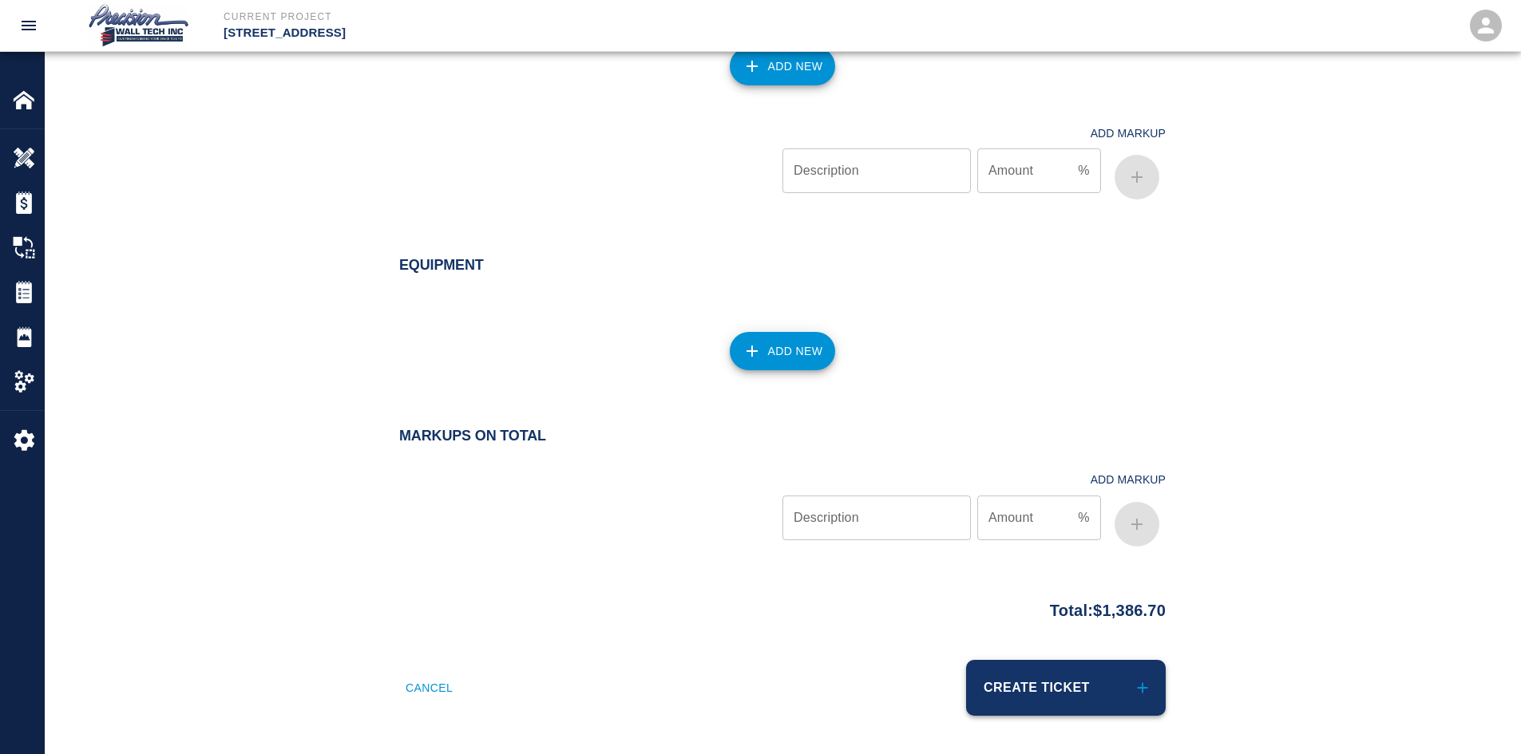
click at [1064, 671] on button "Create Ticket" at bounding box center [1066, 688] width 200 height 56
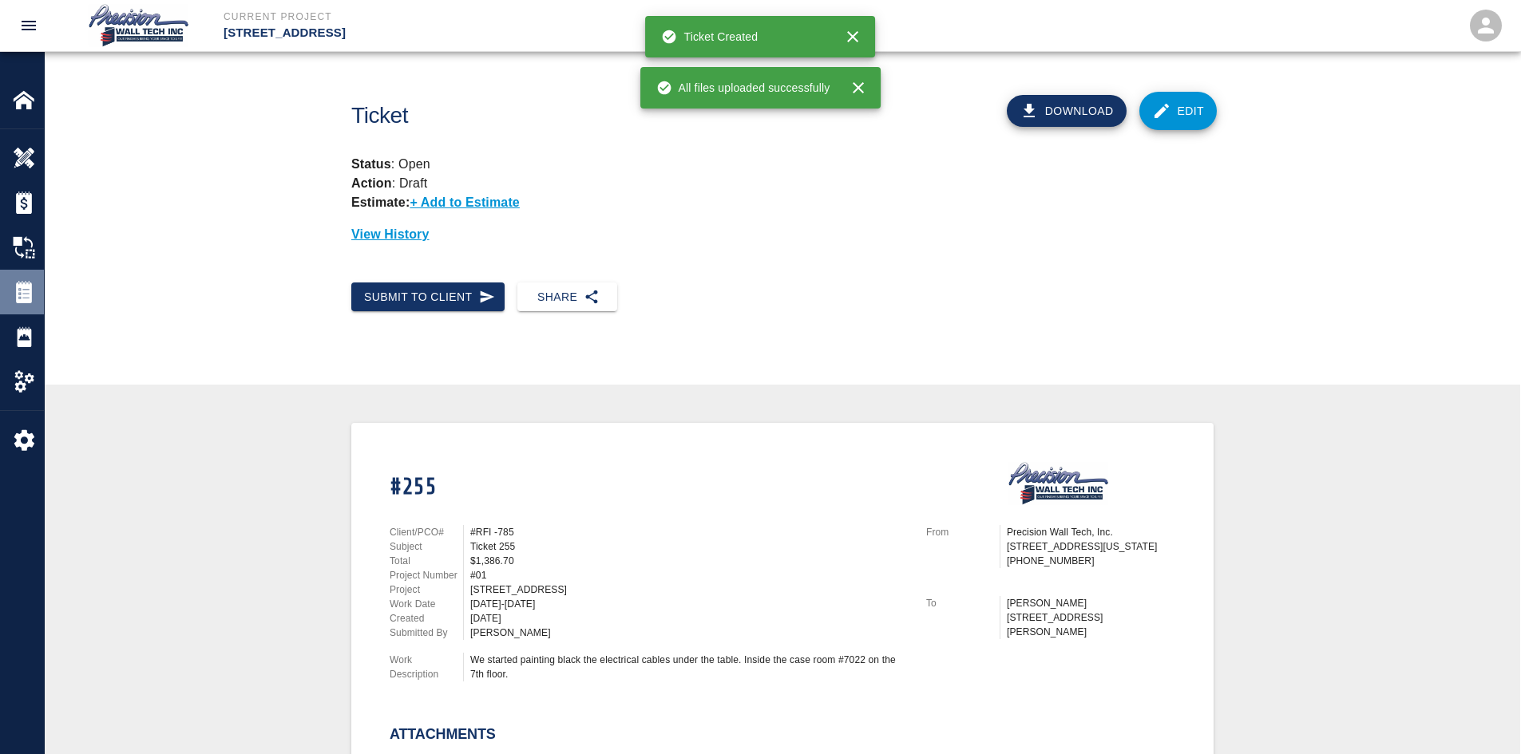
click at [38, 289] on div at bounding box center [35, 292] width 45 height 22
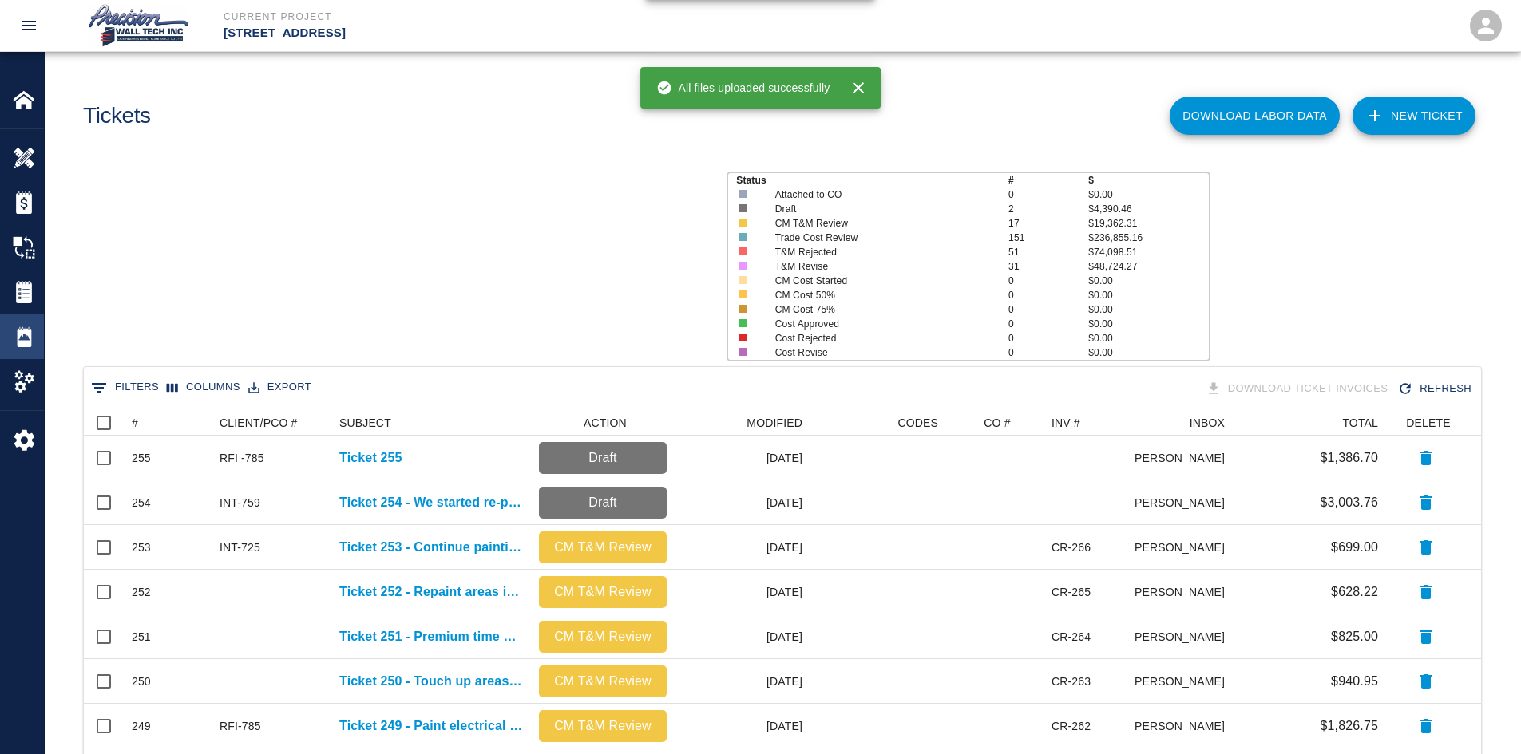
scroll to position [908, 1385]
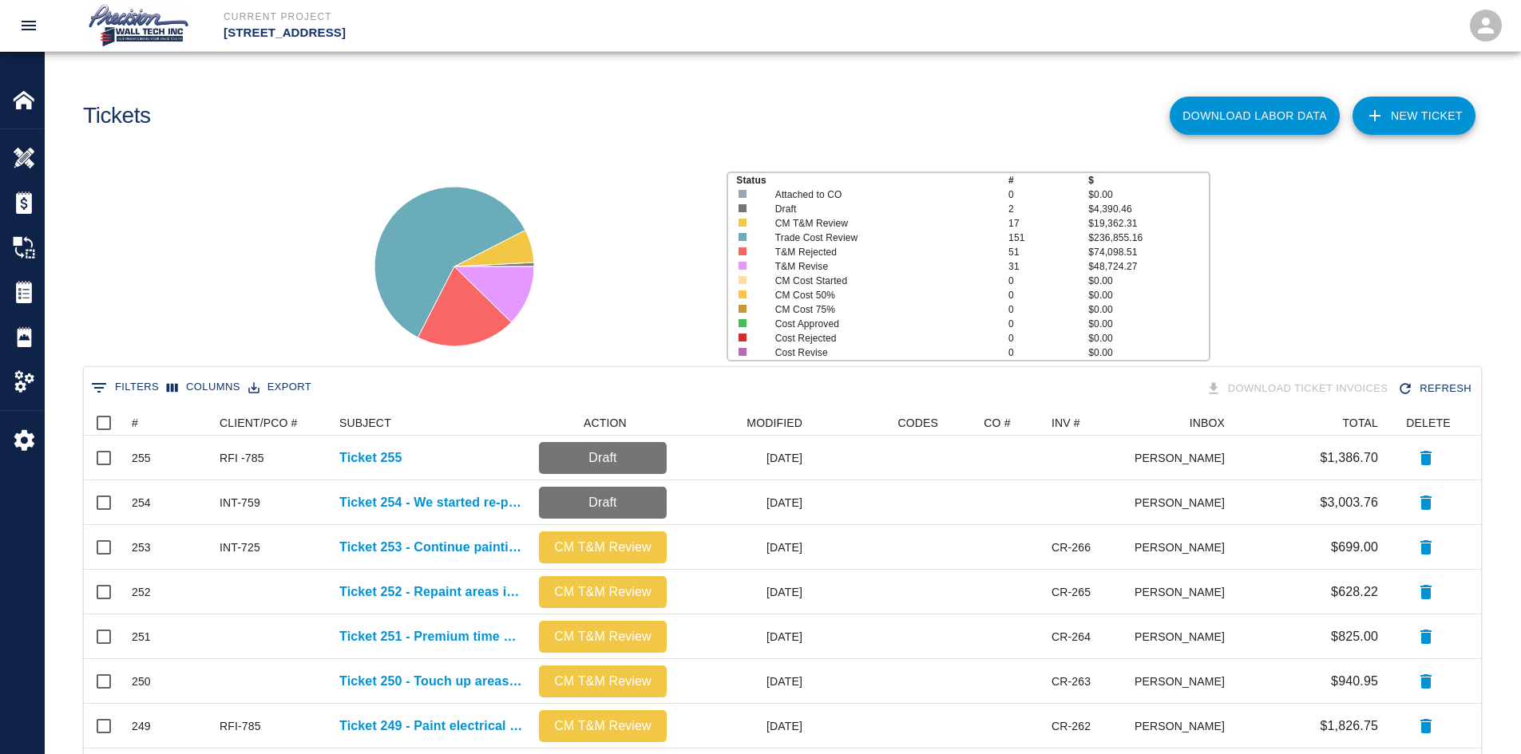
click at [1419, 105] on link "NEW TICKET" at bounding box center [1413, 116] width 123 height 38
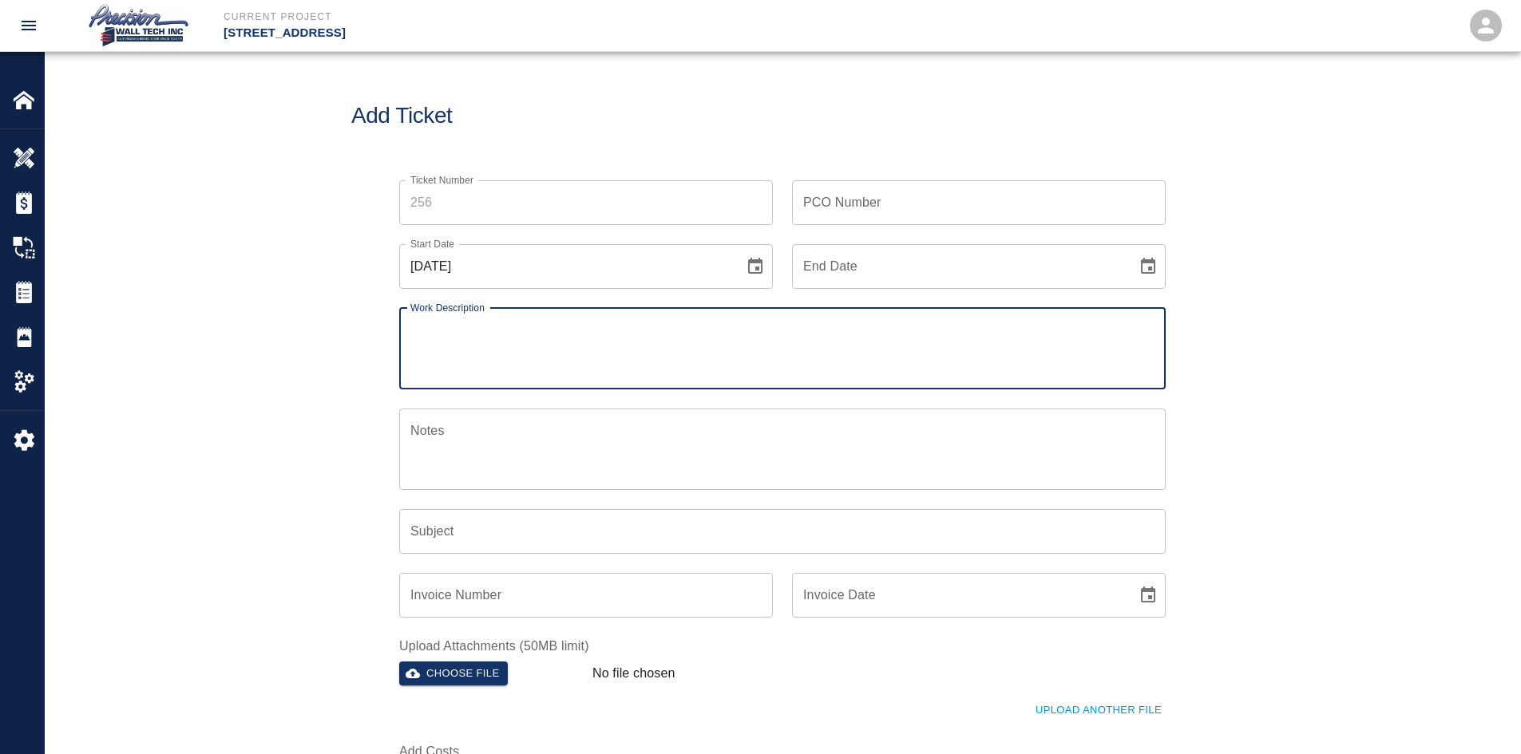
click at [518, 184] on input "Ticket Number" at bounding box center [586, 202] width 374 height 45
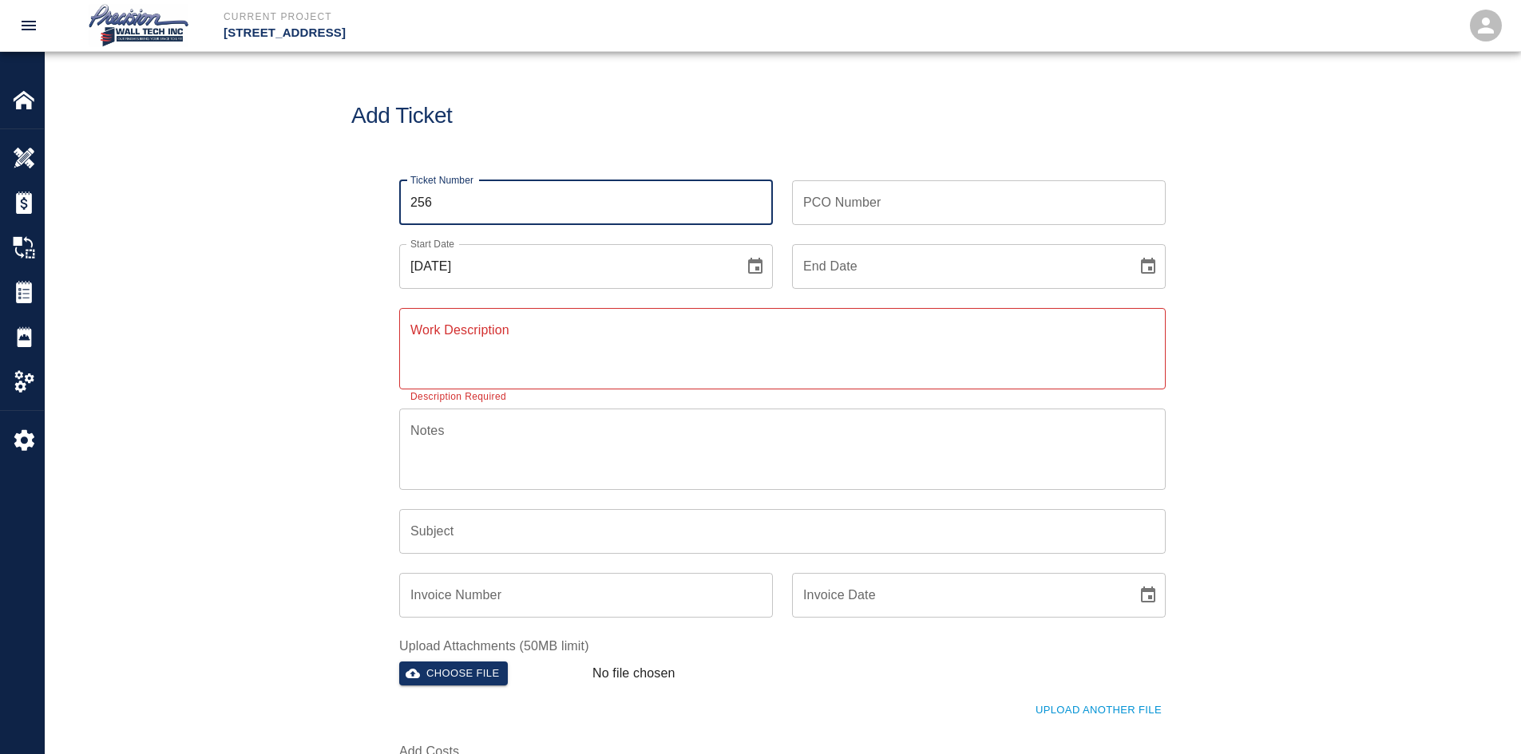
type input "256"
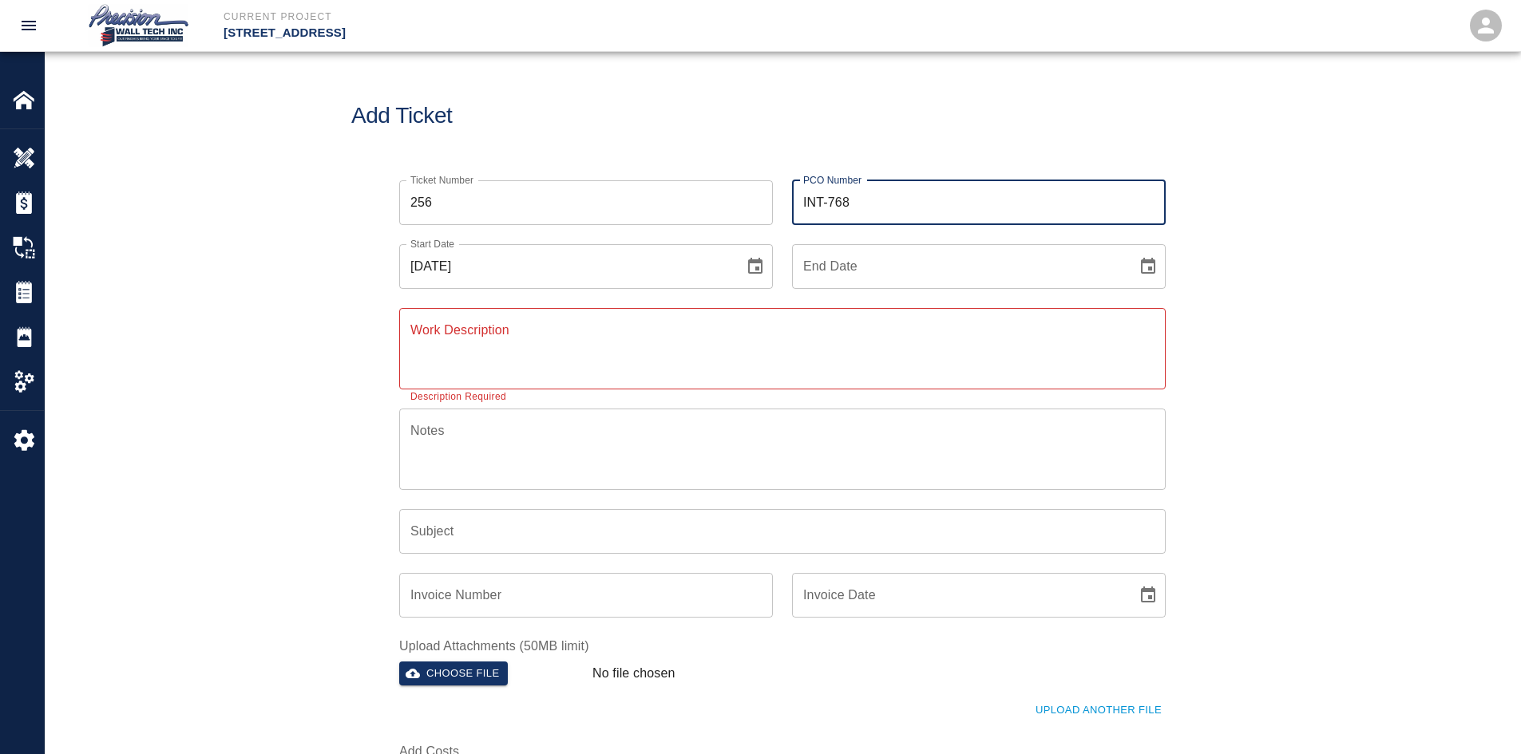
type input "INT-768"
click at [1146, 266] on icon "Choose date" at bounding box center [1147, 266] width 19 height 19
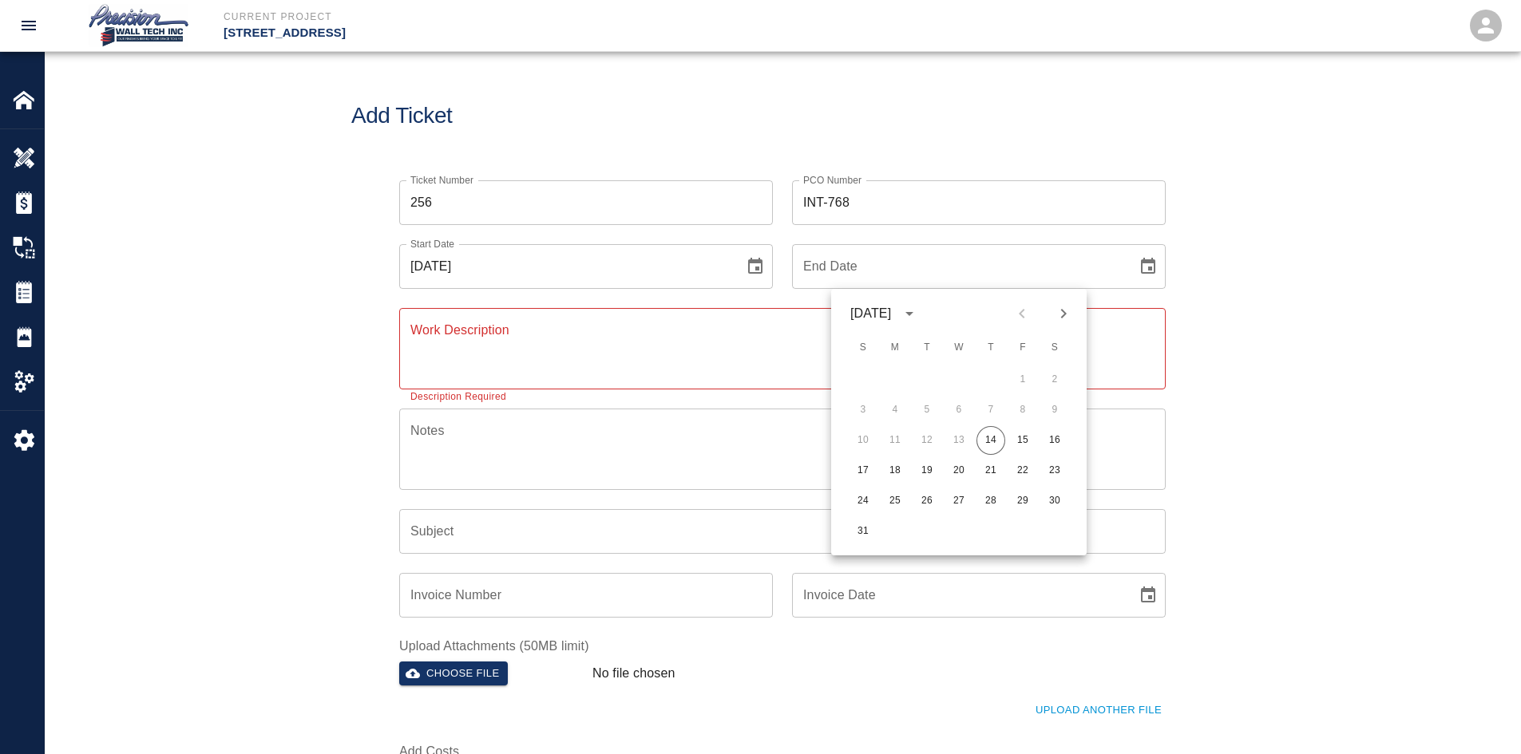
click at [976, 426] on button "14" at bounding box center [990, 440] width 29 height 29
type input "[DATE]"
click at [651, 316] on div "x Work Description" at bounding box center [782, 348] width 766 height 81
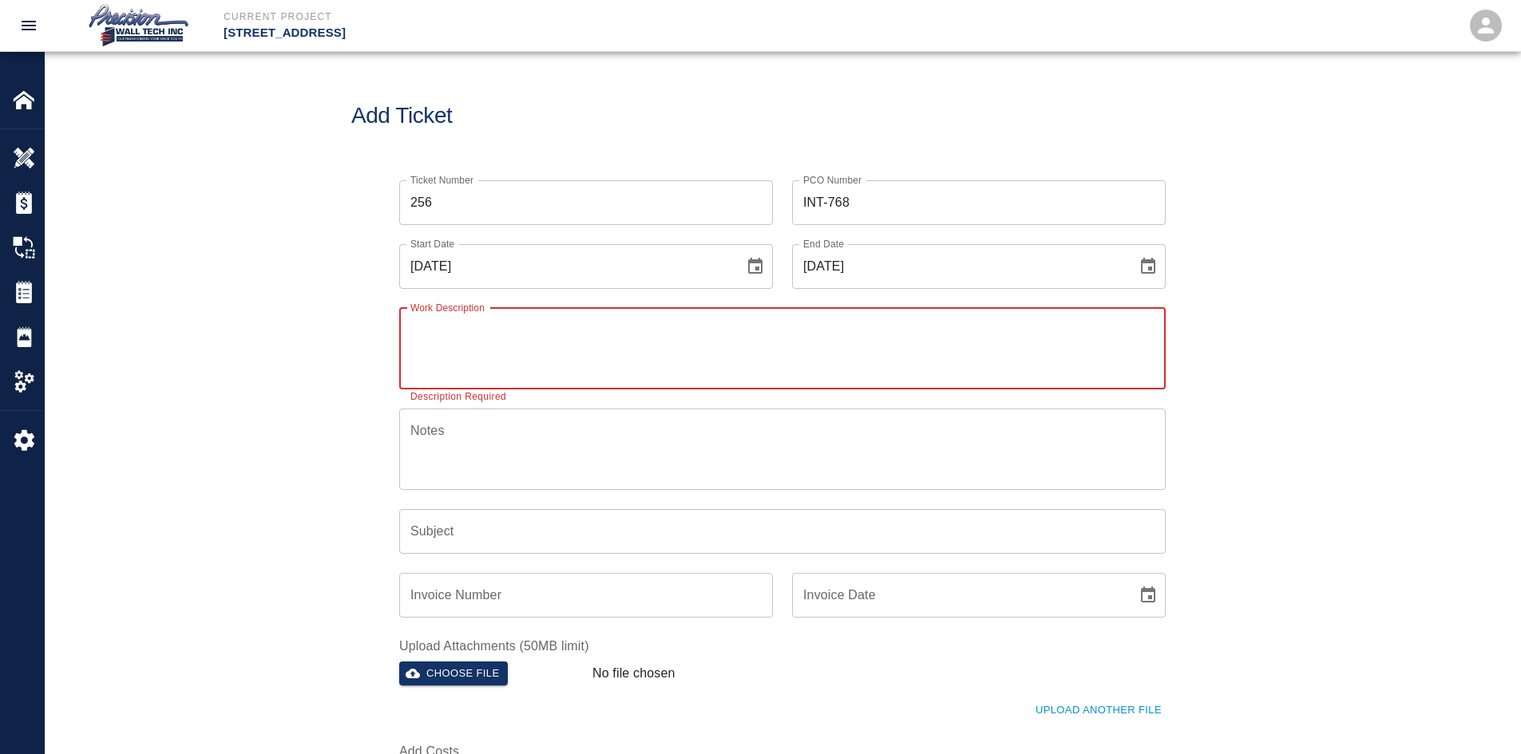
click at [538, 347] on textarea "Work Description" at bounding box center [782, 348] width 744 height 55
paste textarea "We started cutting and rolling to complete the CMU walls in corridors on G-1, t…"
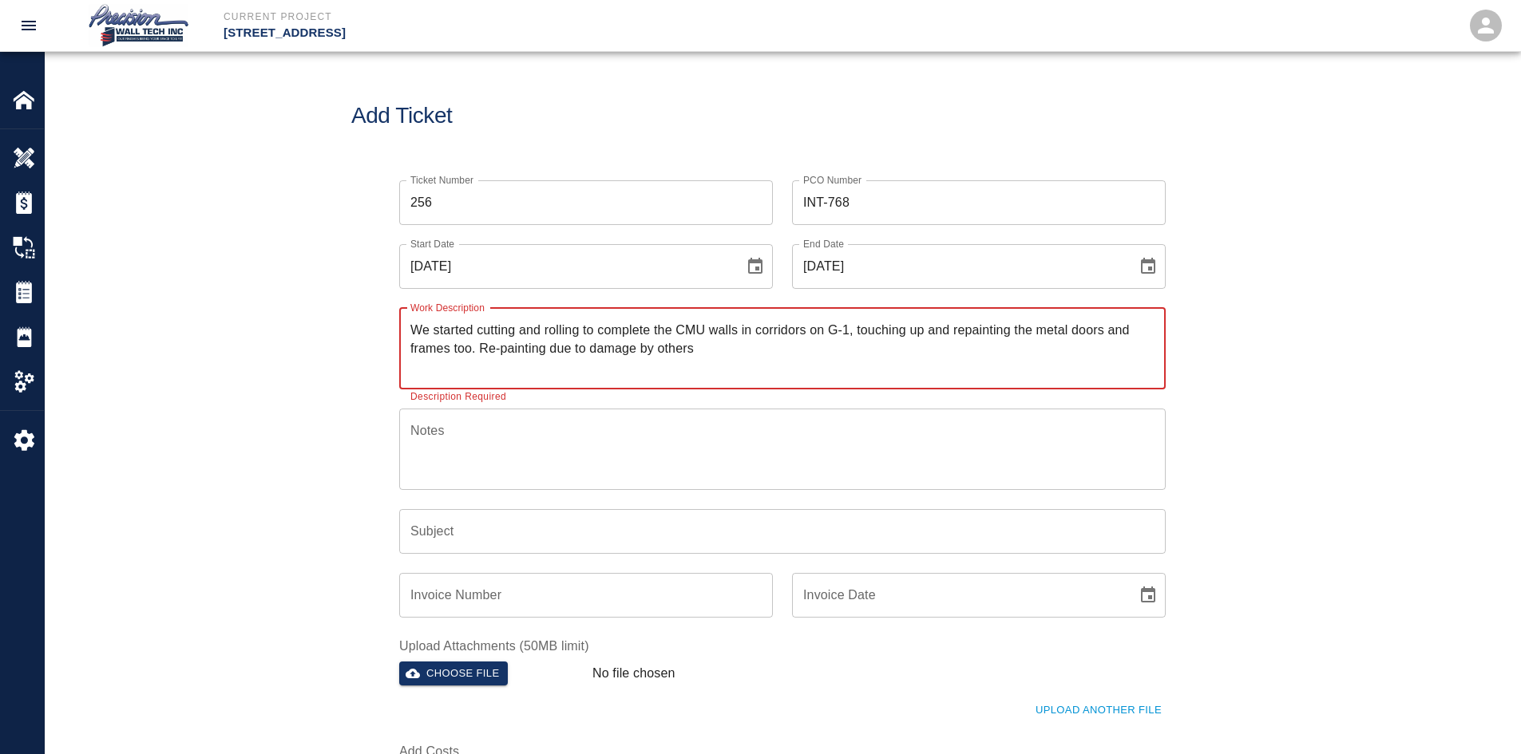
drag, startPoint x: 481, startPoint y: 345, endPoint x: 715, endPoint y: 354, distance: 234.9
click at [715, 354] on textarea "We started cutting and rolling to complete the CMU walls in corridors on G-1, t…" at bounding box center [782, 348] width 744 height 55
type textarea "We started cutting and rolling to complete the CMU walls in corridors on G-1, t…"
click at [622, 529] on input "Subject" at bounding box center [782, 531] width 766 height 45
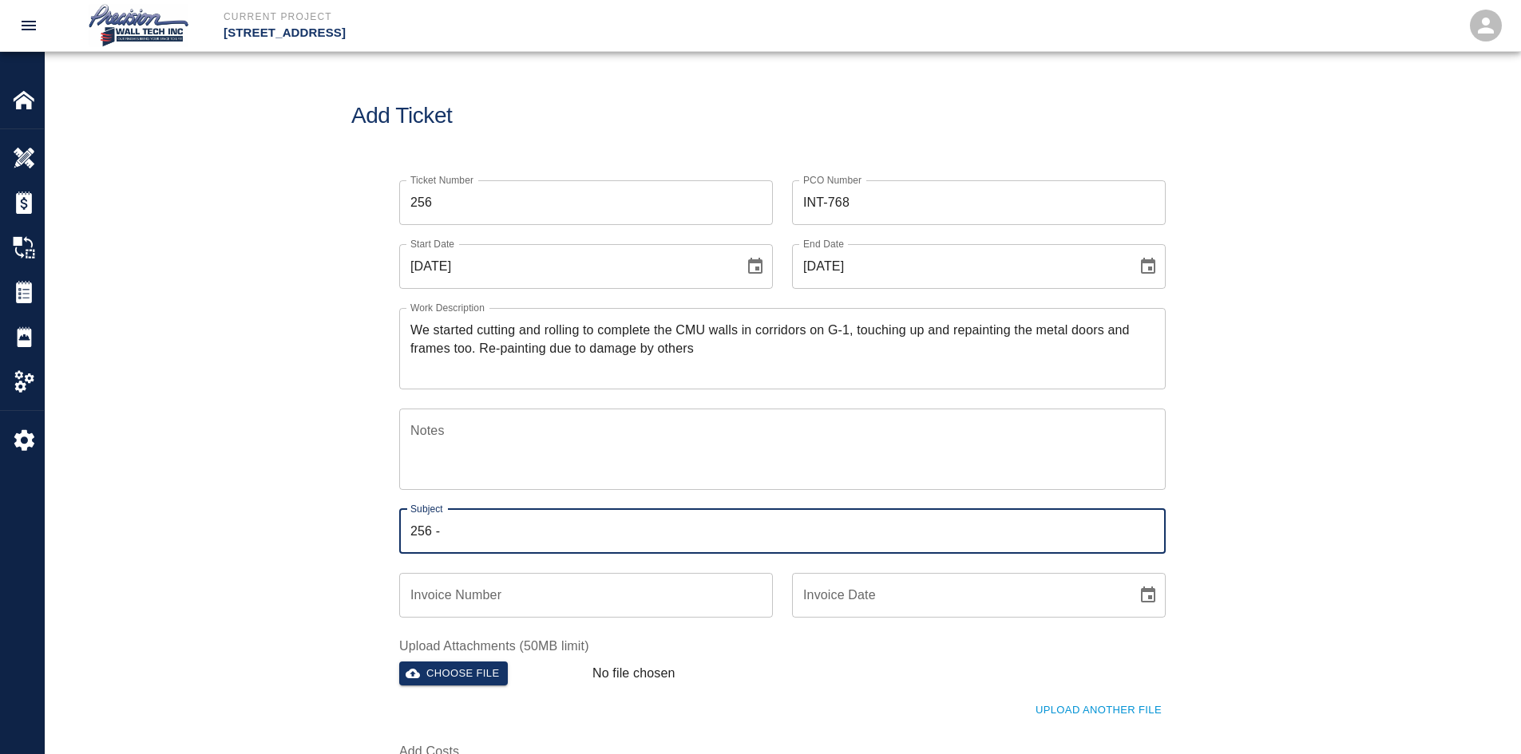
paste input "Re-painting due to damage by others"
type input "256 - Re-painting due to damage by others"
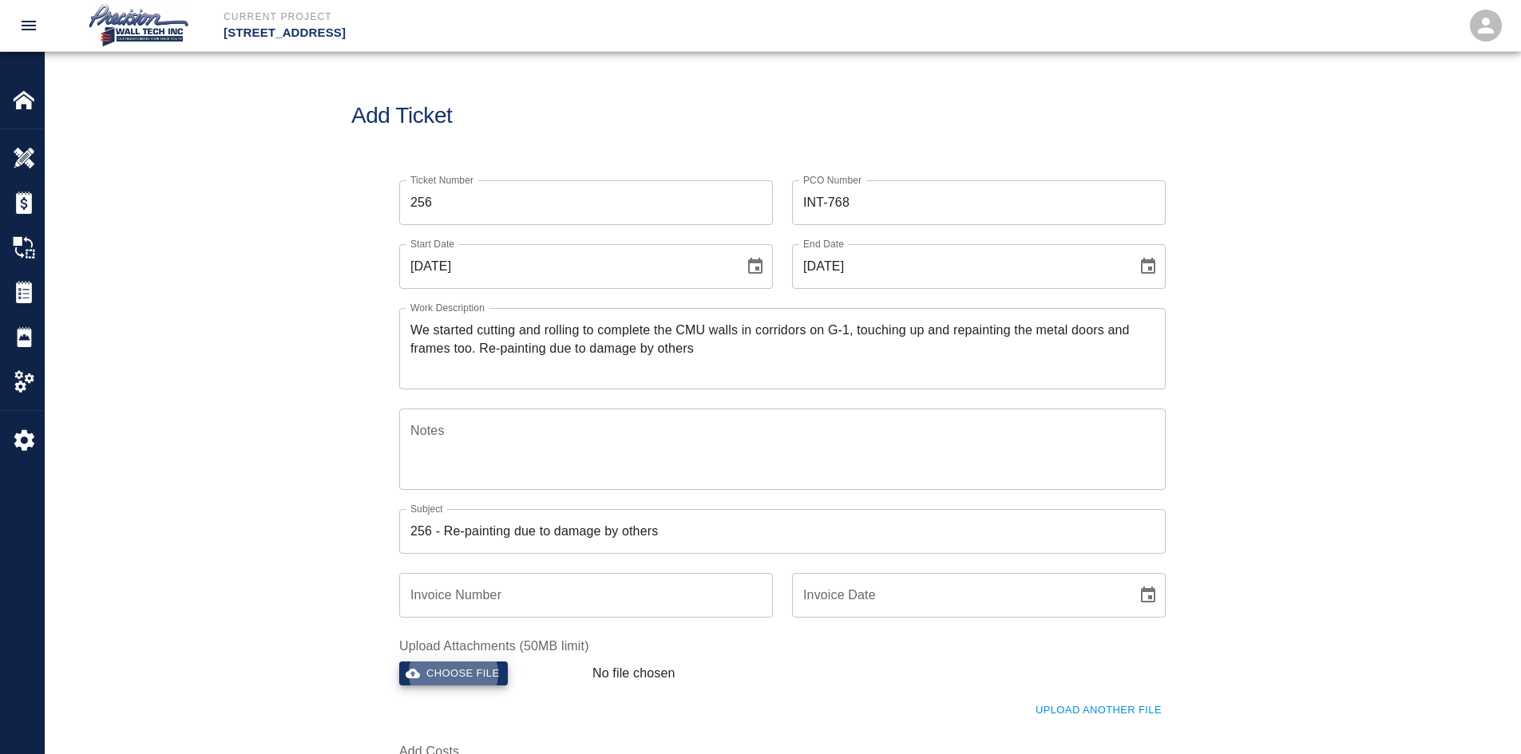
click at [399, 662] on button "Choose file" at bounding box center [453, 674] width 109 height 25
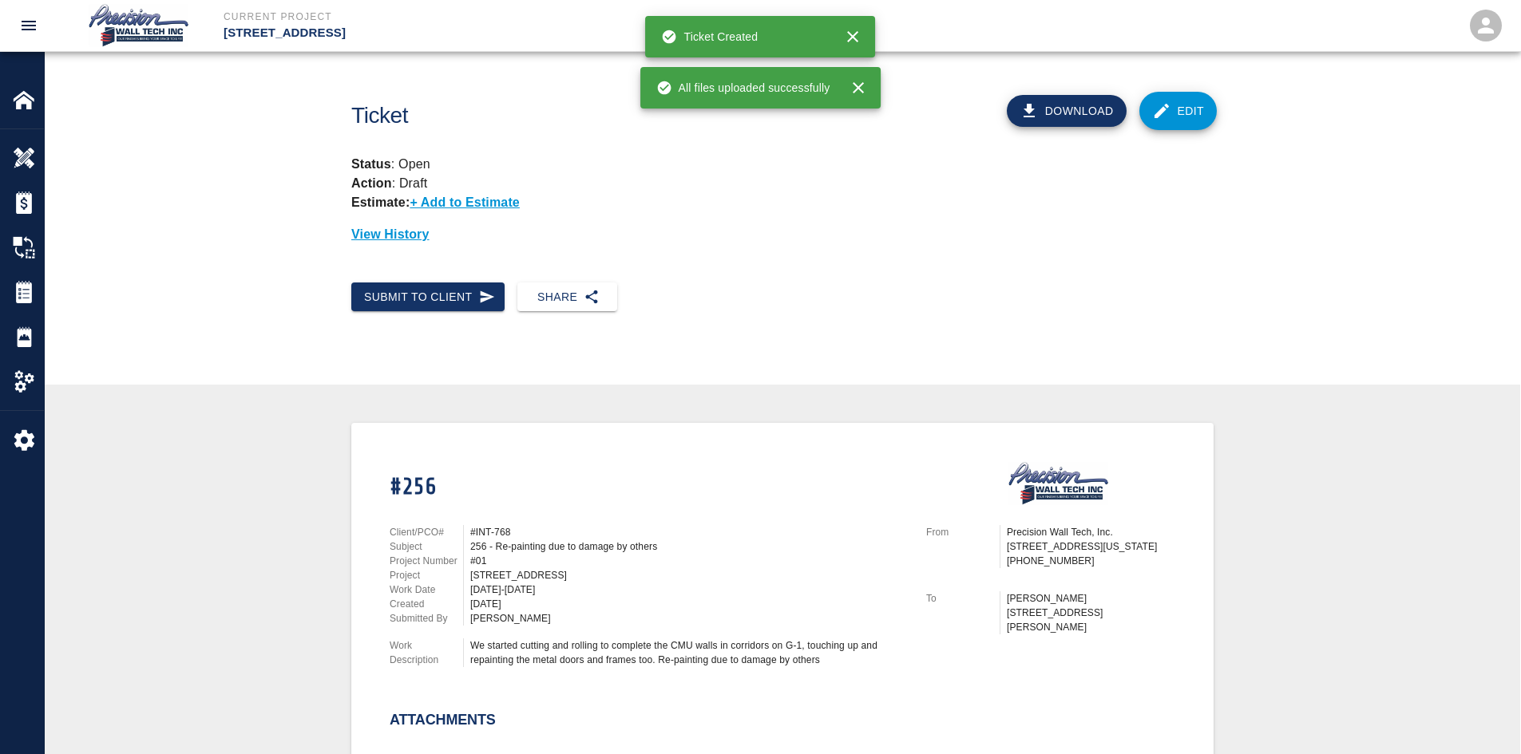
click at [1175, 108] on link "Edit" at bounding box center [1178, 111] width 78 height 38
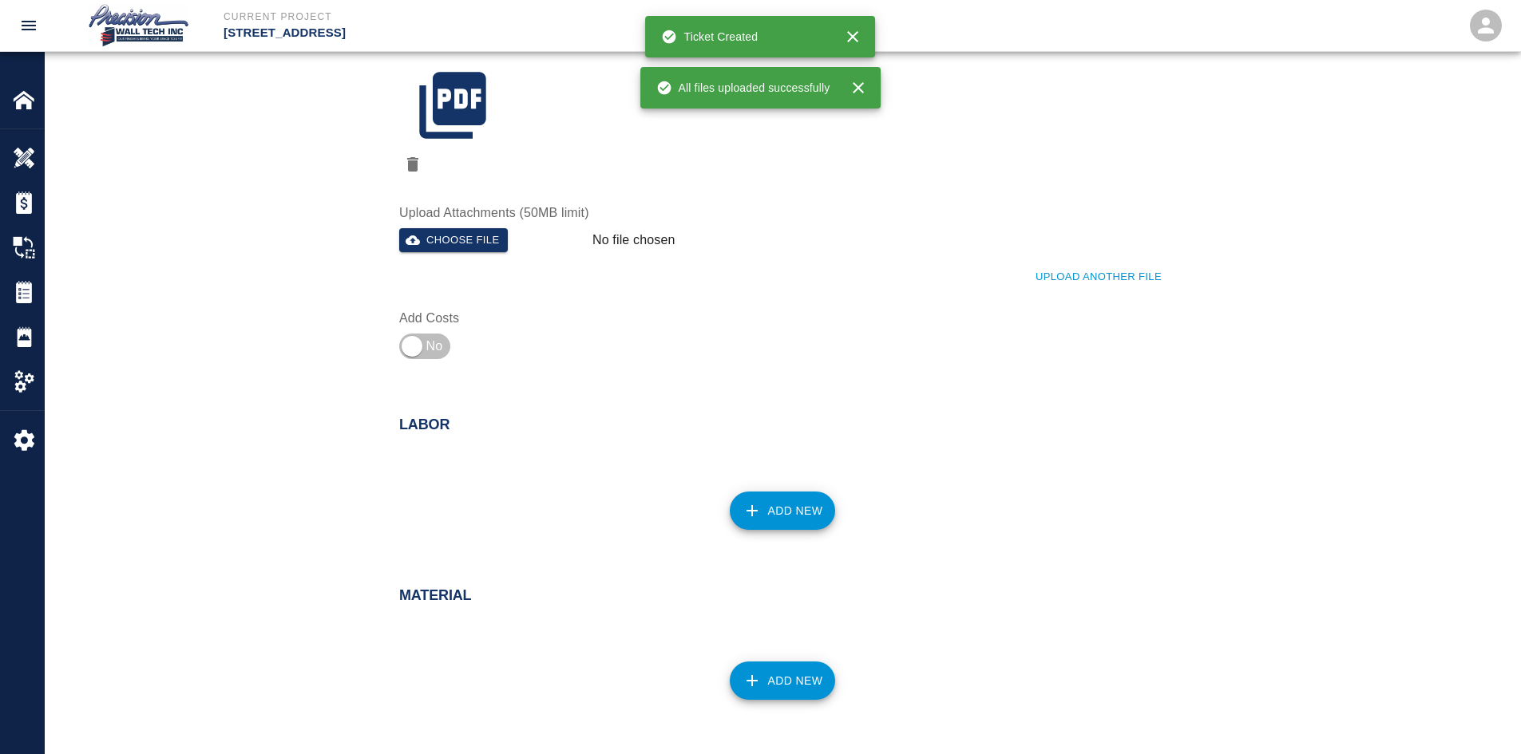
scroll to position [639, 0]
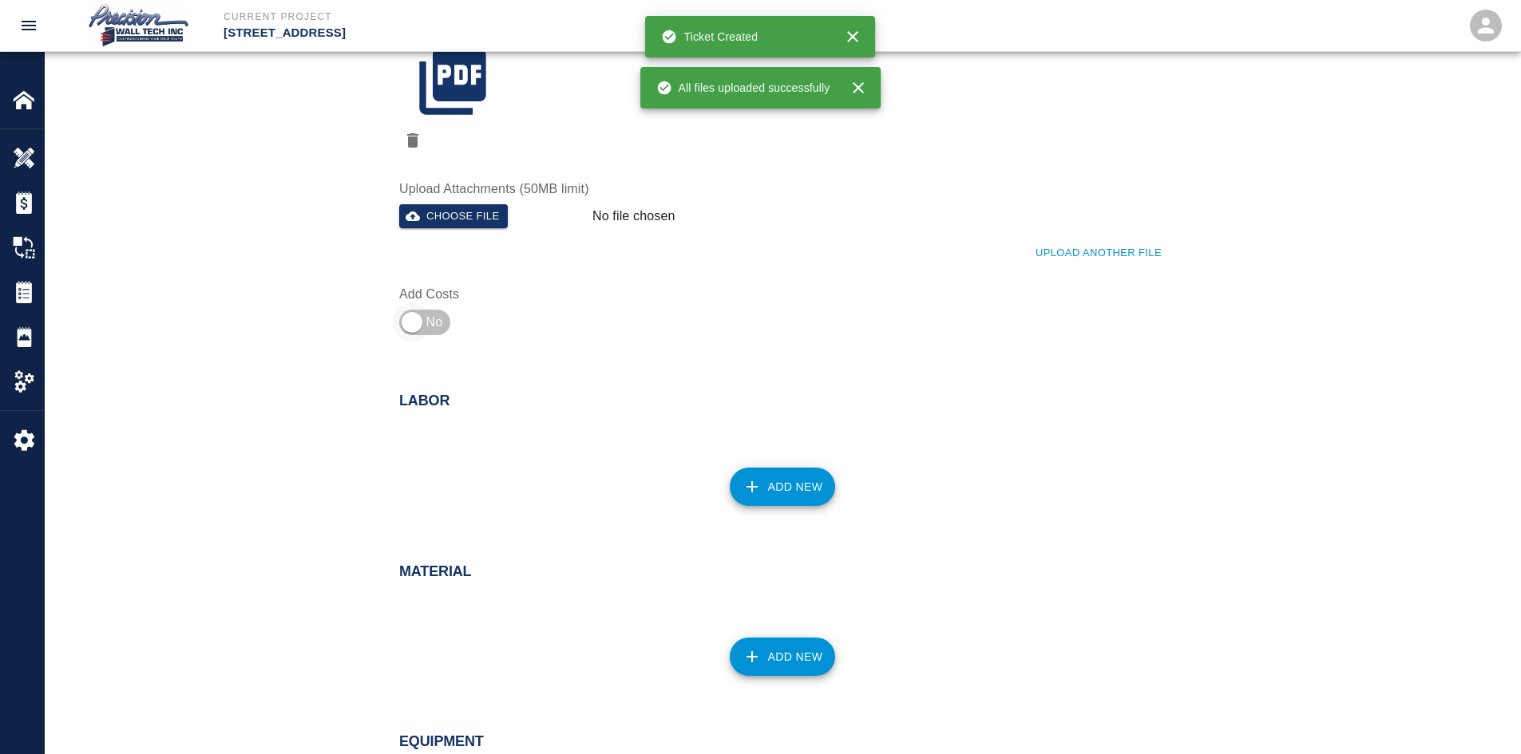
click at [442, 304] on input "checkbox" at bounding box center [411, 322] width 115 height 38
checkbox input "true"
click at [735, 457] on div "Add New" at bounding box center [773, 477] width 786 height 70
click at [783, 472] on button "Add New" at bounding box center [783, 487] width 106 height 38
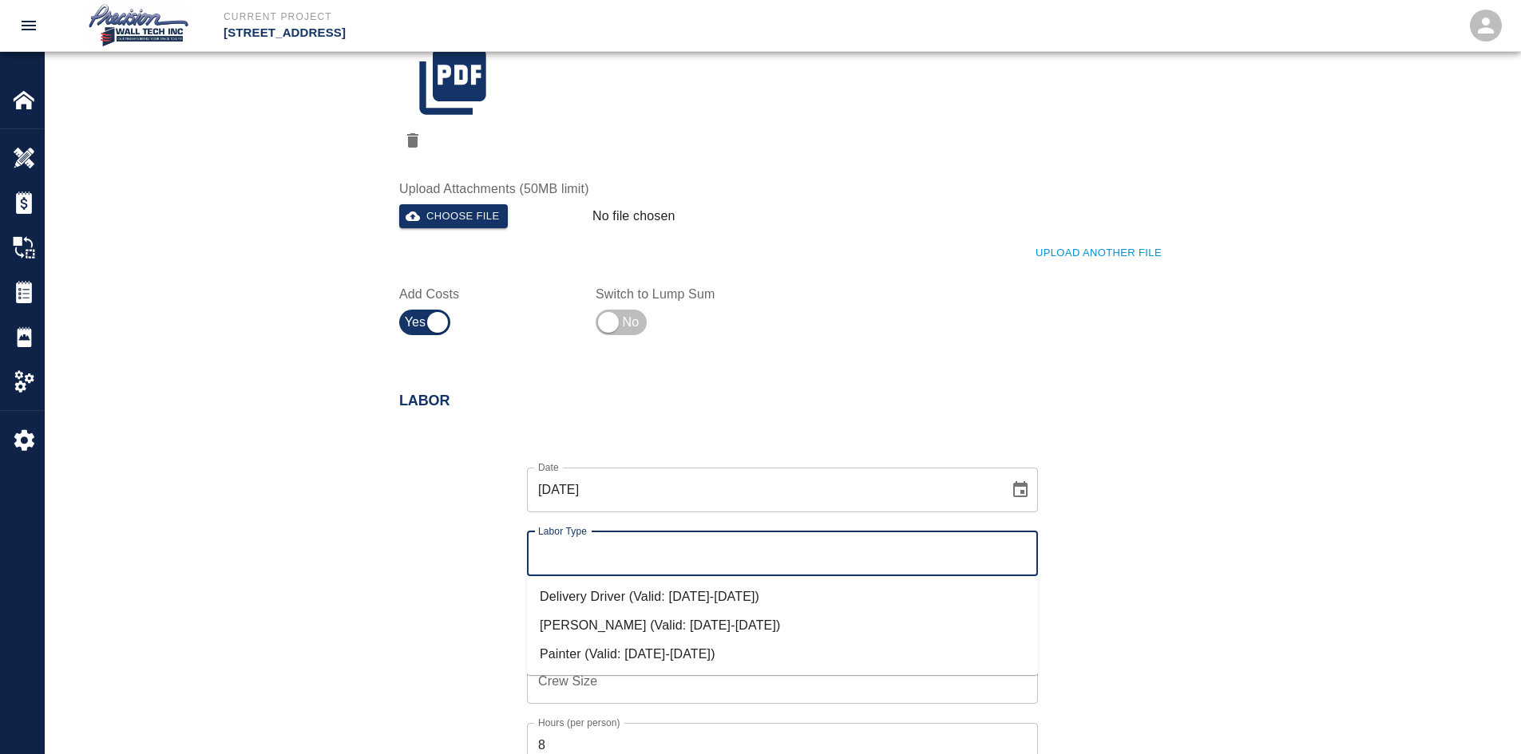
click at [609, 562] on input "Labor Type" at bounding box center [782, 554] width 497 height 30
click at [623, 647] on li "Painter (Valid: [DATE]-[DATE])" at bounding box center [782, 654] width 511 height 29
type input "Painter"
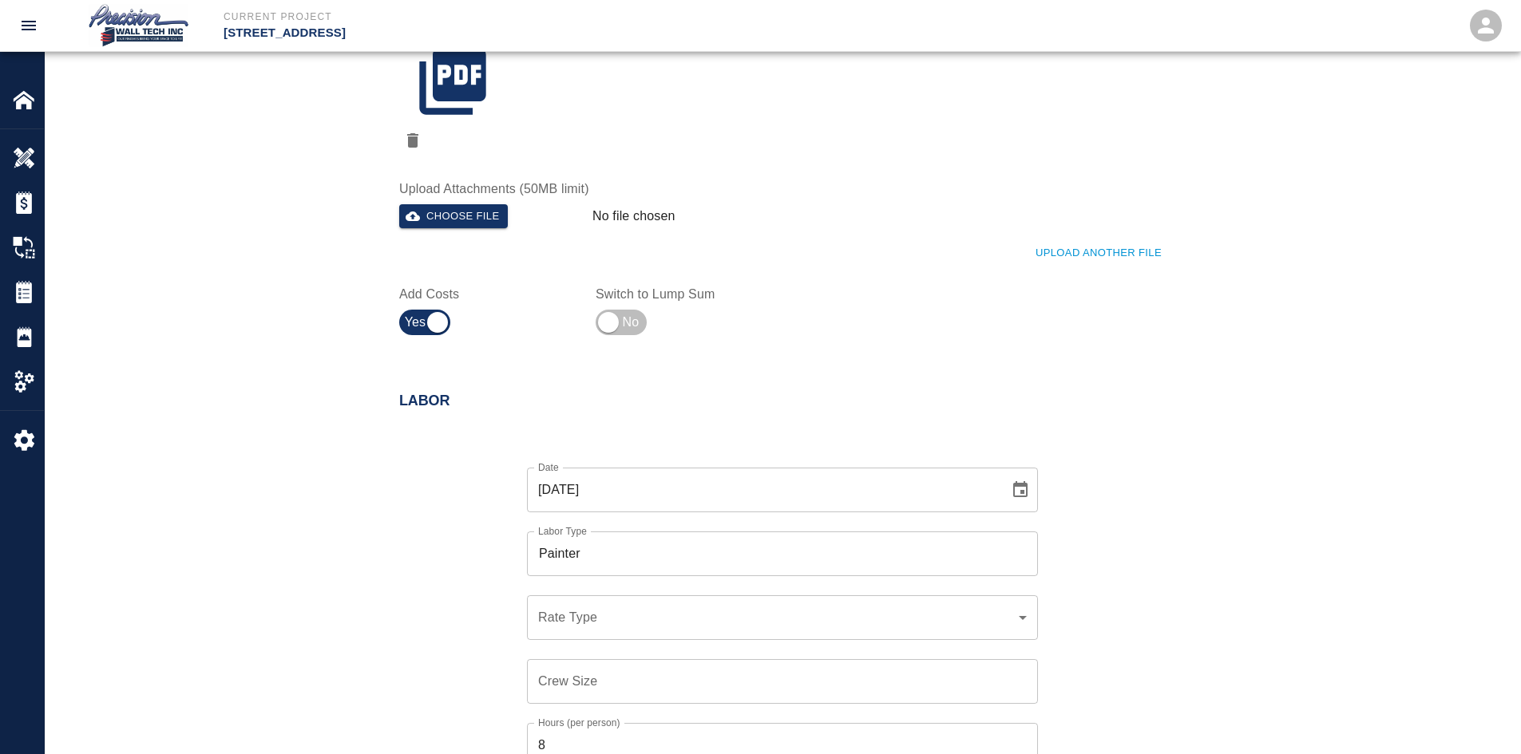
click at [1031, 620] on div "Date [DATE] Date Labor Type Painter Labor Type Rate Type ​ Rate Type Crew Size …" at bounding box center [773, 661] width 786 height 438
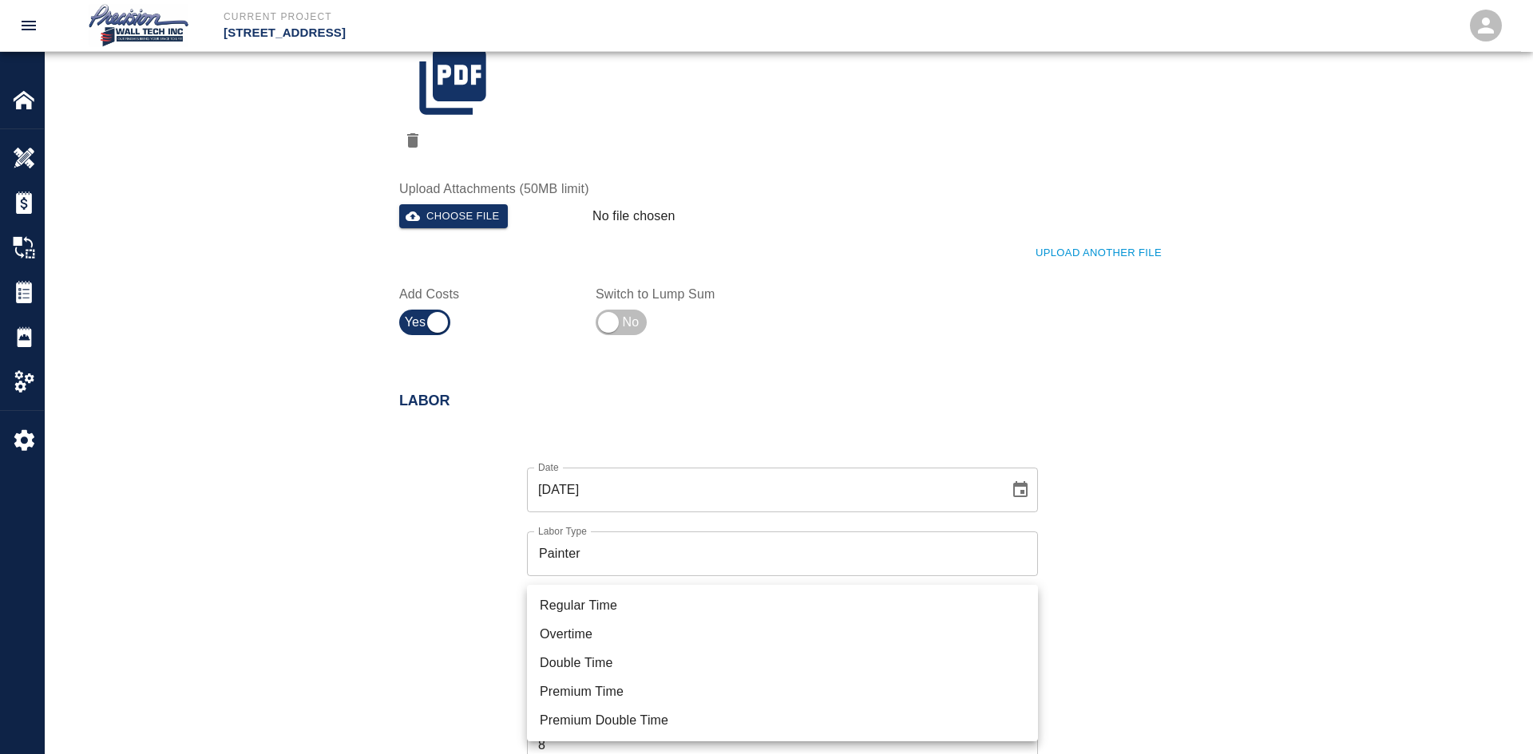
click at [640, 611] on li "Regular Time" at bounding box center [782, 606] width 511 height 29
type input "rate_rt"
type input "75.00"
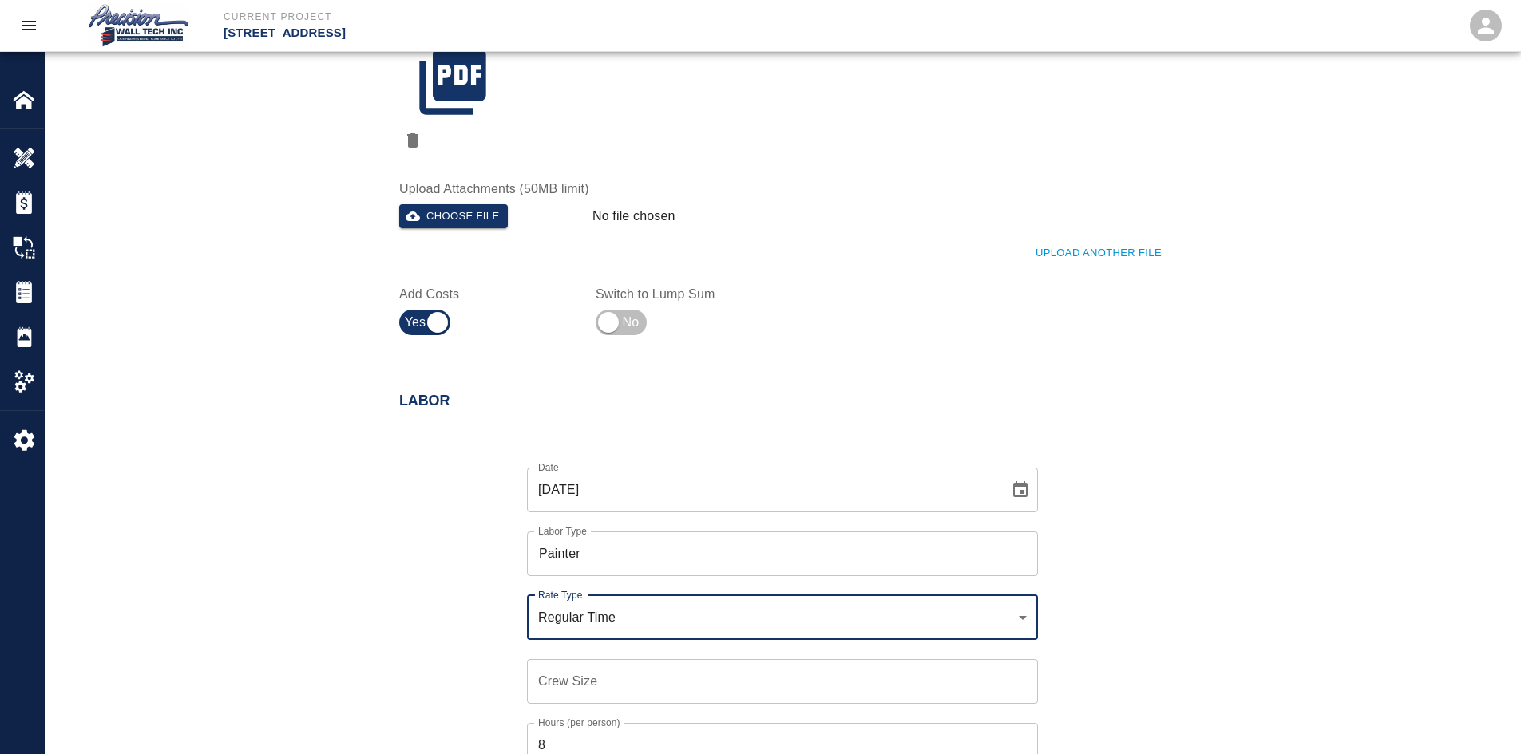
click at [611, 671] on input "Crew Size" at bounding box center [782, 681] width 511 height 45
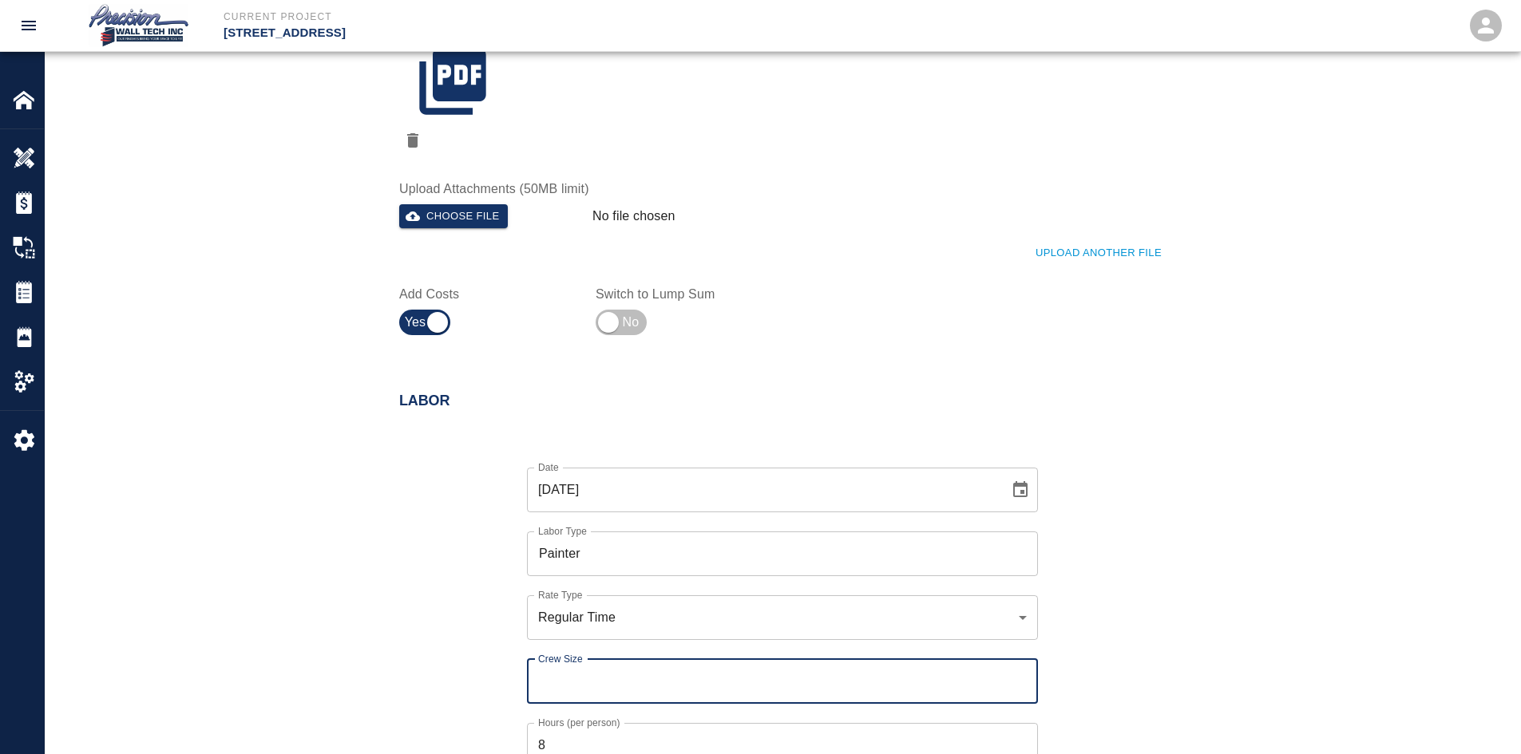
click at [1002, 675] on input "Crew Size" at bounding box center [782, 681] width 511 height 45
click at [1024, 671] on input "Crew Size" at bounding box center [782, 681] width 511 height 45
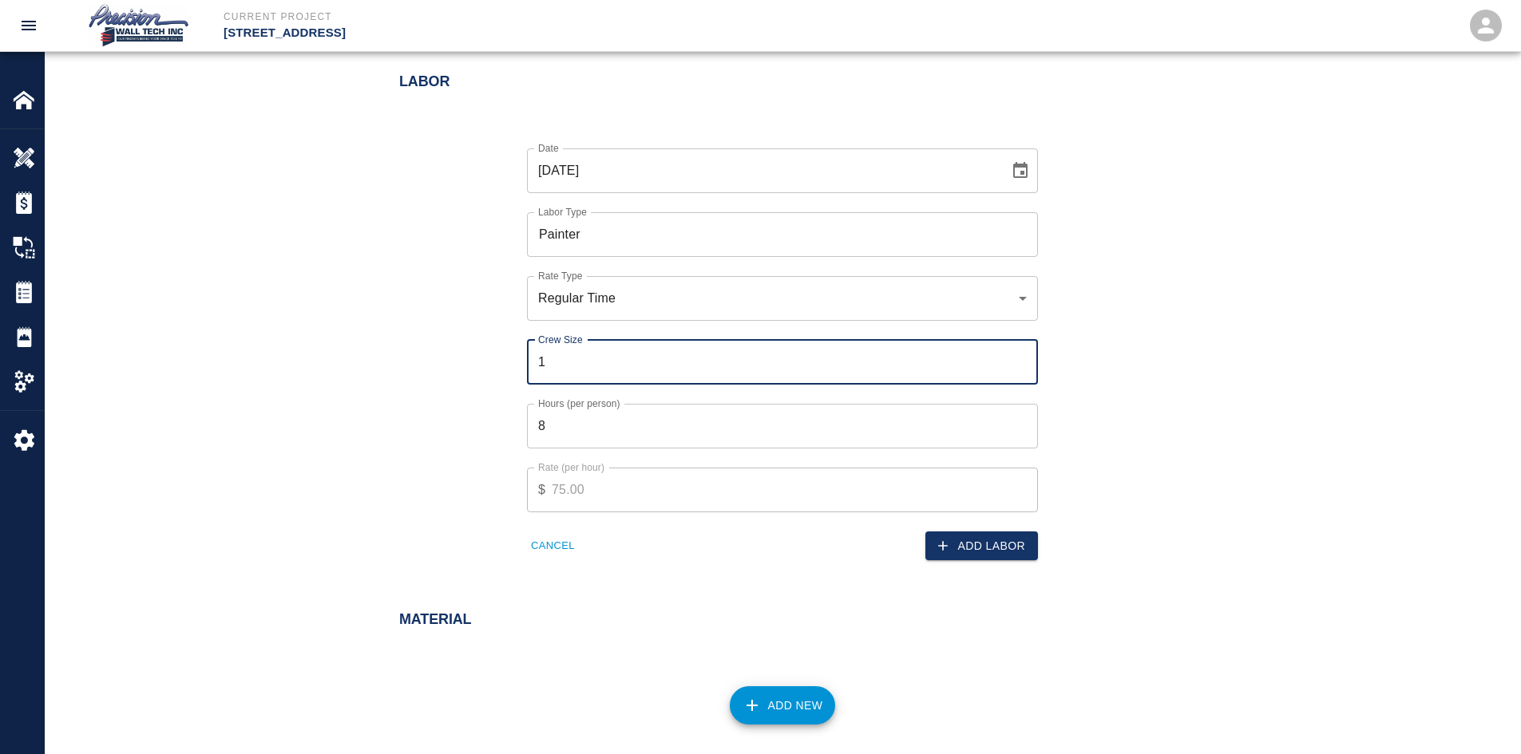
click at [1020, 356] on input "1" at bounding box center [782, 362] width 511 height 45
click at [1020, 356] on input "2" at bounding box center [782, 362] width 511 height 45
type input "1"
click at [1020, 366] on input "1" at bounding box center [782, 362] width 511 height 45
drag, startPoint x: 662, startPoint y: 438, endPoint x: 386, endPoint y: 445, distance: 275.5
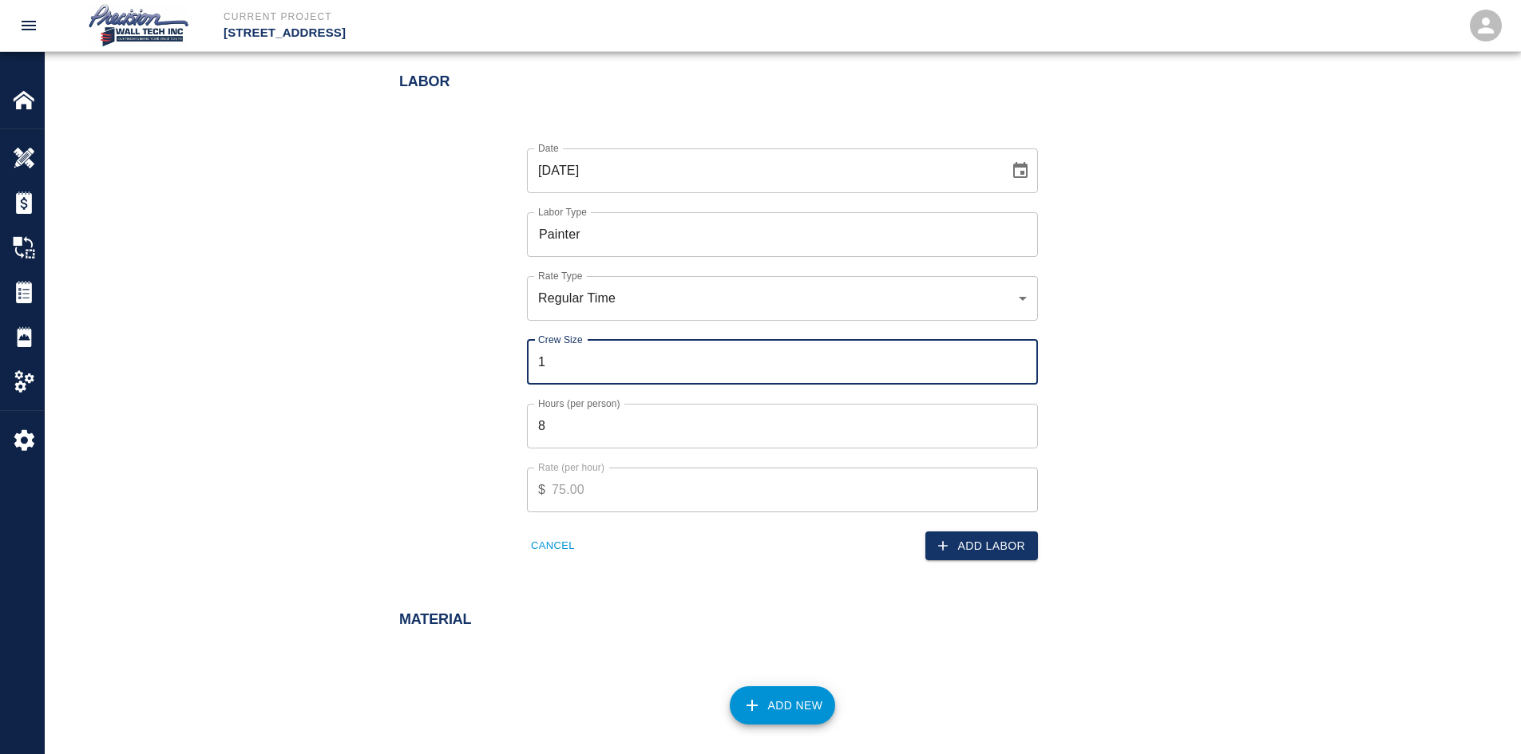
click at [403, 440] on div "Date [DATE] Date Labor Type Painter Labor Type Rate Type Regular Time rate_rt R…" at bounding box center [773, 342] width 786 height 438
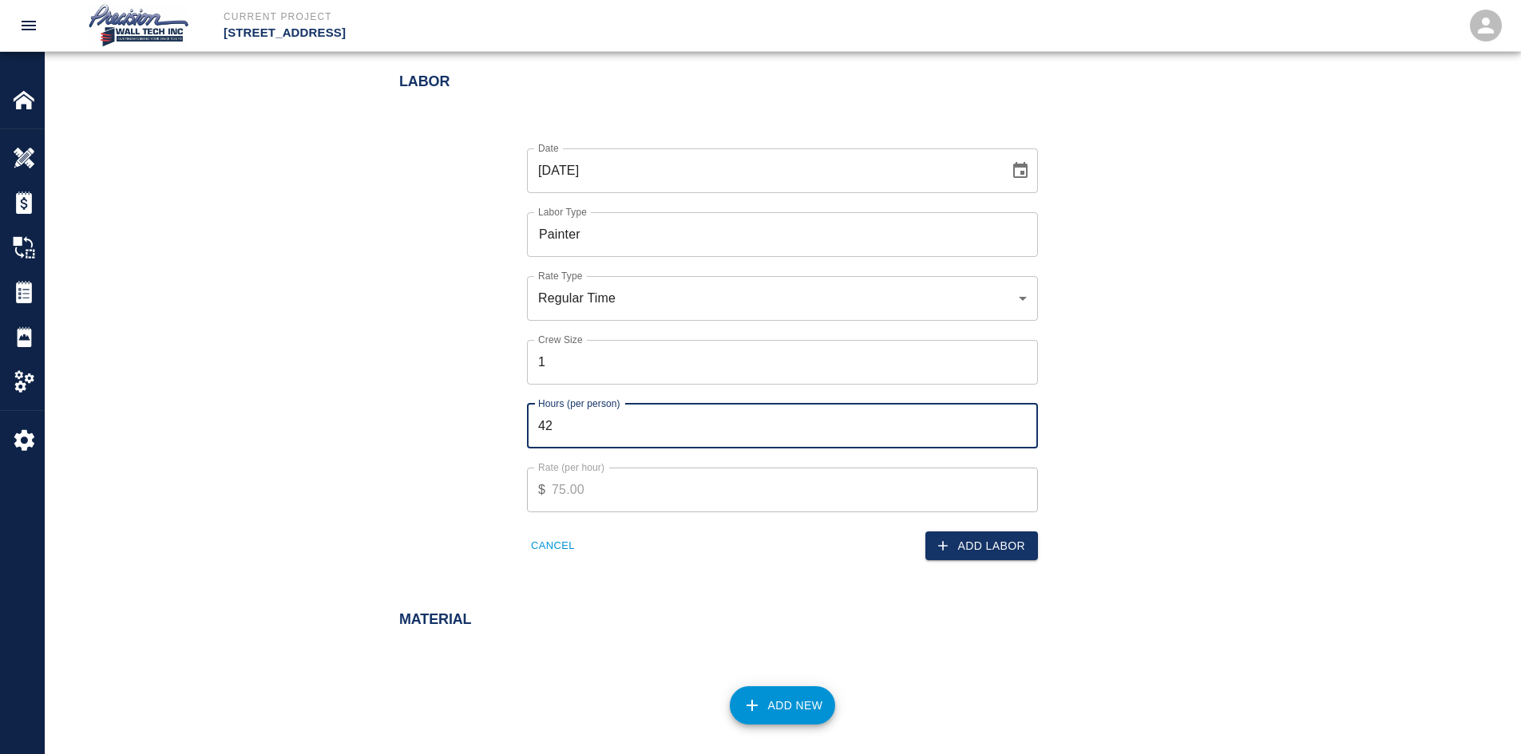
drag, startPoint x: 778, startPoint y: 421, endPoint x: 56, endPoint y: 440, distance: 722.8
click at [360, 429] on div "Labor Date [DATE] Date Labor Type Painter Labor Type Rate Type Regular Time rat…" at bounding box center [782, 301] width 862 height 519
type input "2"
drag, startPoint x: 996, startPoint y: 525, endPoint x: 985, endPoint y: 539, distance: 17.7
click at [993, 527] on div "Add Labor" at bounding box center [905, 537] width 265 height 49
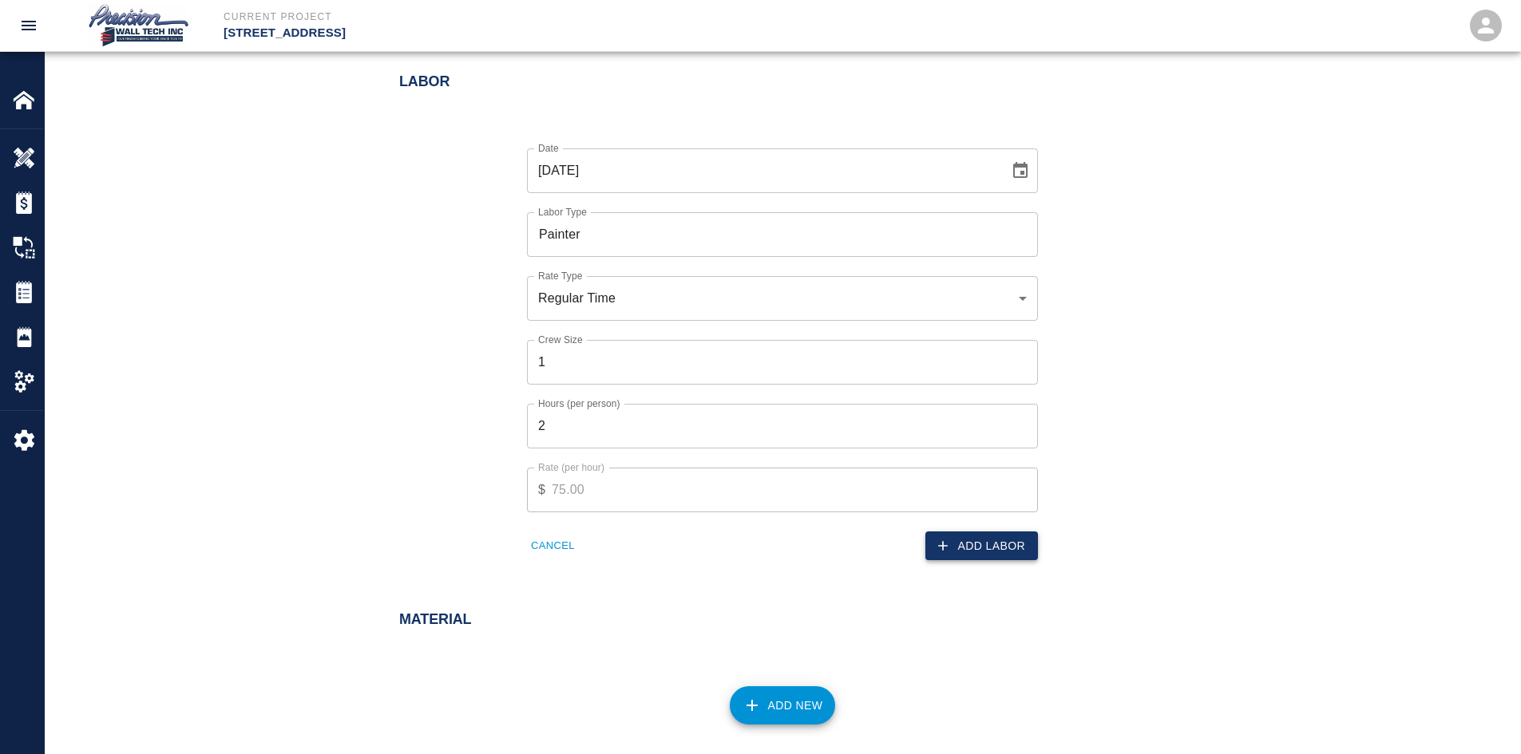
click at [984, 540] on button "Add Labor" at bounding box center [981, 547] width 113 height 30
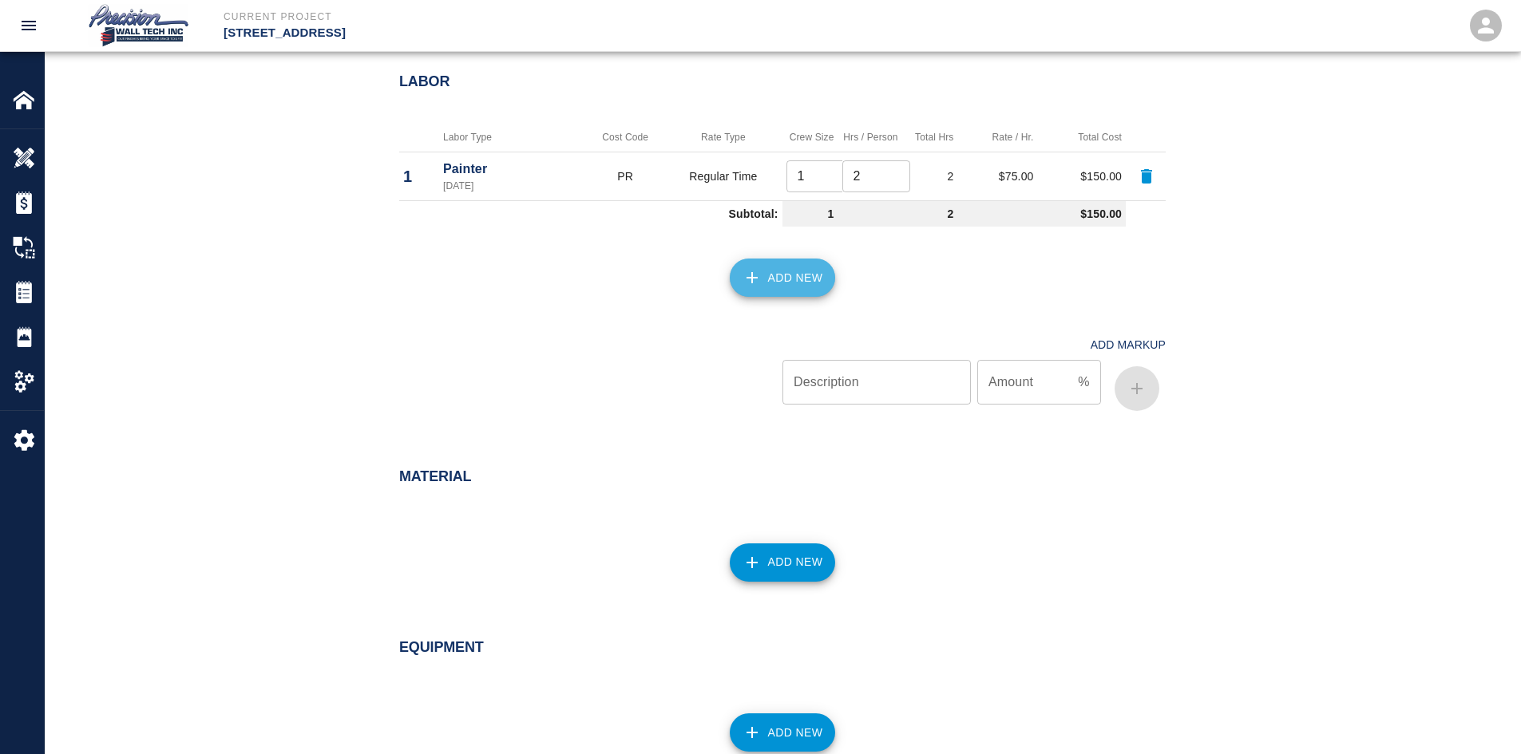
click at [762, 285] on button "Add New" at bounding box center [783, 278] width 106 height 38
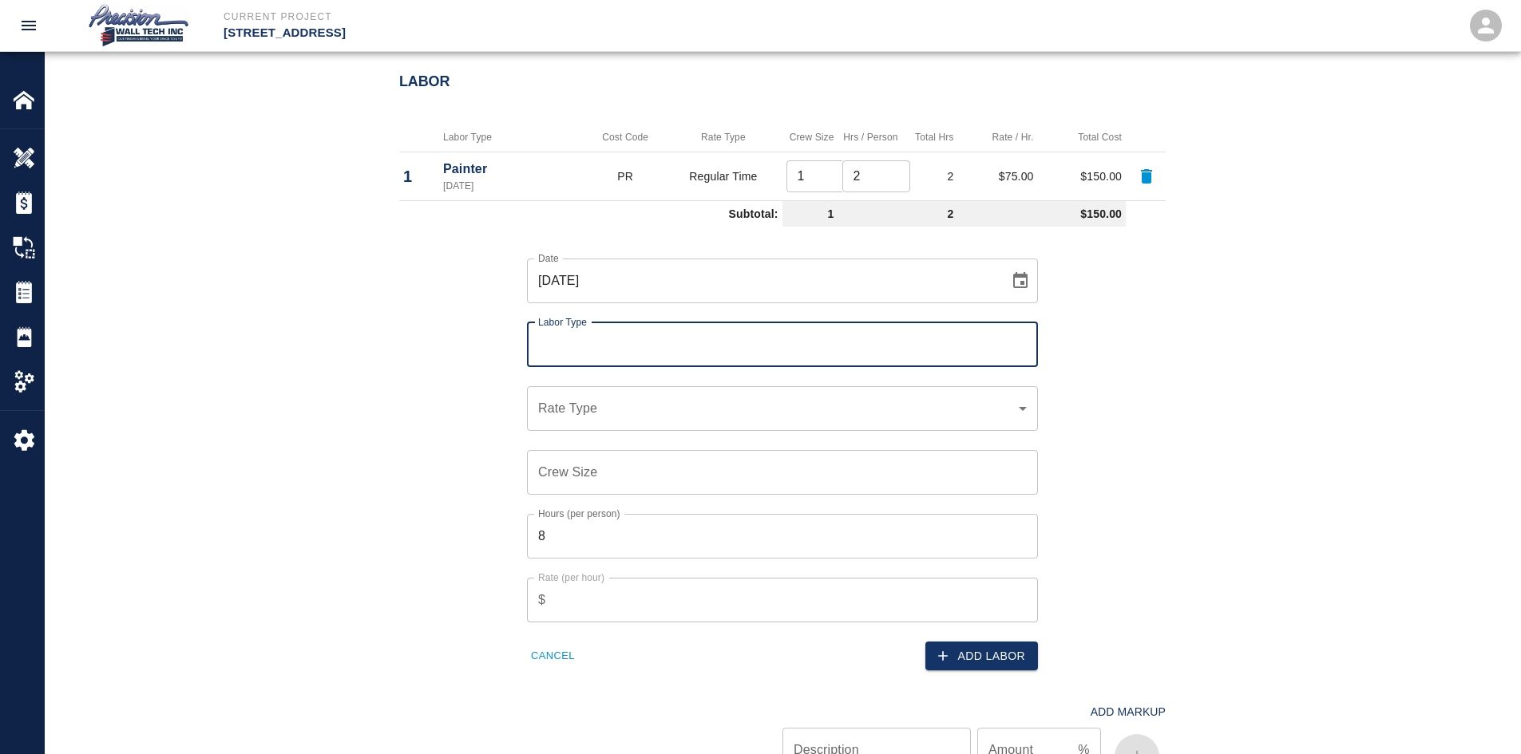
click at [666, 346] on input "Labor Type" at bounding box center [782, 345] width 497 height 30
click at [648, 430] on li "[PERSON_NAME] (Valid: [DATE]-[DATE])" at bounding box center [782, 416] width 511 height 29
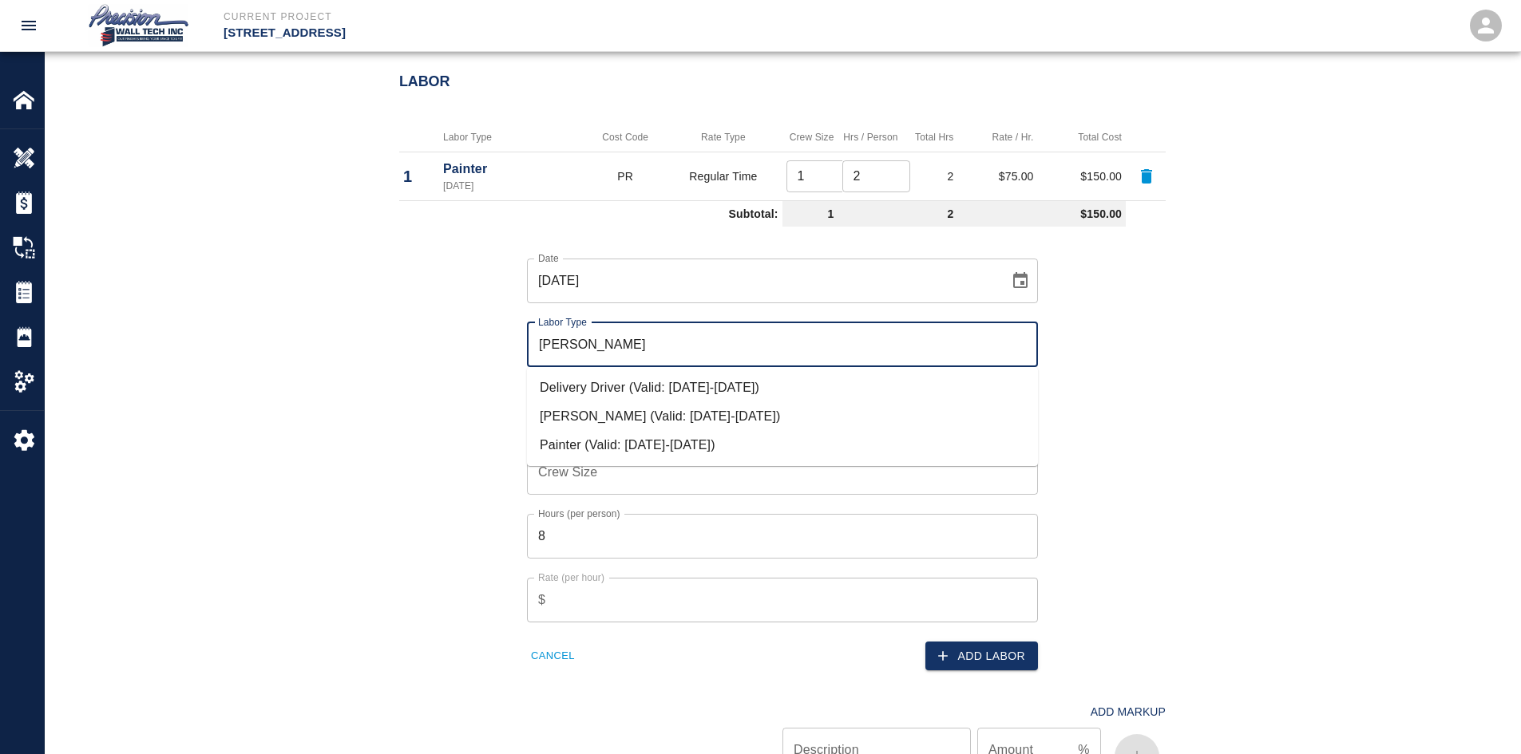
drag, startPoint x: 690, startPoint y: 344, endPoint x: 229, endPoint y: 351, distance: 460.7
click at [230, 351] on div "Labor Labor Type Cost Code Rate Type Crew Size Hrs / Person Total Hrs Rate / Hr…" at bounding box center [782, 433] width 1475 height 782
click at [579, 454] on li "Painter (Valid: [DATE]-[DATE])" at bounding box center [782, 445] width 511 height 29
type input "Painter"
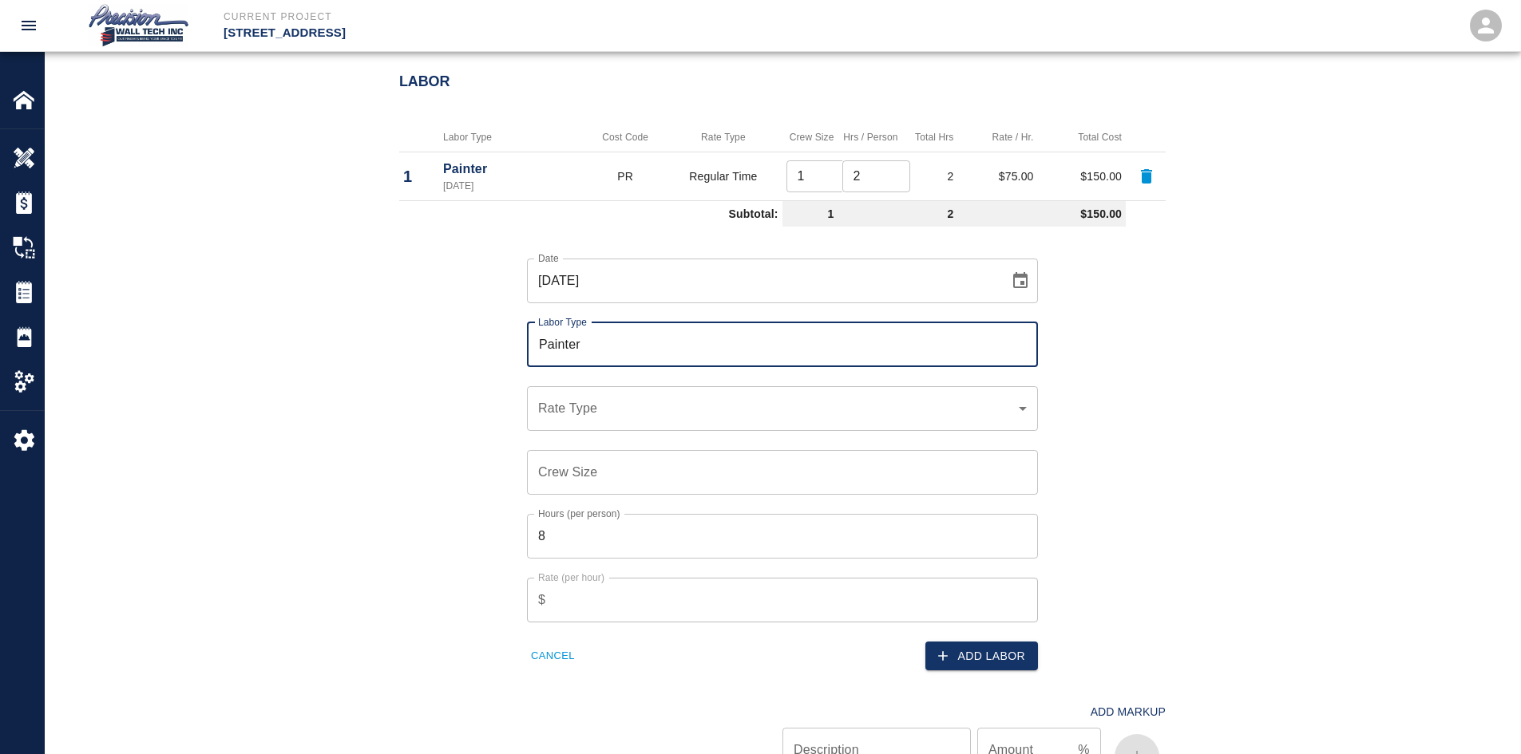
click at [633, 424] on div "​ Rate Type" at bounding box center [782, 408] width 511 height 45
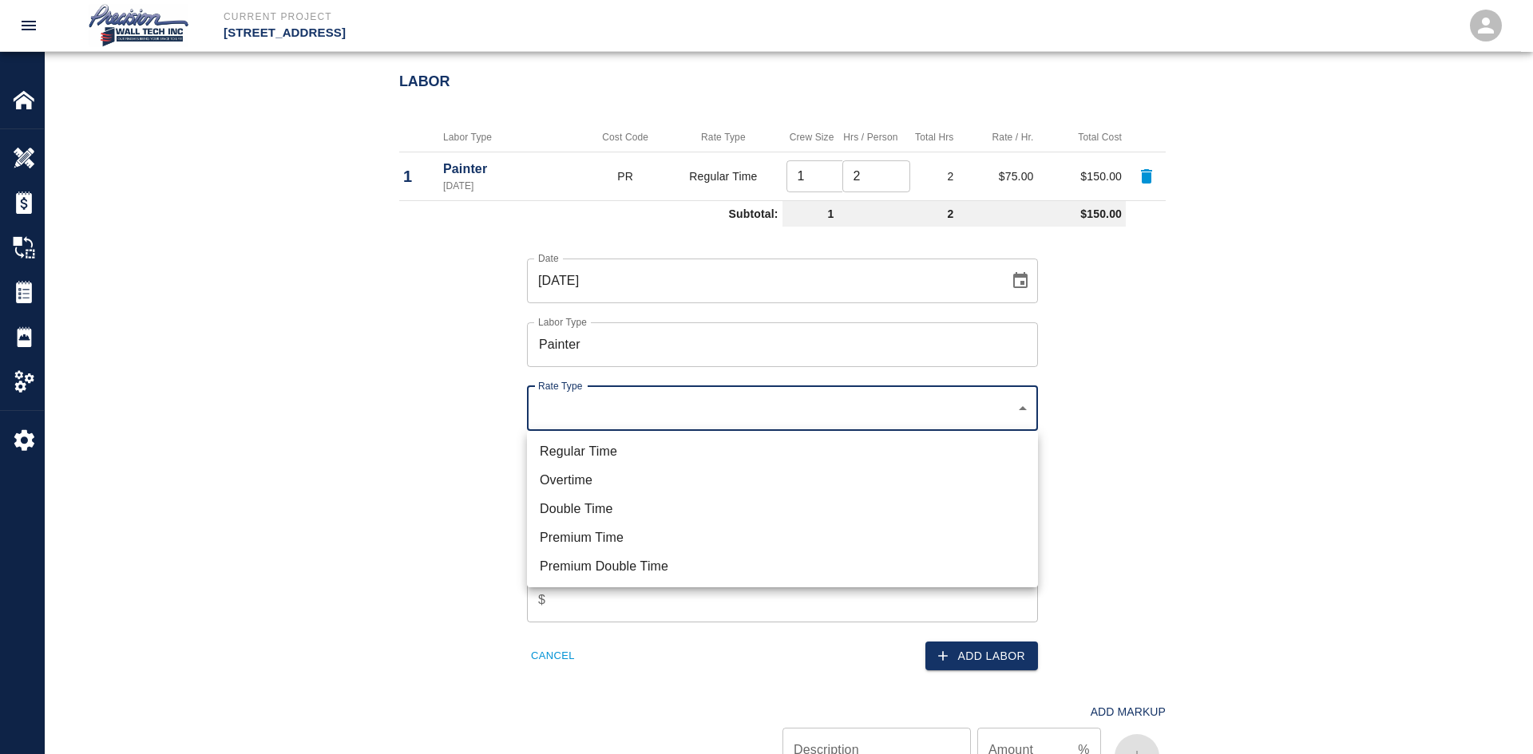
click at [620, 444] on li "Regular Time" at bounding box center [782, 452] width 511 height 29
type input "rate_rt"
type input "75.00"
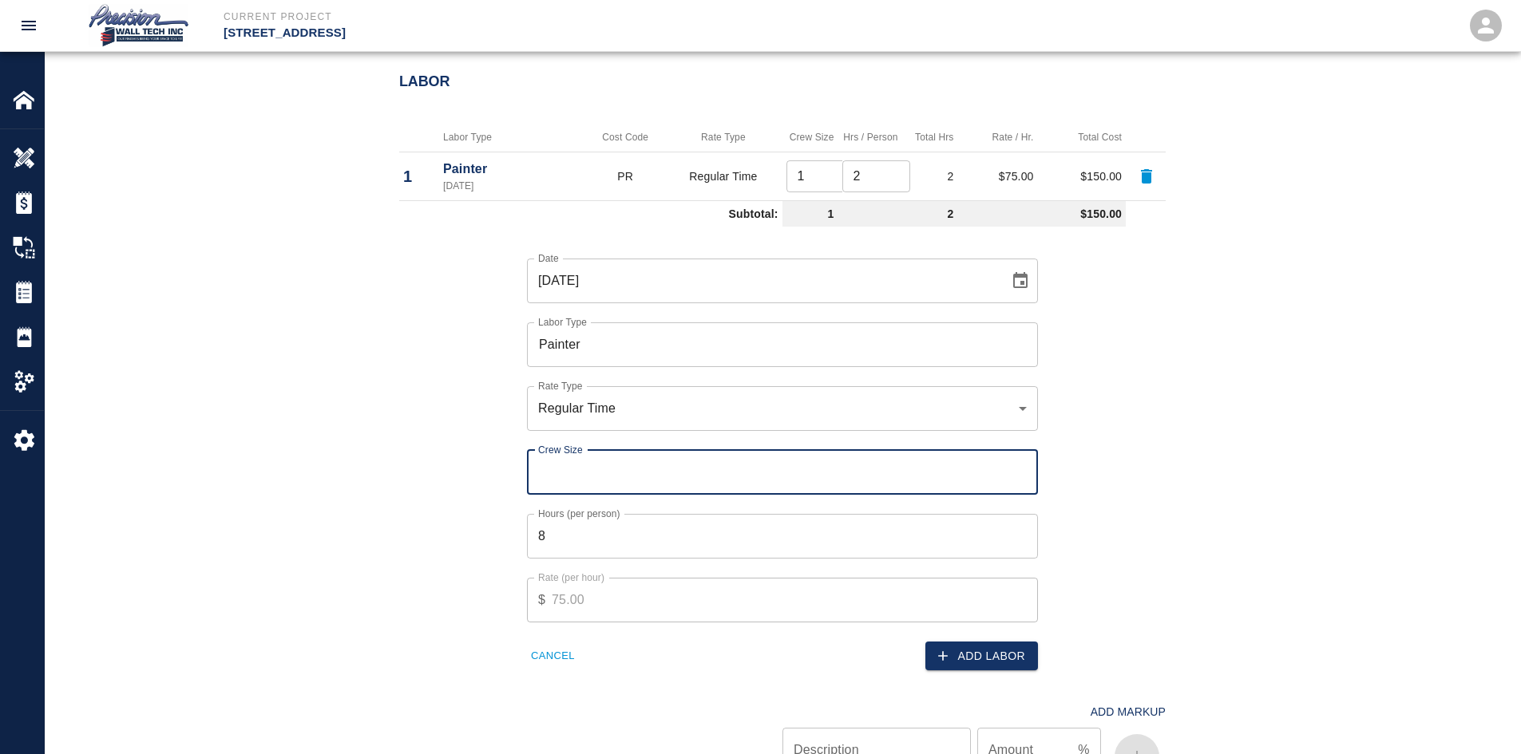
click at [884, 477] on input "Crew Size" at bounding box center [782, 472] width 511 height 45
type input "4"
click at [996, 646] on button "Add Labor" at bounding box center [981, 657] width 113 height 30
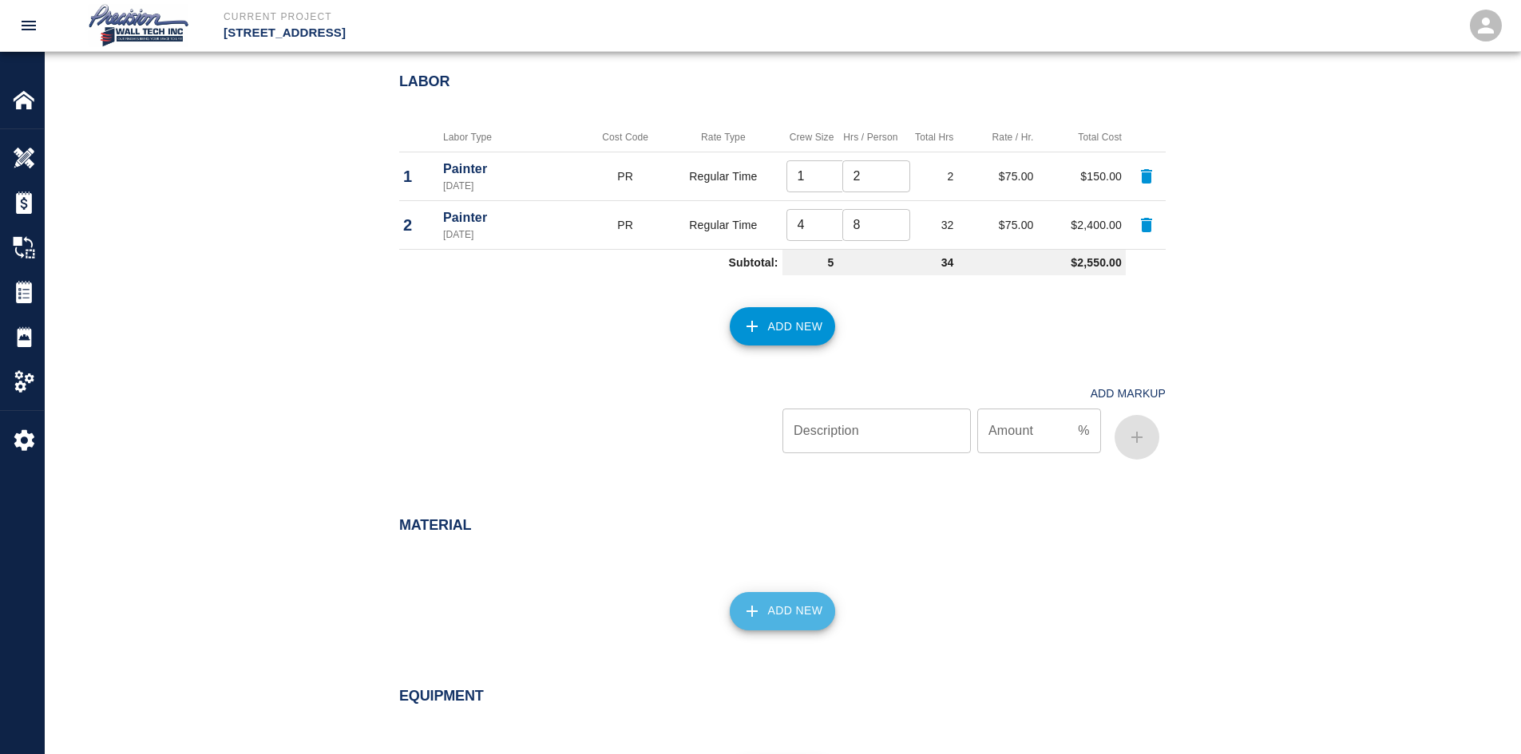
click at [778, 597] on button "Add New" at bounding box center [783, 611] width 106 height 38
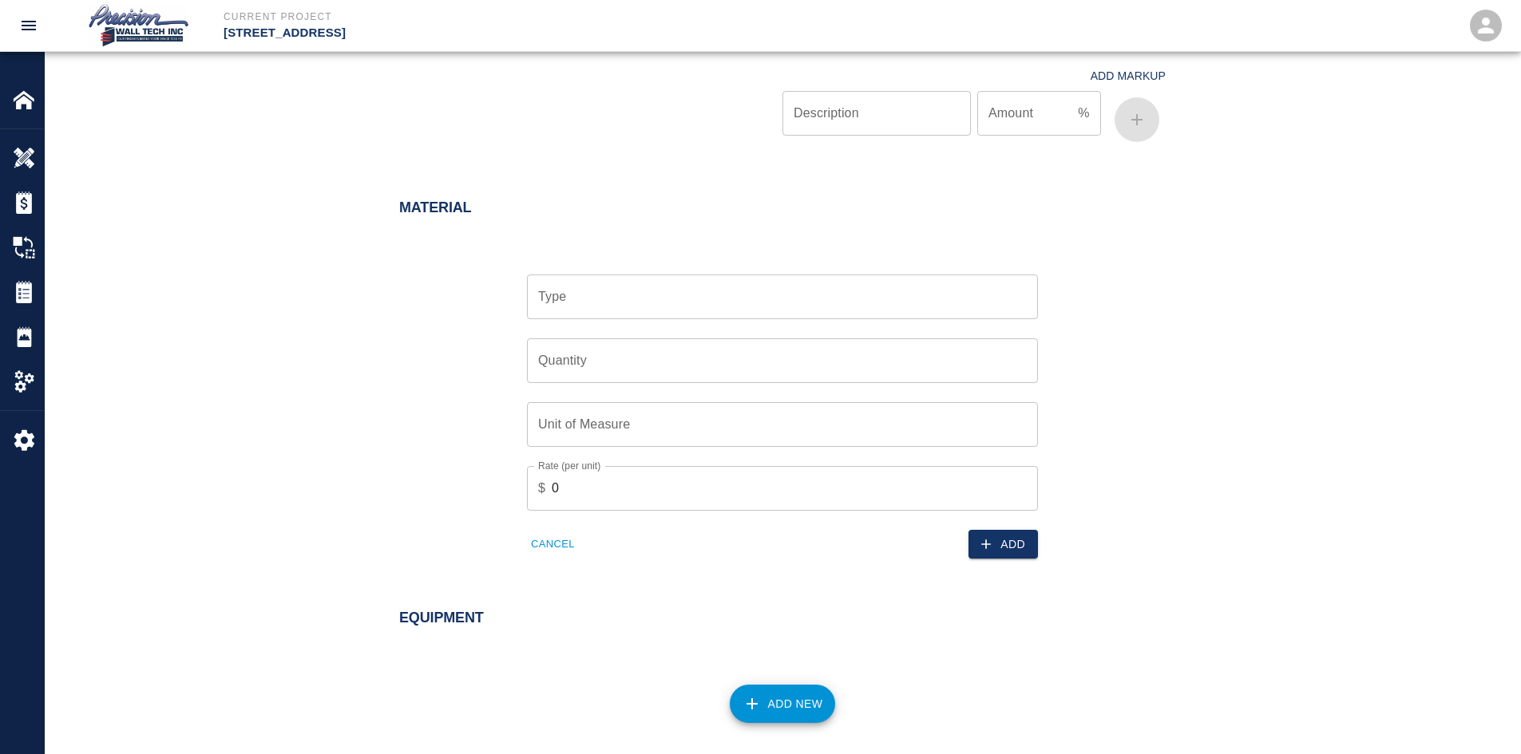
scroll to position [1277, 0]
click at [612, 310] on input "Type" at bounding box center [782, 295] width 497 height 30
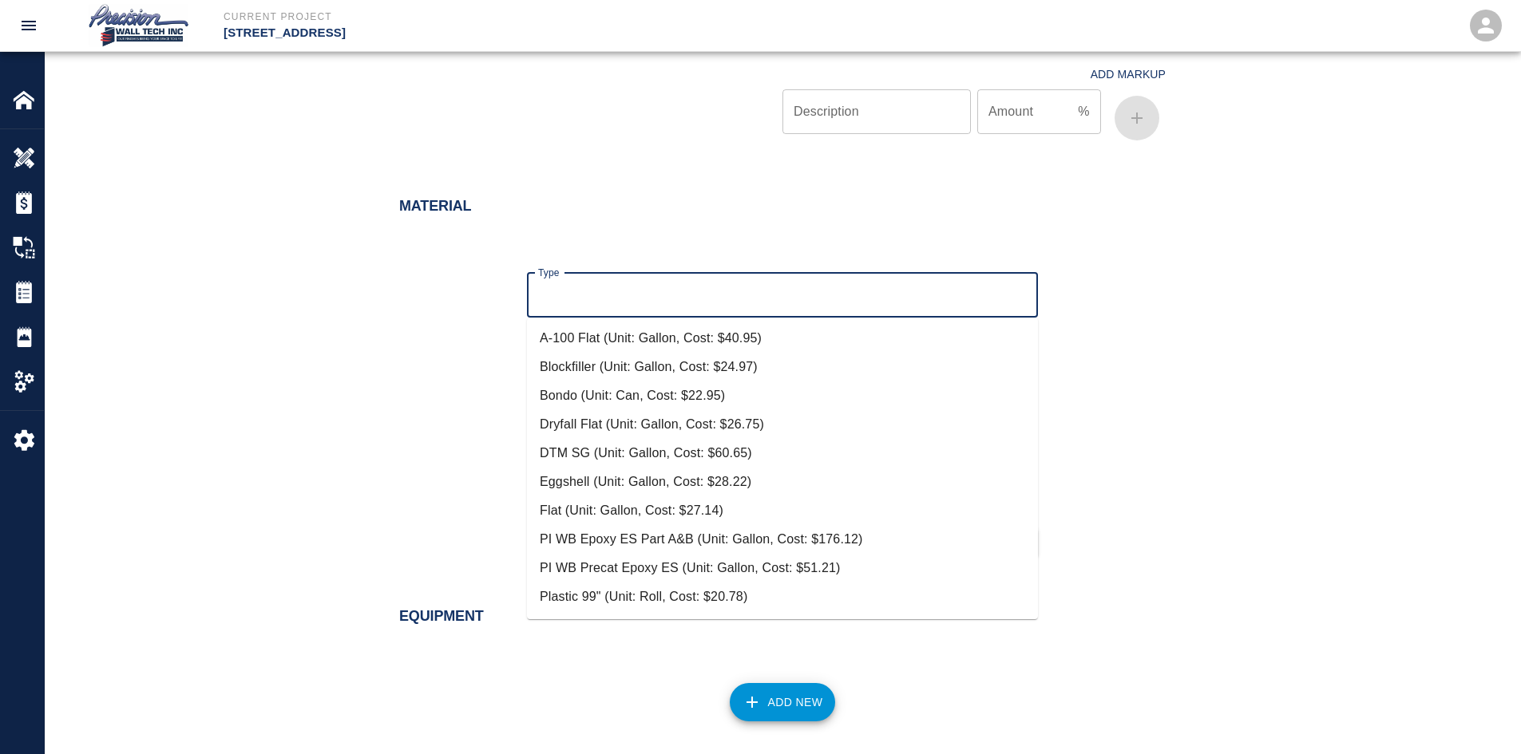
click at [619, 475] on li "Eggshell (Unit: Gallon, Cost: $28.22)" at bounding box center [782, 482] width 511 height 29
type input "Eggshell (Unit: Gallon, Cost: $28.22)"
type input "Gallon"
type input "28.22"
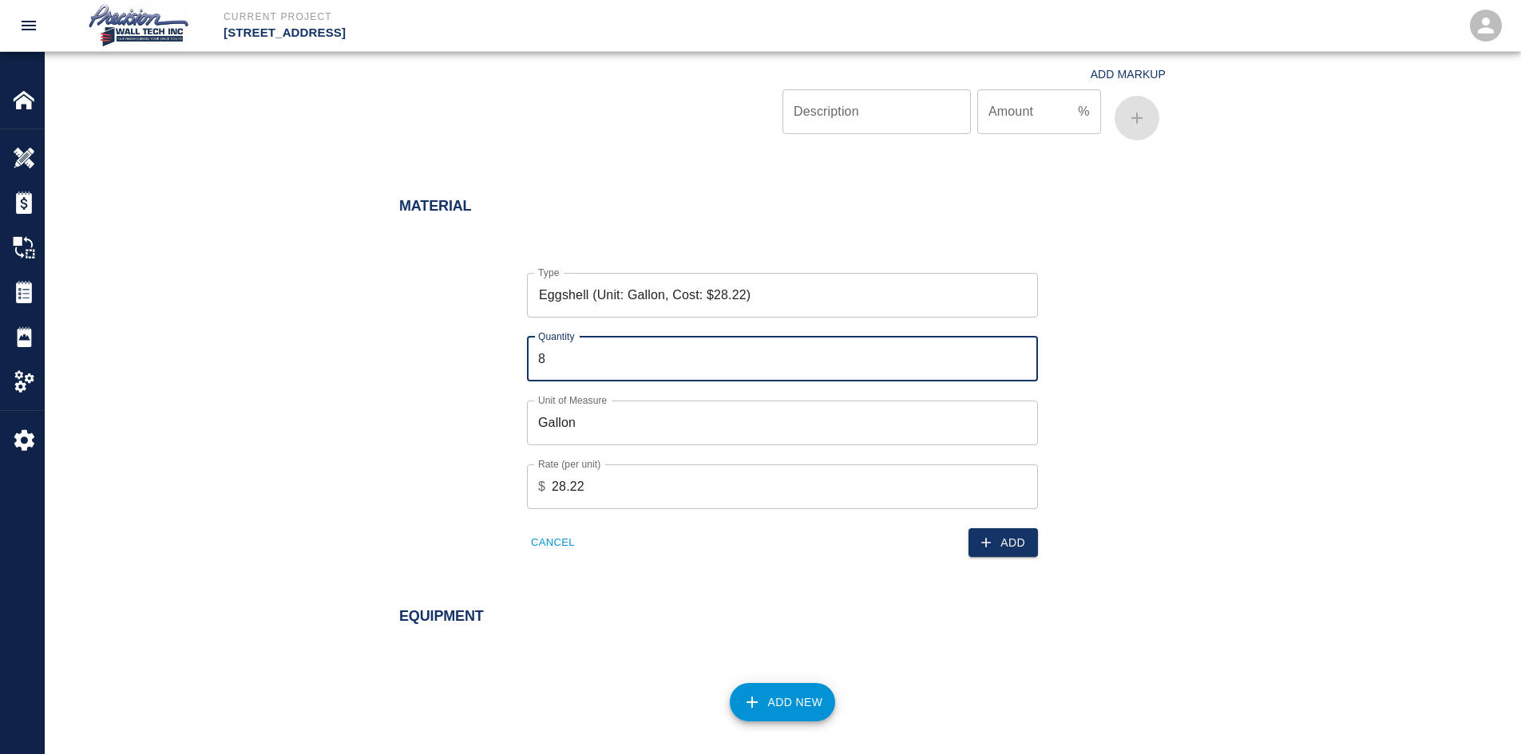
click at [1017, 355] on input "8" at bounding box center [782, 359] width 511 height 45
click at [1017, 355] on input "9" at bounding box center [782, 359] width 511 height 45
type input "10"
click at [1017, 355] on input "10" at bounding box center [782, 359] width 511 height 45
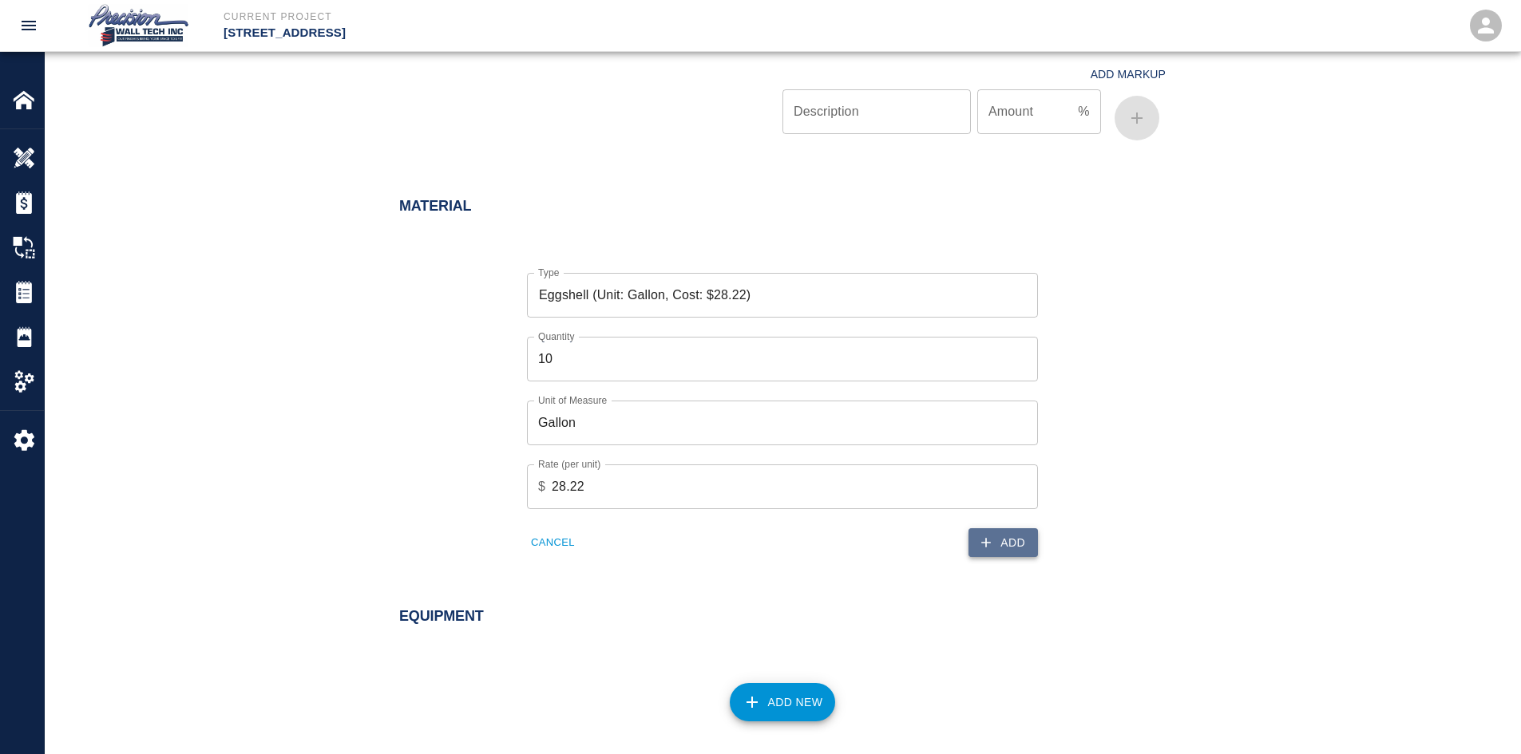
click at [994, 533] on button "Add" at bounding box center [1002, 544] width 69 height 30
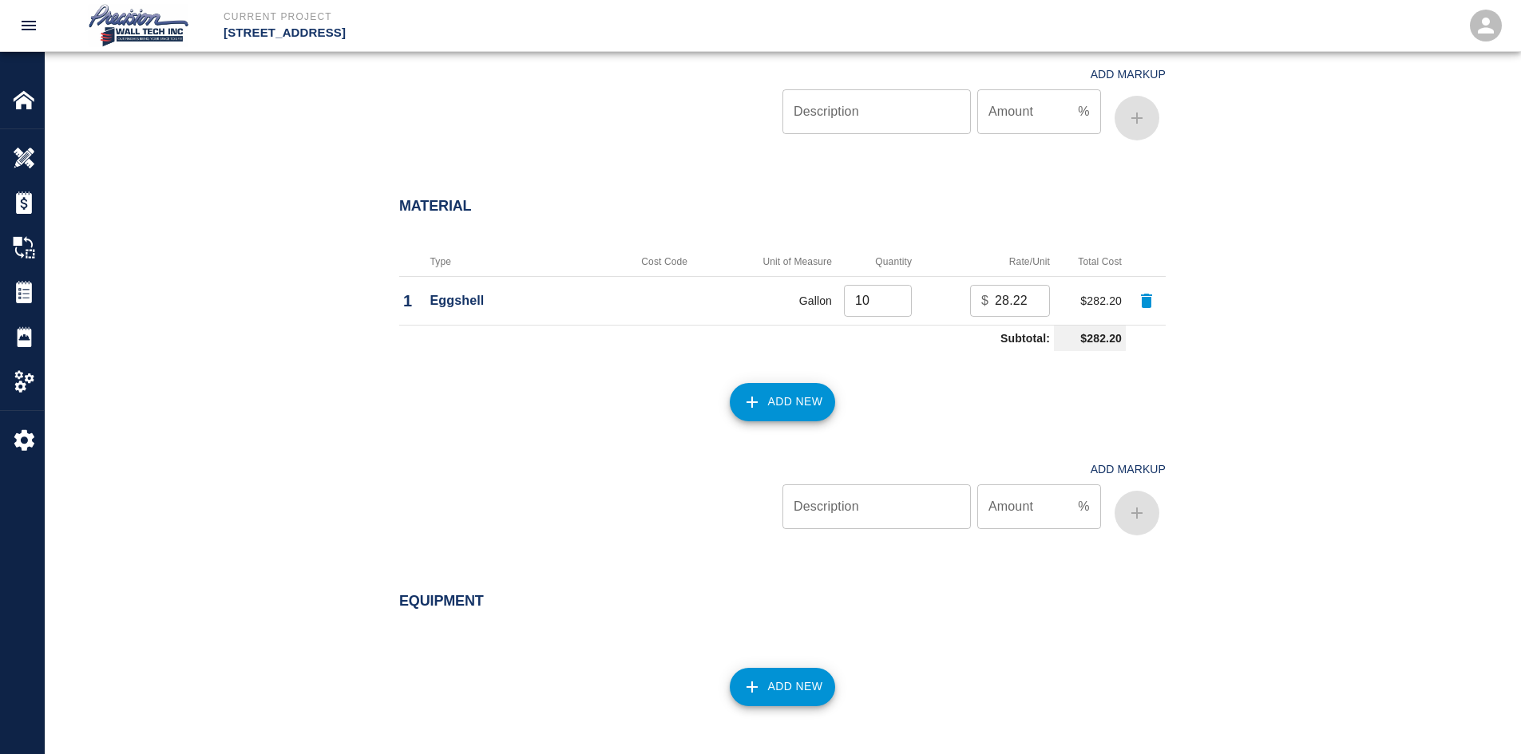
click at [809, 402] on button "Add New" at bounding box center [783, 402] width 106 height 38
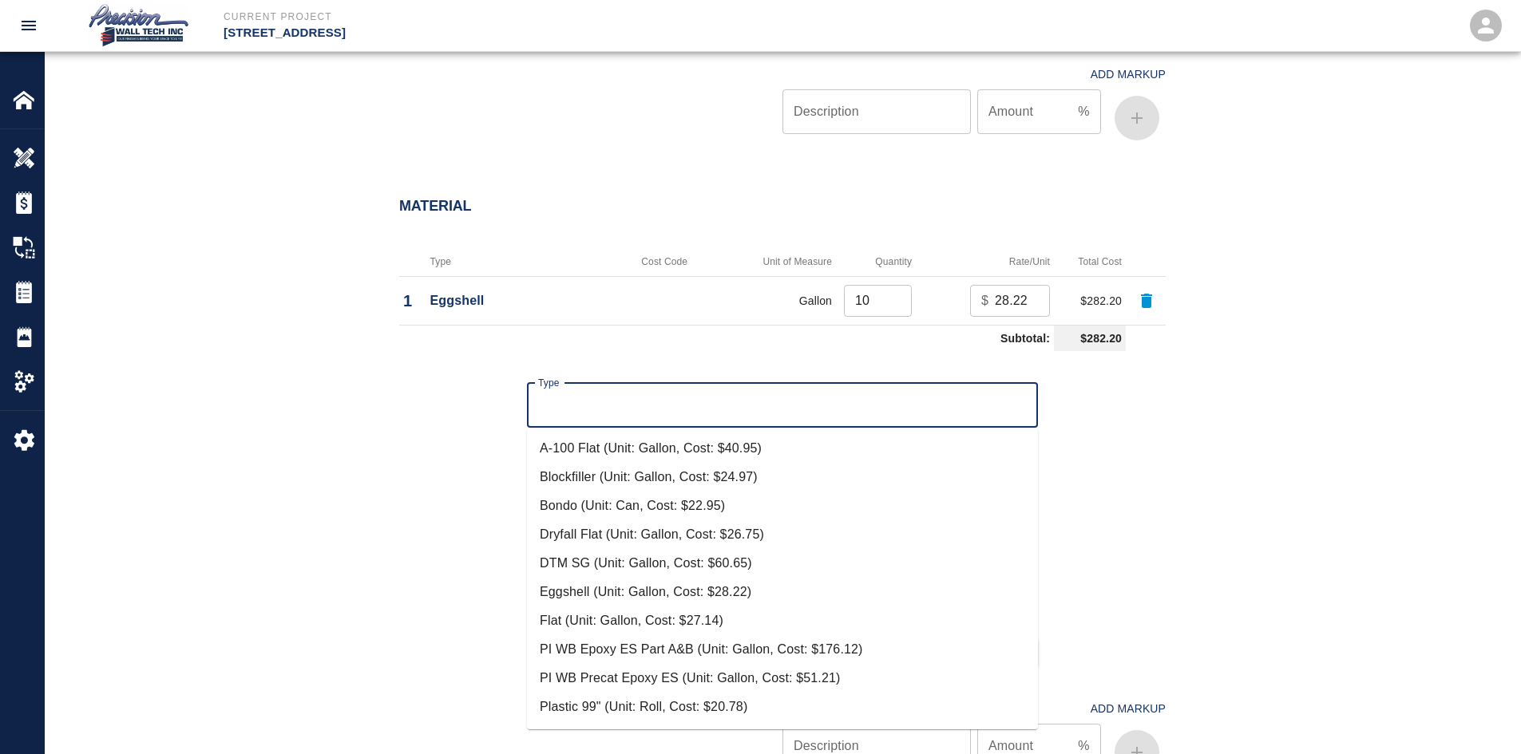
click at [803, 402] on input "Type" at bounding box center [782, 405] width 497 height 30
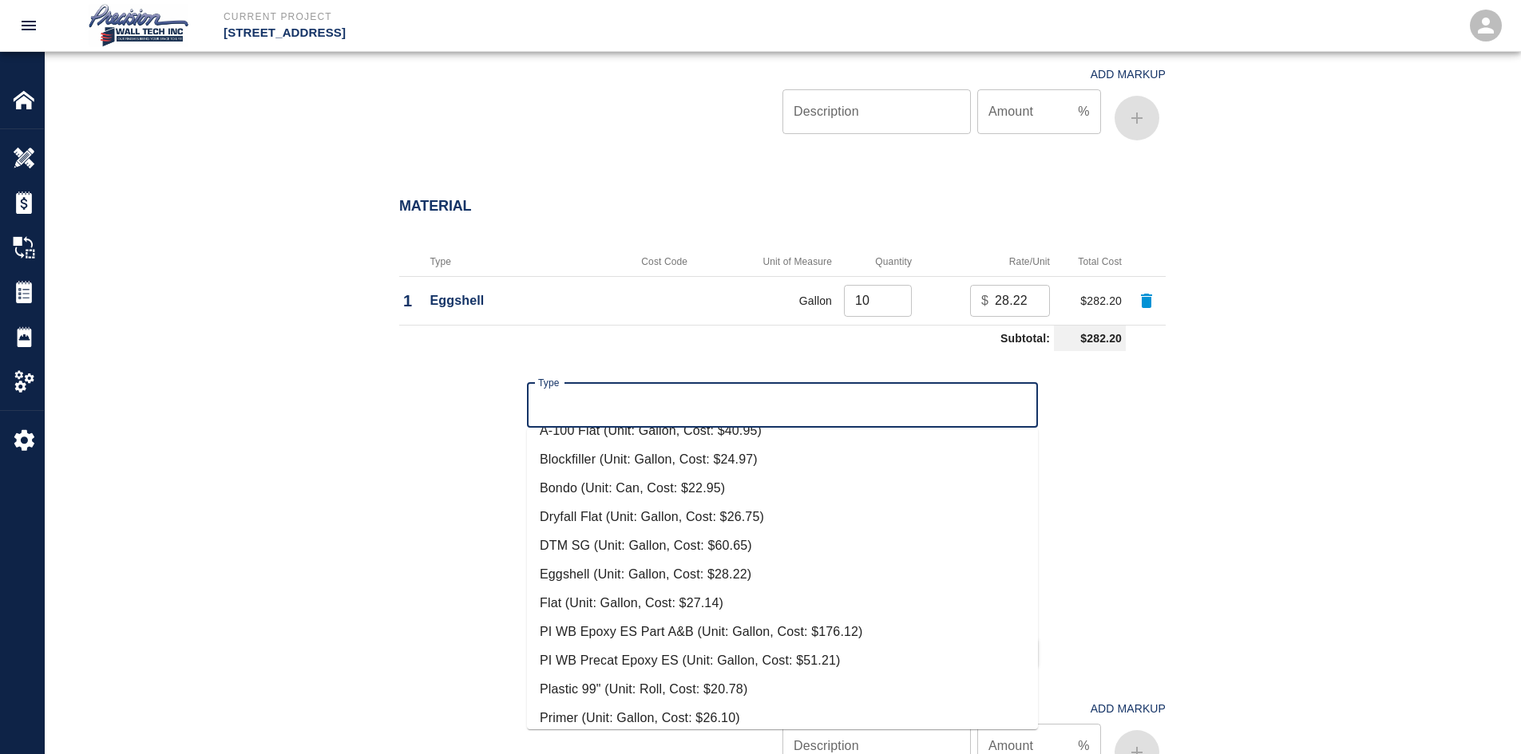
scroll to position [0, 0]
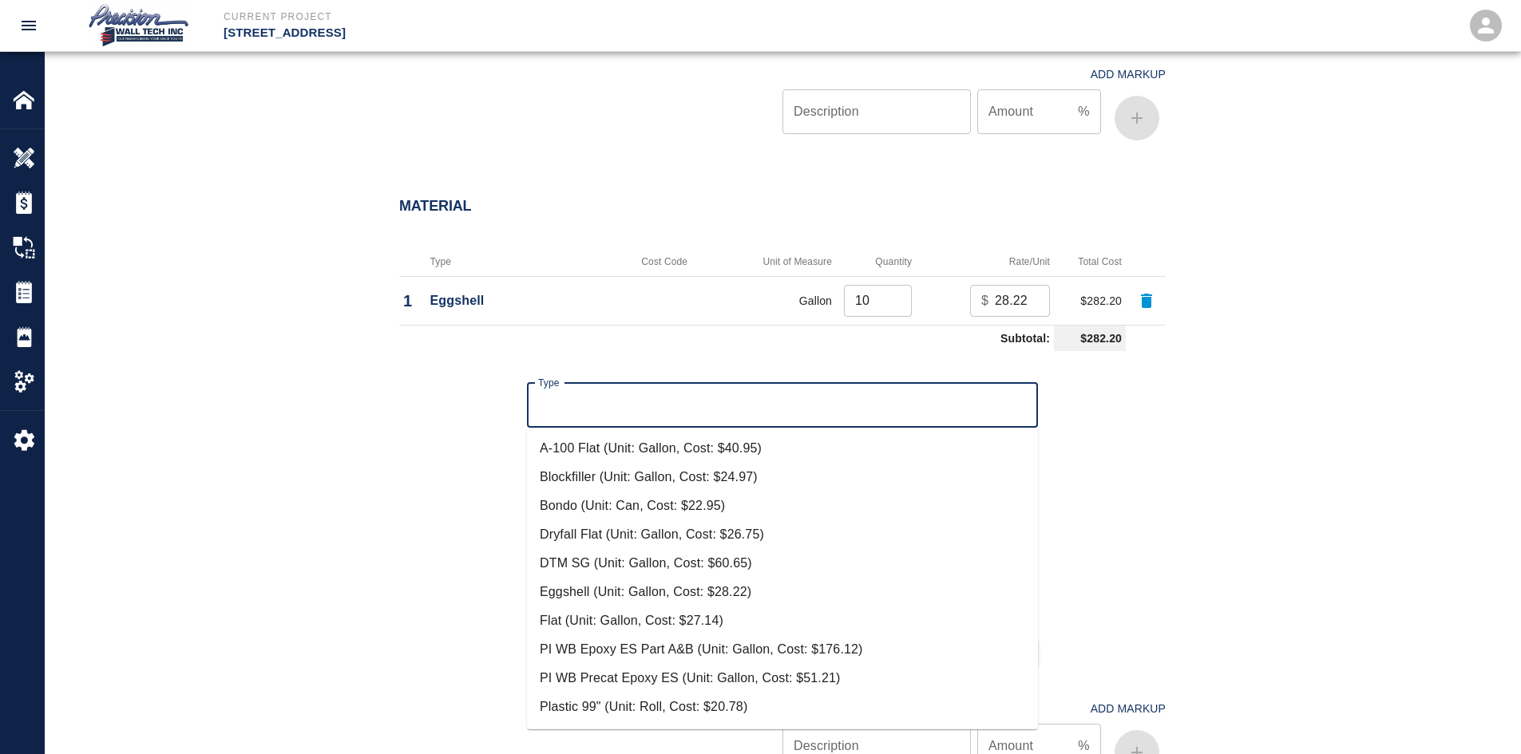
click at [579, 557] on li "DTM SG (Unit: Gallon, Cost: $60.65)" at bounding box center [782, 563] width 511 height 29
type input "DTM SG (Unit: Gallon, Cost: $60.65)"
type input "Gallon"
type input "60.65"
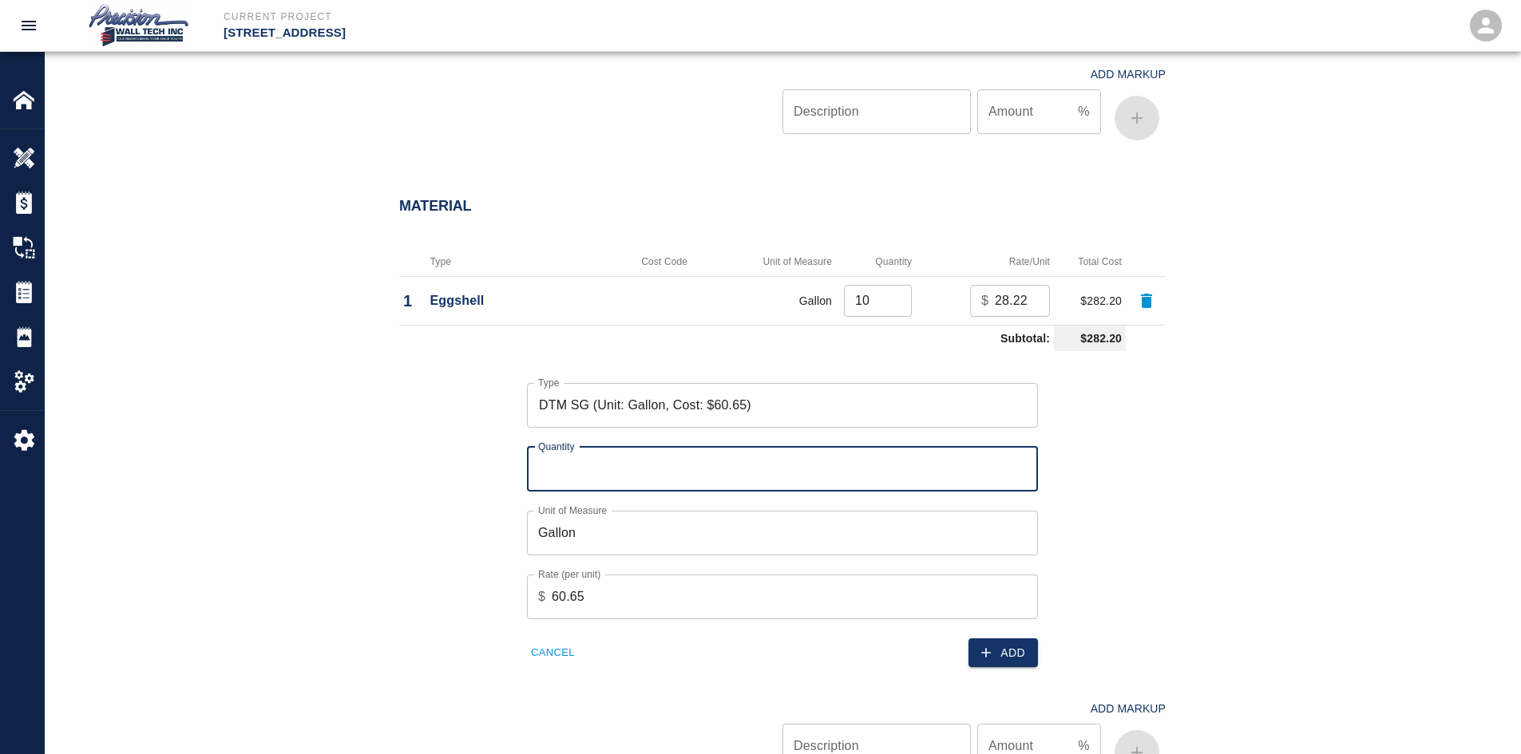
drag, startPoint x: 912, startPoint y: 464, endPoint x: 996, endPoint y: 457, distance: 84.9
click at [918, 464] on input "Quantity" at bounding box center [782, 469] width 511 height 45
click at [1012, 468] on input "Quantity" at bounding box center [782, 469] width 511 height 45
type input "1"
click at [1022, 465] on input "1" at bounding box center [782, 469] width 511 height 45
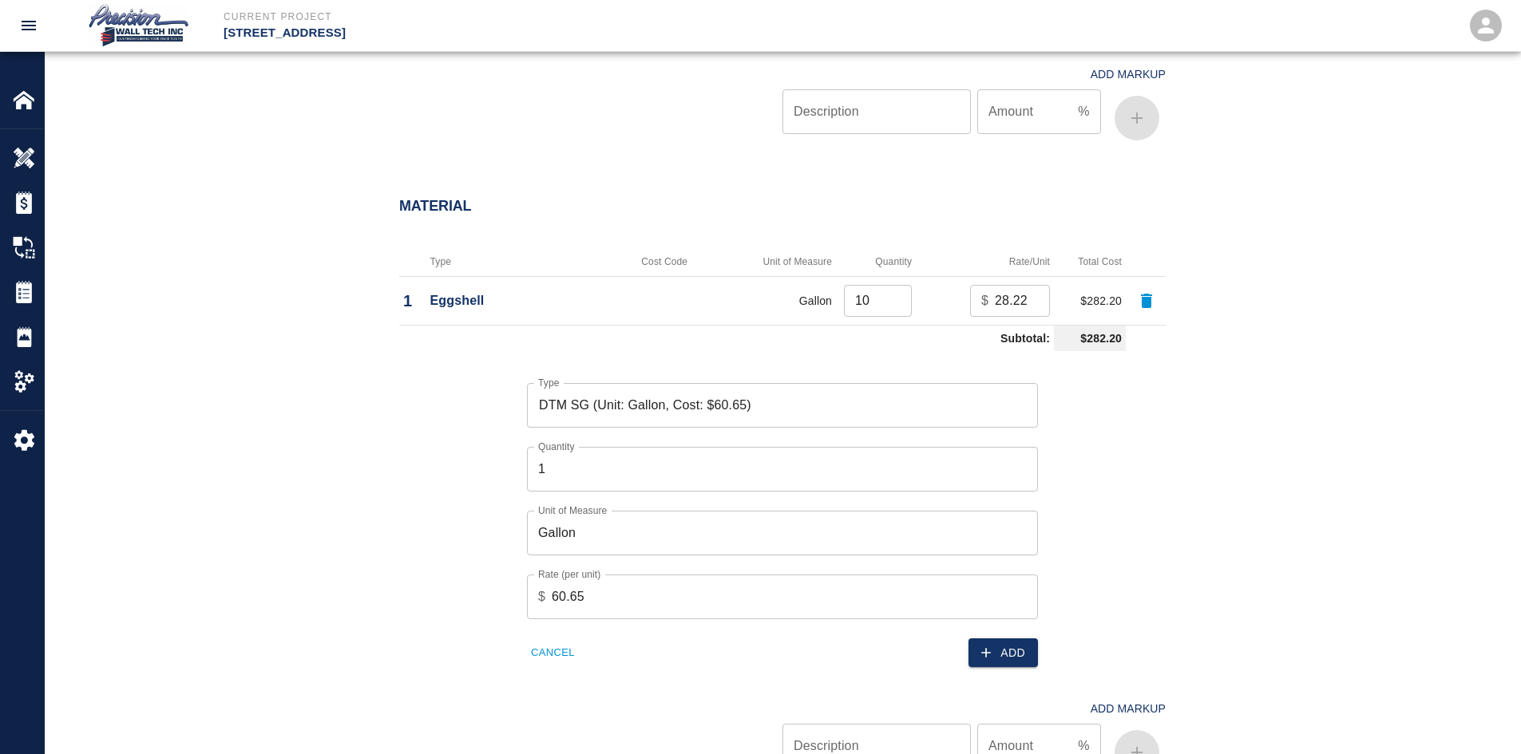
click at [968, 639] on div "Add" at bounding box center [905, 644] width 265 height 49
click at [987, 651] on icon "button" at bounding box center [986, 653] width 10 height 10
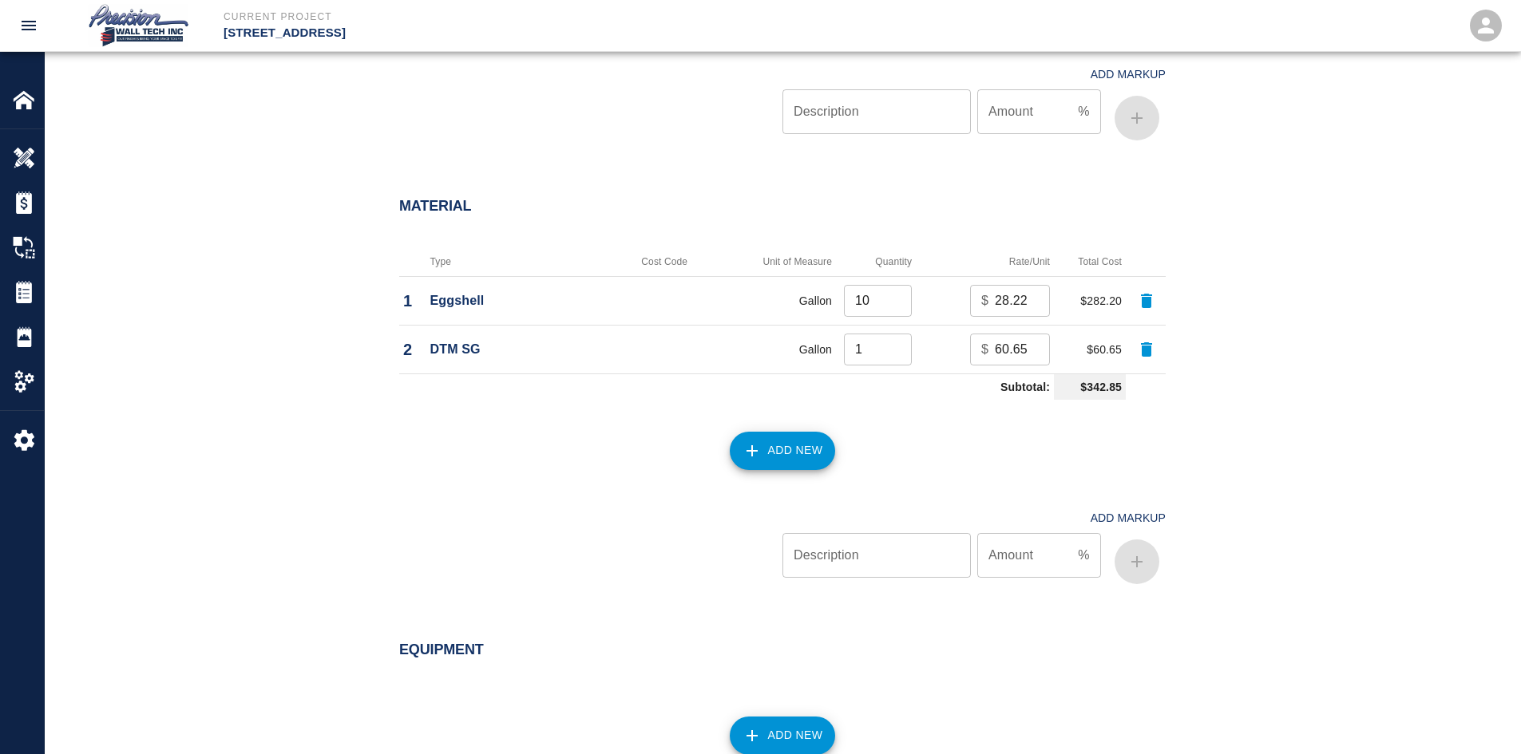
click at [790, 453] on button "Add New" at bounding box center [783, 451] width 106 height 38
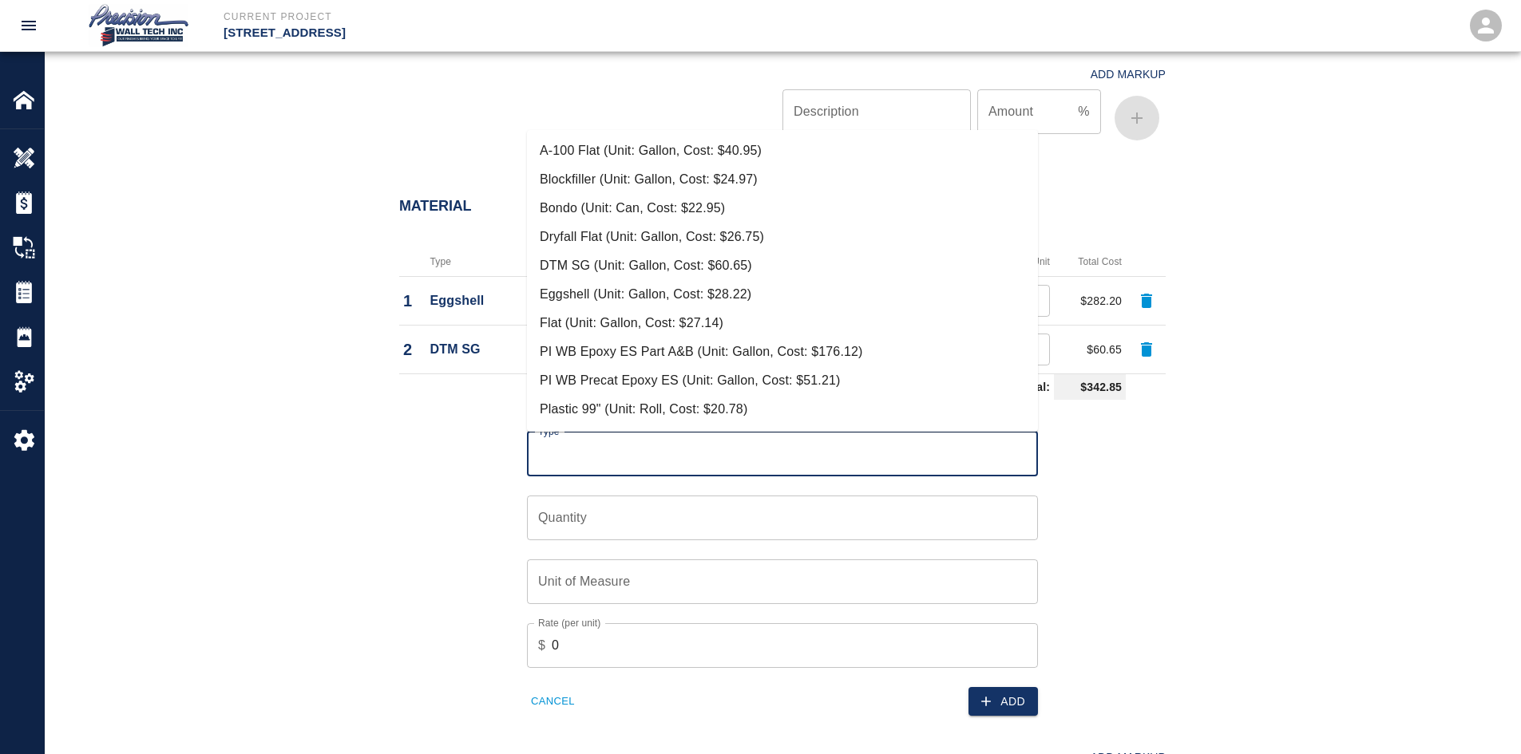
click at [700, 462] on input "Type" at bounding box center [782, 454] width 497 height 30
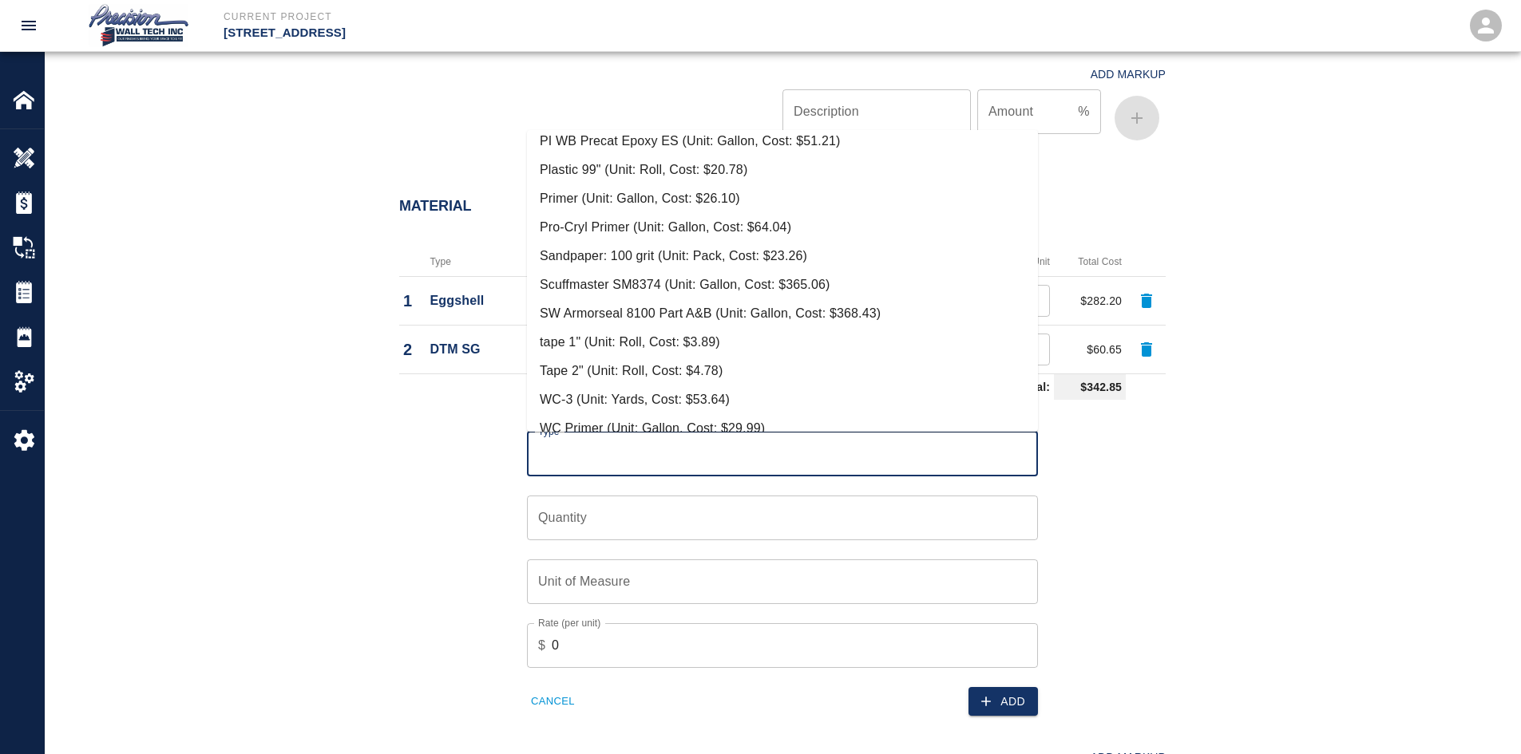
scroll to position [257, 0]
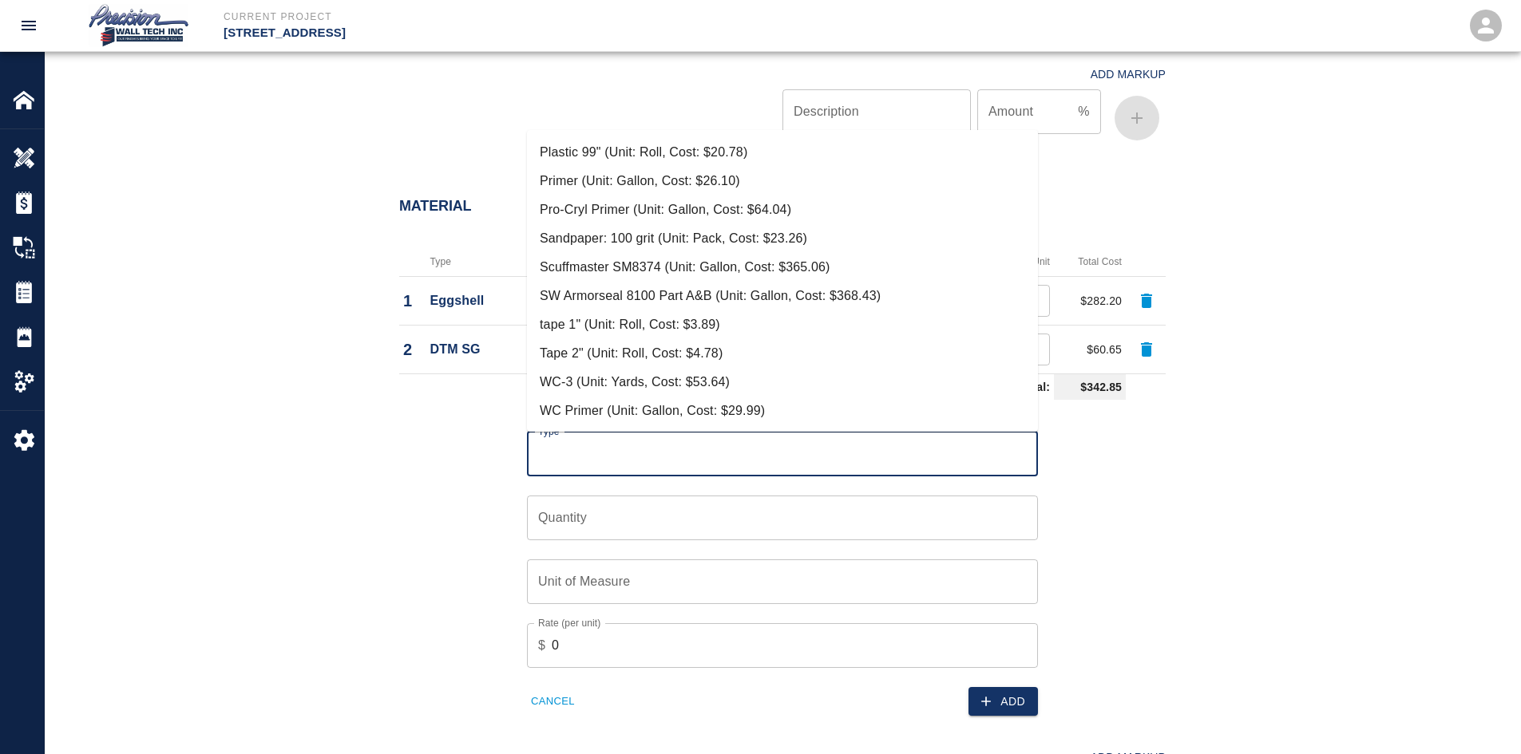
click at [658, 352] on li "Tape 2" (Unit: Roll, Cost: $4.78)" at bounding box center [782, 353] width 511 height 29
type input "Tape 2" (Unit: Roll, Cost: $4.78)"
type input "Roll"
type input "4.78"
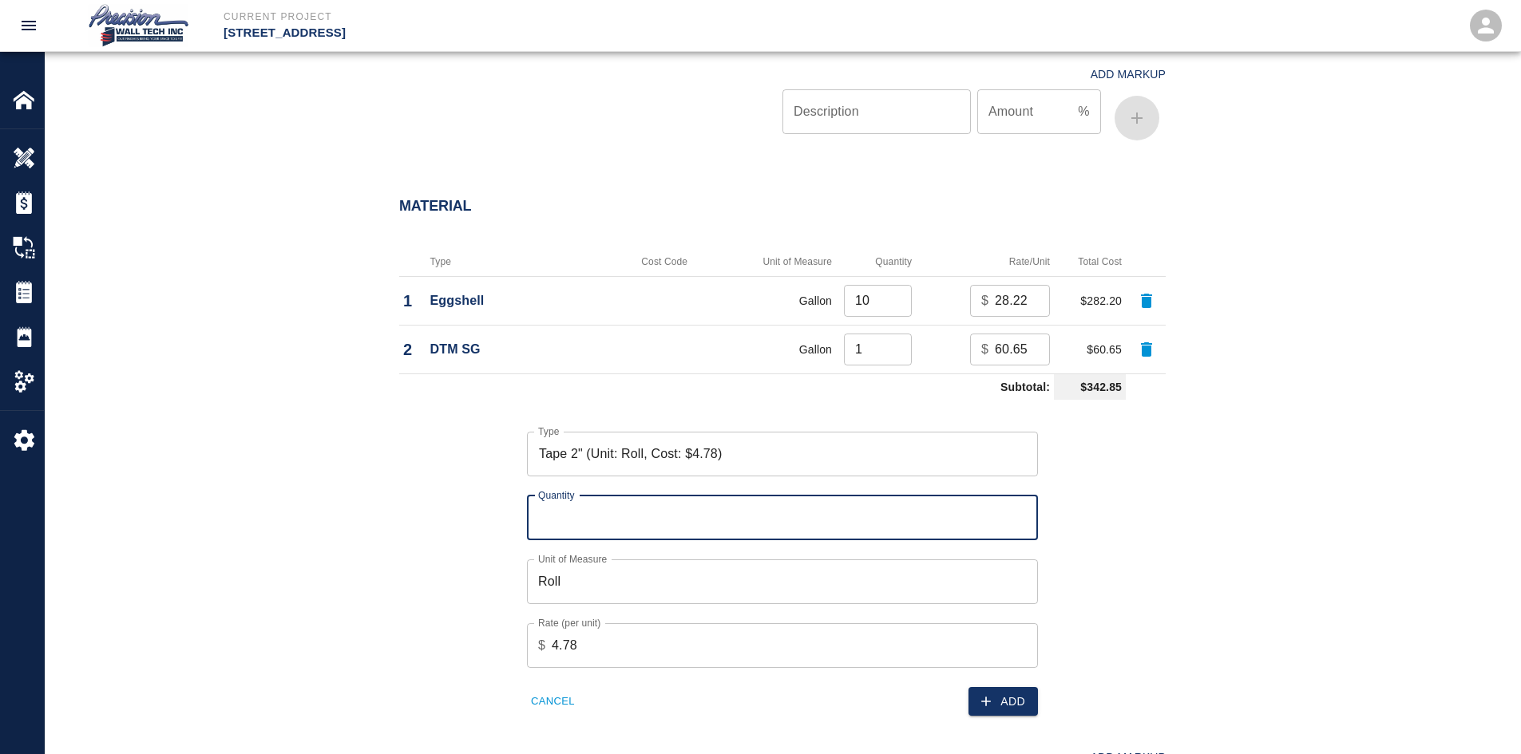
drag, startPoint x: 820, startPoint y: 514, endPoint x: 944, endPoint y: 511, distance: 123.8
click at [829, 515] on input "Quantity" at bounding box center [782, 518] width 511 height 45
click at [1021, 513] on input "1" at bounding box center [782, 518] width 511 height 45
type input "2"
click at [1021, 513] on input "2" at bounding box center [782, 518] width 511 height 45
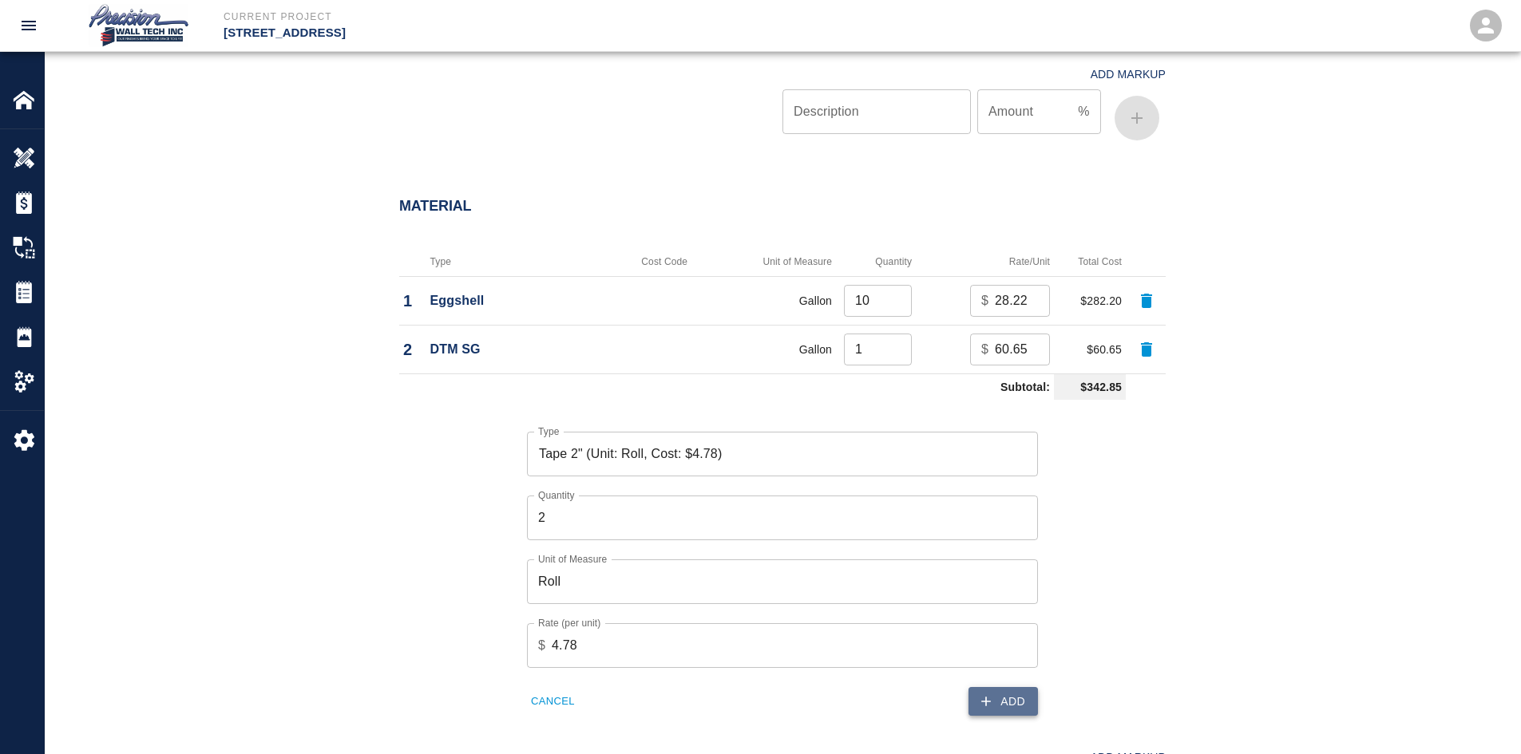
click at [983, 706] on icon "button" at bounding box center [986, 702] width 16 height 16
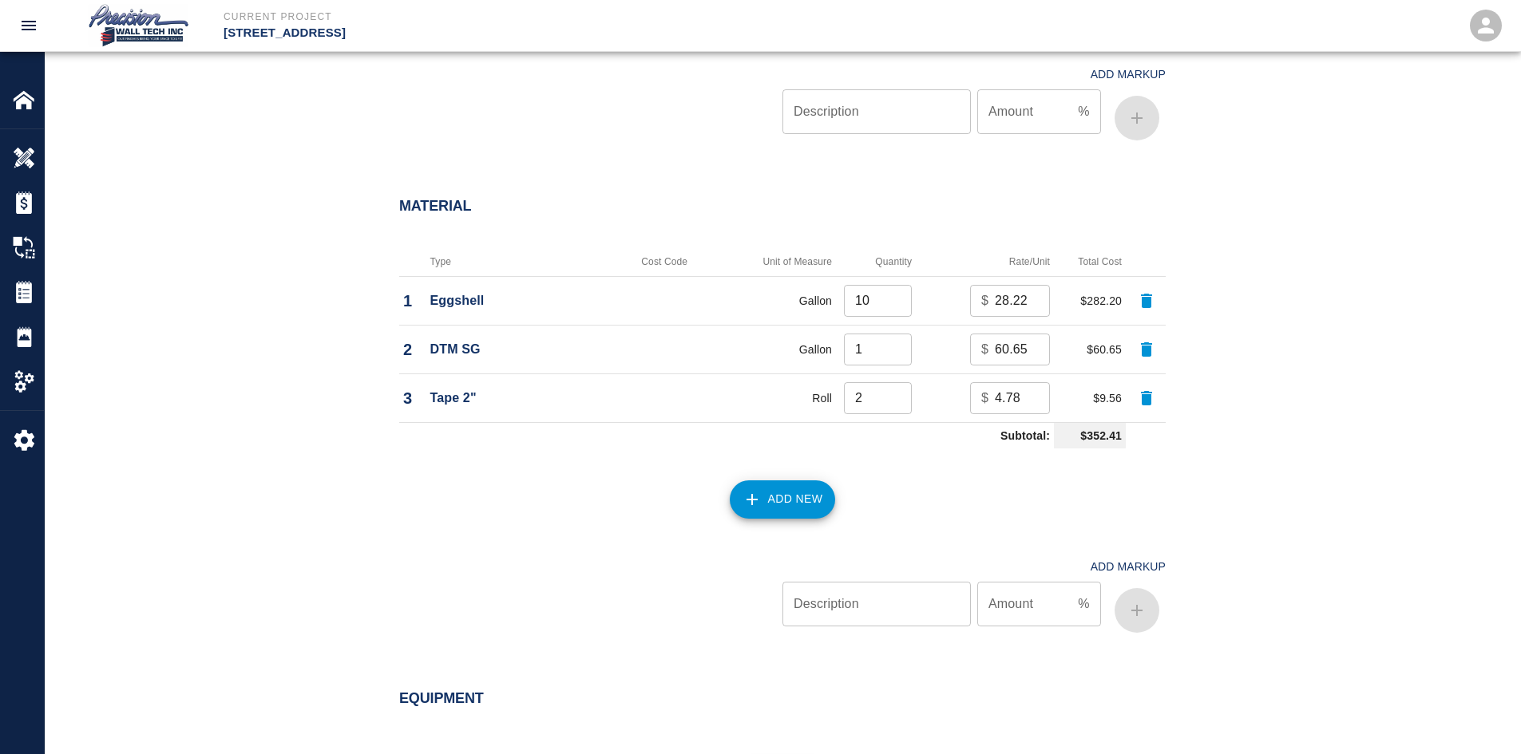
scroll to position [1711, 0]
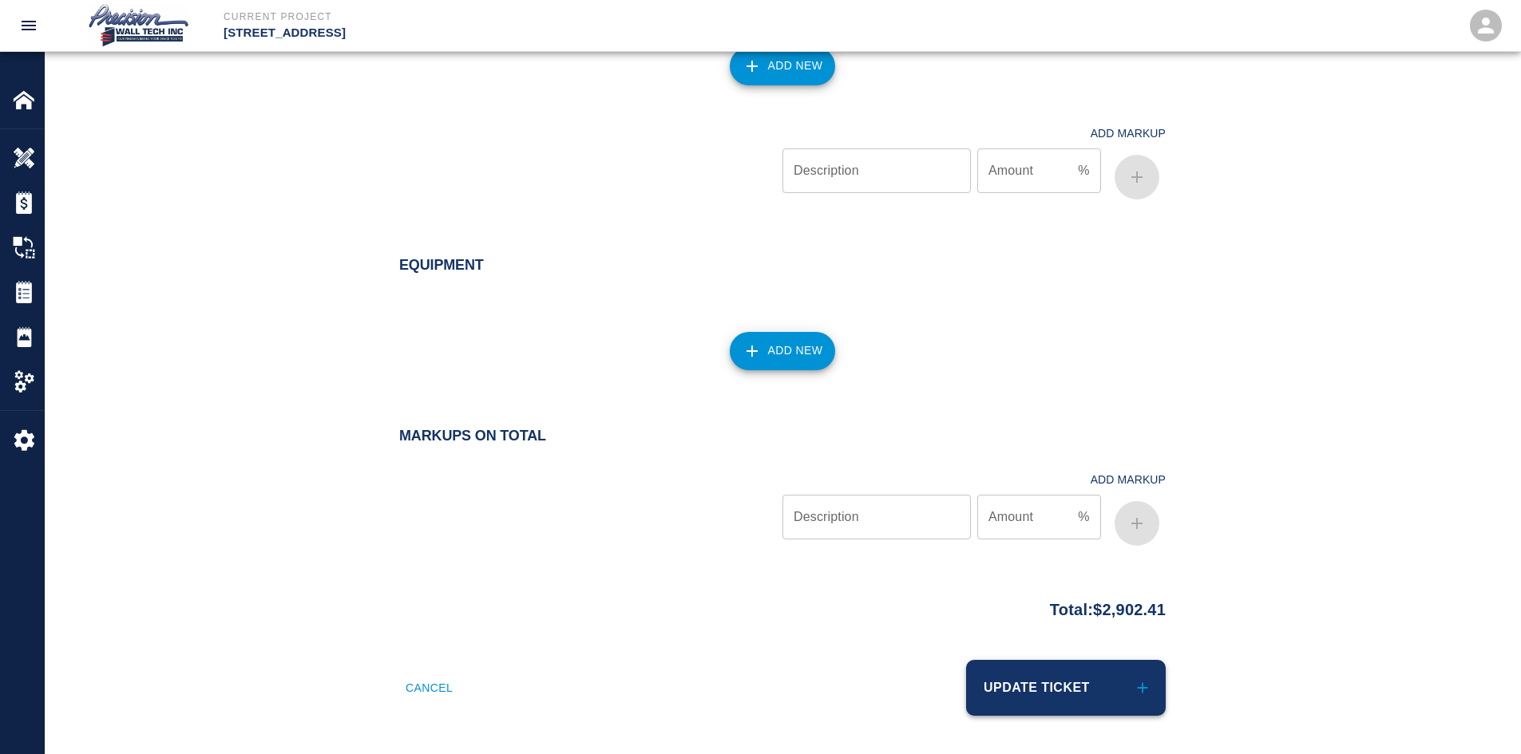
click at [1079, 687] on button "Update Ticket" at bounding box center [1066, 688] width 200 height 56
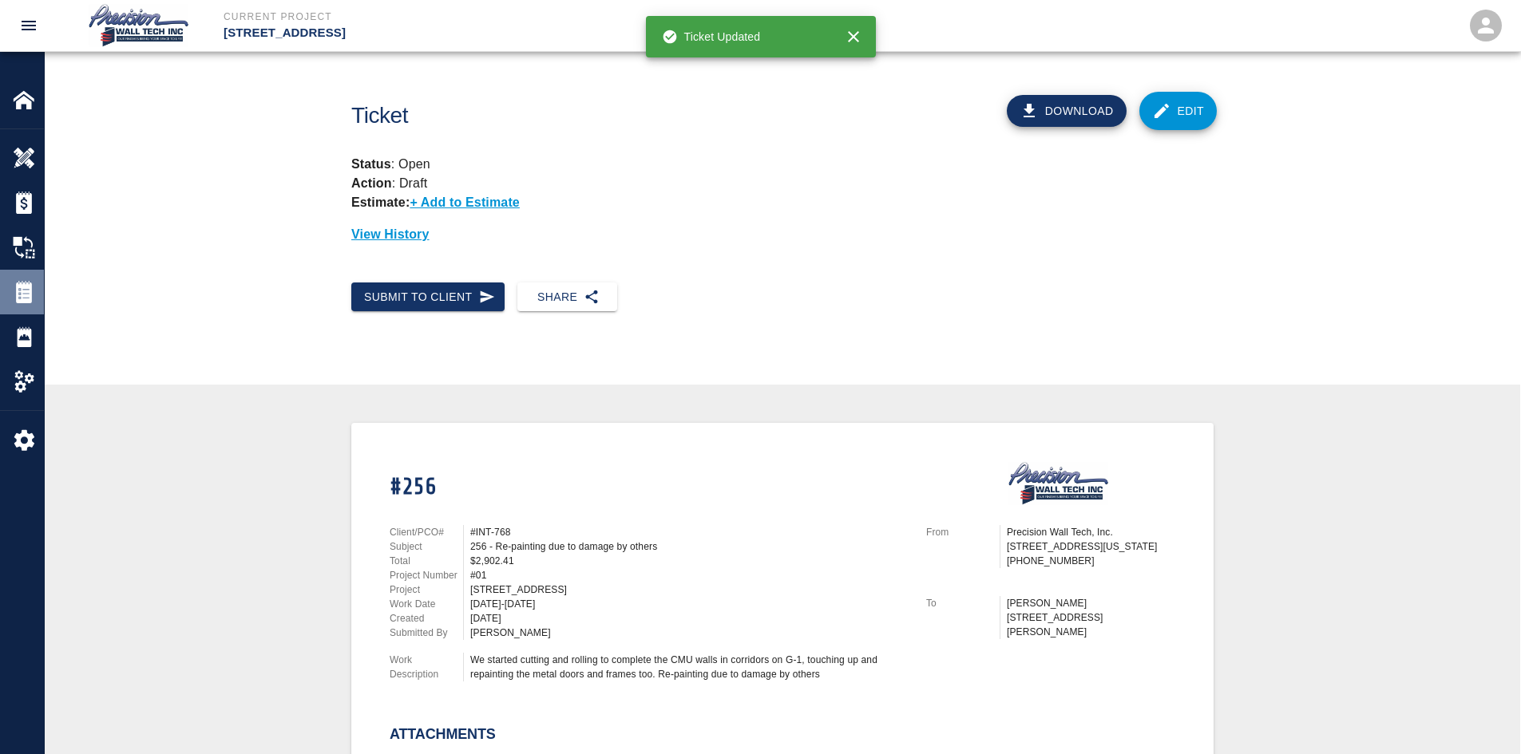
click at [19, 306] on div "Tickets" at bounding box center [22, 292] width 44 height 45
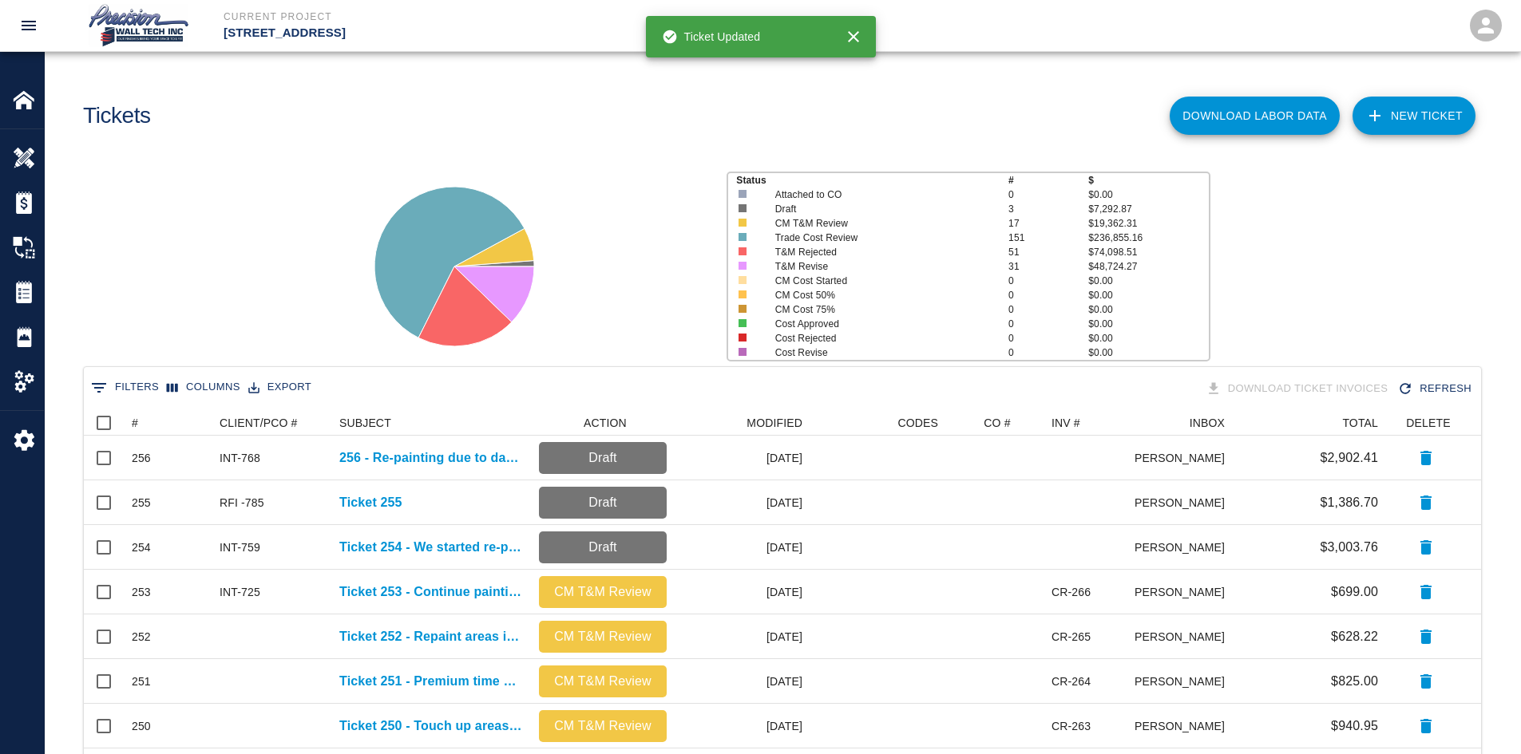
scroll to position [908, 1385]
click at [1397, 116] on link "NEW TICKET" at bounding box center [1413, 116] width 123 height 38
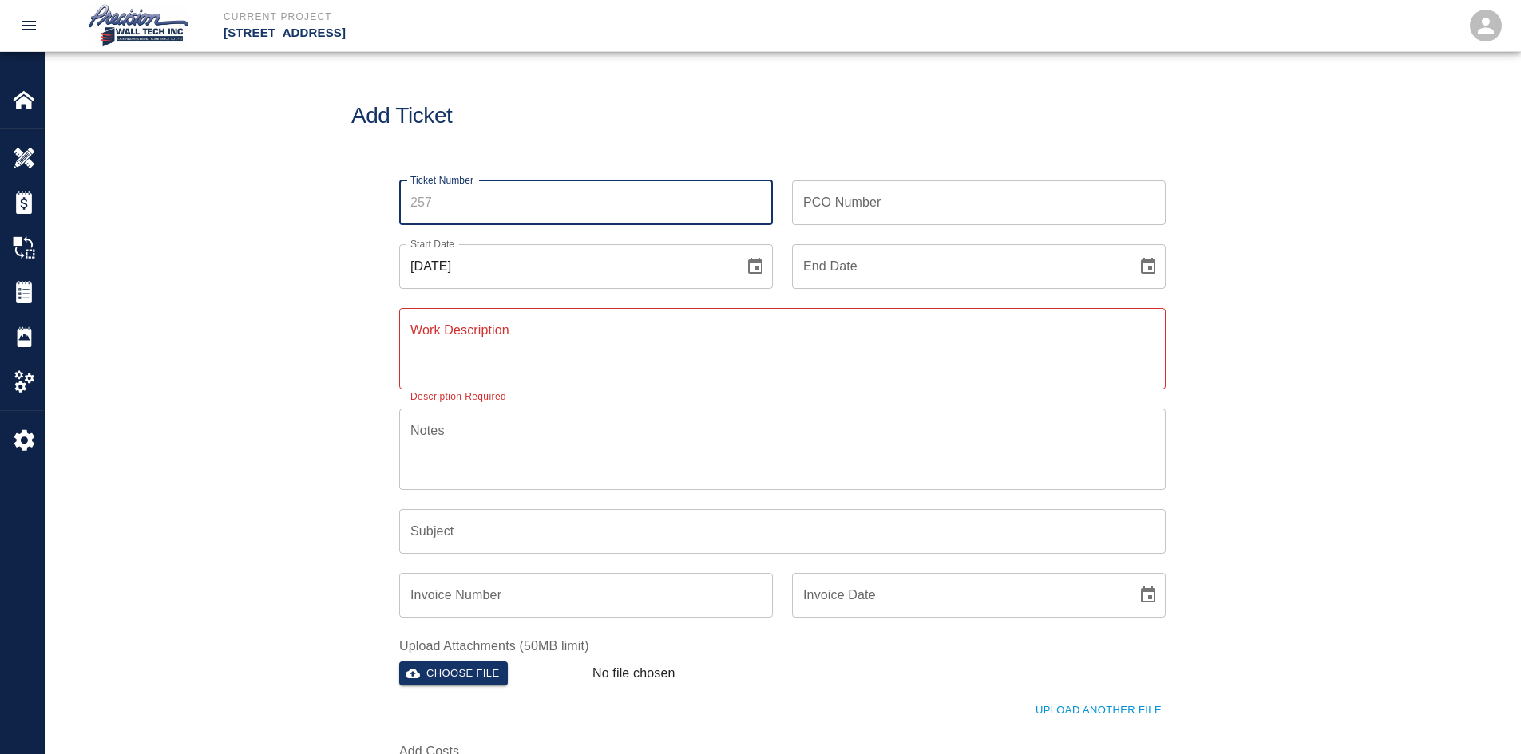
click at [521, 200] on input "Ticket Number" at bounding box center [586, 202] width 374 height 45
type input "257"
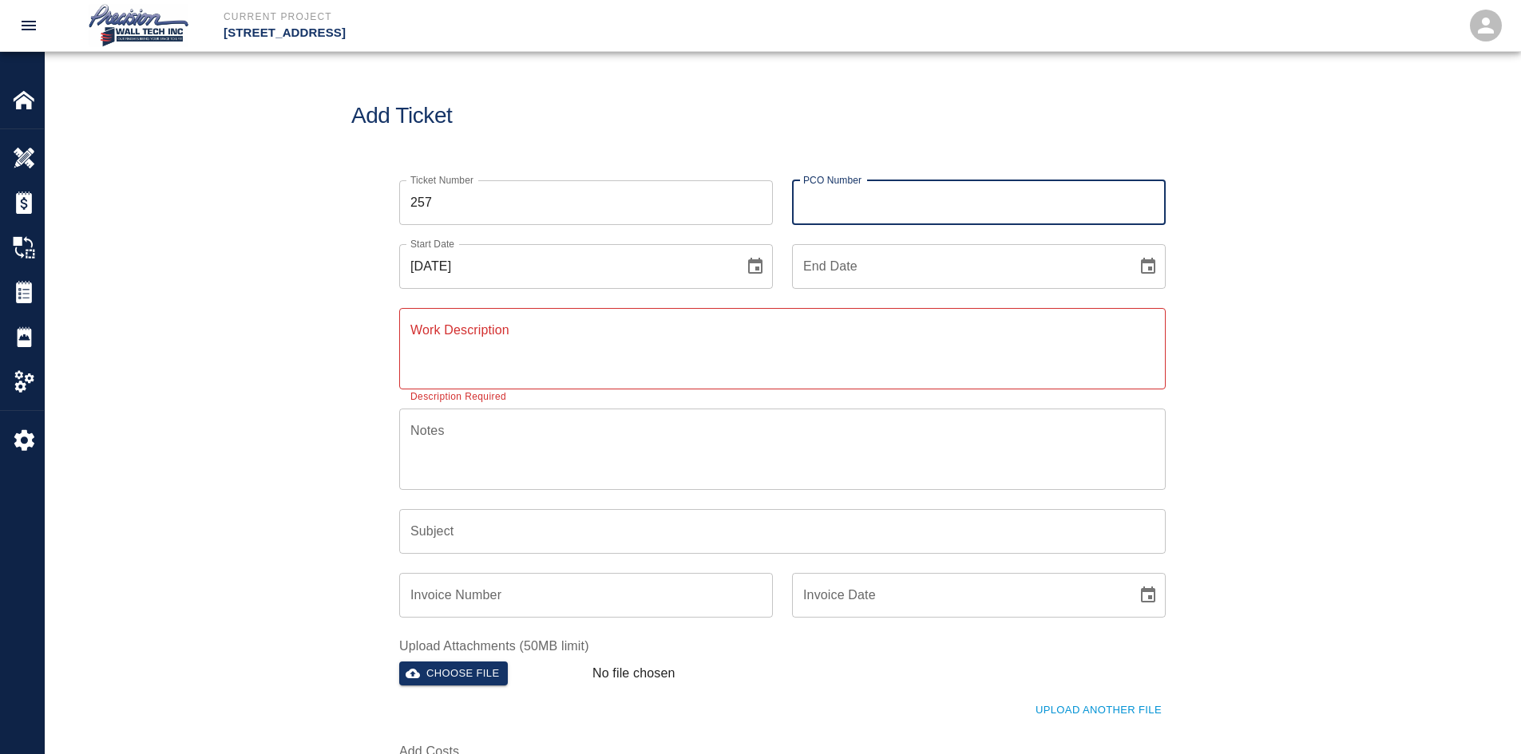
click at [856, 189] on input "PCO Number" at bounding box center [979, 202] width 374 height 45
type input "INT-725"
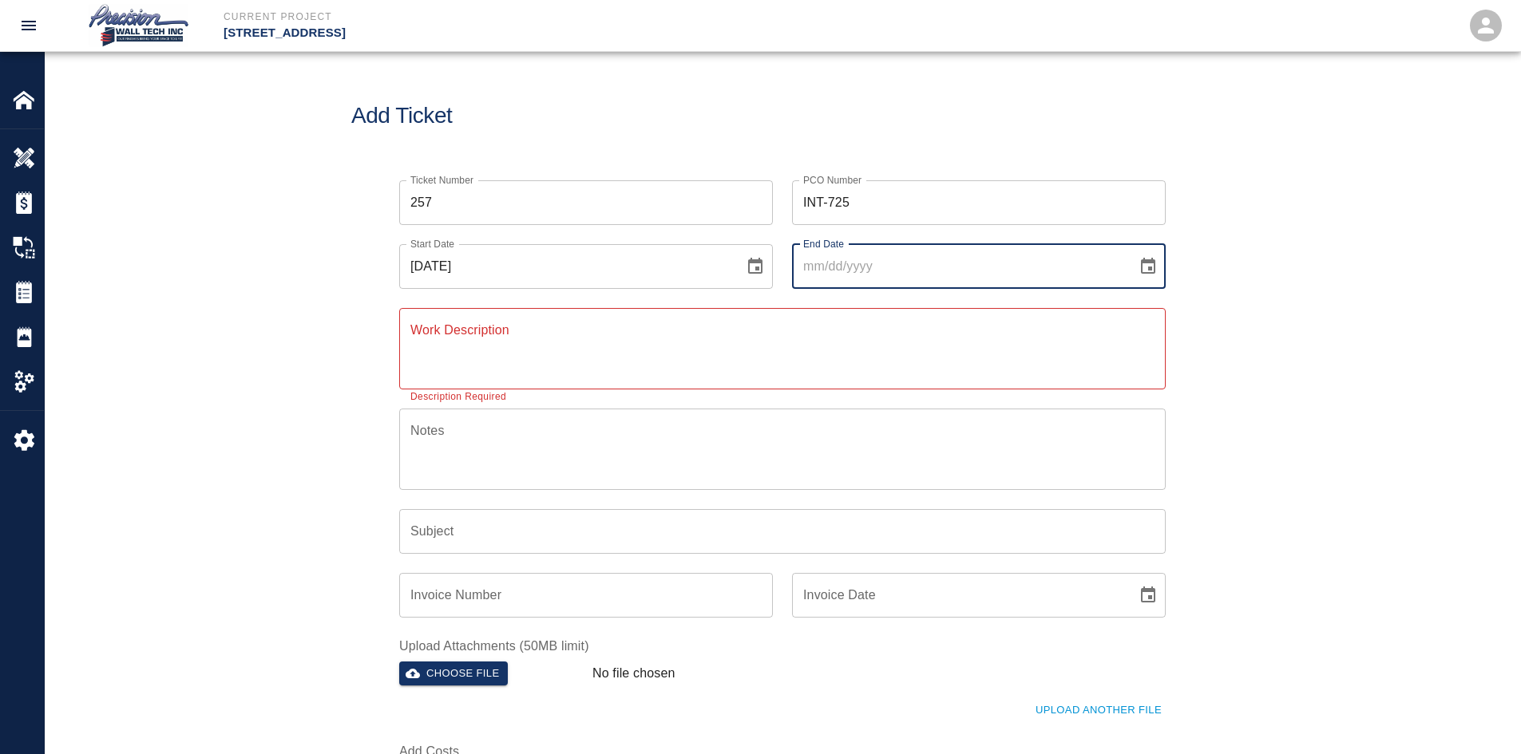
click at [1132, 251] on button "Choose date" at bounding box center [1148, 267] width 32 height 32
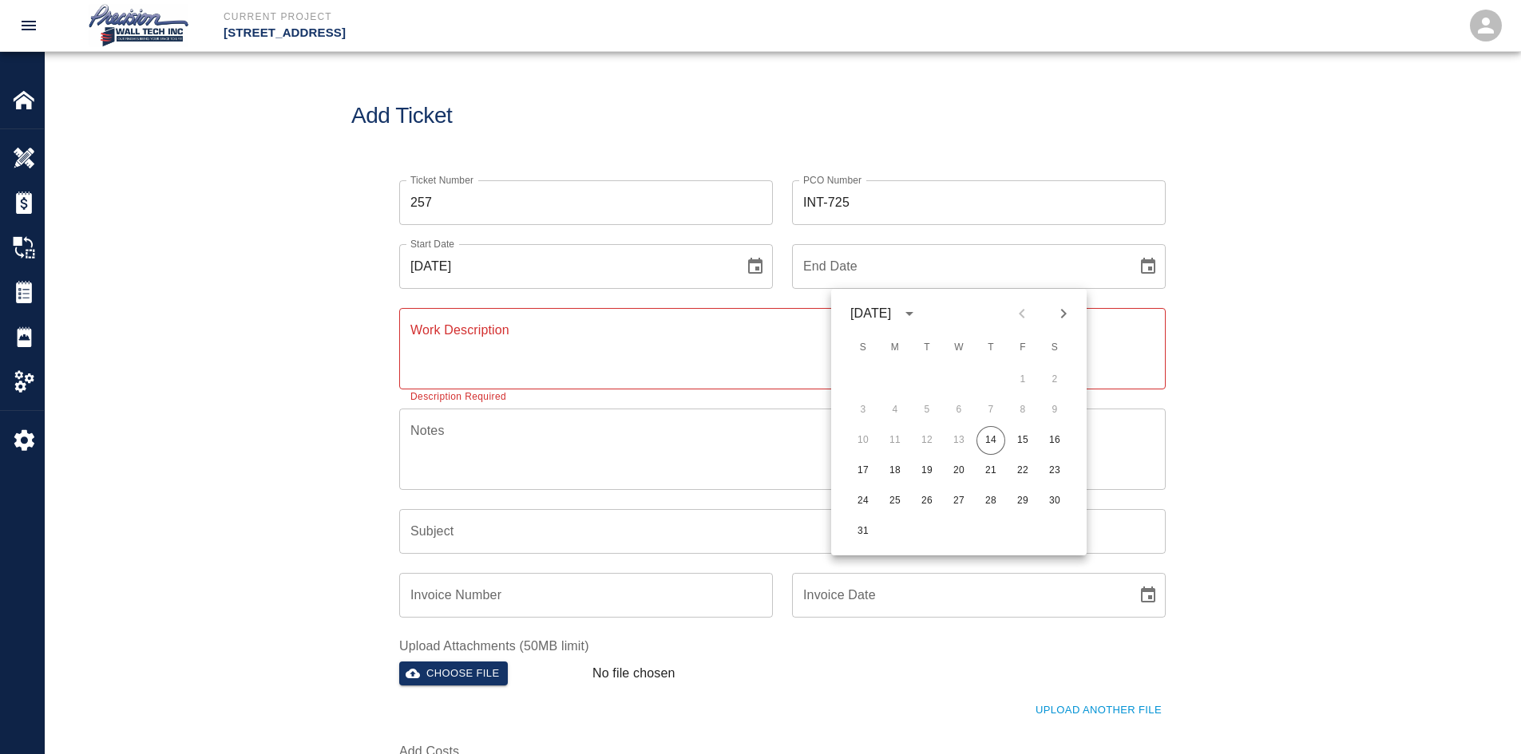
click at [976, 426] on button "14" at bounding box center [990, 440] width 29 height 29
type input "[DATE]"
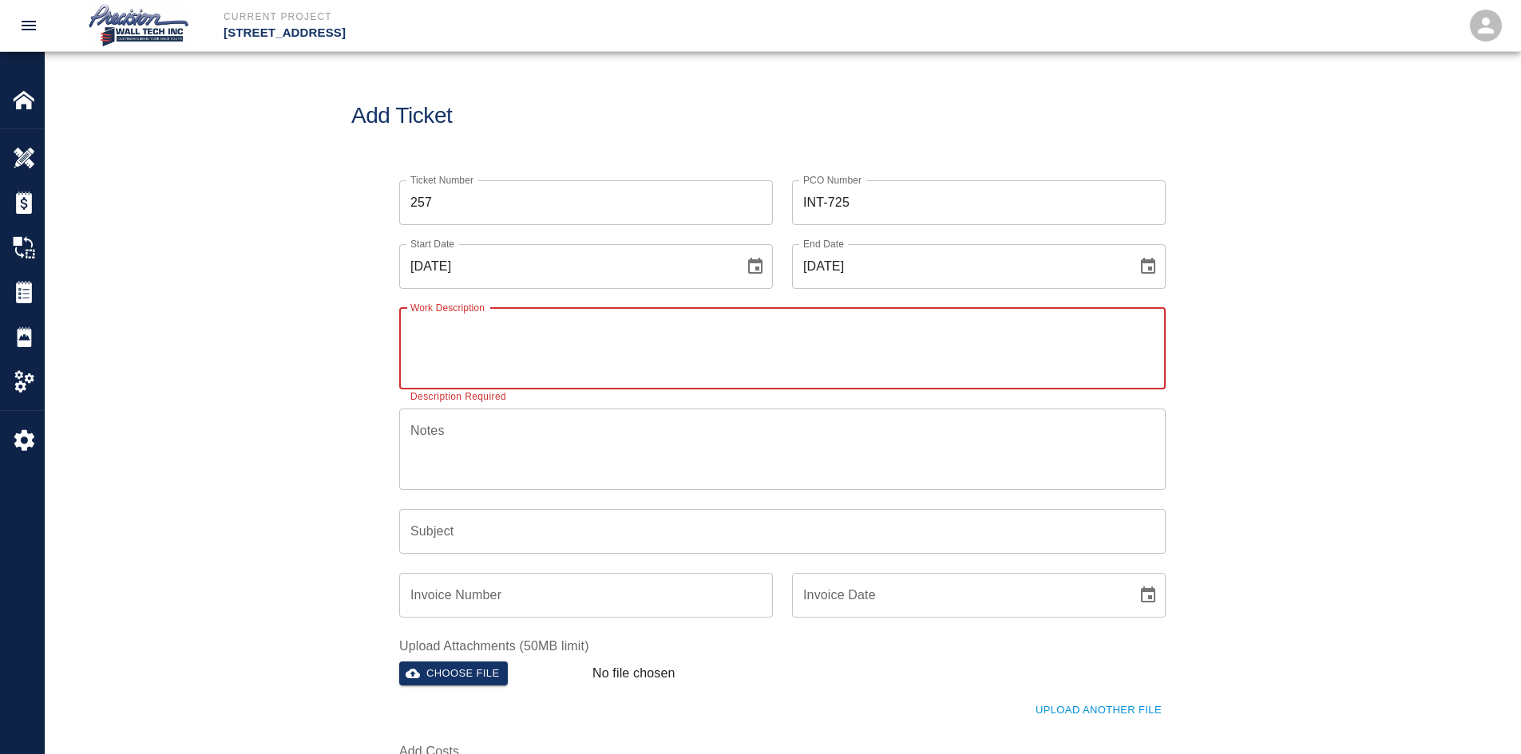
click at [507, 318] on div "x Work Description" at bounding box center [782, 348] width 766 height 81
paste textarea "We started protecting to paint the additional conduits installed after our fina…"
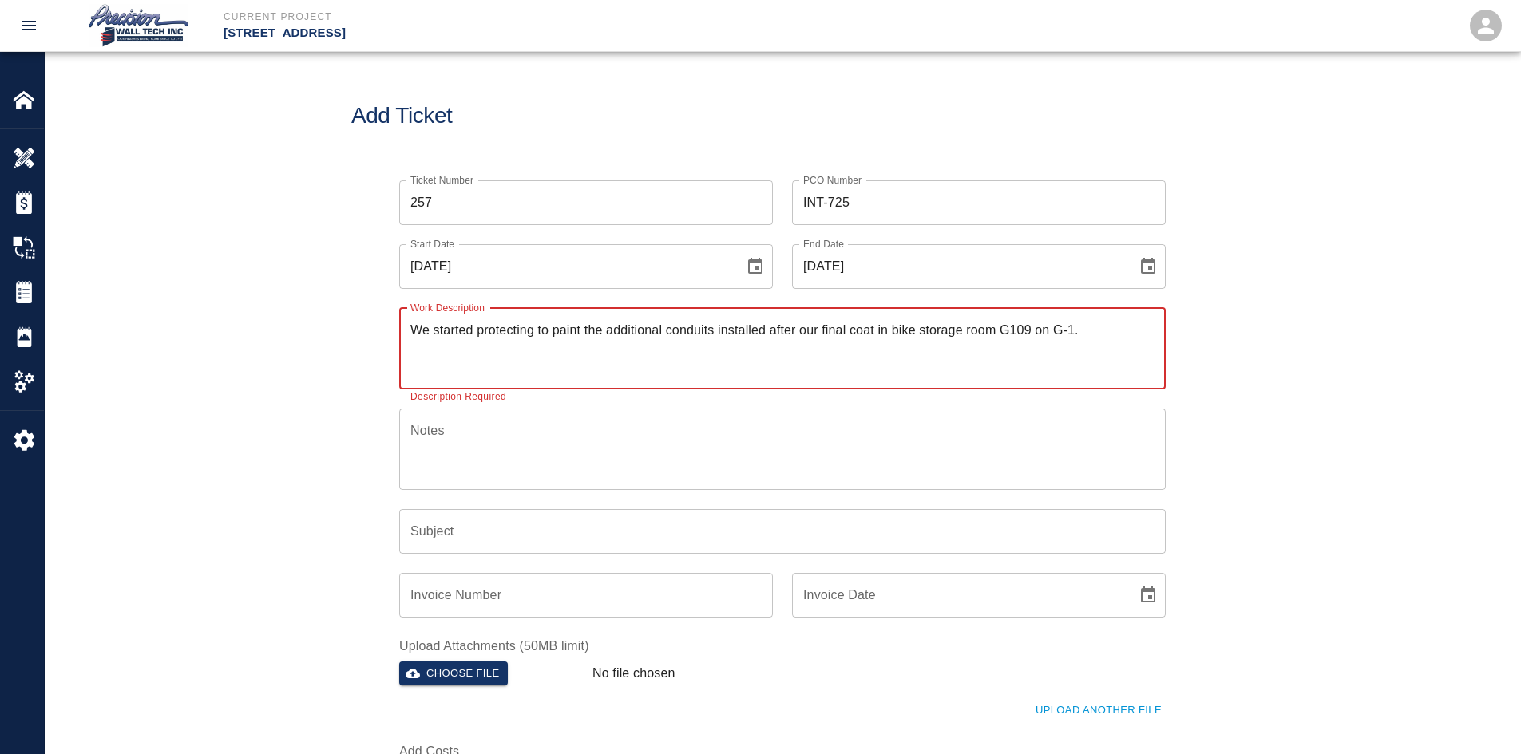
type textarea "We started protecting to paint the additional conduits installed after our fina…"
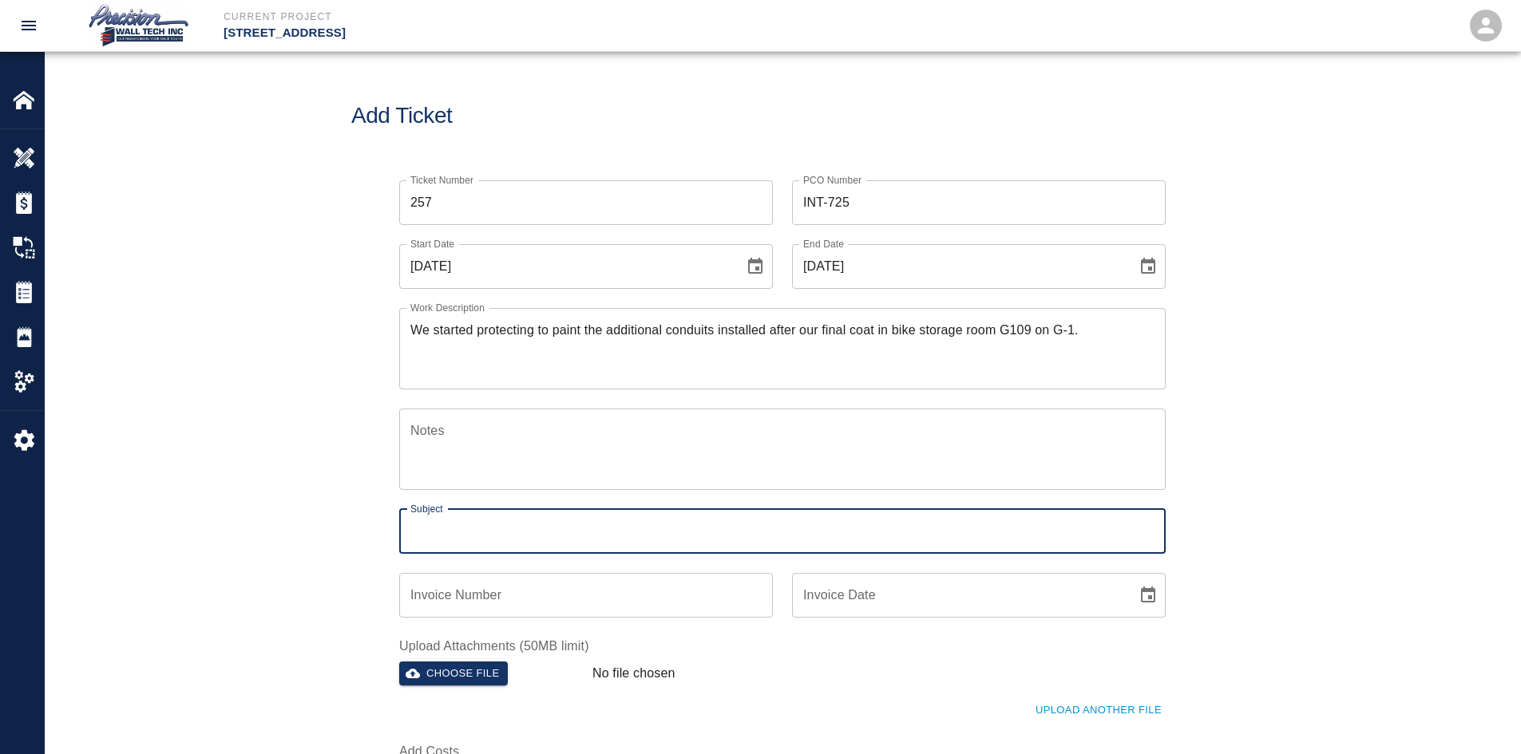
click at [537, 535] on input "Subject" at bounding box center [782, 531] width 766 height 45
paste input "We started protecting to paint the additional conduits installed after our fina…"
click at [494, 677] on button "Choose file" at bounding box center [453, 674] width 109 height 25
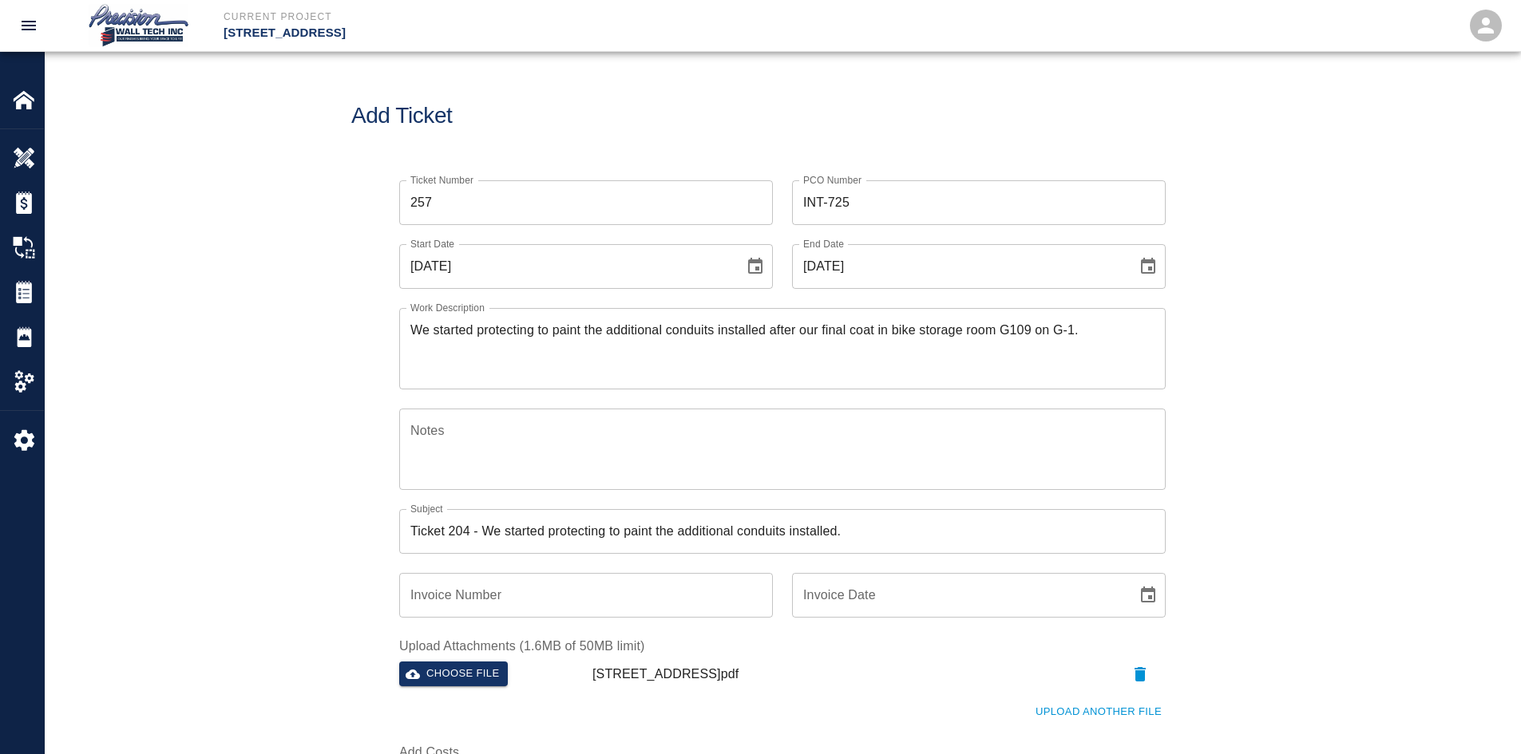
click at [460, 529] on input "Ticket 204 - We started protecting to paint the additional conduits installed." at bounding box center [782, 531] width 766 height 45
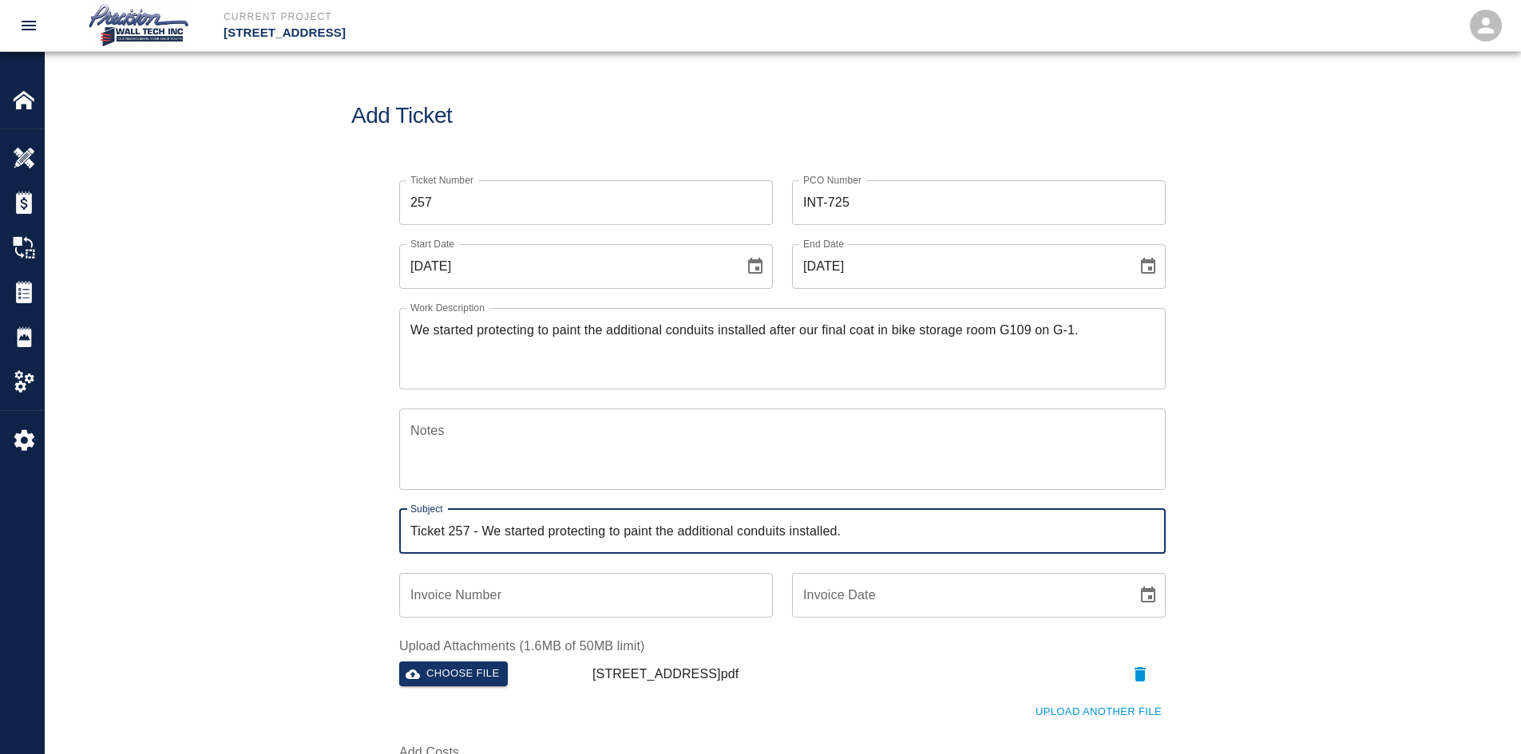
type input "Ticket 257 - We started protecting to paint the additional conduits installed."
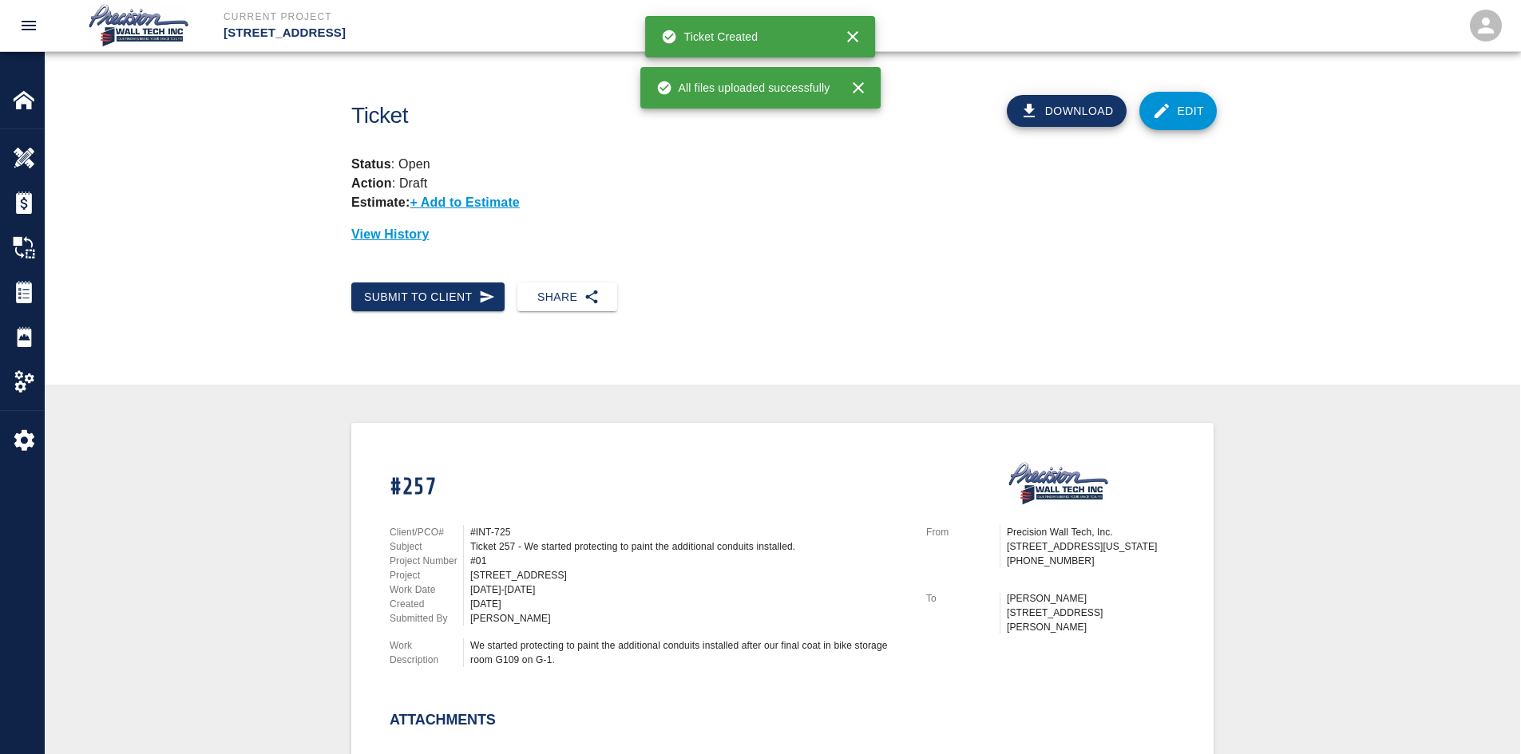
click at [1146, 110] on link "Edit" at bounding box center [1178, 111] width 78 height 38
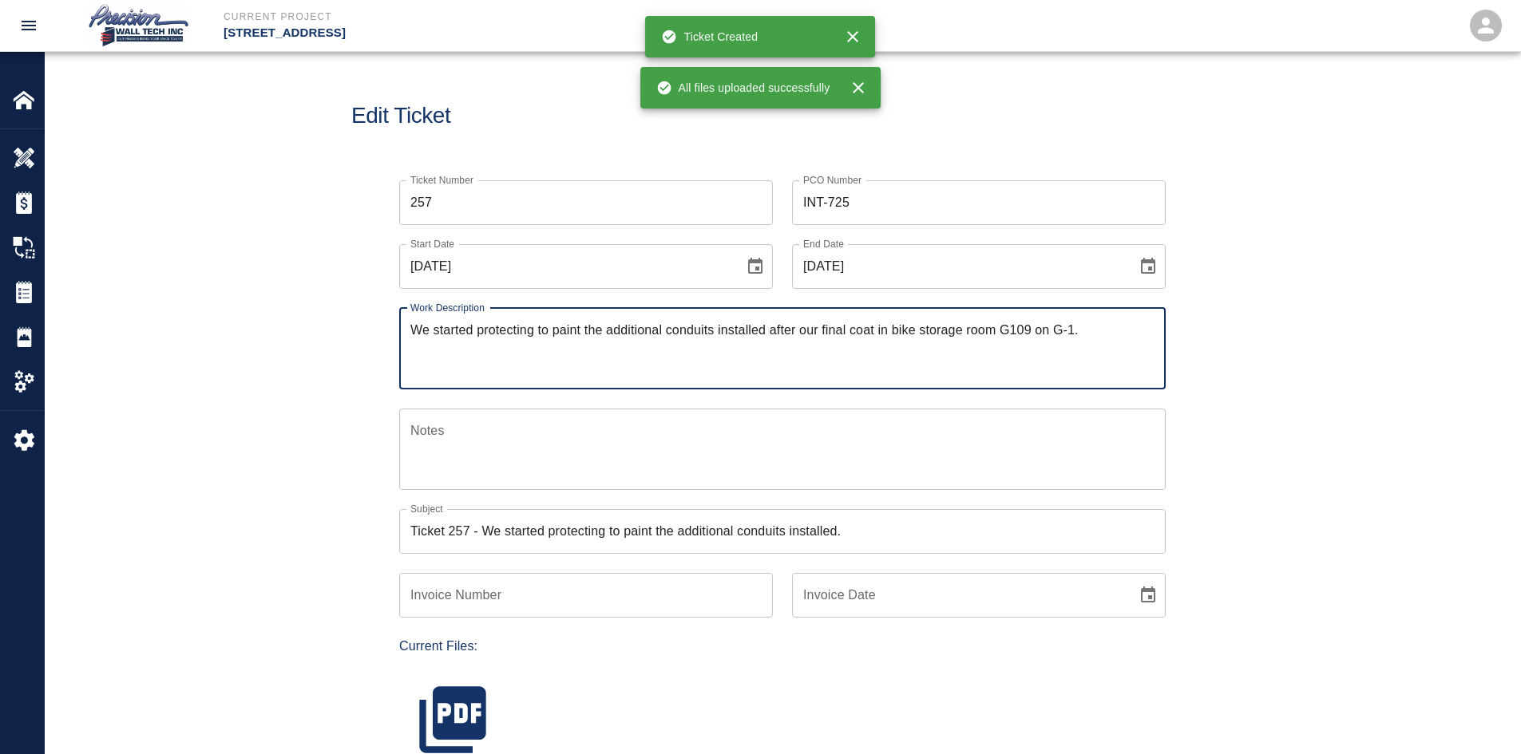
scroll to position [319, 0]
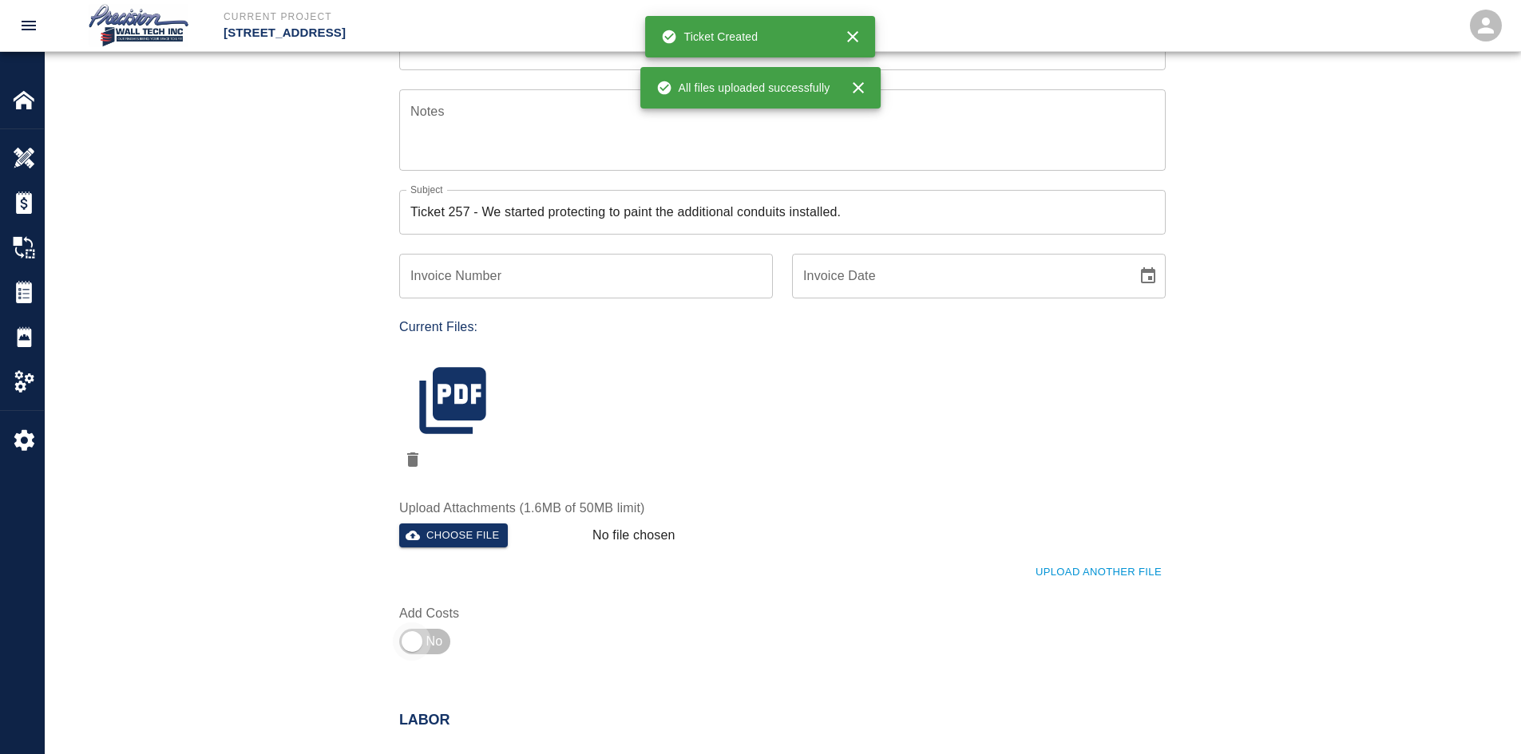
click at [423, 644] on input "checkbox" at bounding box center [411, 642] width 115 height 38
checkbox input "true"
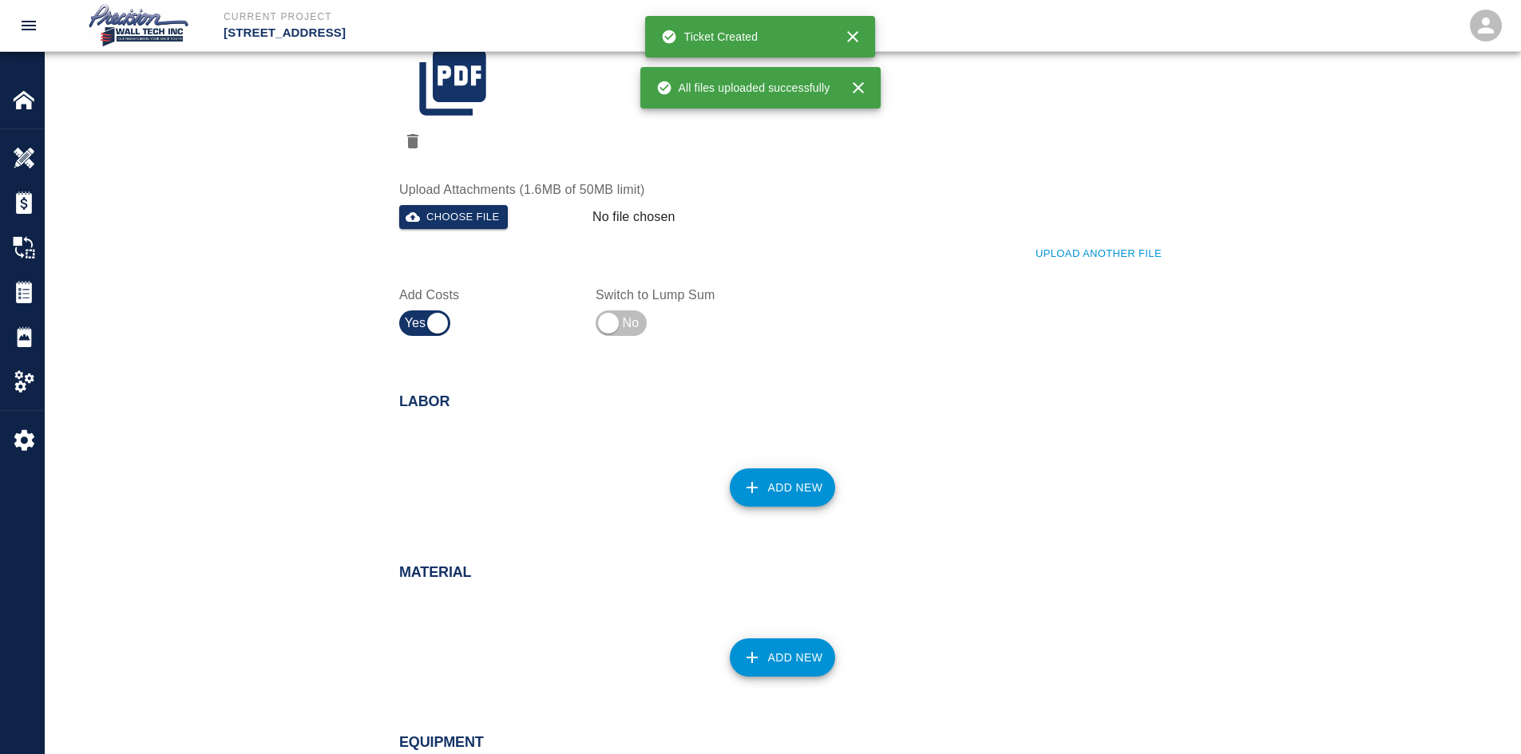
scroll to position [639, 0]
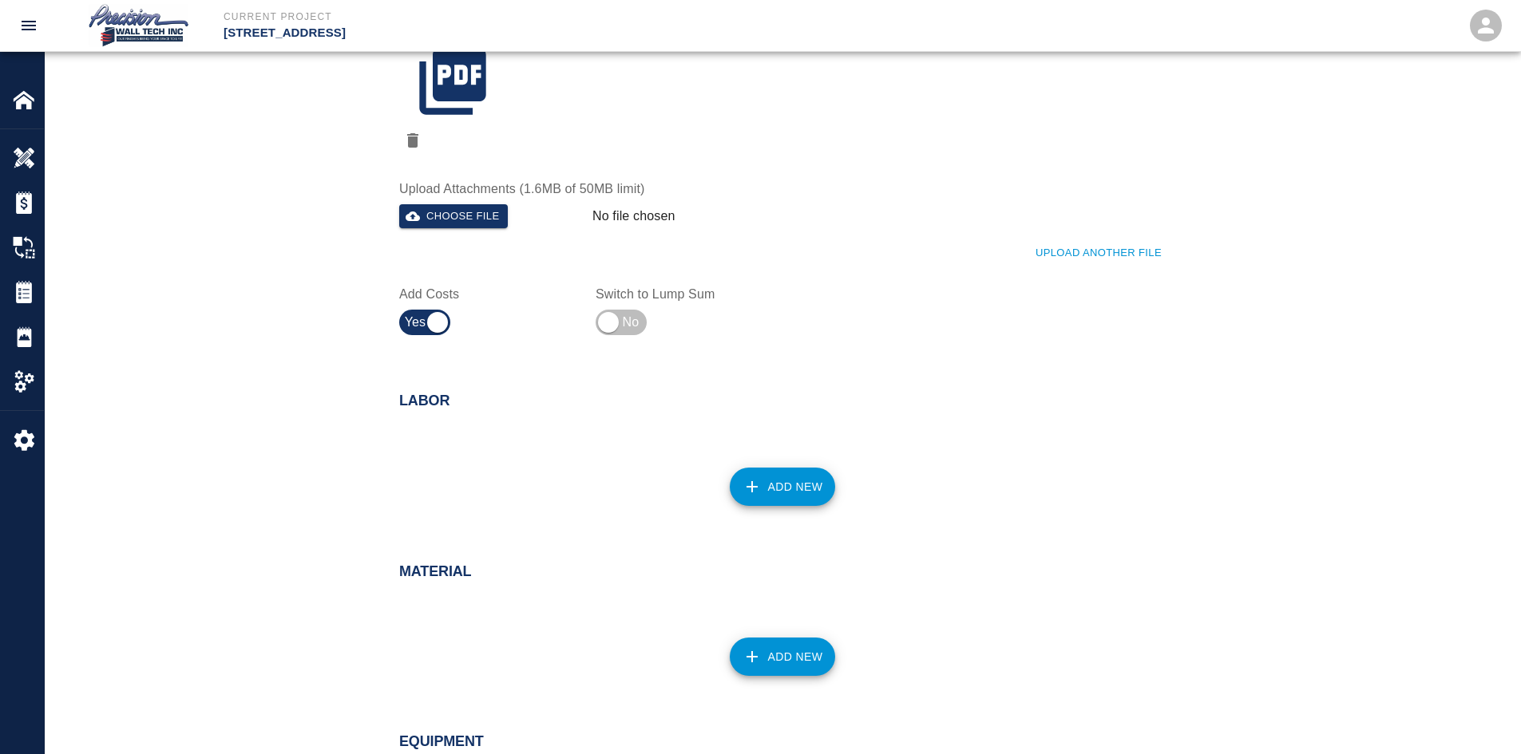
click at [754, 465] on div "Add New" at bounding box center [773, 477] width 786 height 70
click at [767, 478] on button "Add New" at bounding box center [783, 487] width 106 height 38
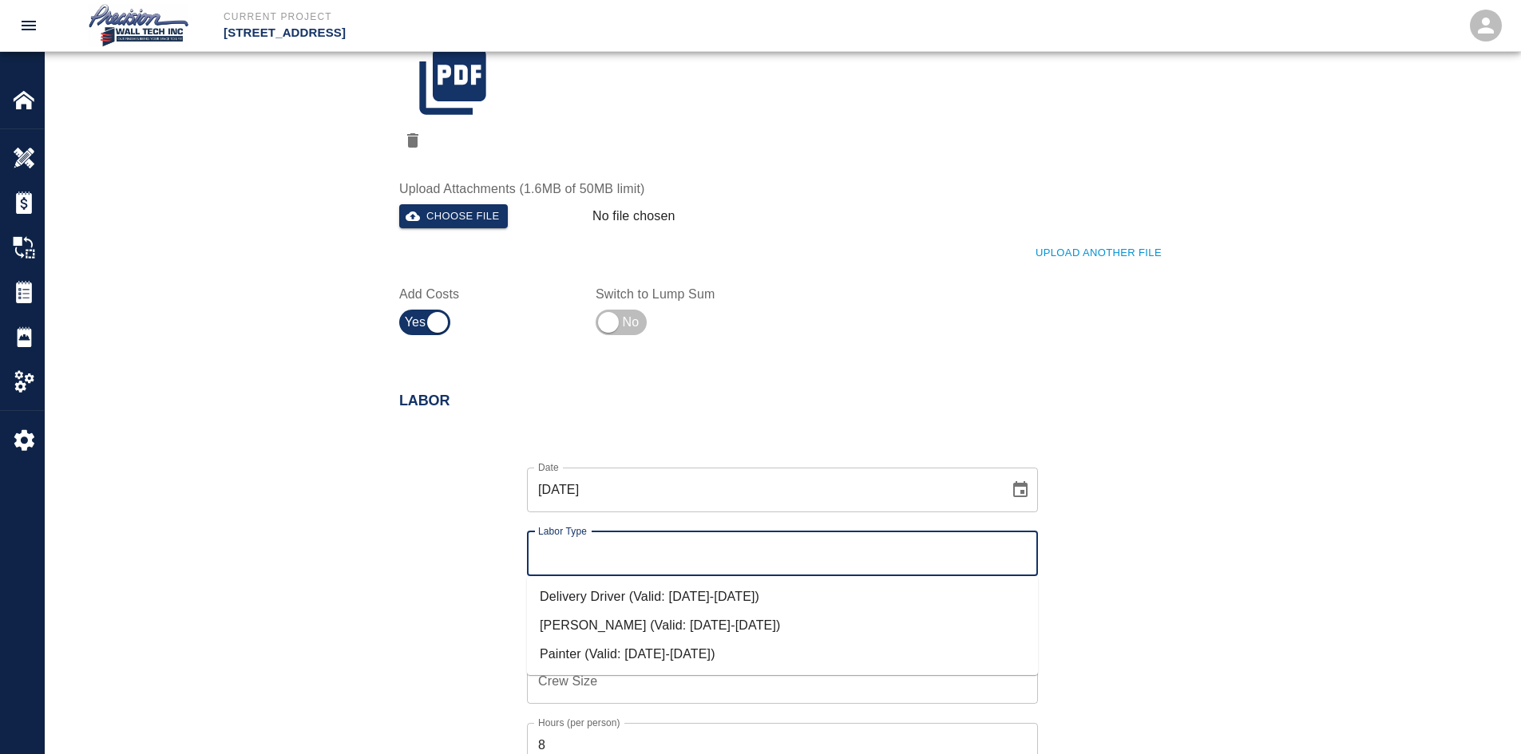
click at [679, 568] on input "Labor Type" at bounding box center [782, 554] width 497 height 30
click at [647, 652] on li "Painter (Valid: [DATE]-[DATE])" at bounding box center [782, 654] width 511 height 29
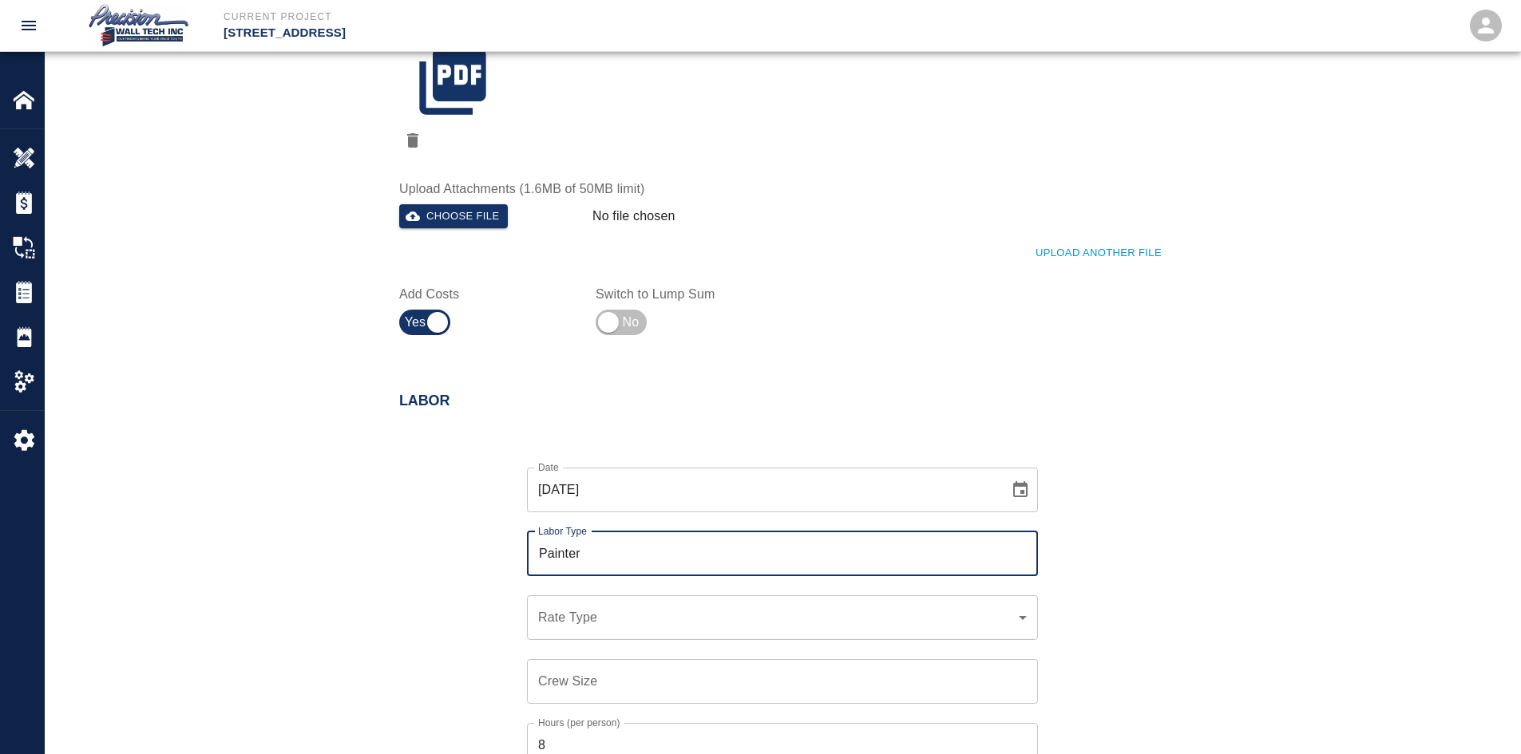
scroll to position [958, 0]
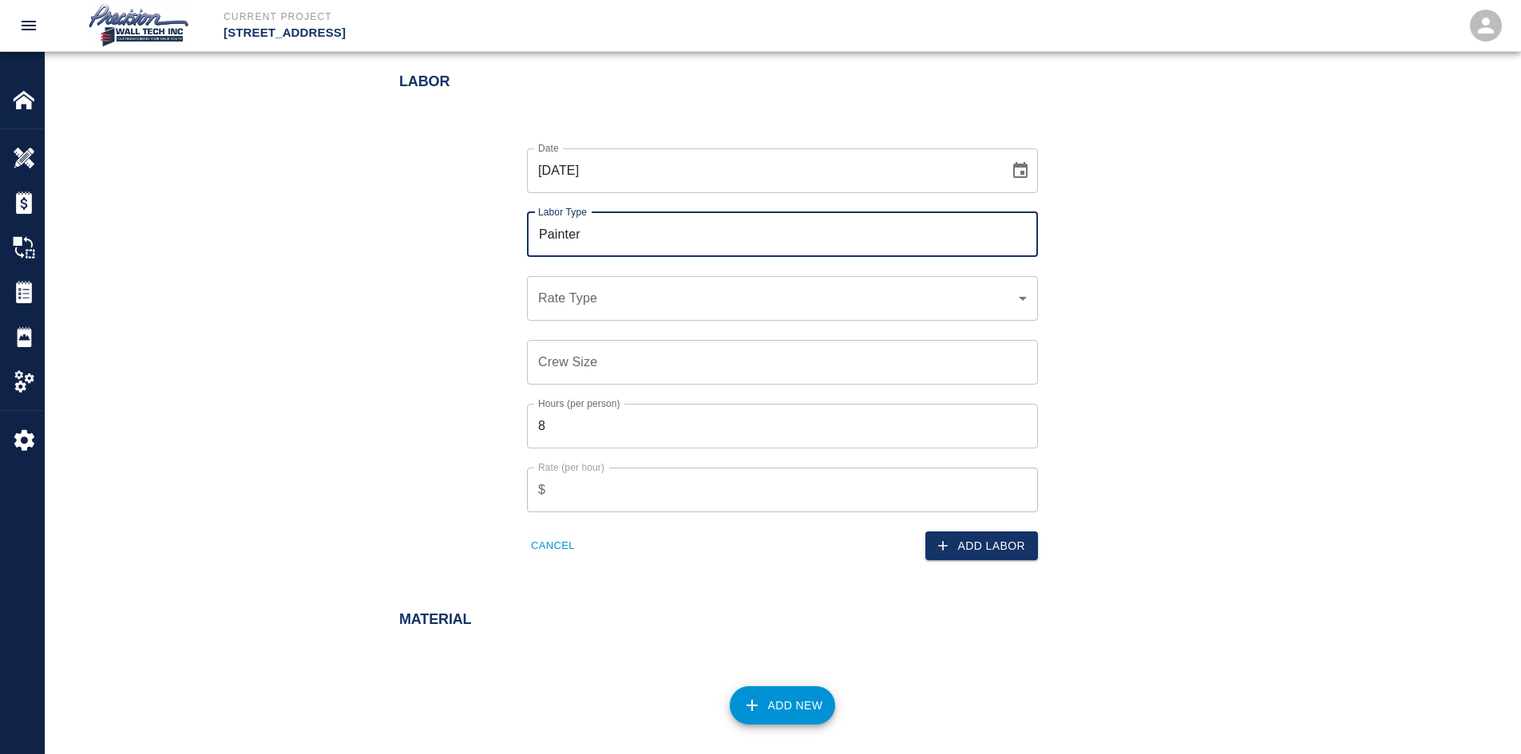
click at [650, 243] on input "Painter" at bounding box center [782, 235] width 497 height 30
click at [636, 304] on li "[PERSON_NAME] (Valid: [DATE]-[DATE])" at bounding box center [782, 306] width 511 height 29
type input "[PERSON_NAME]"
click at [642, 337] on div "Crew Size Crew Size" at bounding box center [773, 353] width 530 height 64
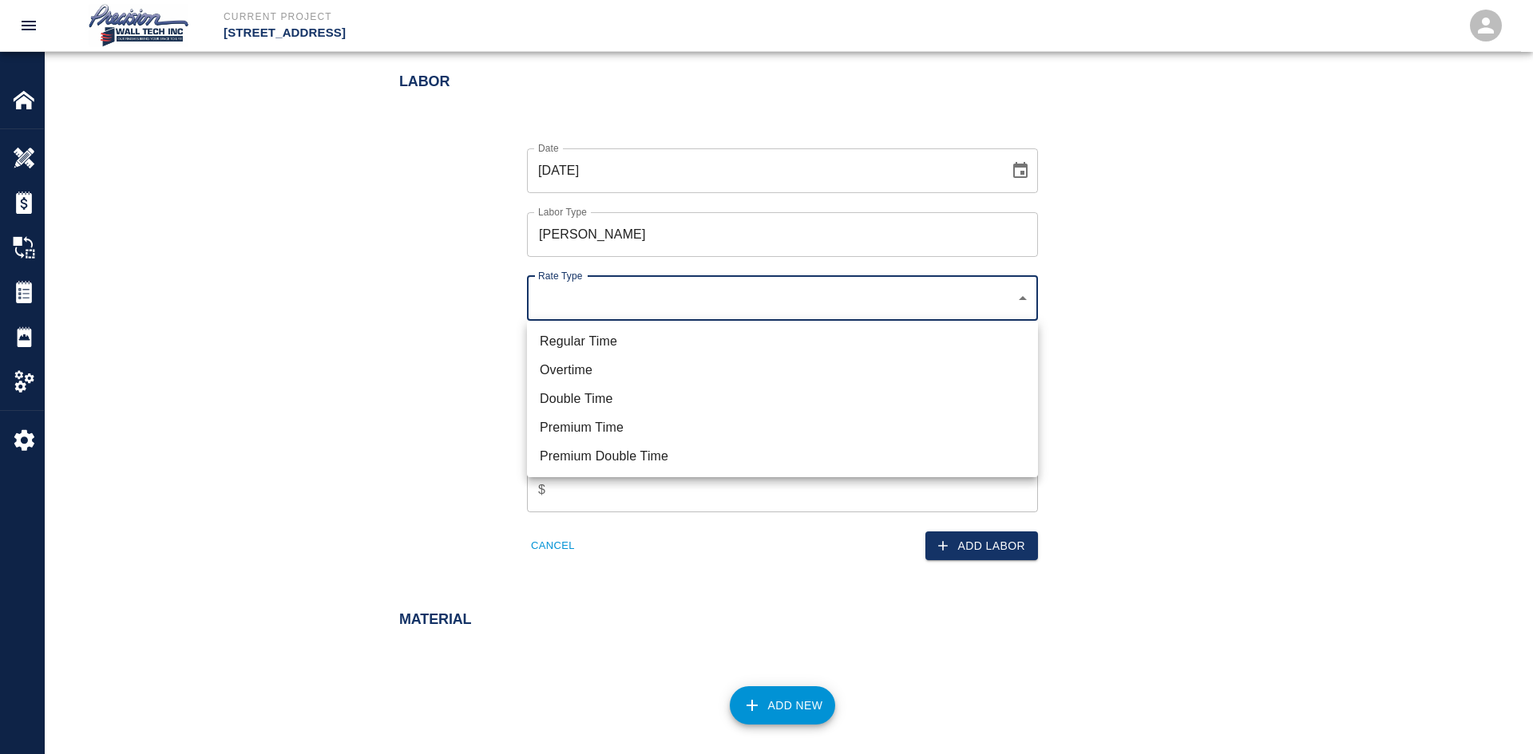
click at [604, 339] on li "Regular Time" at bounding box center [782, 341] width 511 height 29
type input "rate_rt"
type input "85.00"
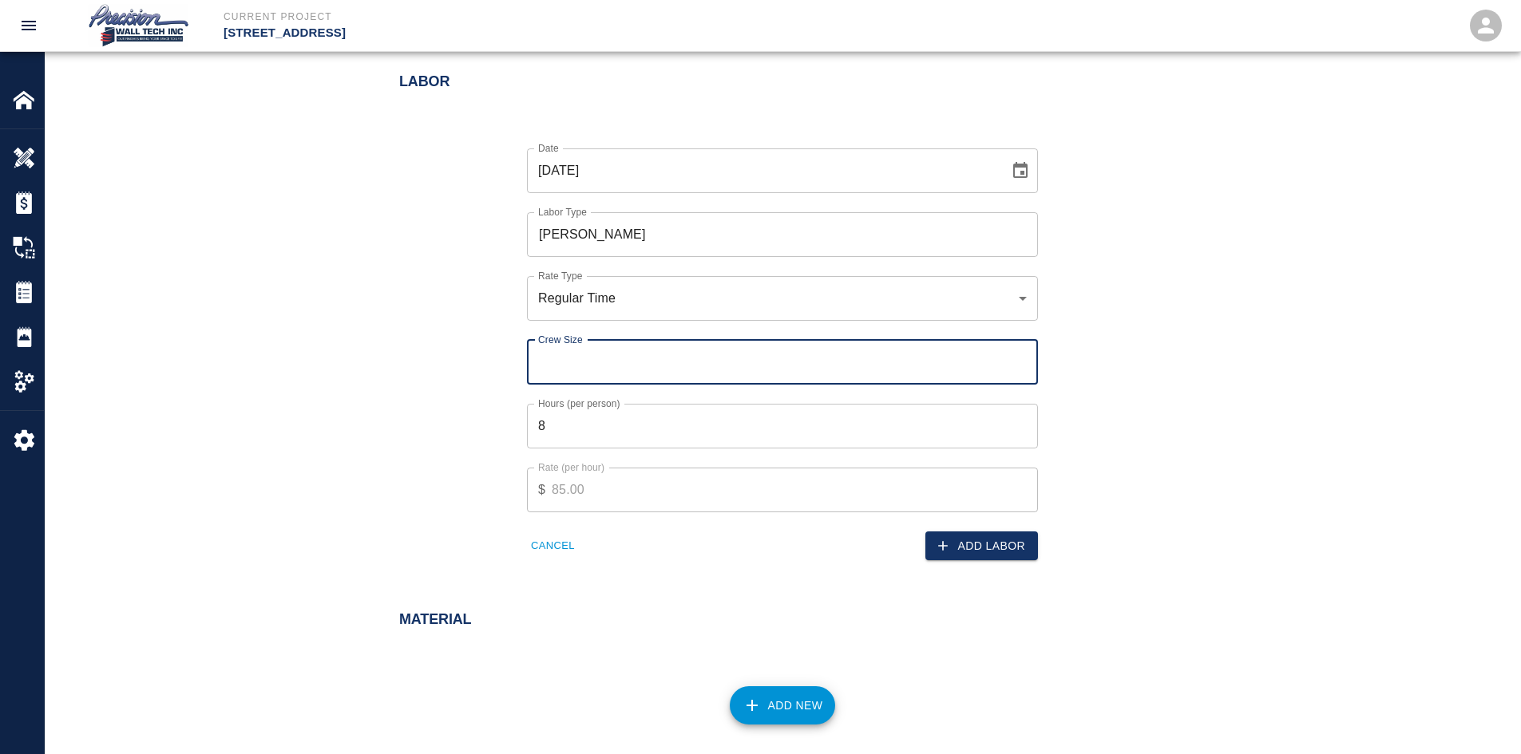
click at [613, 363] on input "Crew Size" at bounding box center [782, 362] width 511 height 45
type input "1"
click at [1019, 360] on input "1" at bounding box center [782, 362] width 511 height 45
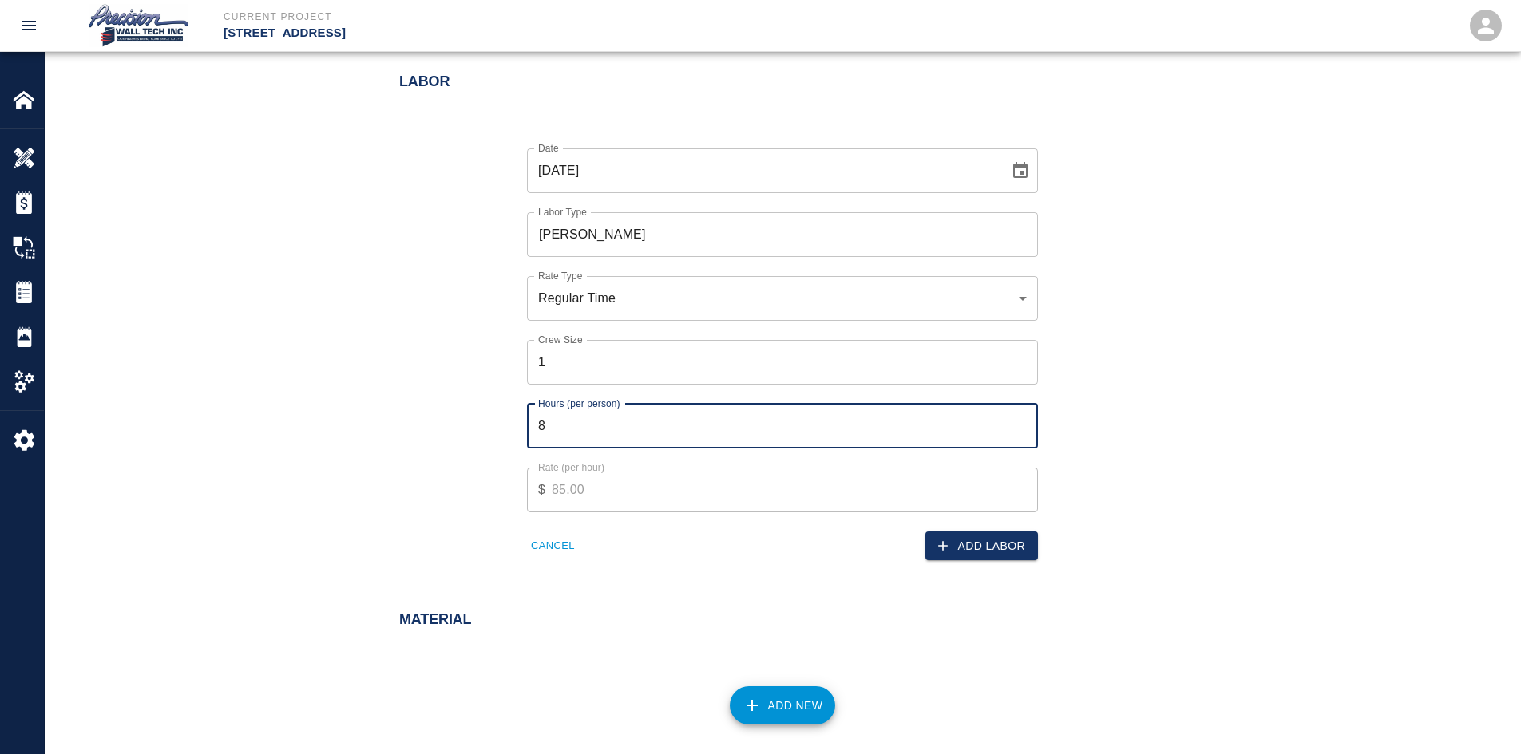
drag, startPoint x: 604, startPoint y: 424, endPoint x: 398, endPoint y: 429, distance: 206.0
click at [560, 422] on input "8" at bounding box center [782, 426] width 511 height 45
drag, startPoint x: 543, startPoint y: 418, endPoint x: 232, endPoint y: 415, distance: 311.4
click at [288, 407] on div "Labor Date [DATE] Date Labor Type [PERSON_NAME] Labor Type Rate Type Regular Ti…" at bounding box center [782, 320] width 1475 height 557
click at [667, 449] on div "Rate (per hour) $ 85.00 Rate (per hour)" at bounding box center [773, 481] width 530 height 64
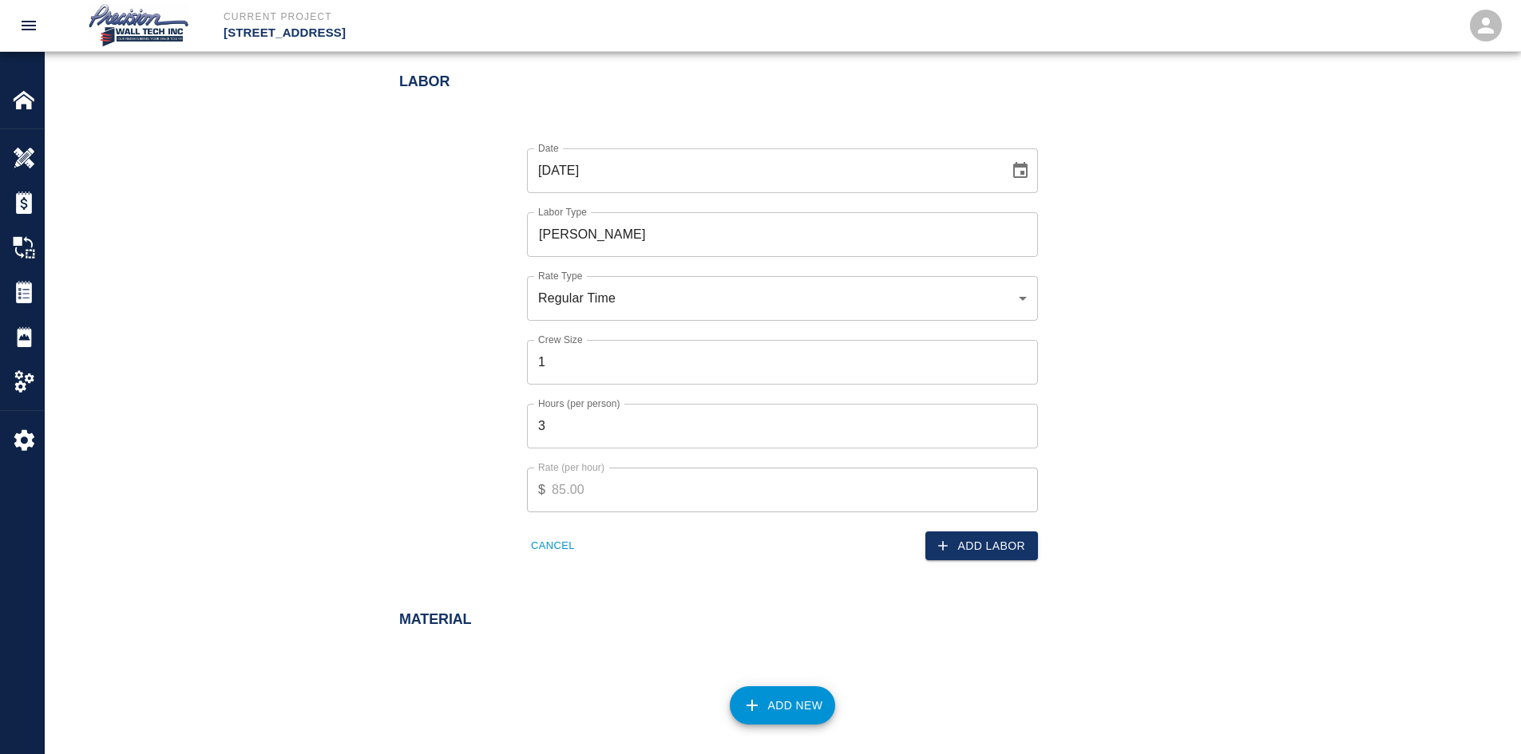
drag, startPoint x: 505, startPoint y: 429, endPoint x: 17, endPoint y: 462, distance: 489.8
click at [82, 445] on div "Labor Date [DATE] Date Labor Type [PERSON_NAME] Labor Type Rate Type Regular Ti…" at bounding box center [782, 320] width 1475 height 557
type input "2"
click at [789, 694] on button "Add New" at bounding box center [783, 706] width 106 height 38
click at [976, 541] on button "Add Labor" at bounding box center [981, 547] width 113 height 30
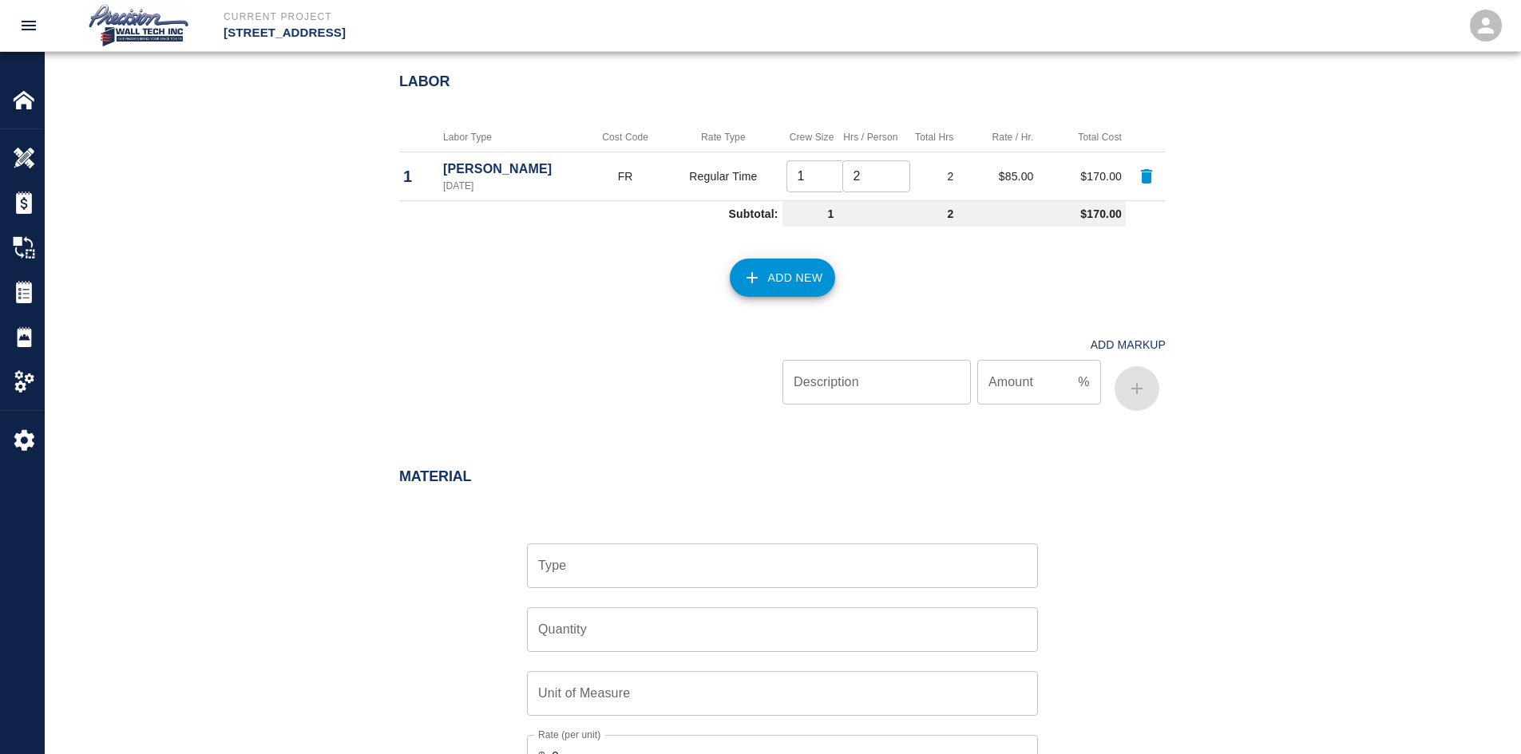
click at [778, 287] on button "Add New" at bounding box center [783, 278] width 106 height 38
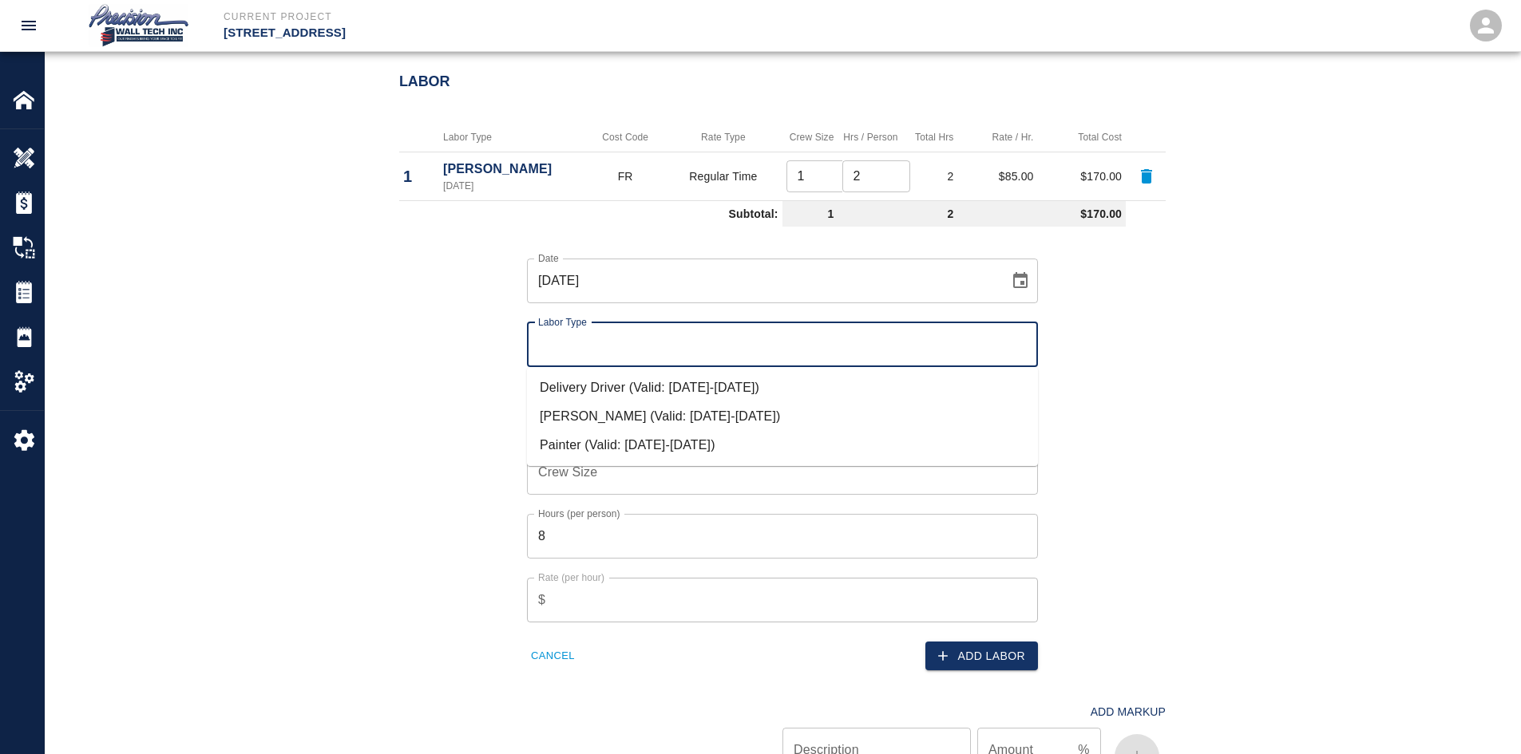
click at [603, 335] on input "Labor Type" at bounding box center [782, 345] width 497 height 30
drag, startPoint x: 600, startPoint y: 434, endPoint x: 571, endPoint y: 432, distance: 29.6
click at [601, 434] on li "Painter (Valid: [DATE]-[DATE])" at bounding box center [782, 445] width 511 height 29
type input "Painter"
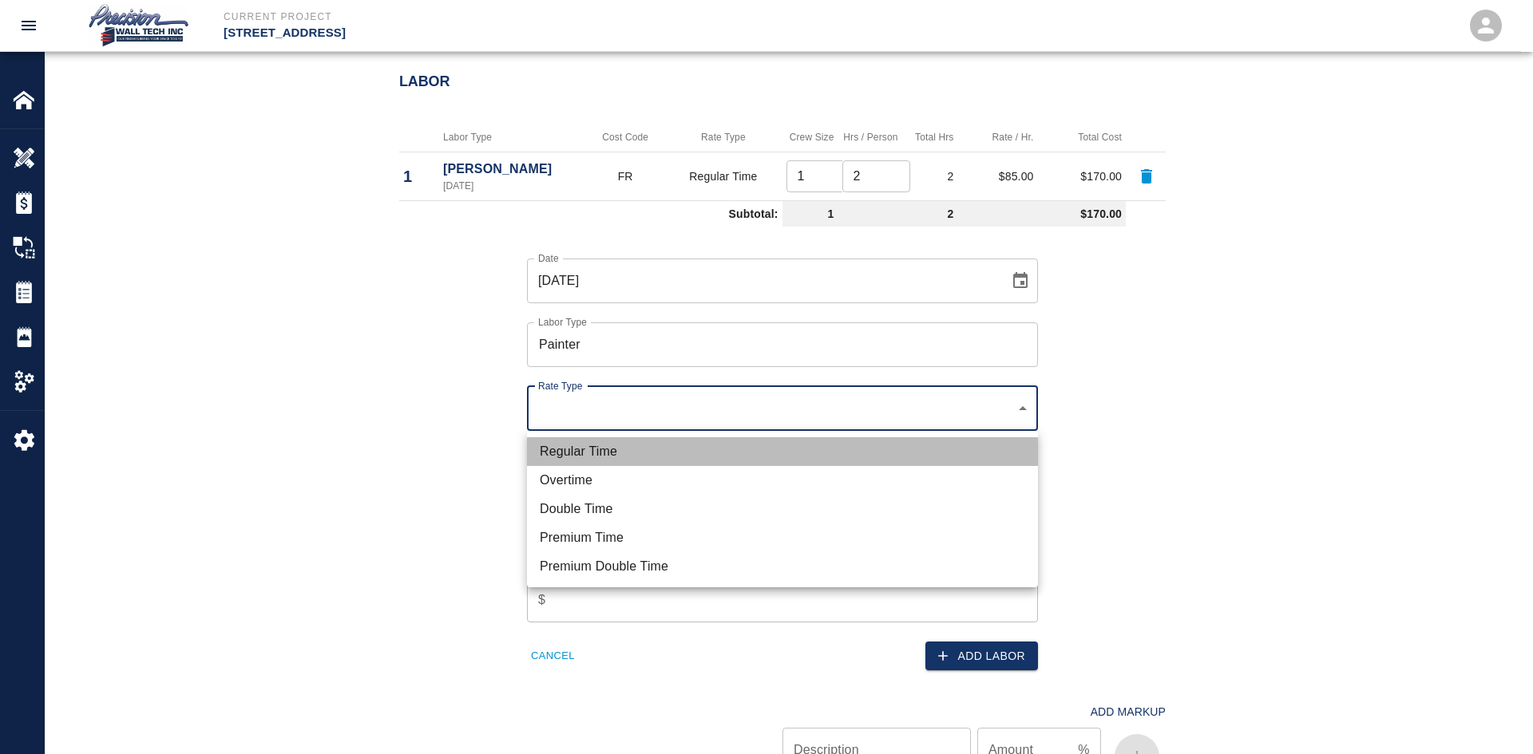
click at [612, 454] on li "Regular Time" at bounding box center [782, 452] width 511 height 29
type input "rate_rt"
type input "75.00"
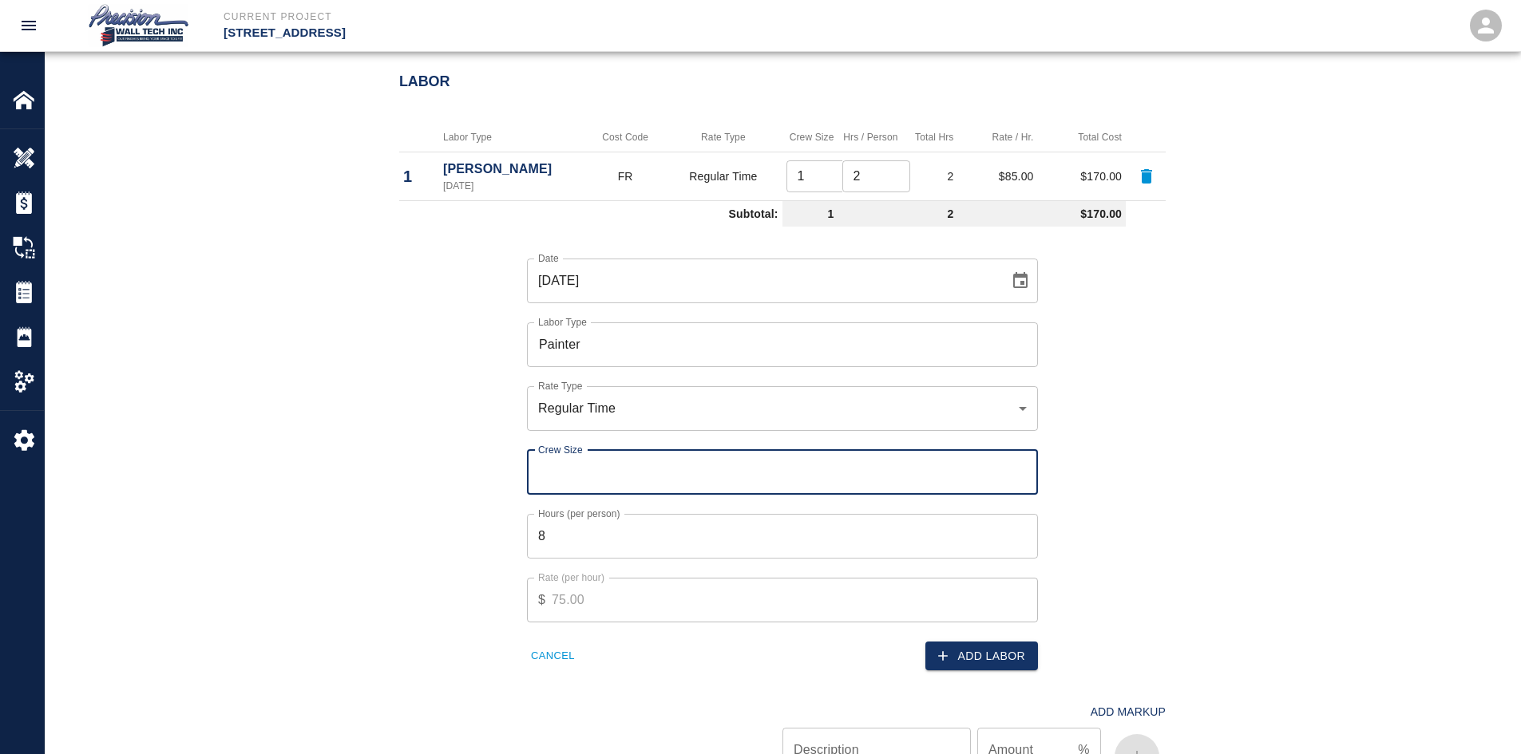
click at [729, 462] on input "Crew Size" at bounding box center [782, 472] width 511 height 45
type input "2"
type input "1"
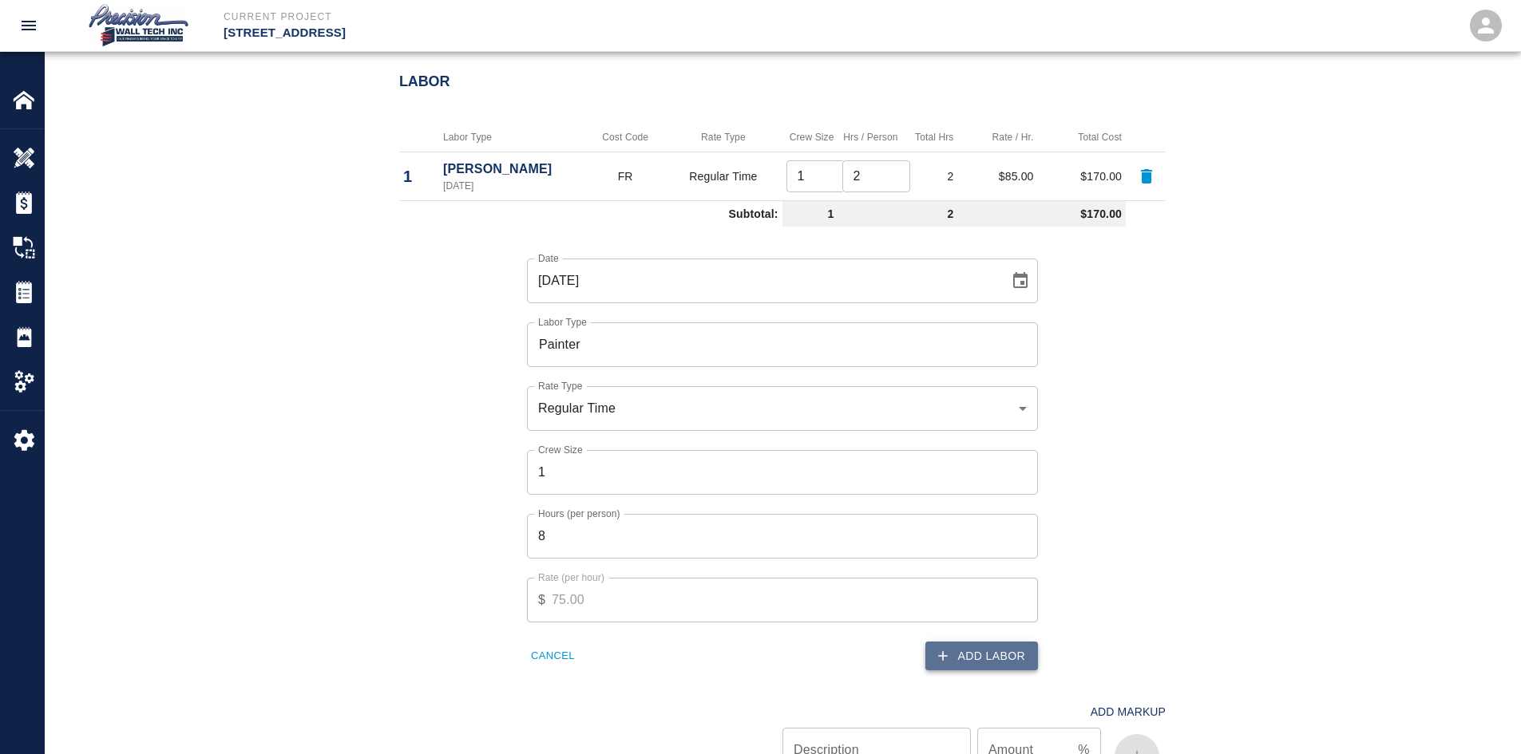
click at [1020, 661] on button "Add Labor" at bounding box center [981, 657] width 113 height 30
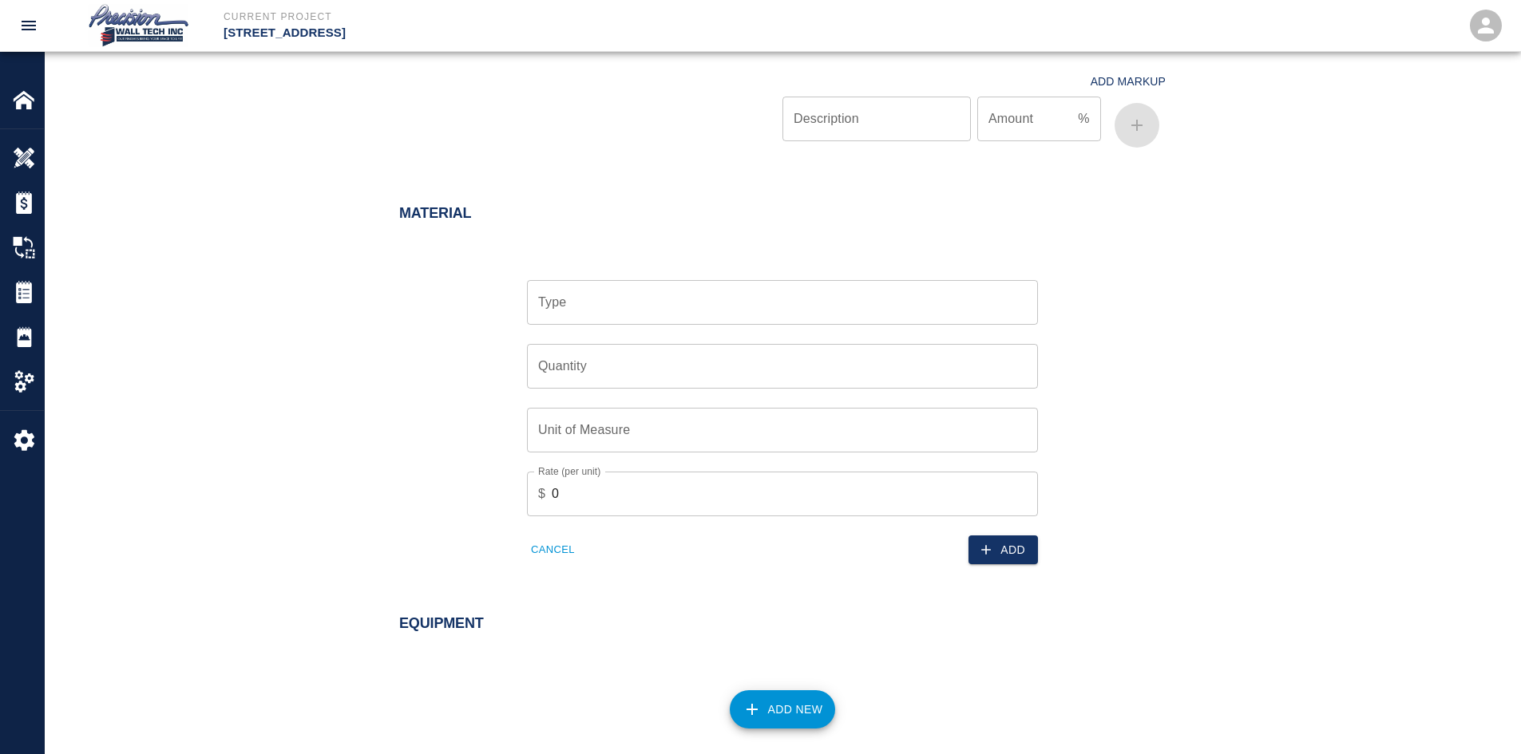
scroll to position [1277, 0]
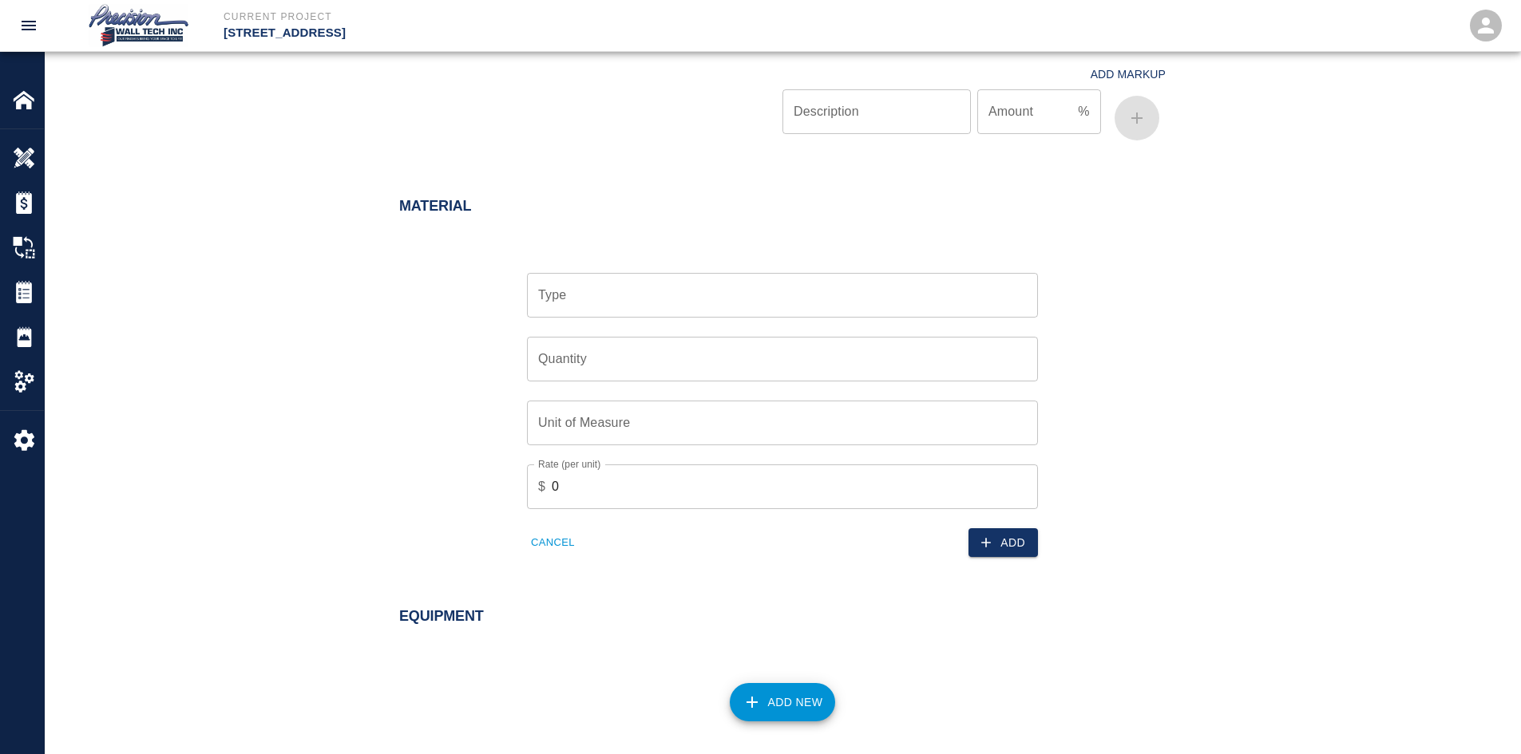
click at [703, 283] on input "Type" at bounding box center [782, 295] width 497 height 30
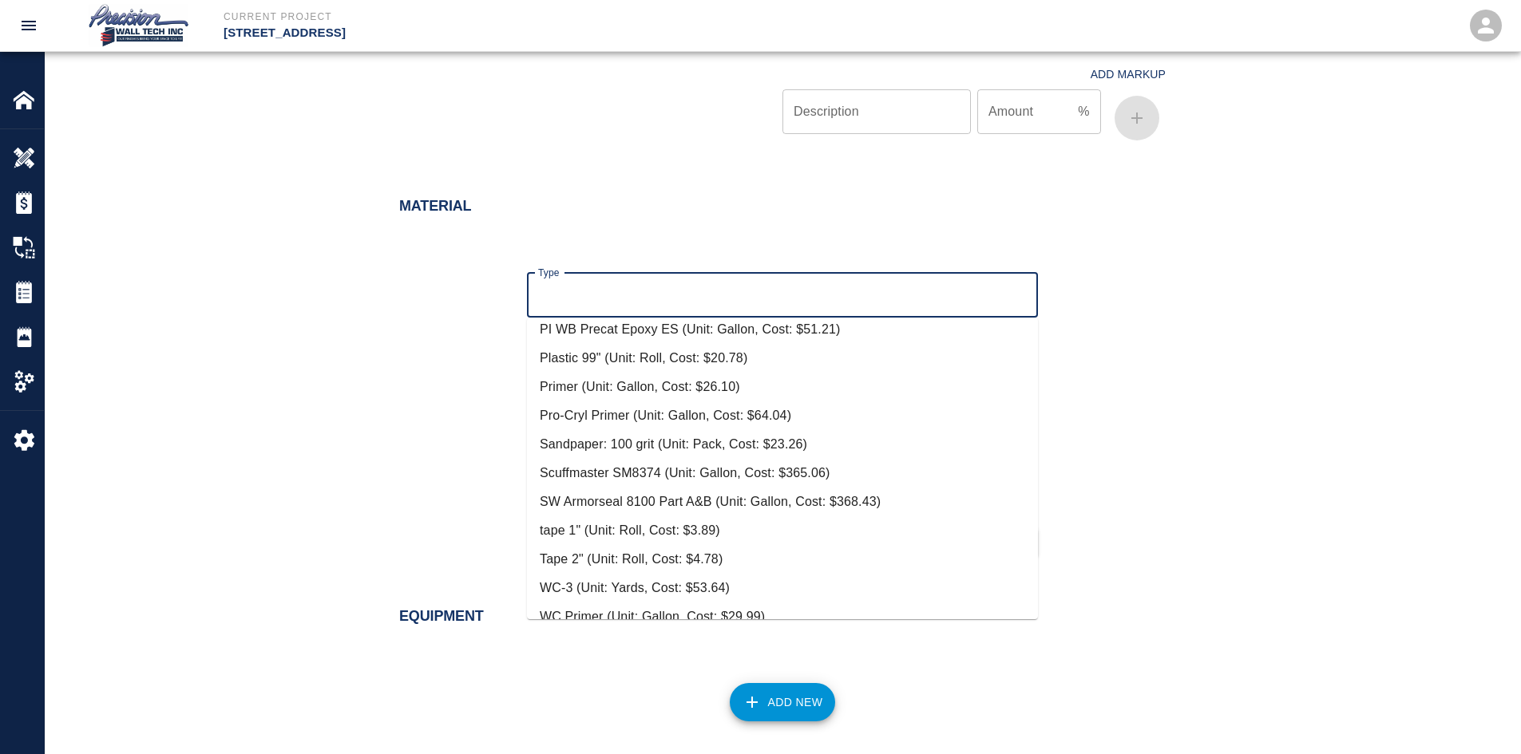
scroll to position [257, 0]
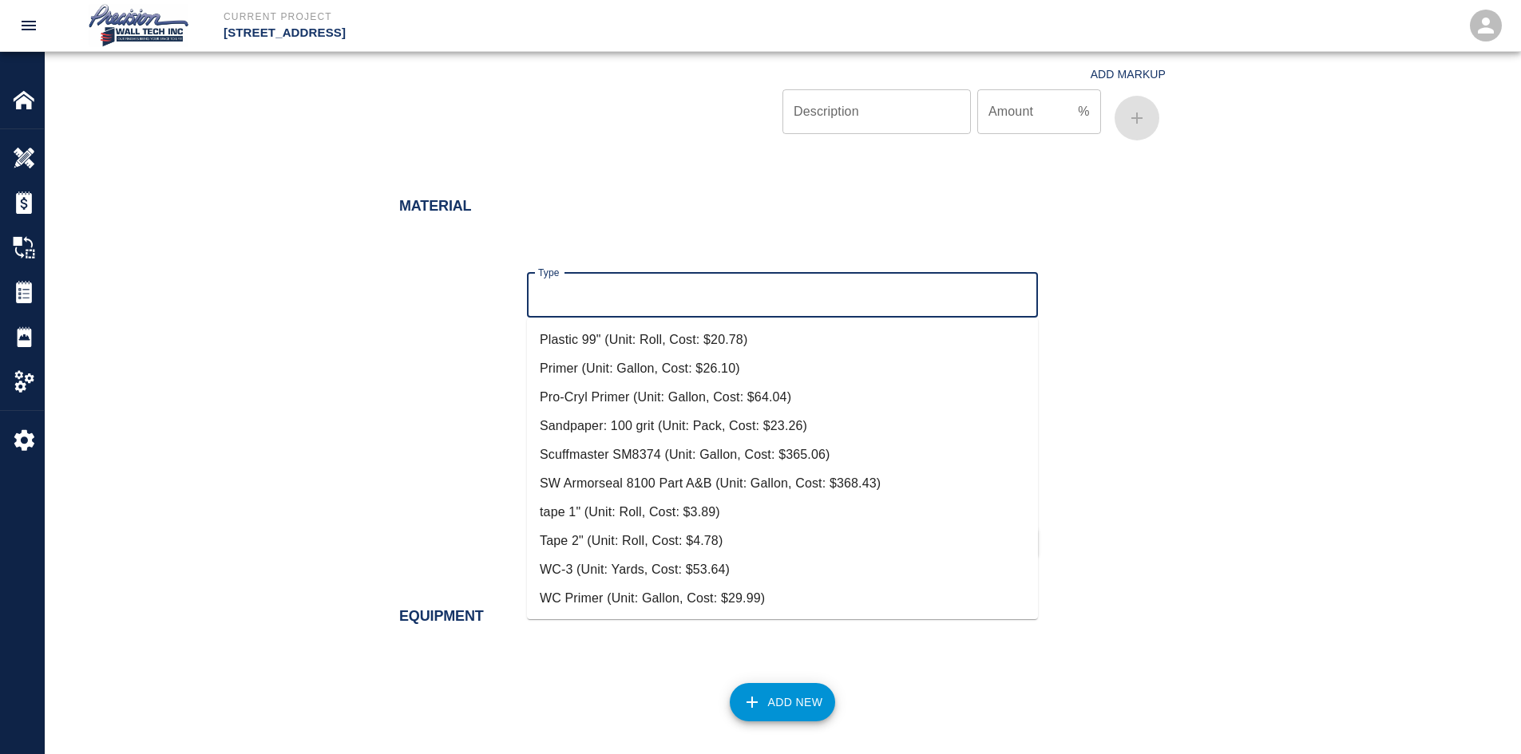
click at [663, 533] on li "Tape 2" (Unit: Roll, Cost: $4.78)" at bounding box center [782, 541] width 511 height 29
type input "Tape 2" (Unit: Roll, Cost: $4.78)"
type input "Roll"
type input "4.78"
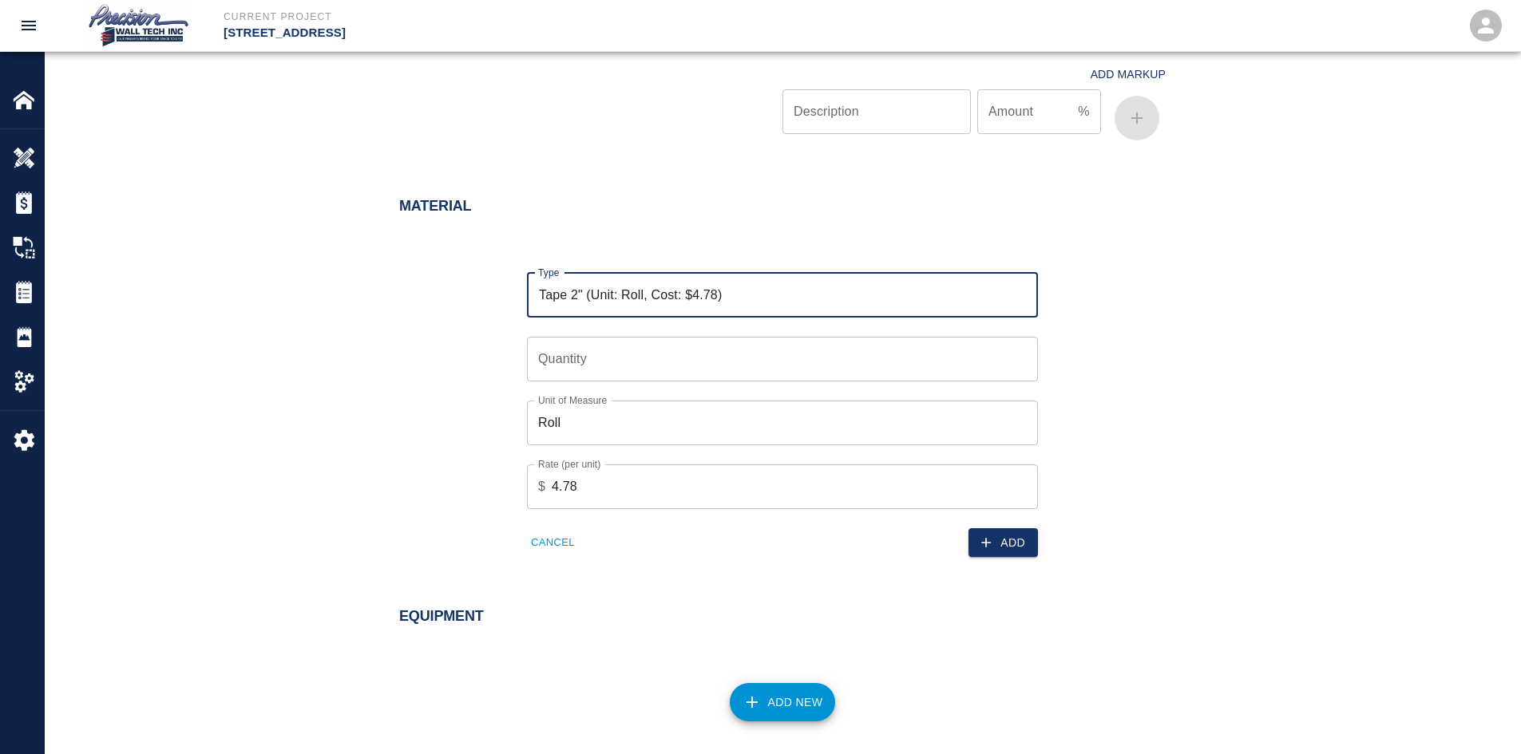
click at [724, 379] on input "Quantity" at bounding box center [782, 359] width 511 height 45
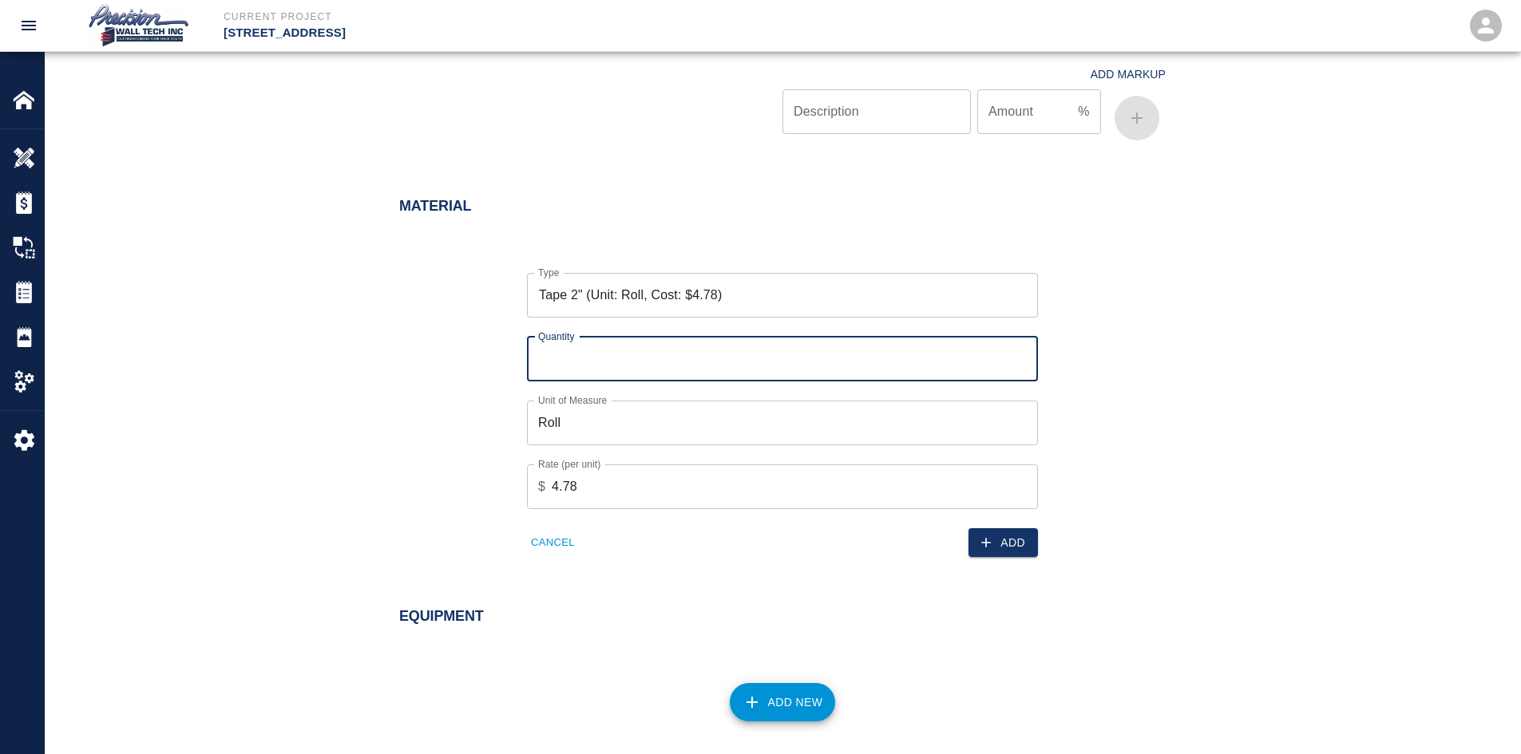
click at [1034, 350] on input "Quantity" at bounding box center [782, 359] width 511 height 45
click at [1029, 352] on input "Quantity" at bounding box center [782, 359] width 511 height 45
click at [1024, 352] on input "1" at bounding box center [782, 359] width 511 height 45
click at [1024, 352] on input "2" at bounding box center [782, 359] width 511 height 45
click at [1024, 352] on input "3" at bounding box center [782, 359] width 511 height 45
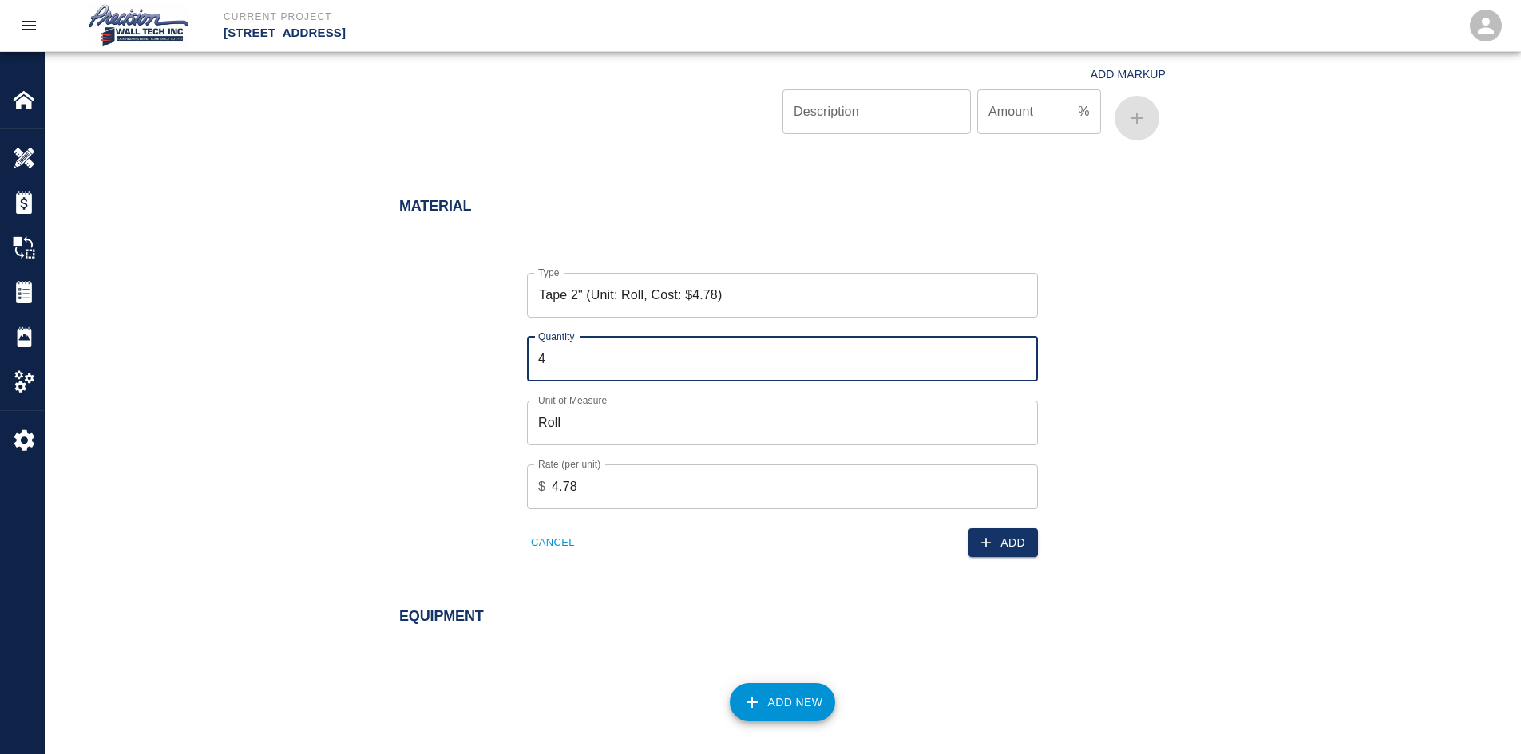
type input "4"
click at [1024, 352] on input "4" at bounding box center [782, 359] width 511 height 45
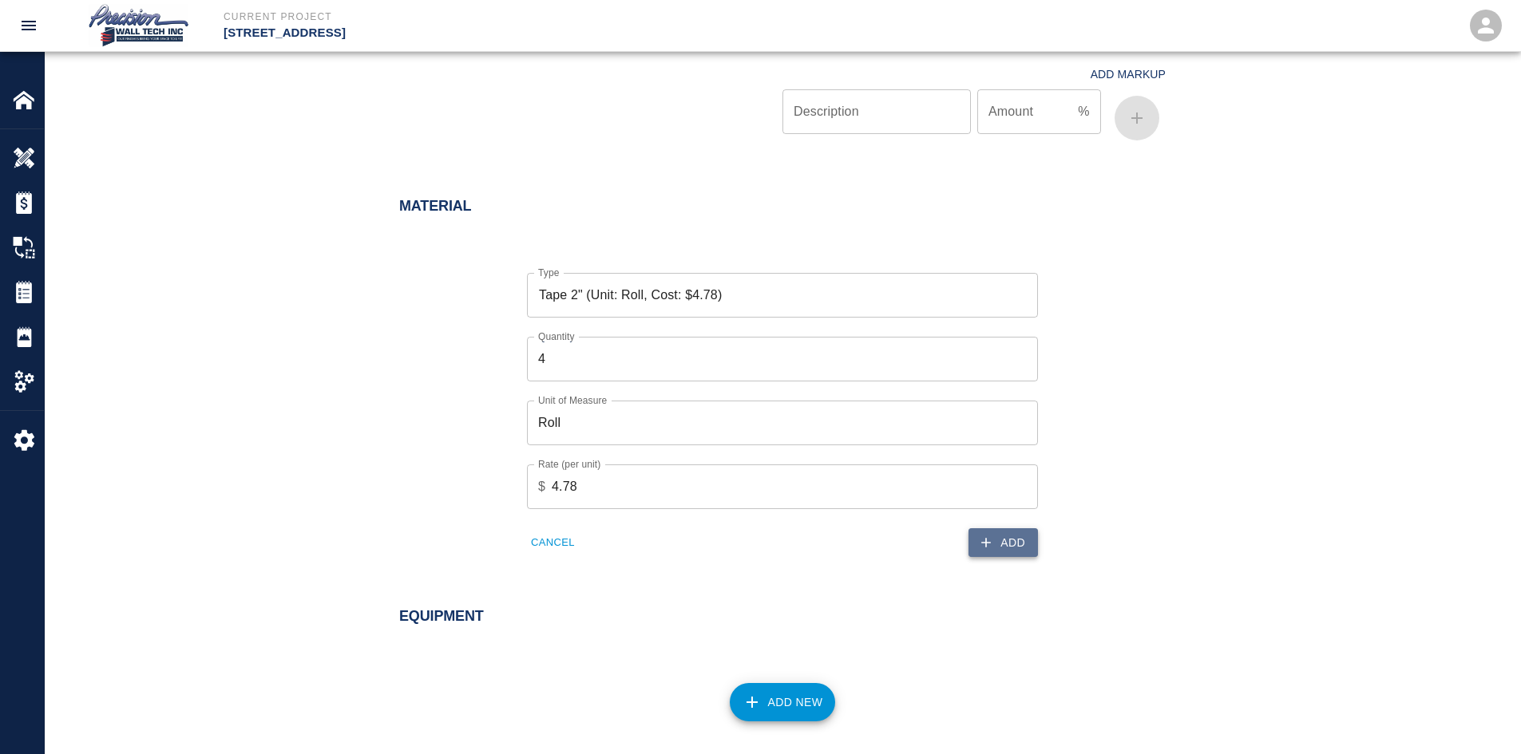
click at [1020, 537] on button "Add" at bounding box center [1002, 544] width 69 height 30
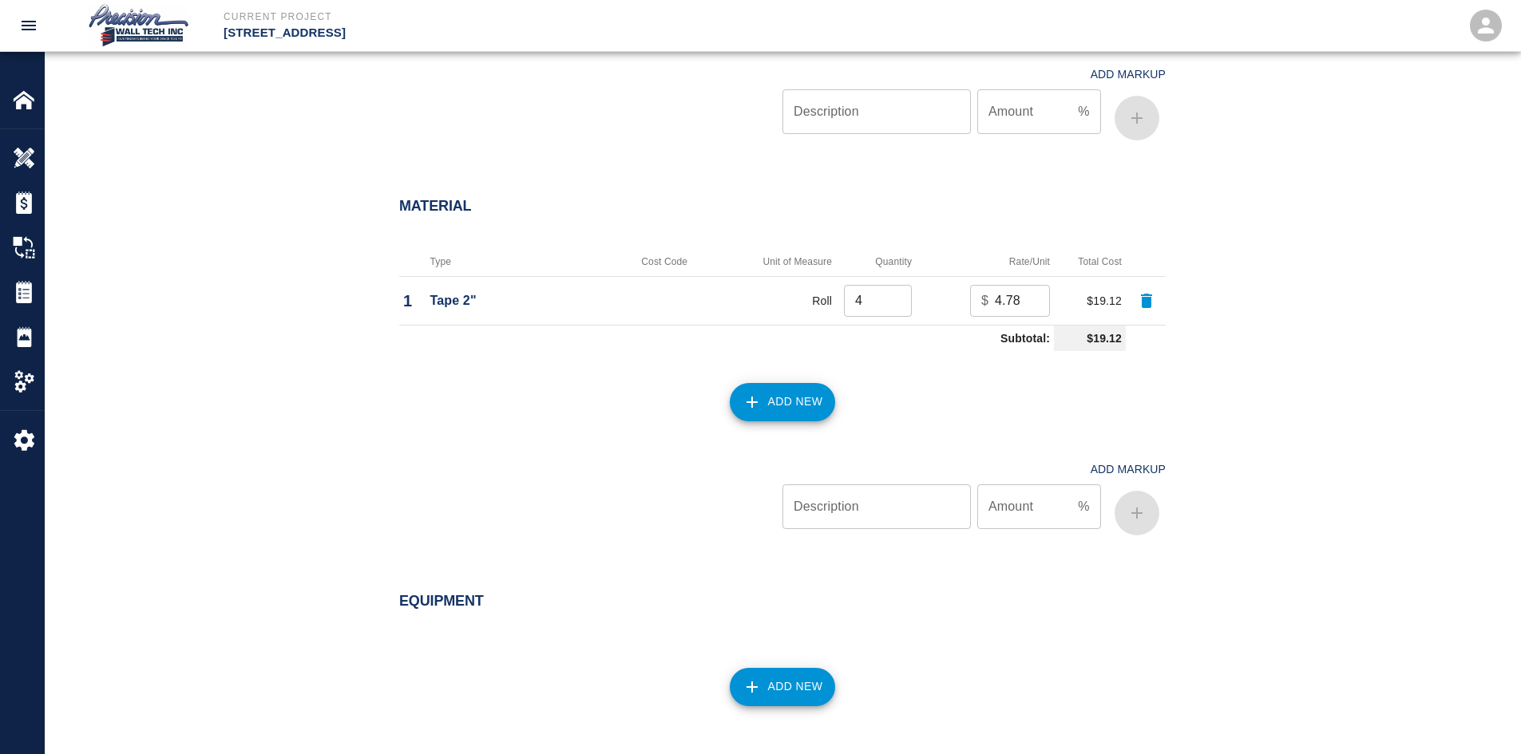
click at [783, 410] on button "Add New" at bounding box center [783, 402] width 106 height 38
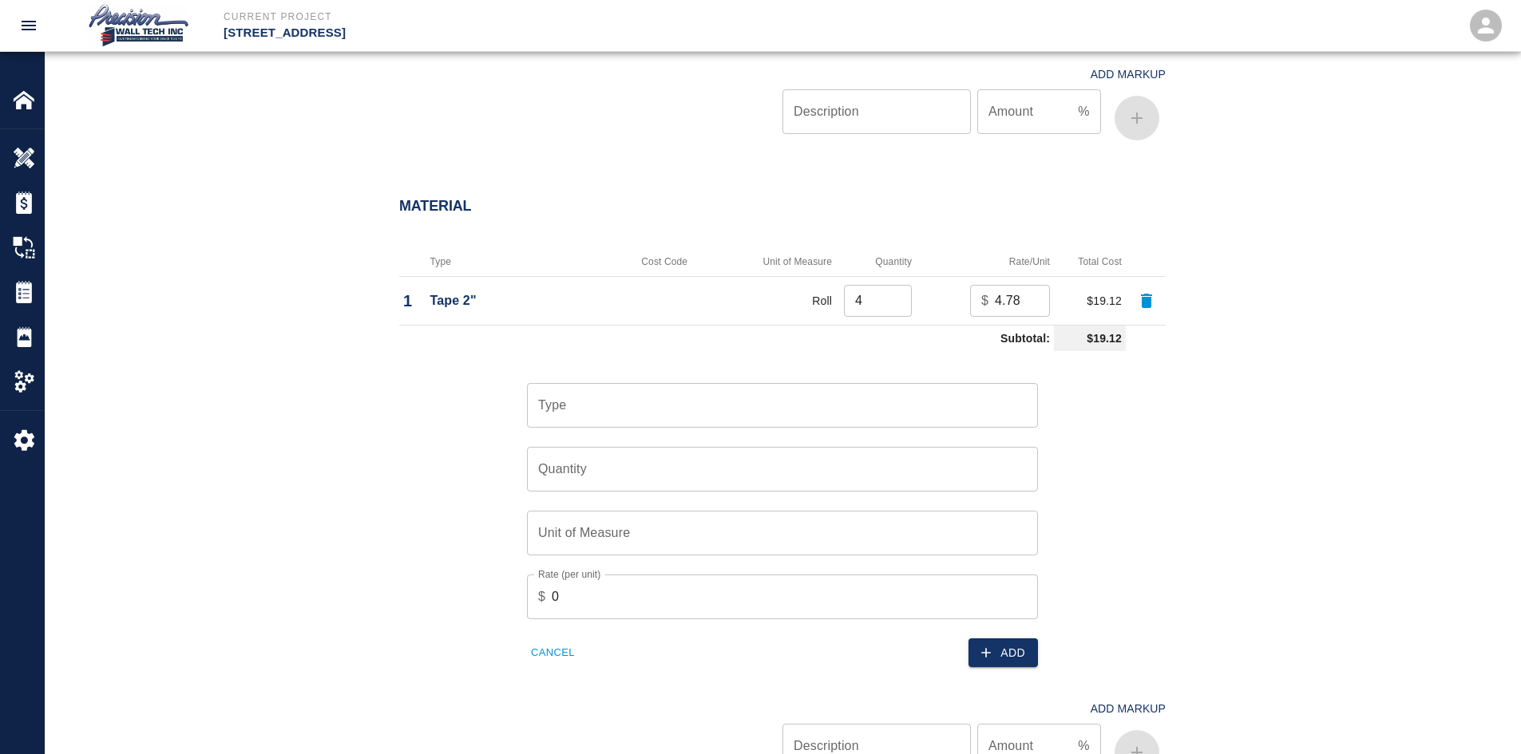
click at [586, 384] on div "Type" at bounding box center [782, 405] width 511 height 45
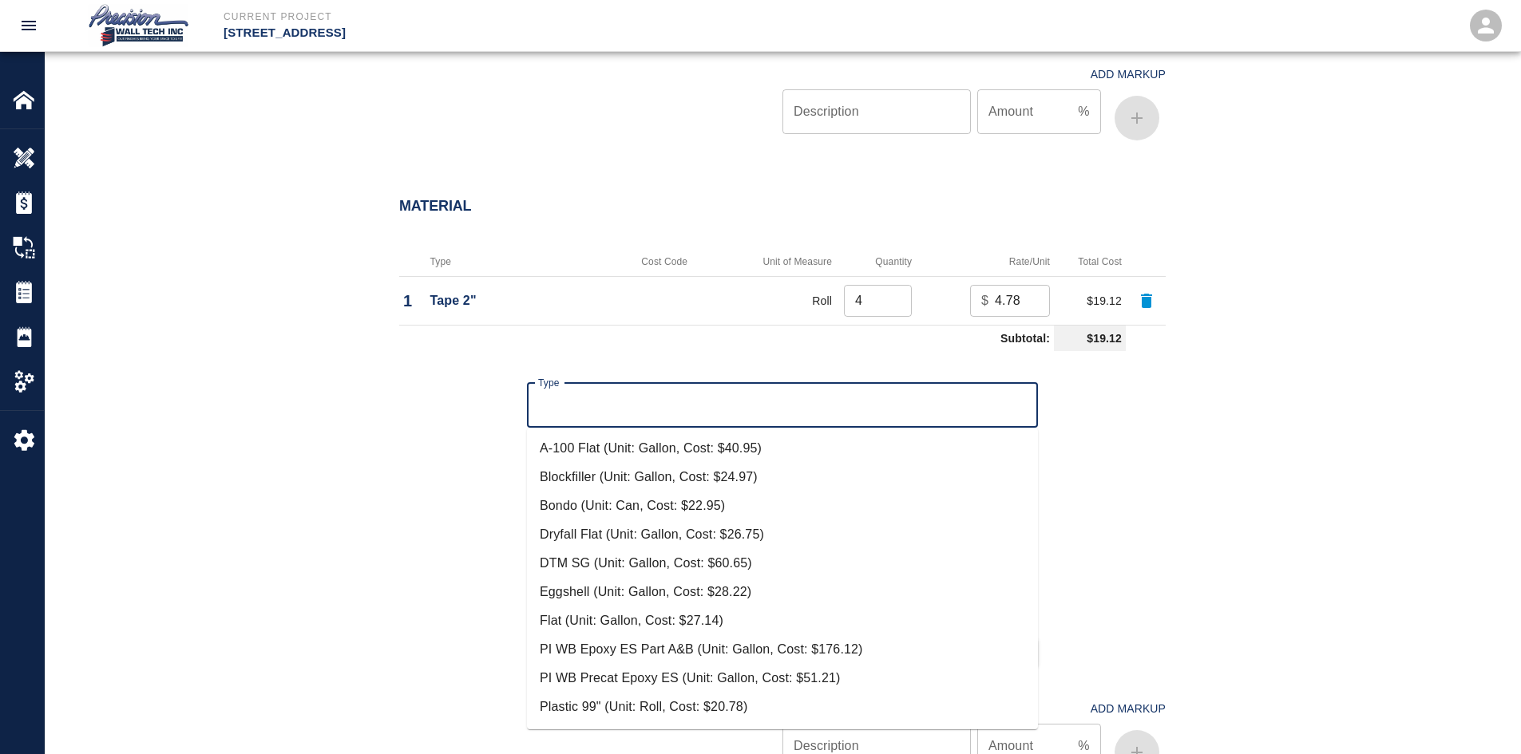
click at [598, 393] on input "Type" at bounding box center [782, 405] width 497 height 30
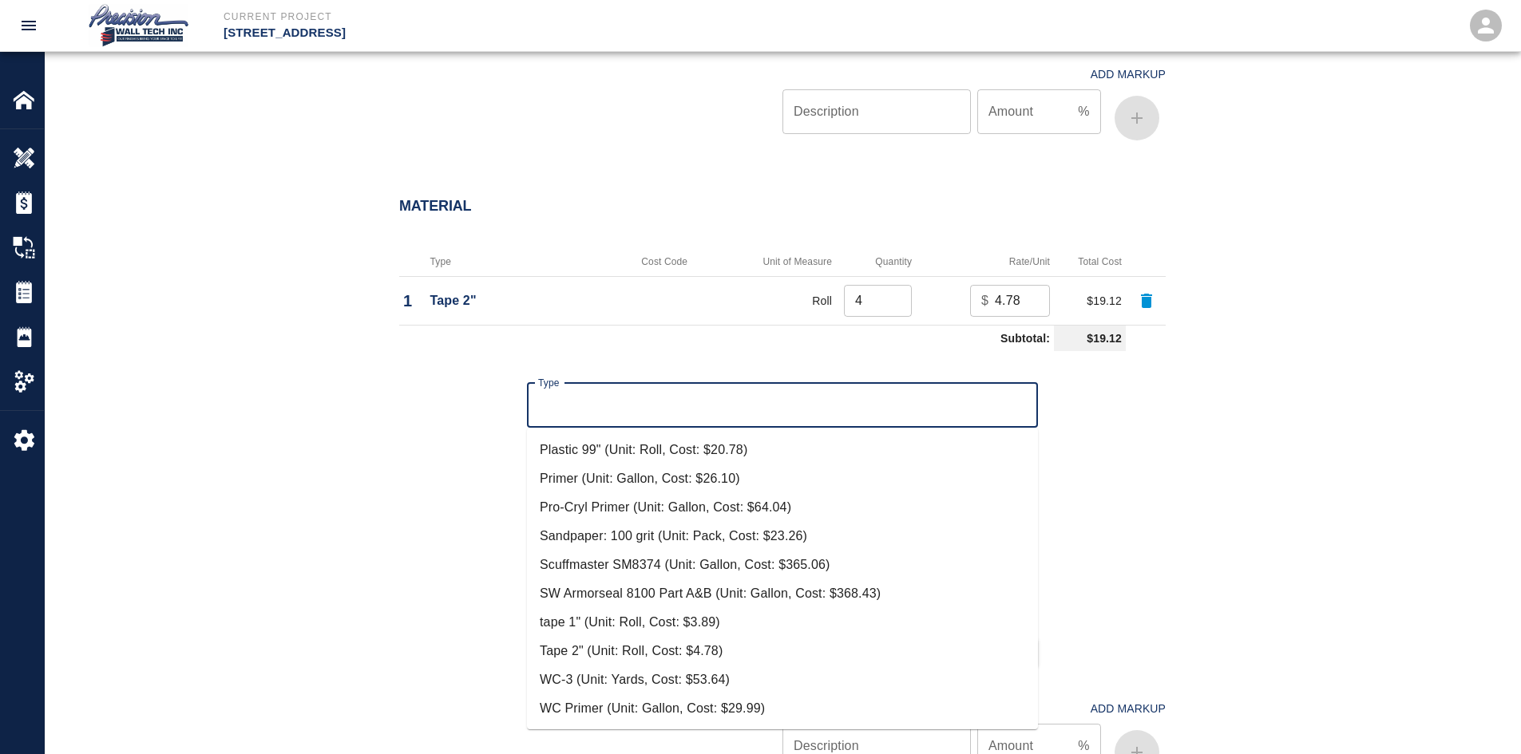
click at [670, 445] on li "Plastic 99" (Unit: Roll, Cost: $20.78)" at bounding box center [782, 450] width 511 height 29
type input "Plastic 99" (Unit: Roll, Cost: $20.78)"
type input "Roll"
type input "20.78"
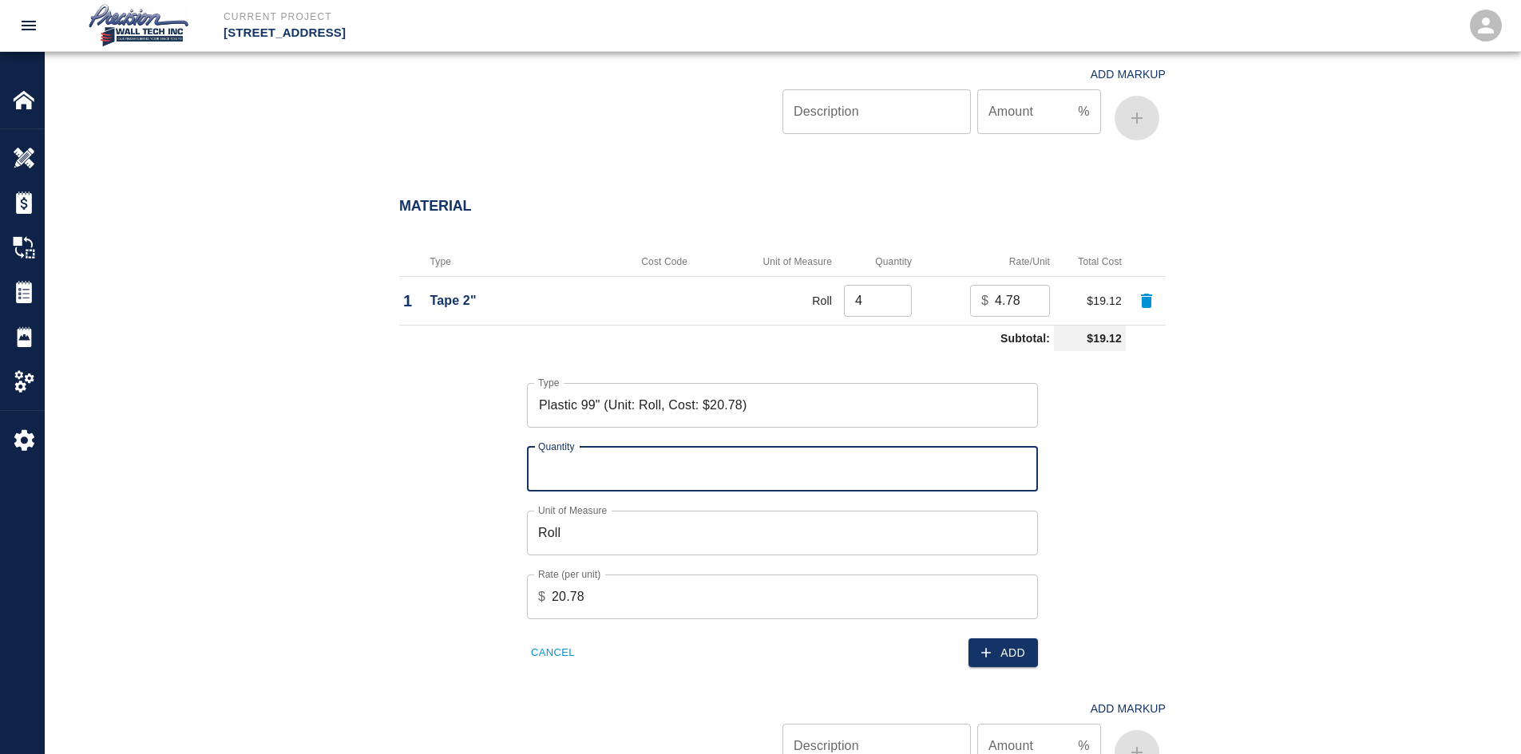
click at [851, 469] on input "Quantity" at bounding box center [782, 469] width 511 height 45
type input "2"
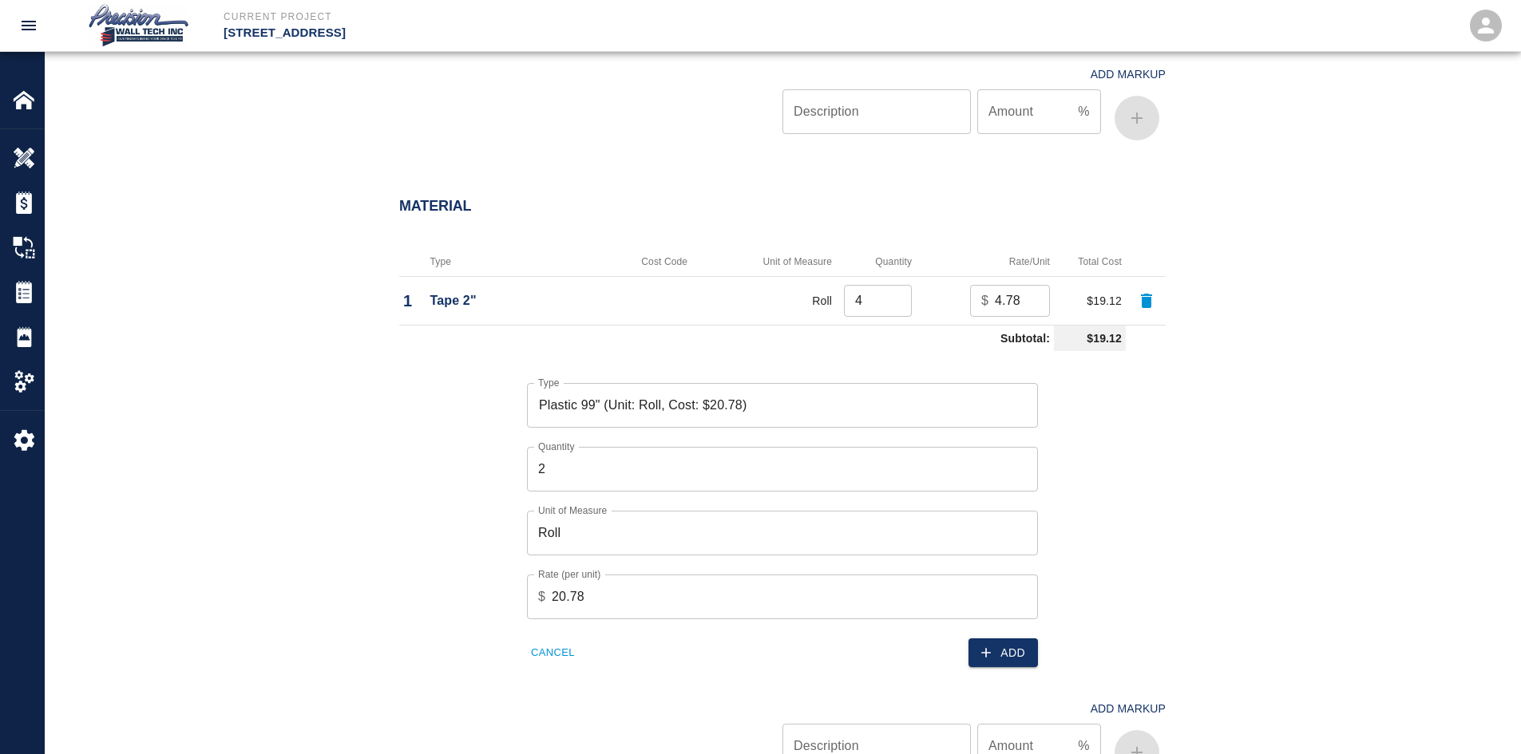
click at [1024, 637] on div "Add" at bounding box center [905, 644] width 265 height 49
click at [1012, 661] on button "Add" at bounding box center [1002, 654] width 69 height 30
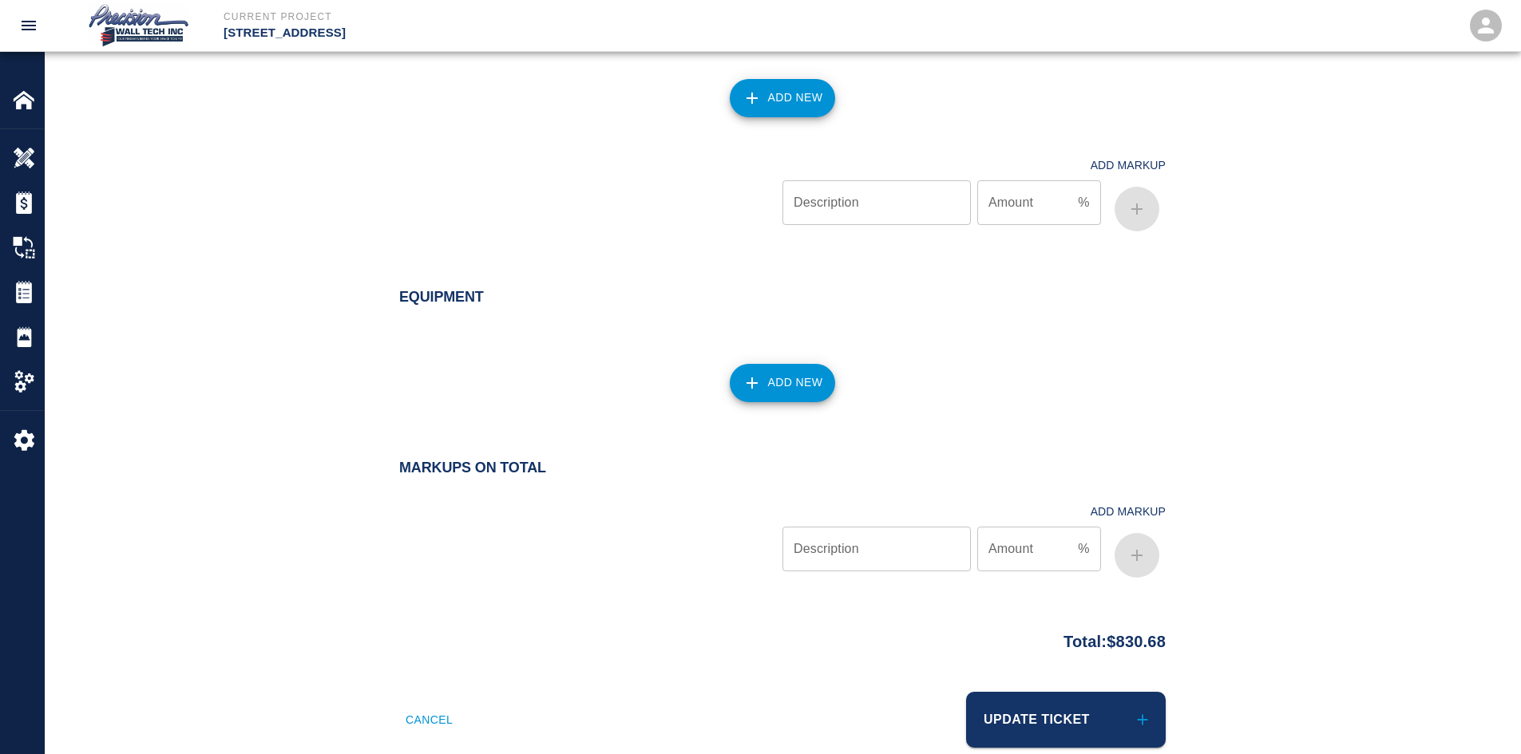
scroll to position [1662, 0]
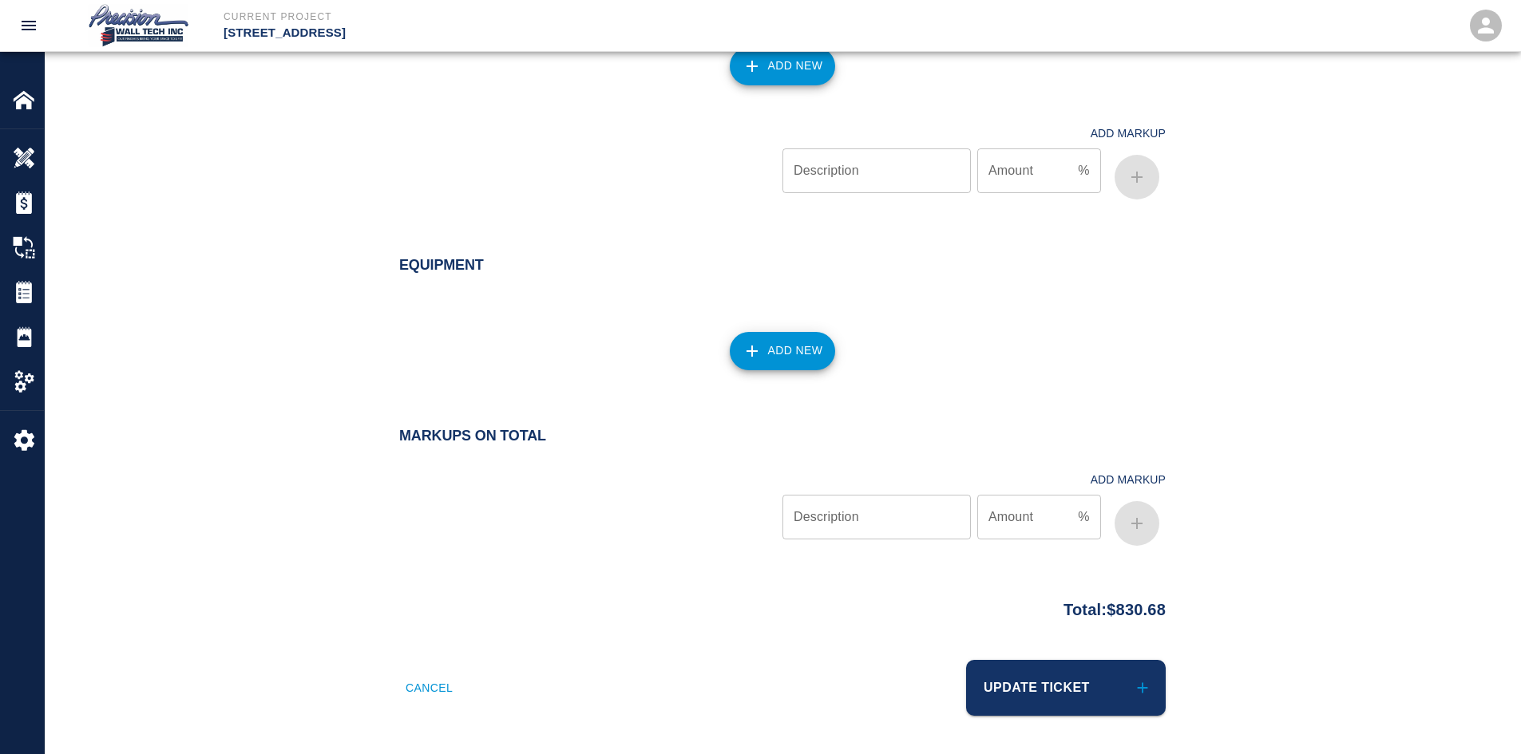
click at [1038, 699] on button "Update Ticket" at bounding box center [1066, 688] width 200 height 56
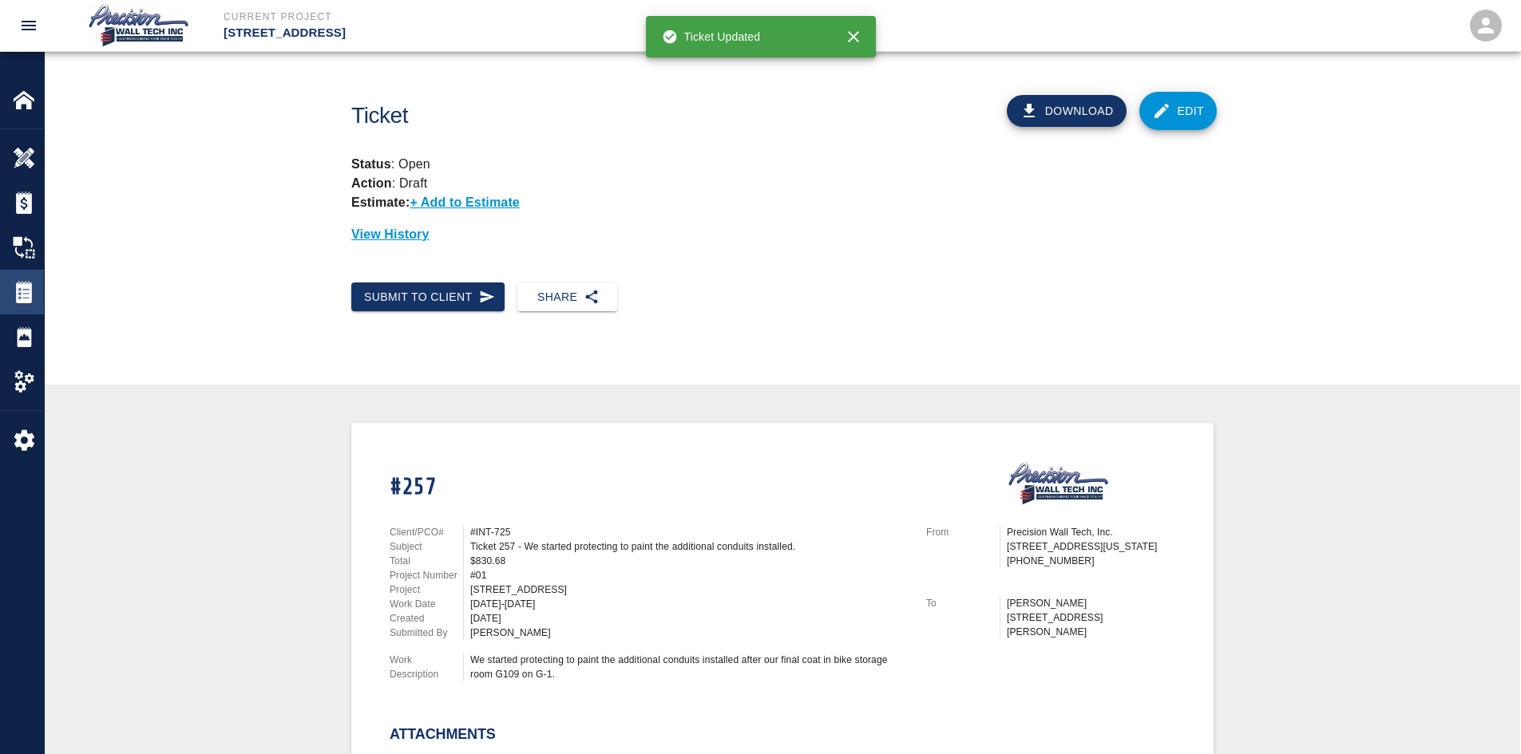
click at [15, 299] on img at bounding box center [24, 292] width 22 height 22
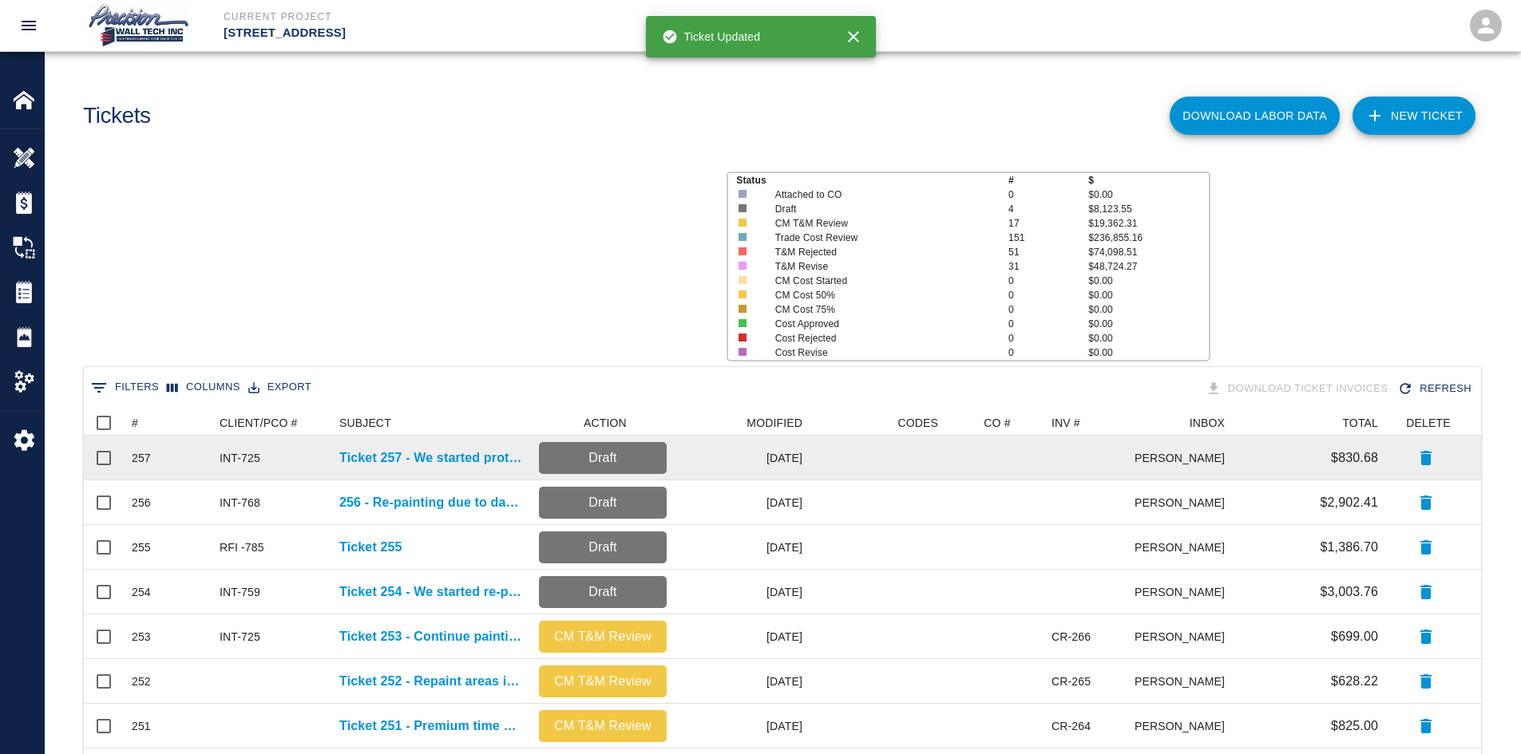
scroll to position [908, 1385]
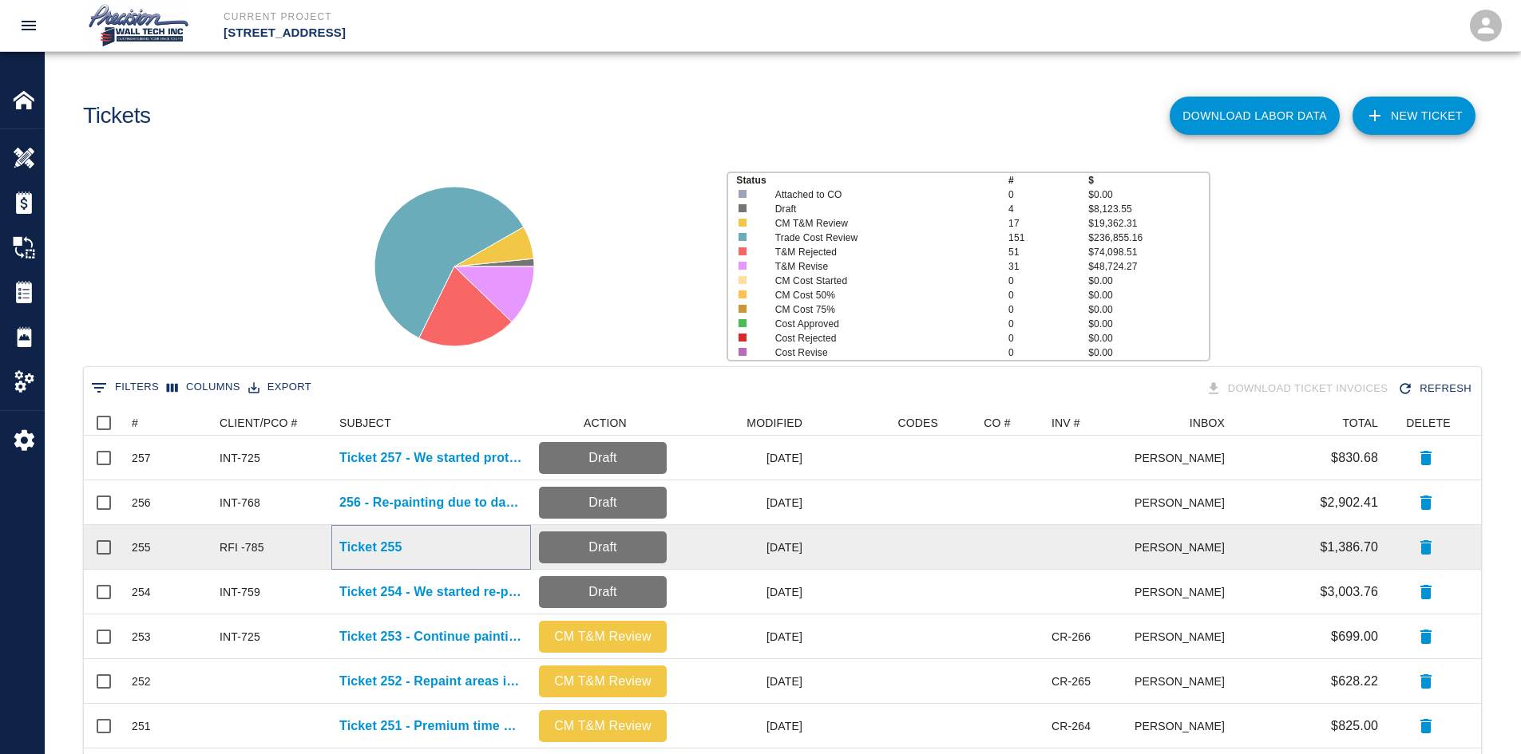
click at [348, 552] on p "Ticket 255" at bounding box center [370, 547] width 63 height 19
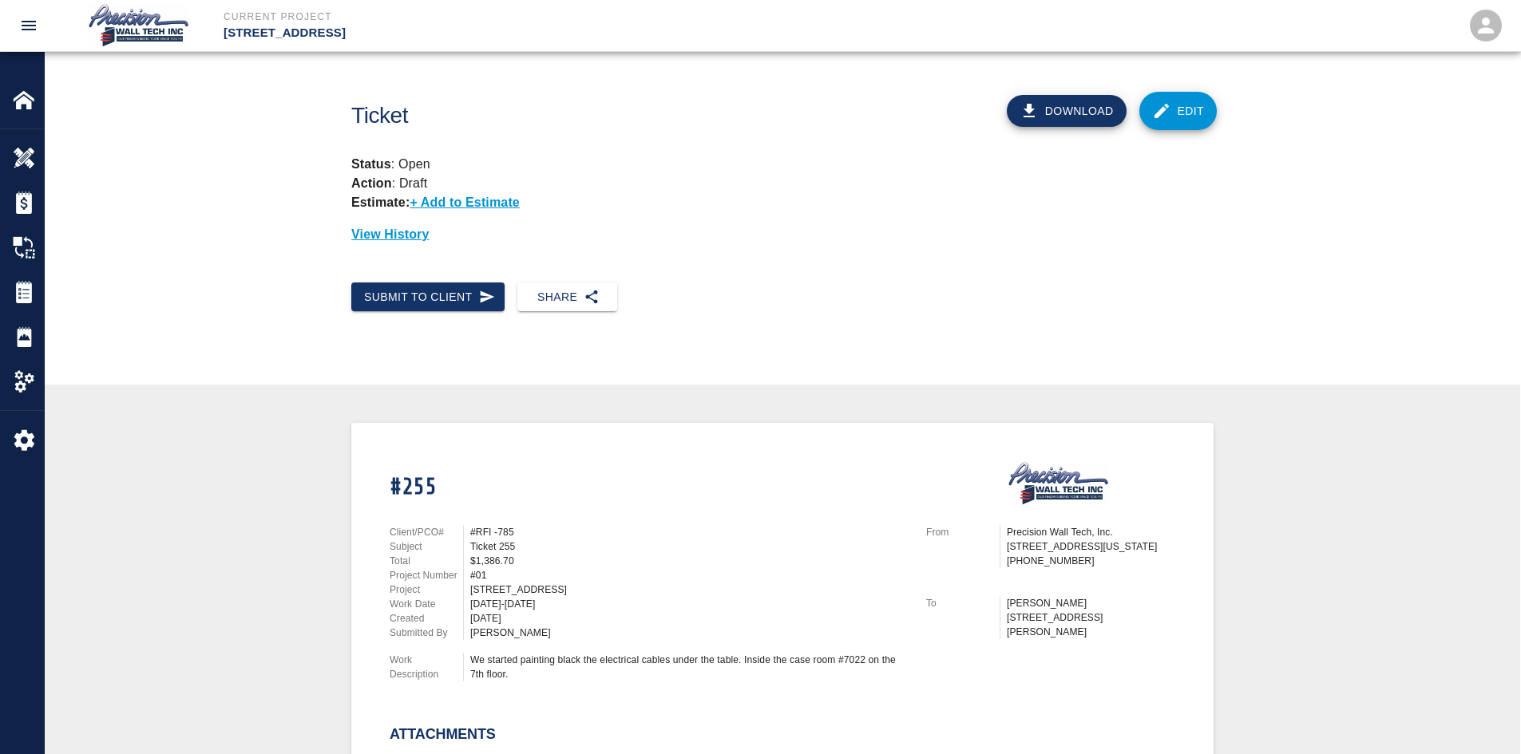
click at [1193, 105] on link "Edit" at bounding box center [1178, 111] width 78 height 38
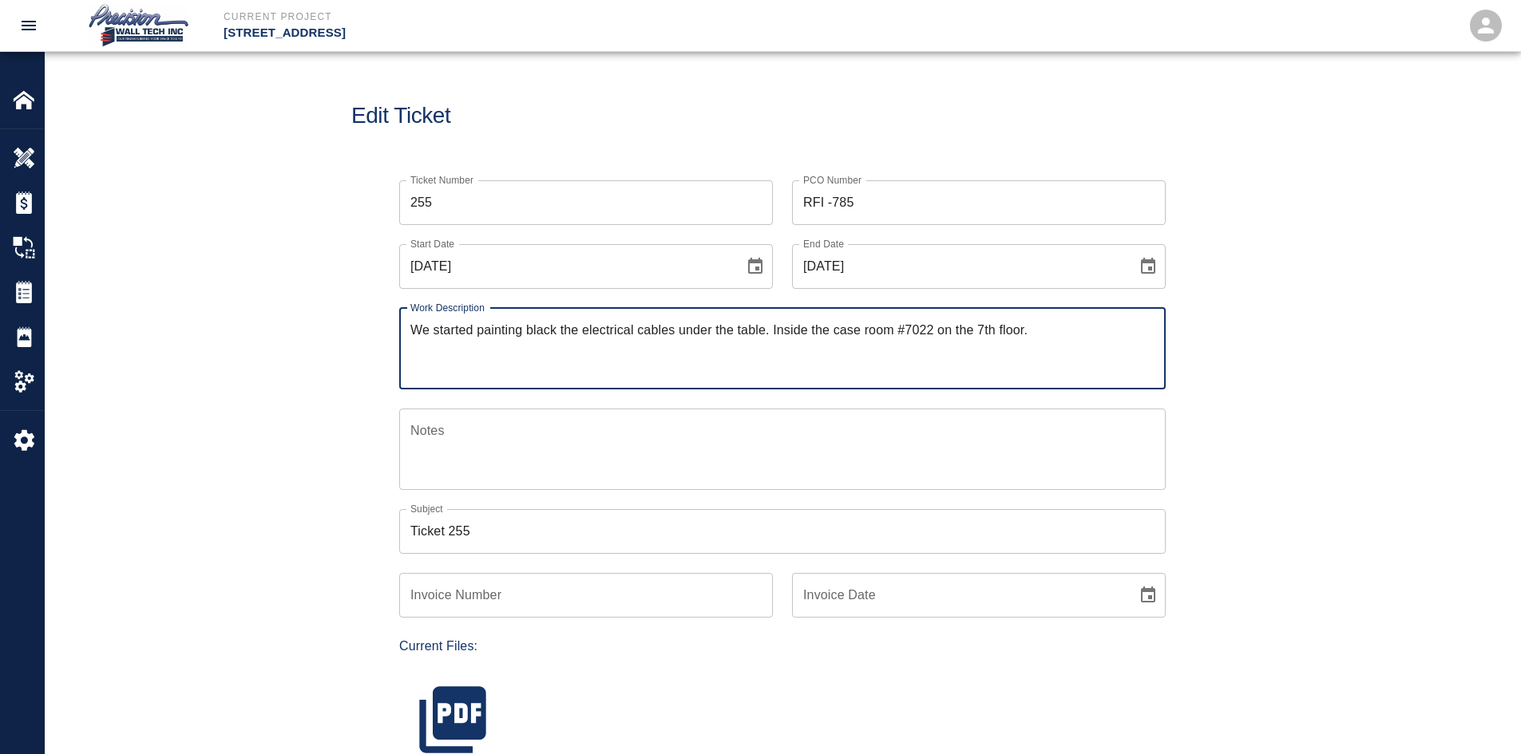
drag, startPoint x: 769, startPoint y: 328, endPoint x: 377, endPoint y: 342, distance: 392.2
click at [377, 342] on div "Ticket Number 255 Ticket Number PCO Number RFI -785 PCO Number Start Date [DATE…" at bounding box center [782, 571] width 862 height 820
click at [505, 521] on input "Ticket 255" at bounding box center [782, 531] width 766 height 45
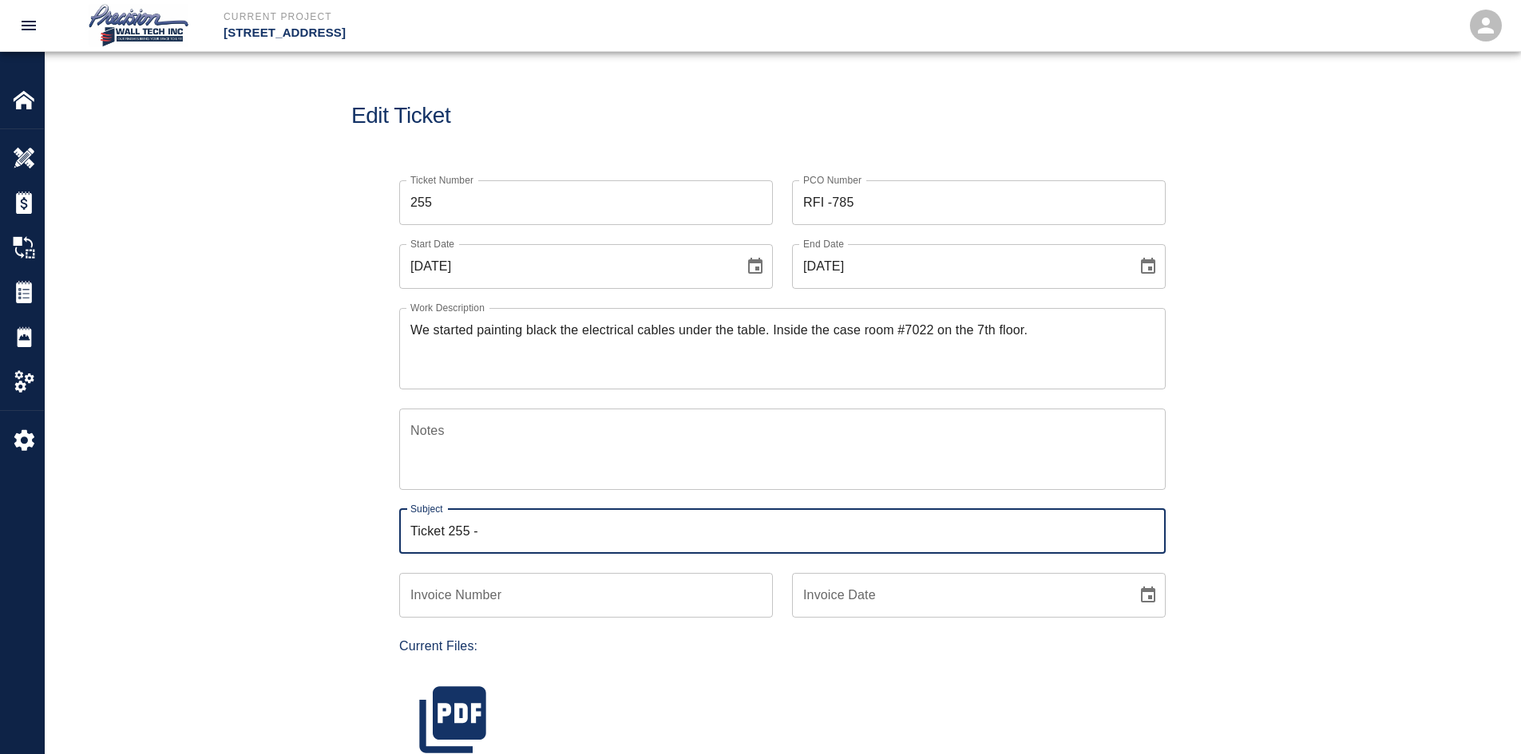
paste input "We started painting black the electrical cables under the table."
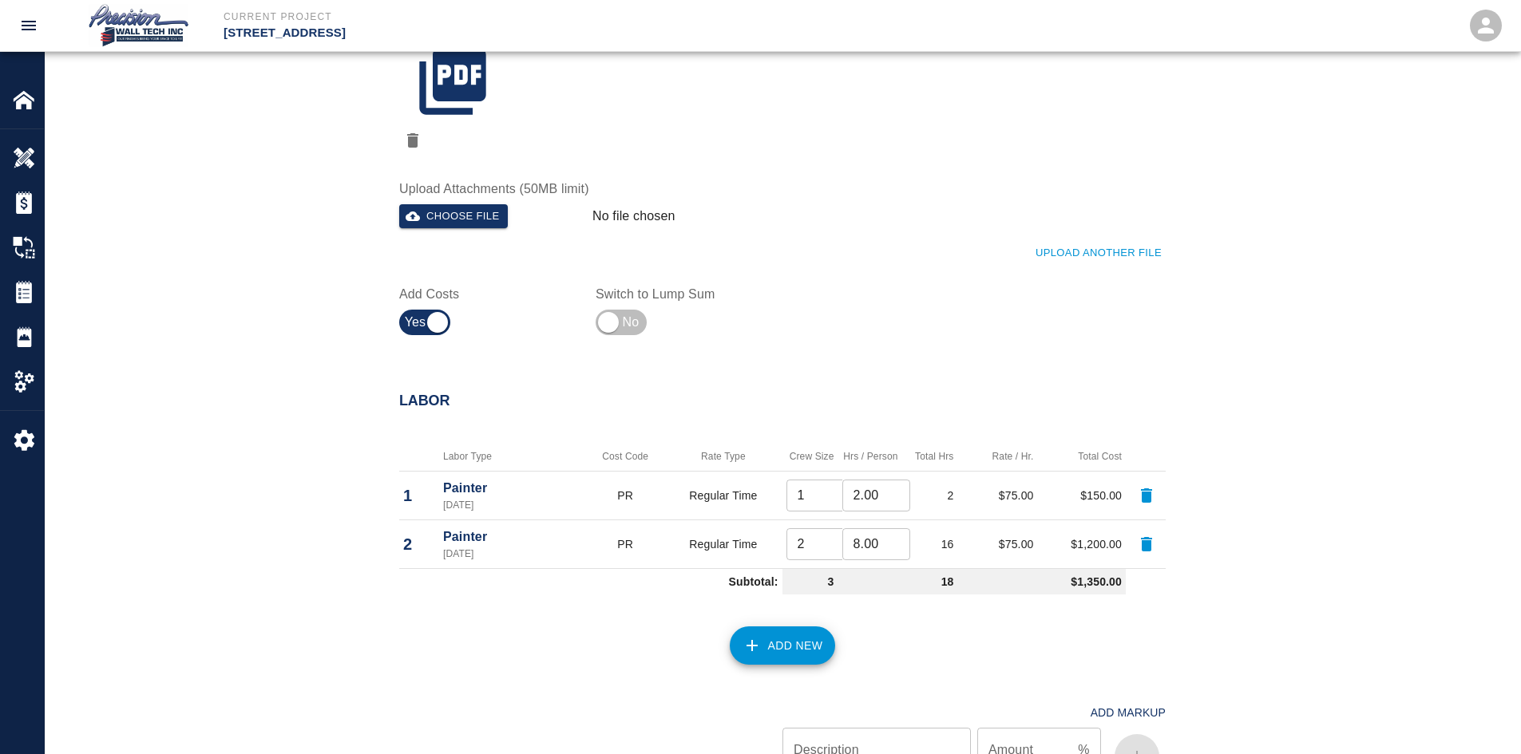
scroll to position [1662, 0]
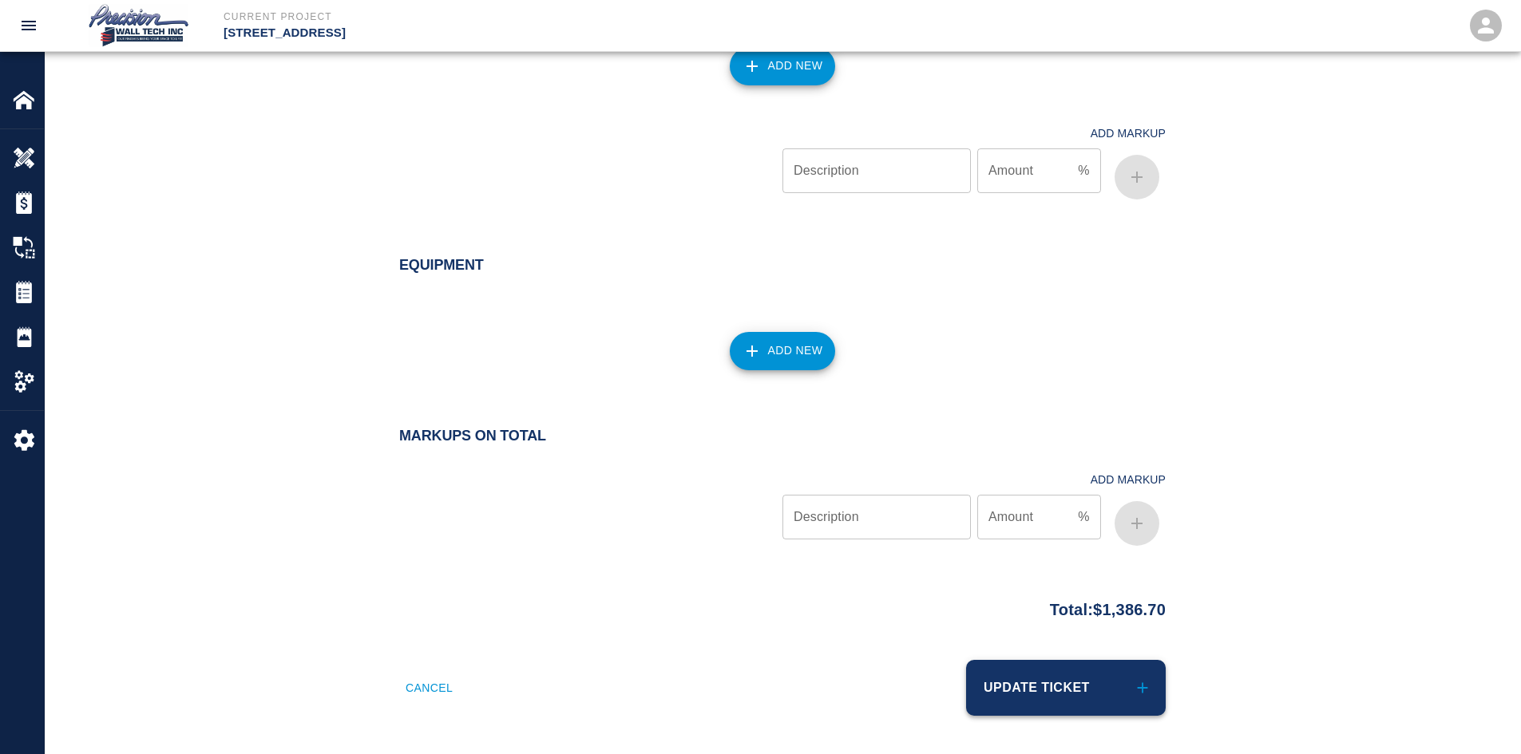
type input "Ticket 255 - We started painting black the electrical cables under the table."
click at [1052, 665] on button "Update Ticket" at bounding box center [1066, 688] width 200 height 56
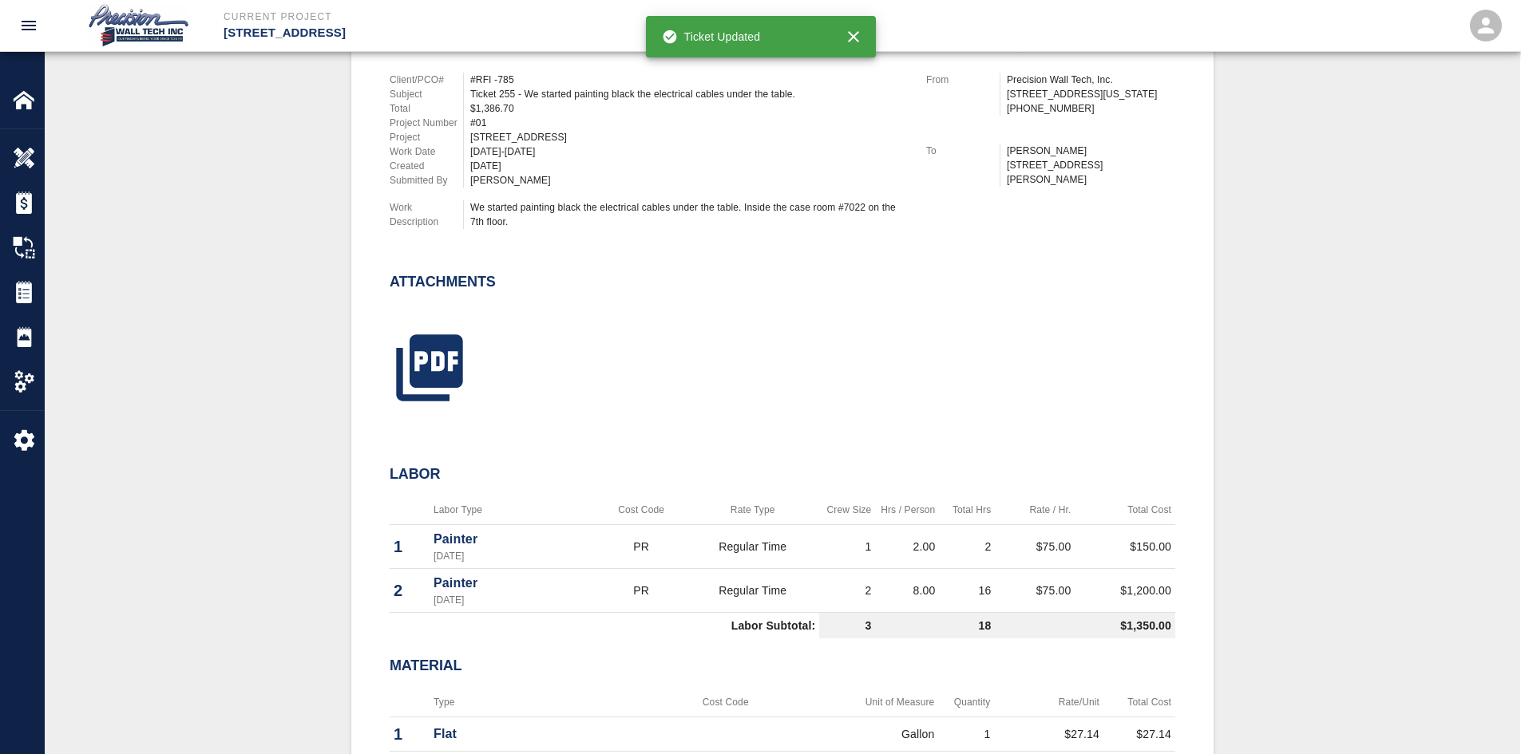
scroll to position [639, 0]
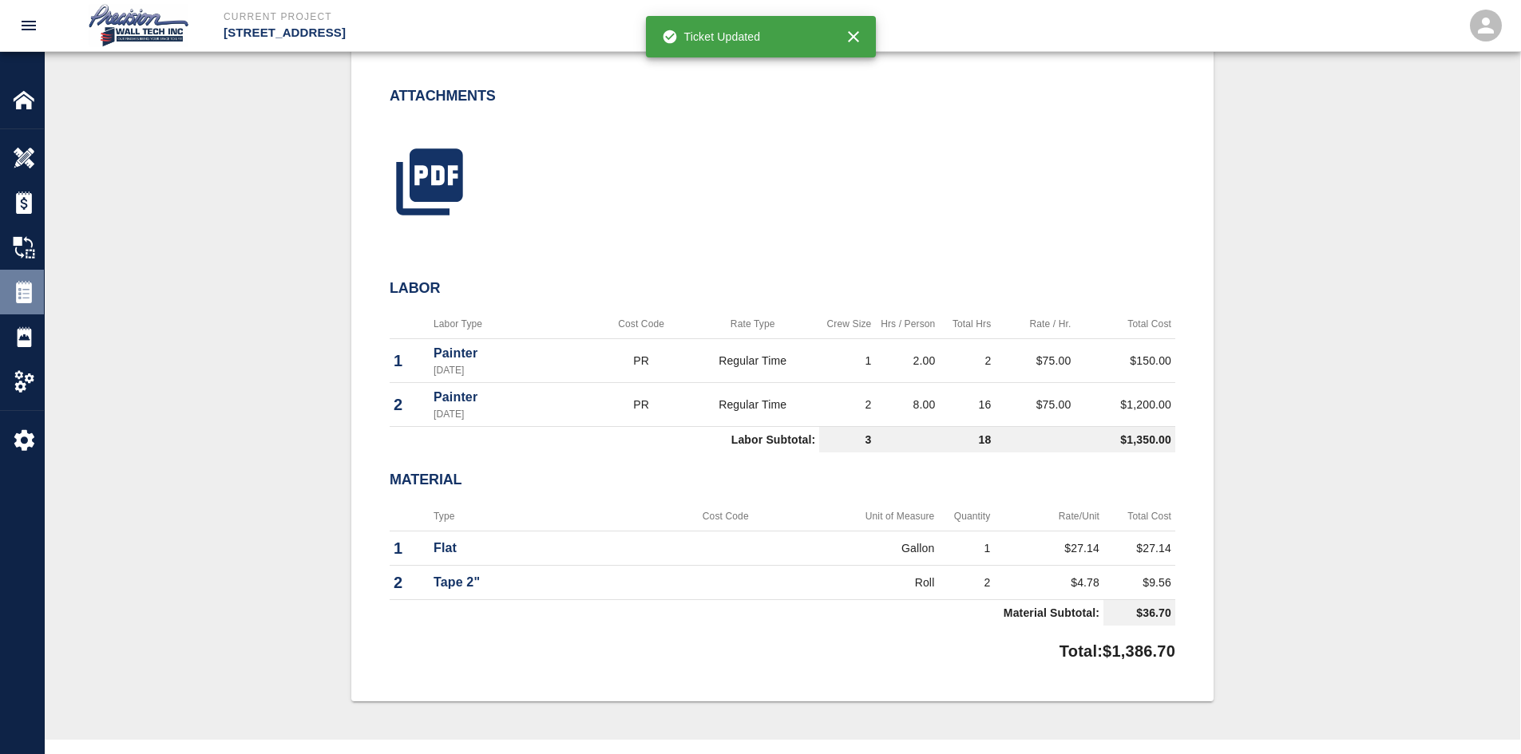
click at [23, 277] on div "Tickets" at bounding box center [22, 292] width 44 height 45
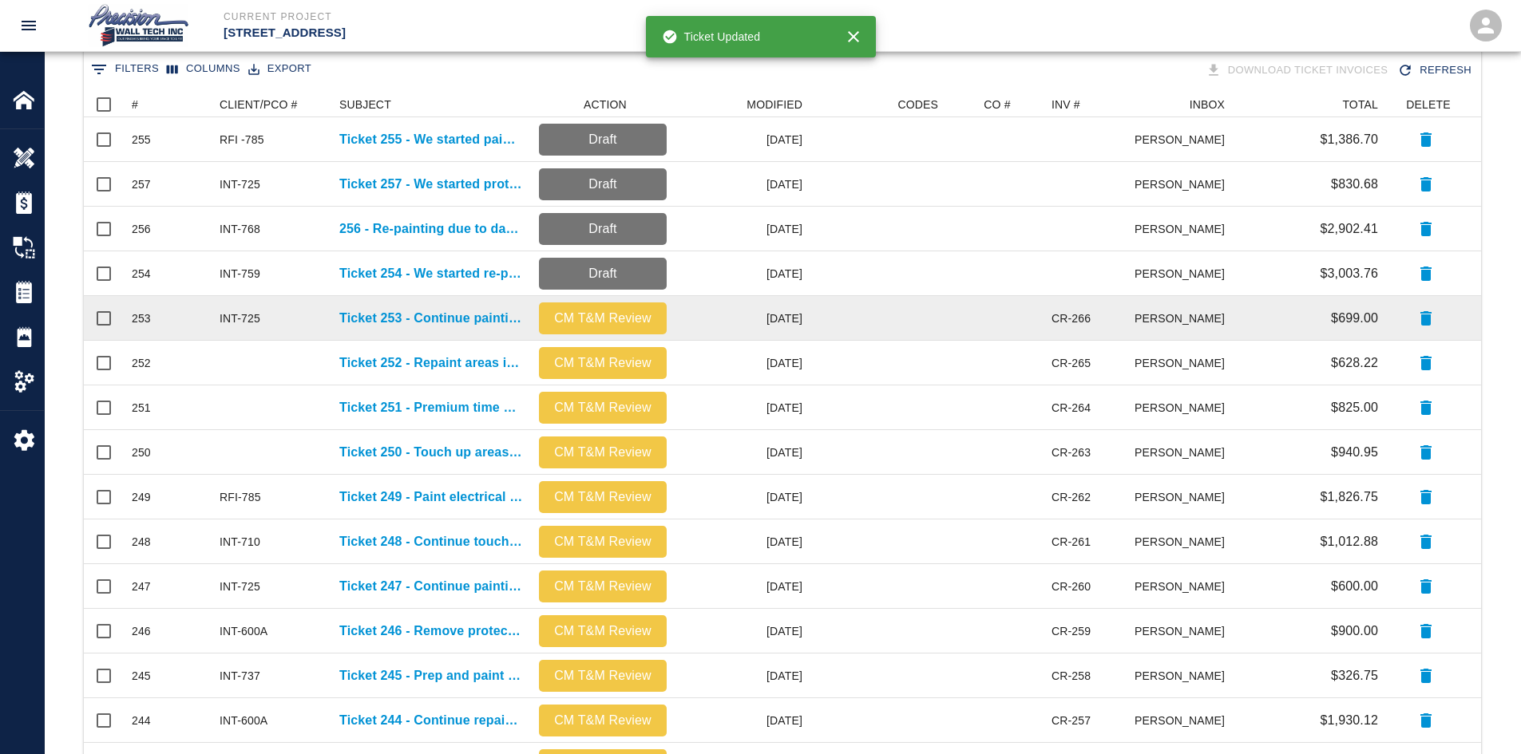
scroll to position [319, 0]
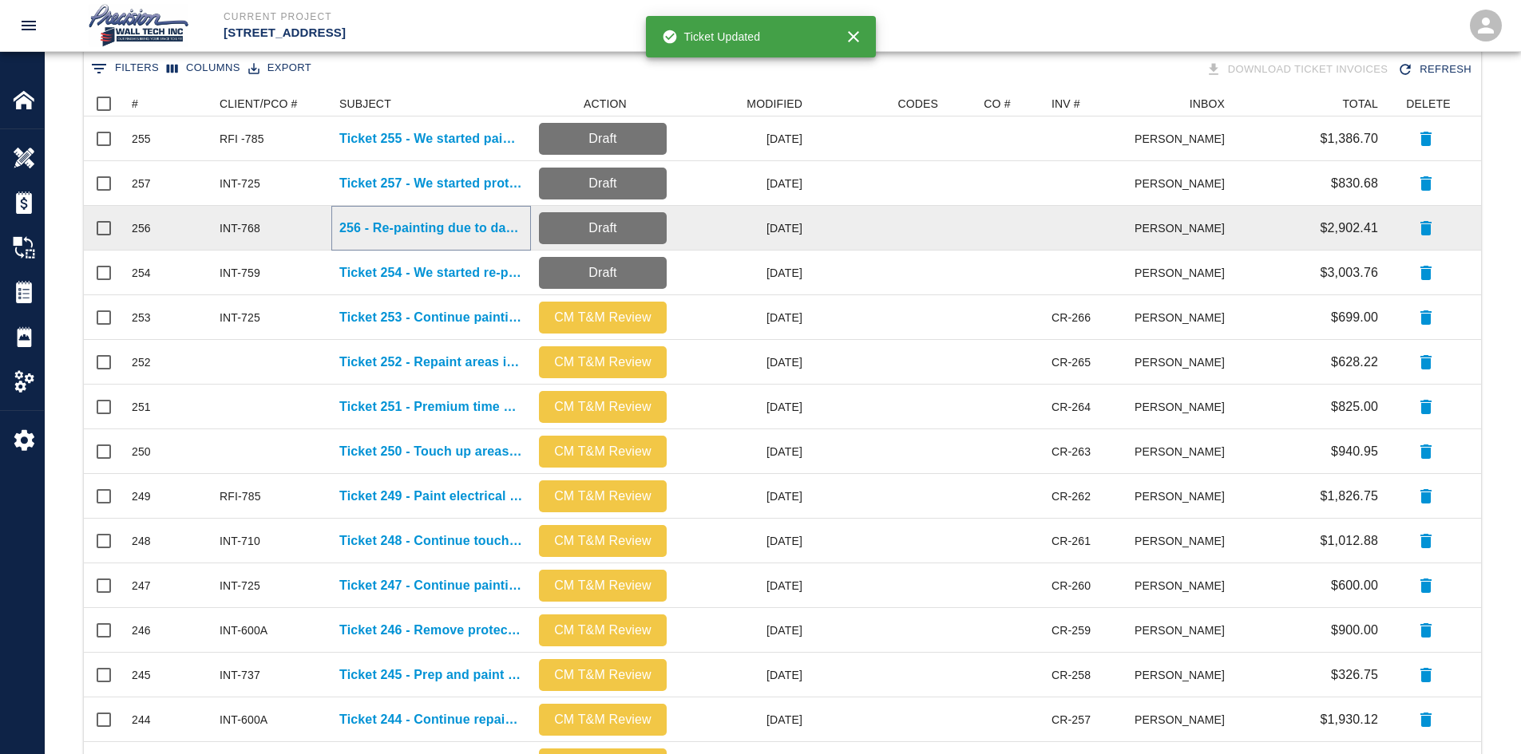
click at [417, 224] on p "256 - Re-painting due to damage by others" at bounding box center [431, 228] width 184 height 19
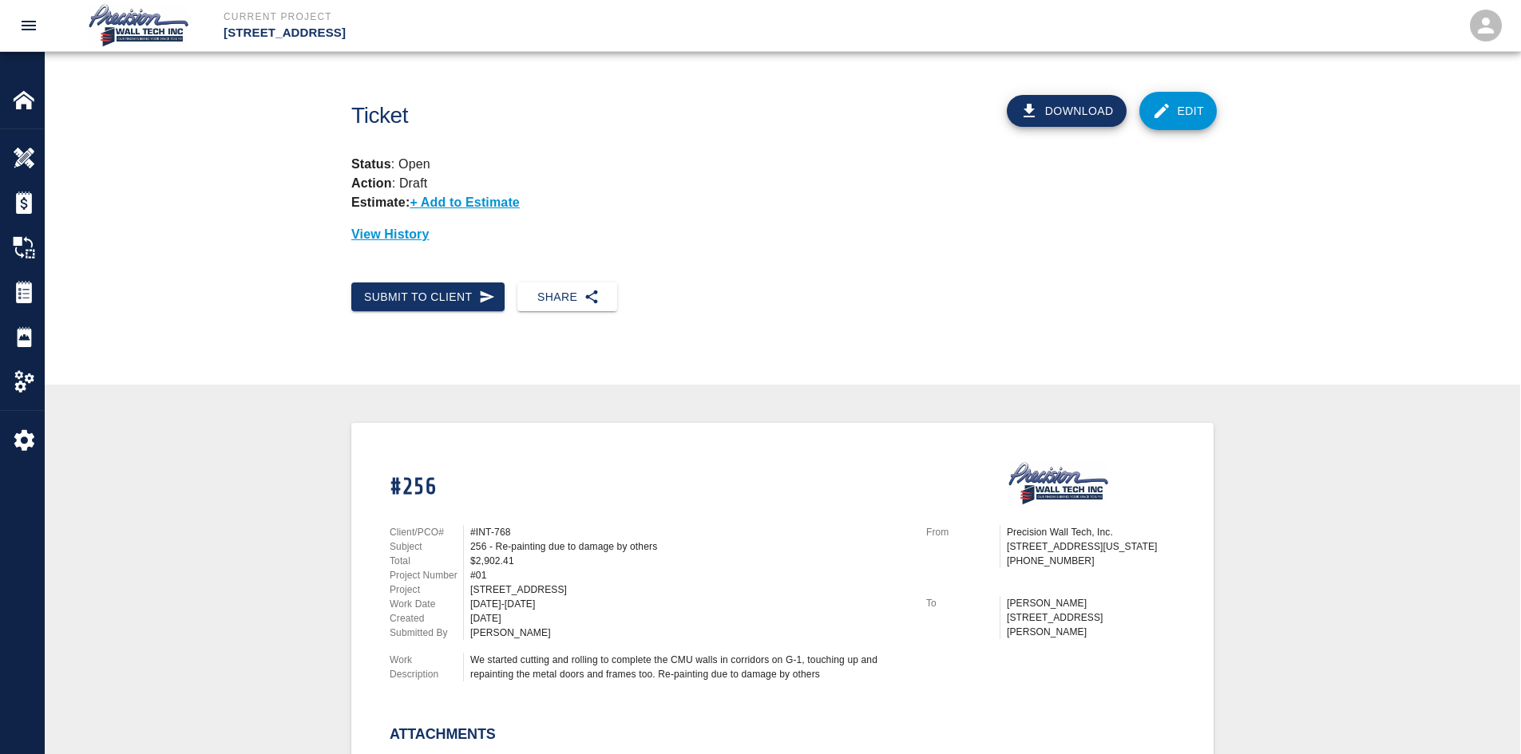
click at [1178, 97] on link "Edit" at bounding box center [1178, 111] width 78 height 38
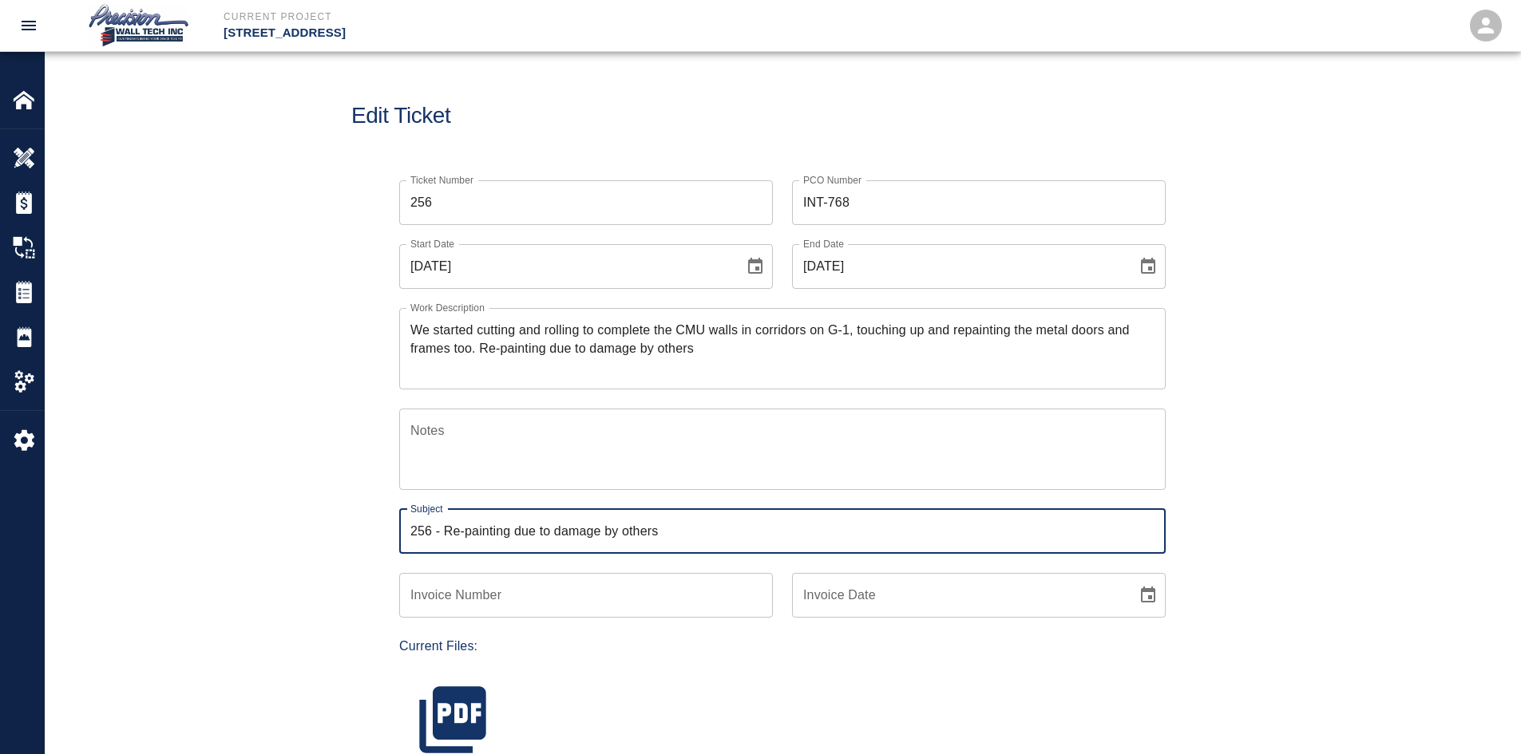
click at [442, 526] on input "256 - Re-painting due to damage by others" at bounding box center [782, 531] width 766 height 45
click at [410, 535] on input "256 - Re-painting due to damage by others" at bounding box center [782, 531] width 766 height 45
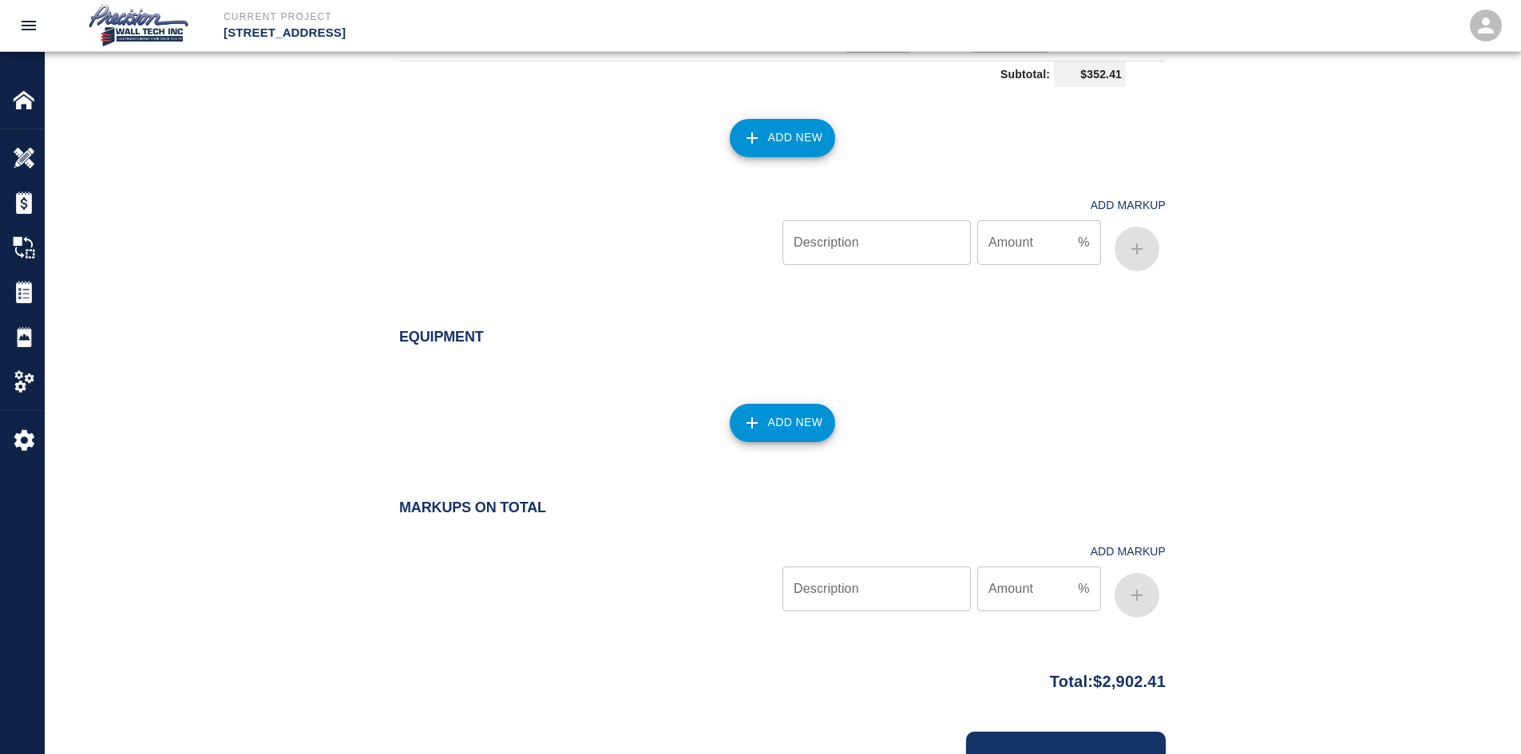
scroll to position [1711, 0]
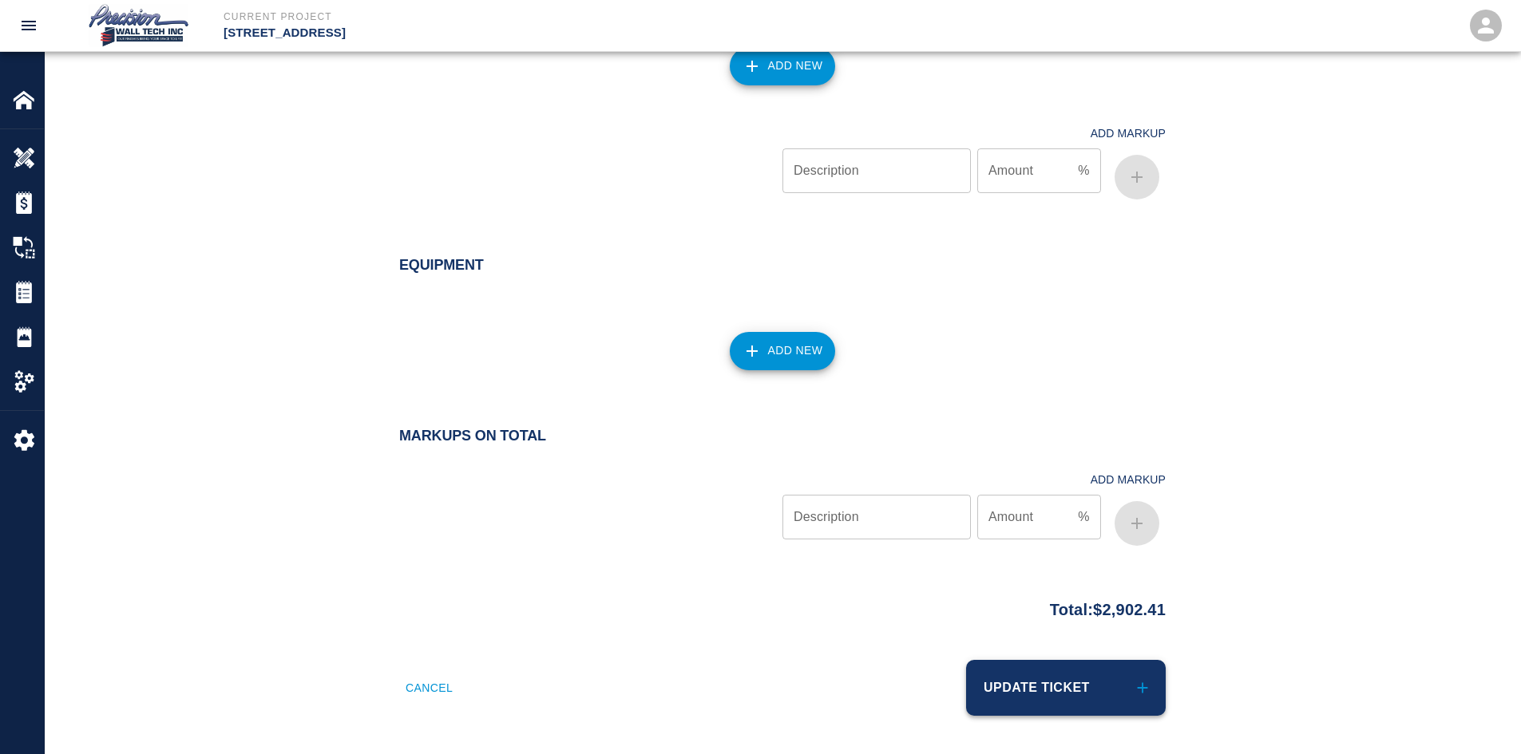
type input "Ticket 256 - Re-painting due to damage by others"
click at [1020, 683] on button "Update Ticket" at bounding box center [1066, 688] width 200 height 56
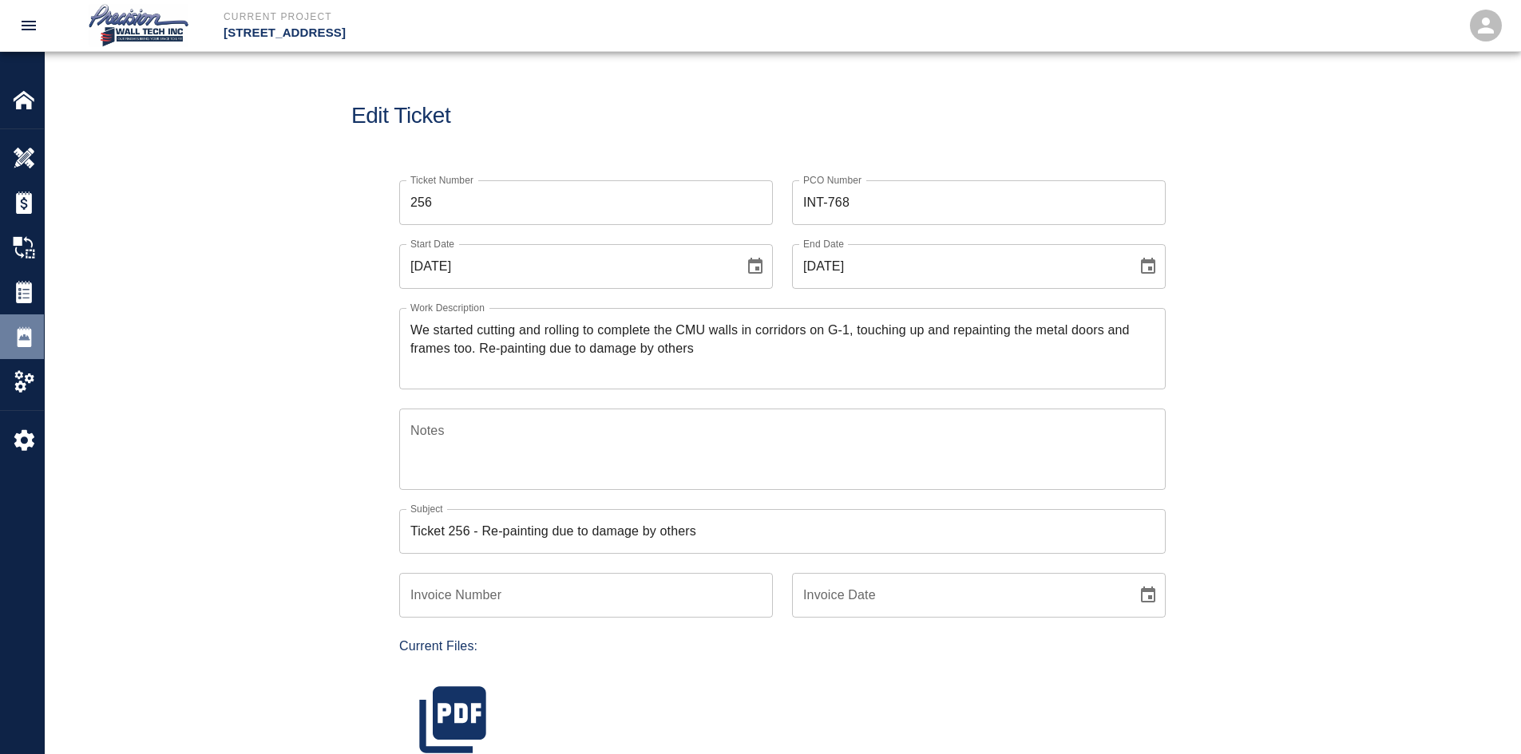
click at [27, 320] on div "Daily Reports" at bounding box center [22, 337] width 44 height 45
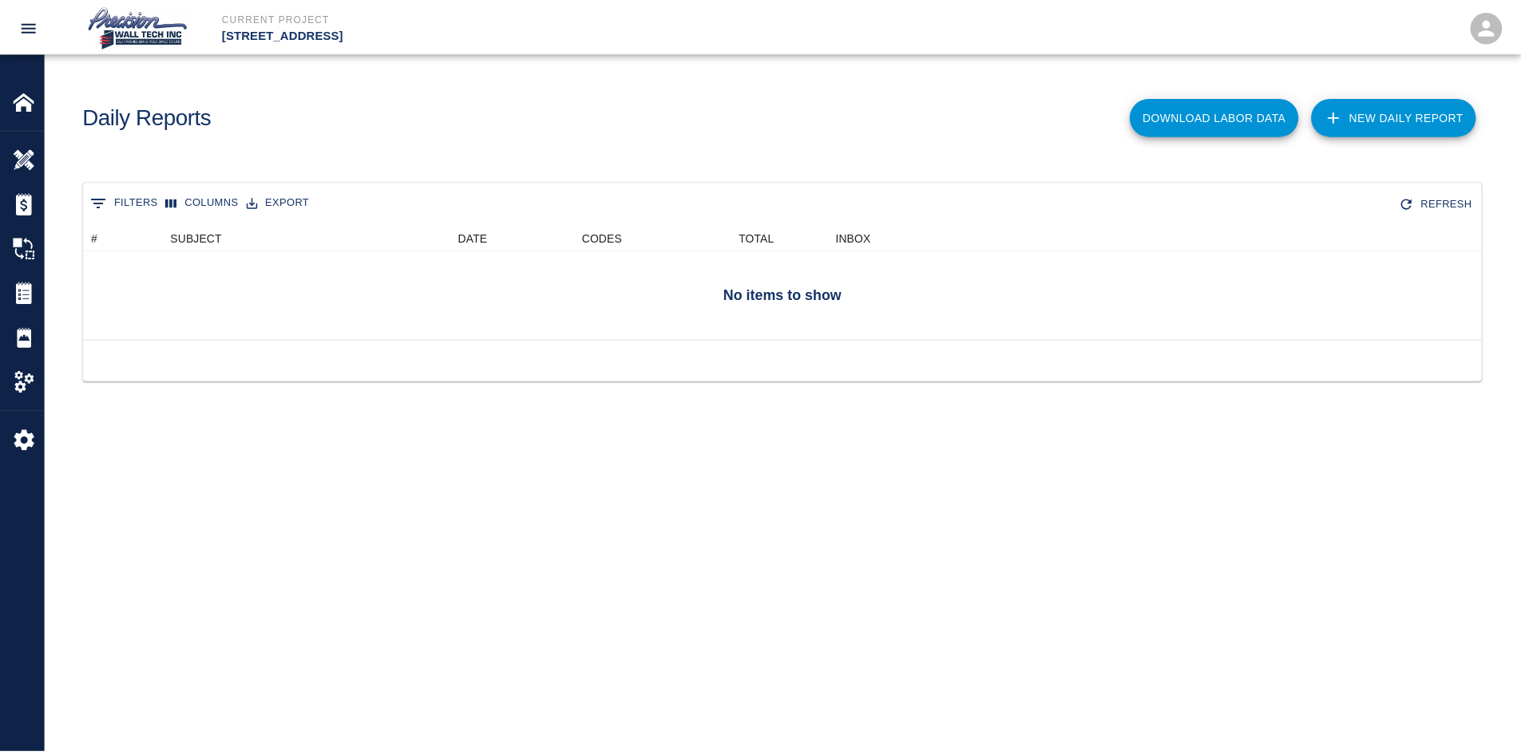
scroll to position [103, 1397]
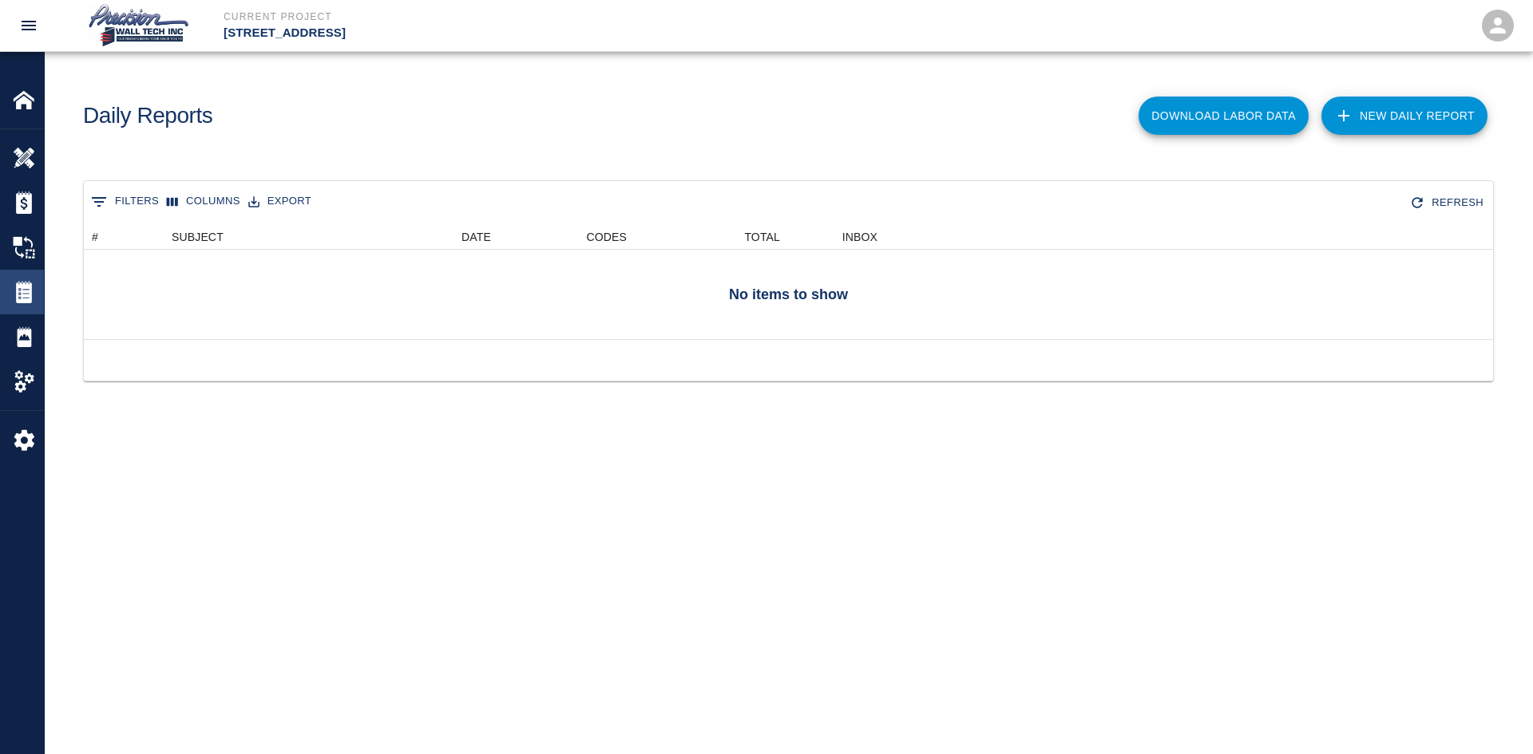
click at [27, 301] on img at bounding box center [24, 292] width 22 height 22
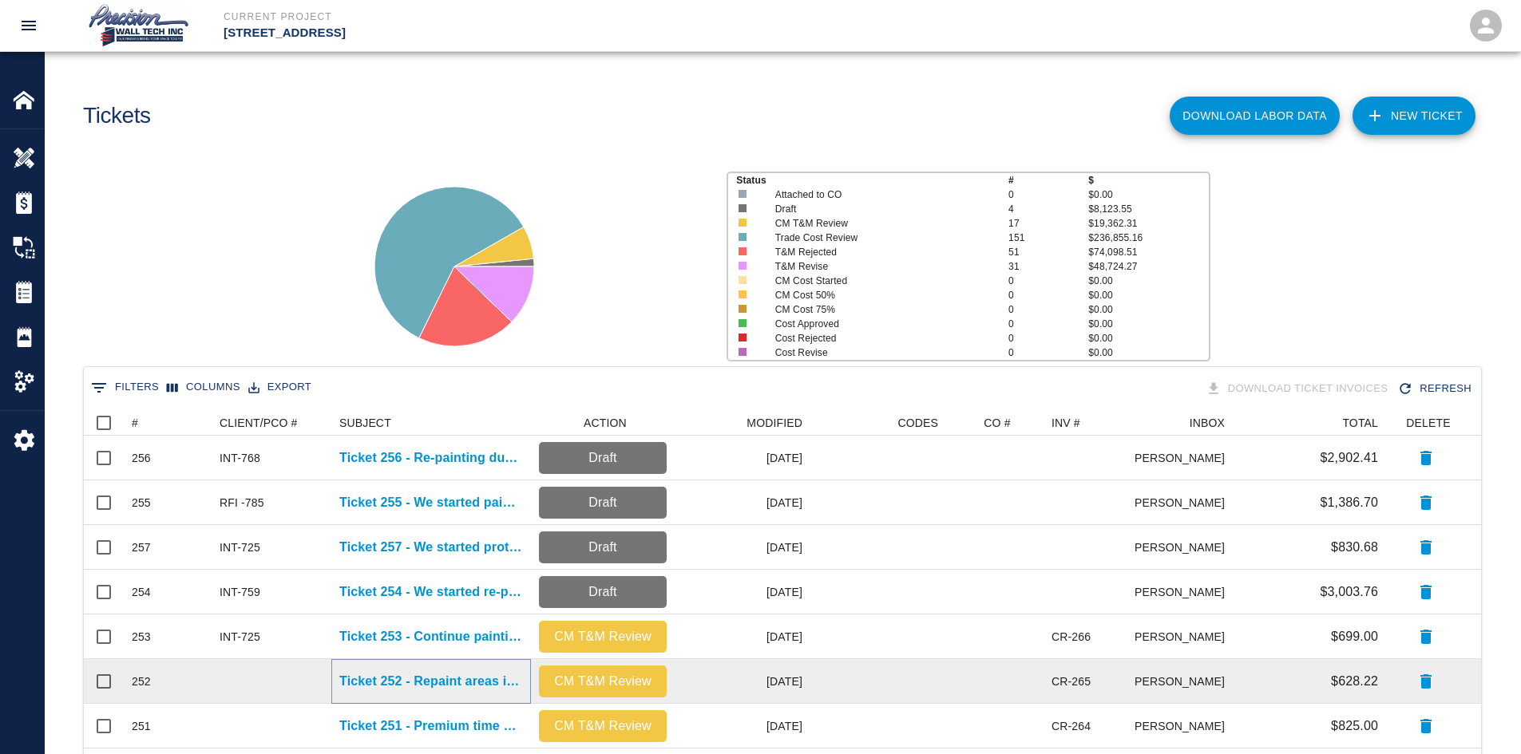
click at [453, 672] on p "Ticket 252 - Repaint areas in G-2 garage" at bounding box center [431, 681] width 184 height 19
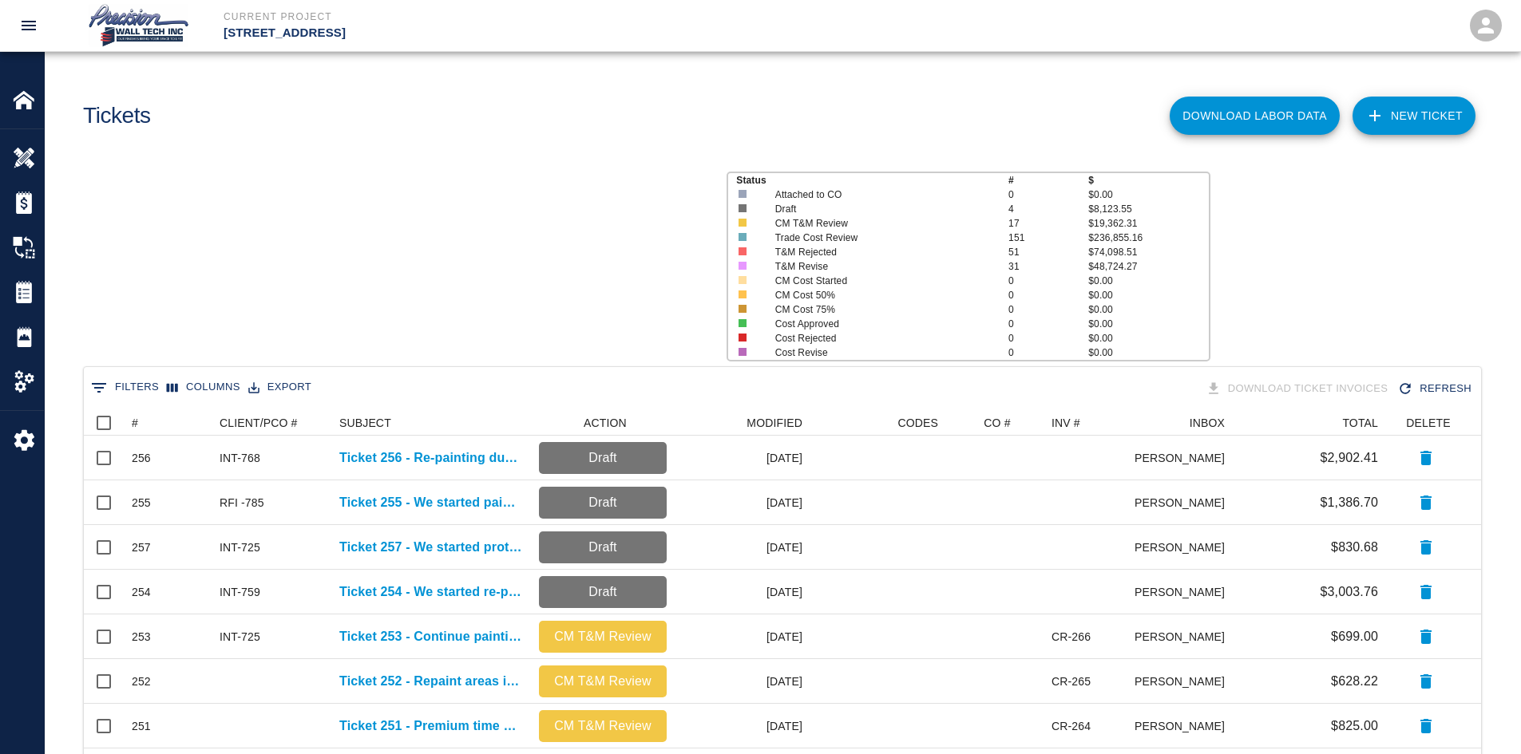
scroll to position [908, 1385]
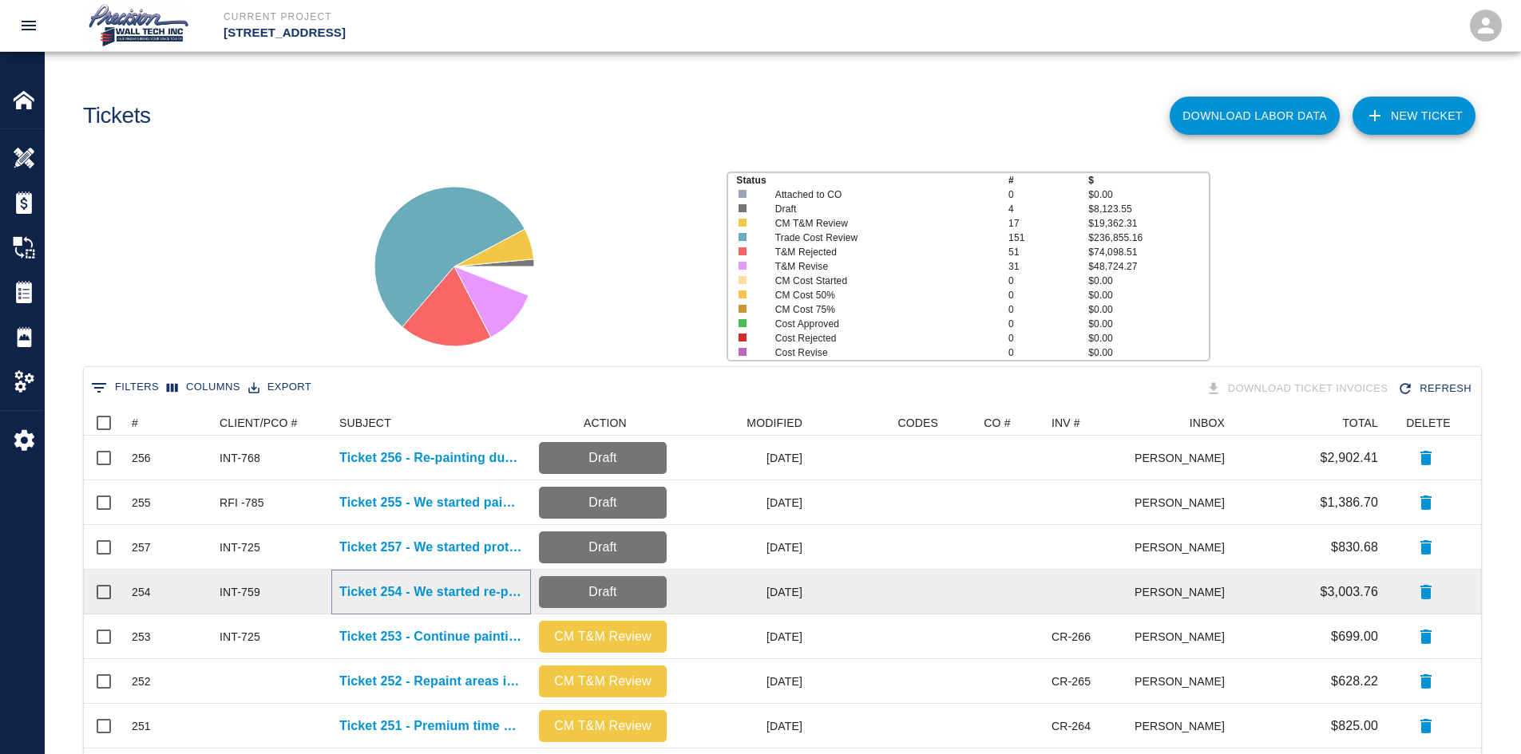
click at [430, 600] on p "Ticket 254 - We started re-protecting and applying primer and two finish coats …" at bounding box center [431, 592] width 184 height 19
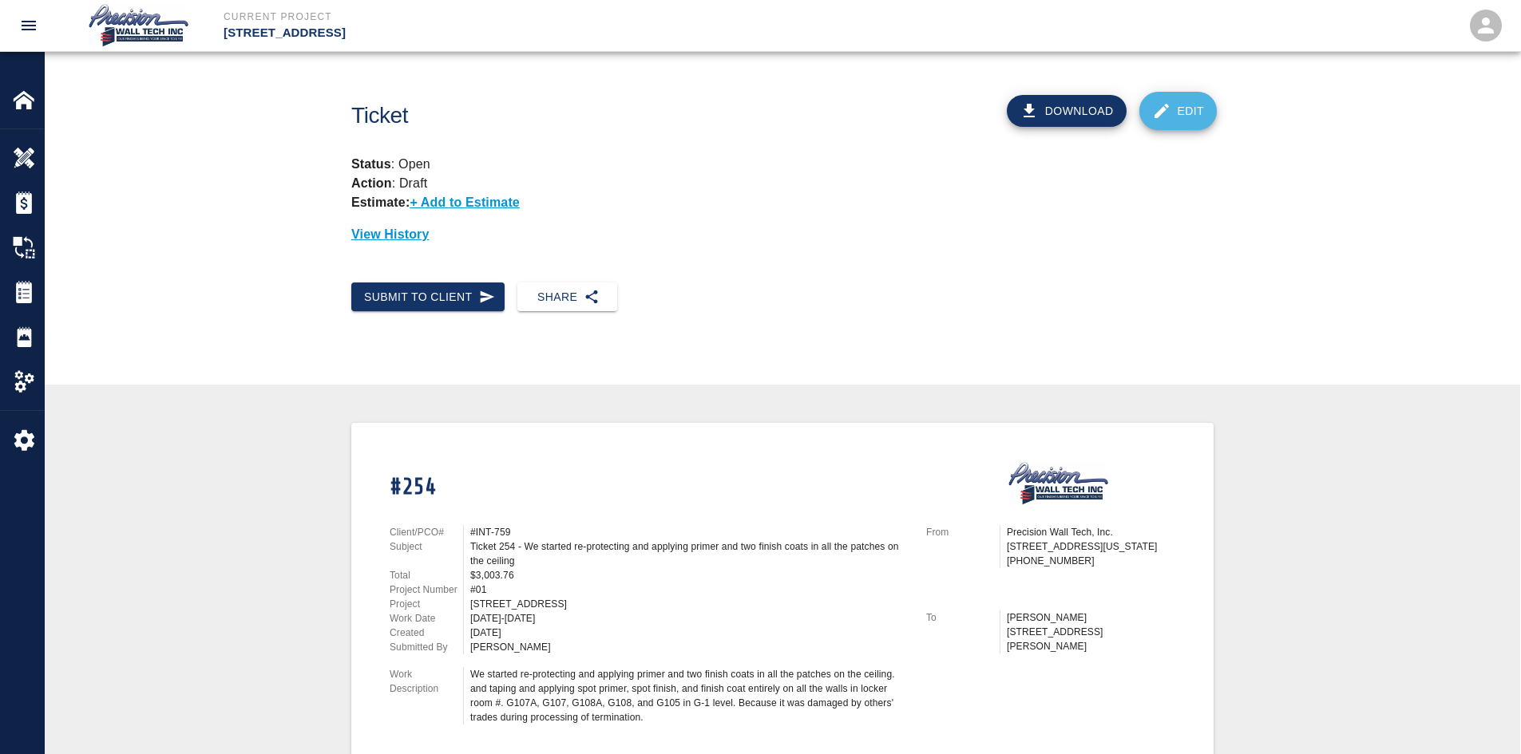
click at [1191, 102] on link "Edit" at bounding box center [1178, 111] width 78 height 38
click at [18, 296] on img at bounding box center [24, 292] width 22 height 22
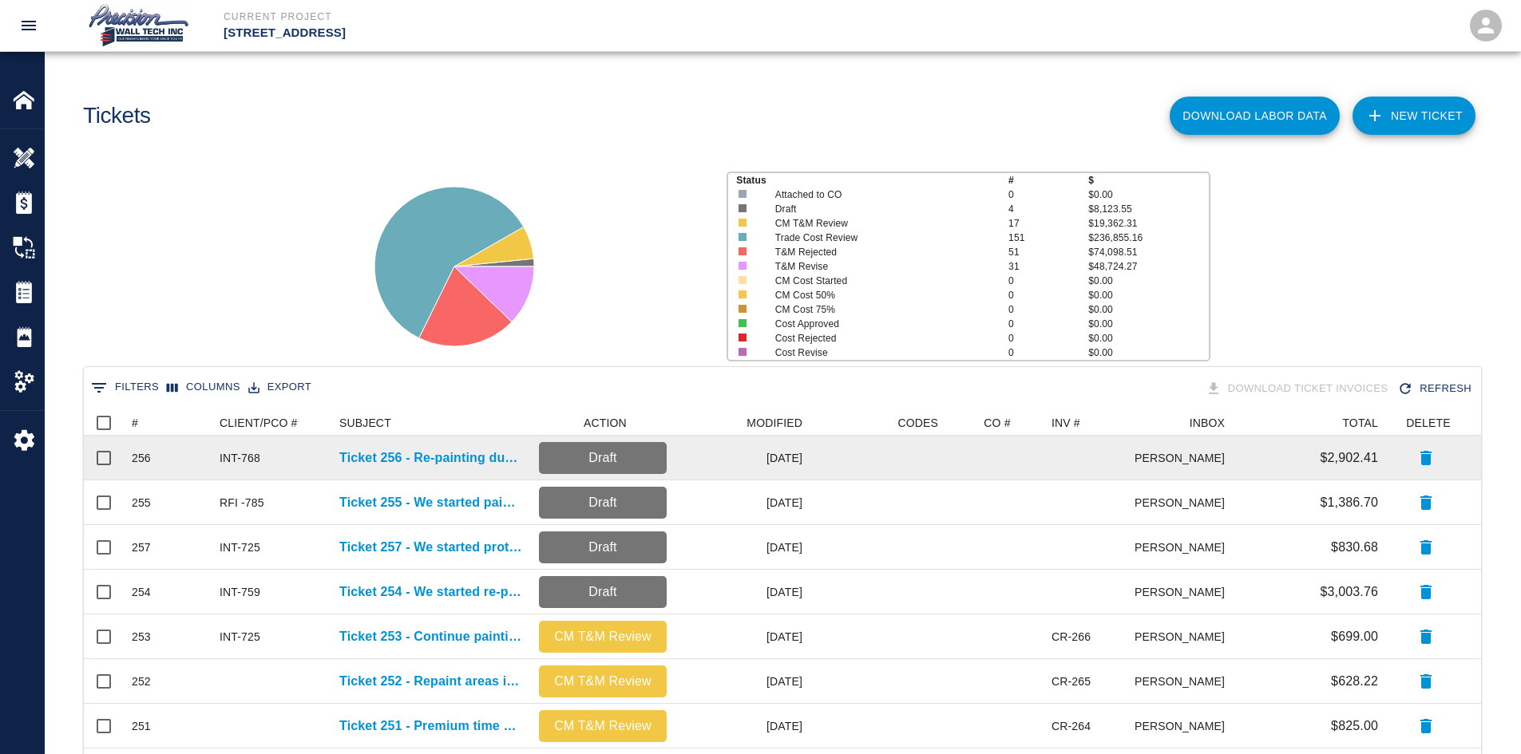
scroll to position [319, 0]
